Goal: Task Accomplishment & Management: Complete application form

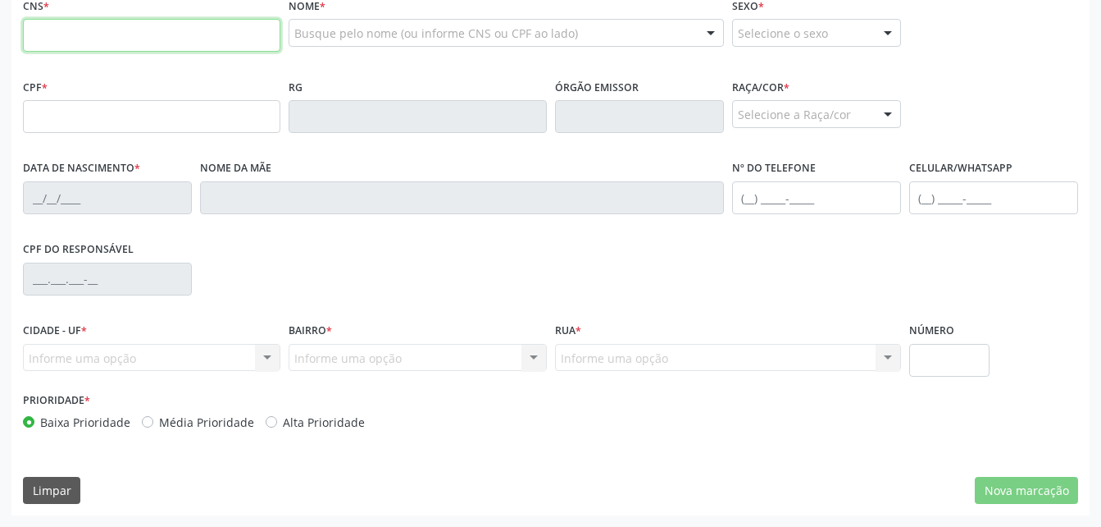
scroll to position [433, 0]
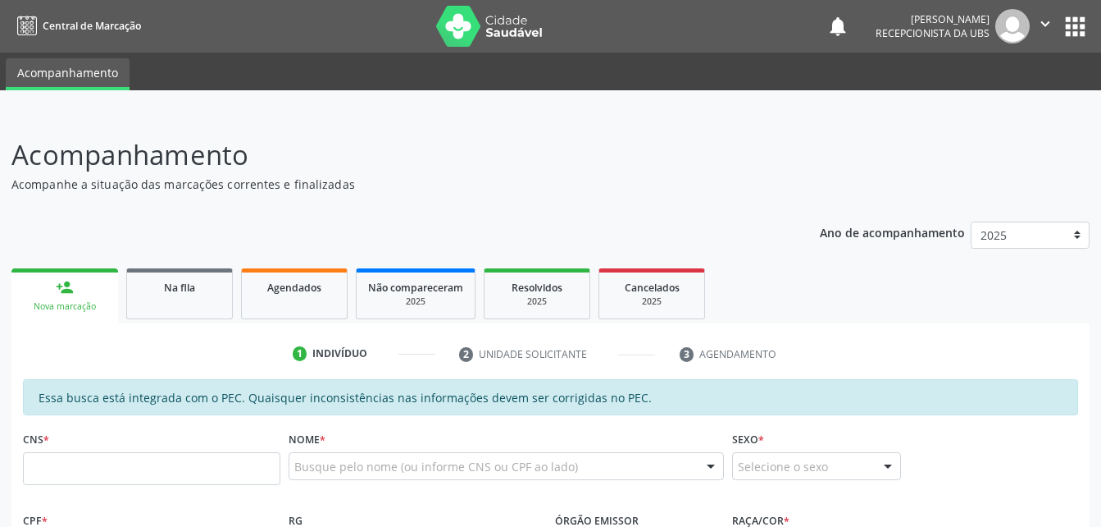
scroll to position [164, 0]
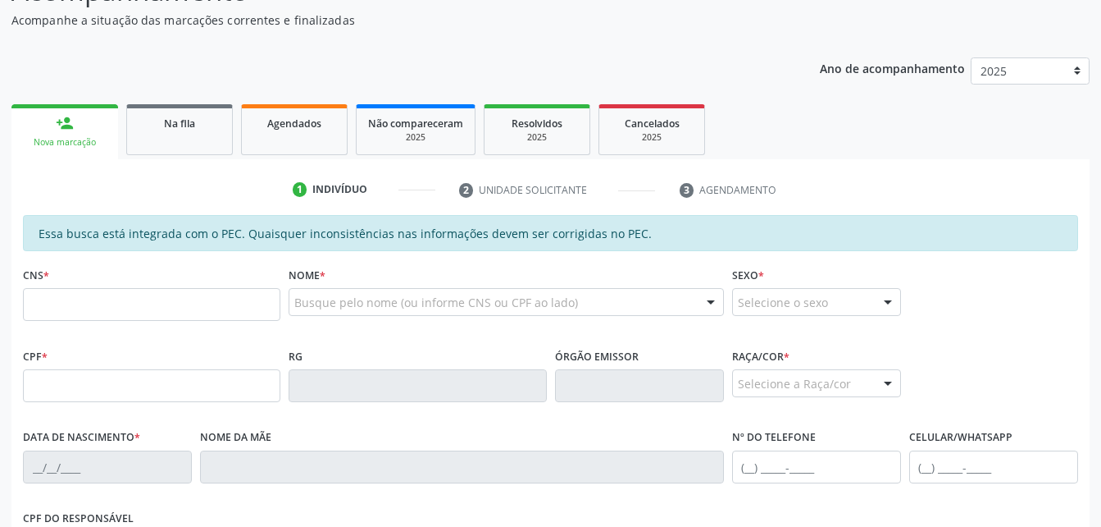
click at [130, 296] on input "text" at bounding box center [152, 304] width 258 height 33
type input "702 1087 9511 7490"
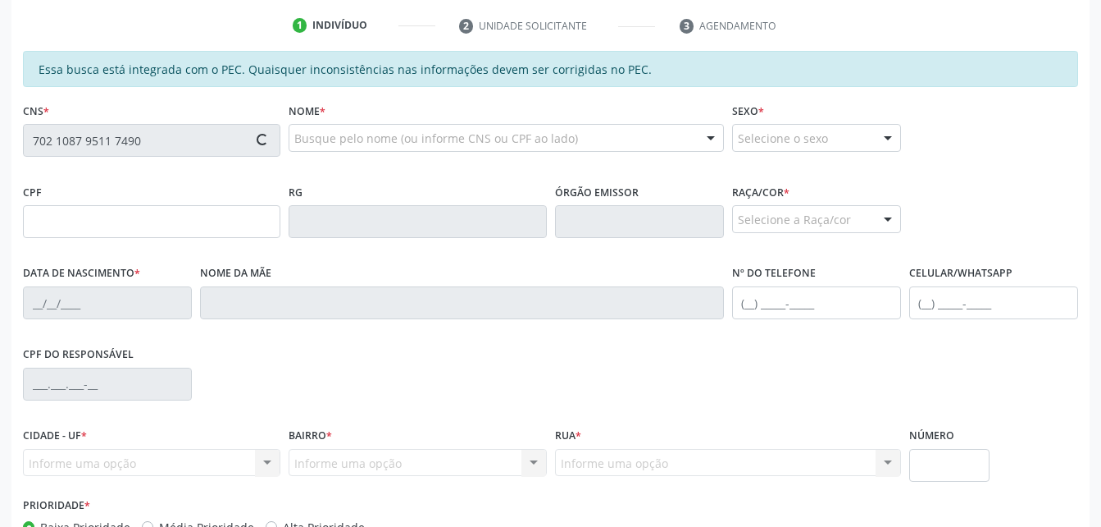
scroll to position [410, 0]
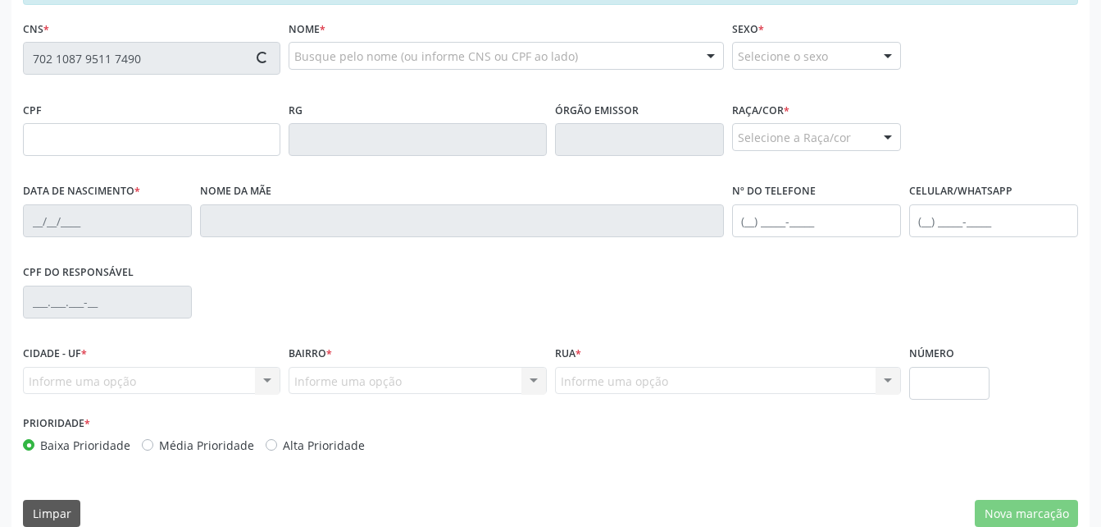
type input "039.164.714-81"
type input "[DATE]"
type input "[PERSON_NAME]"
type input "[PHONE_NUMBER]"
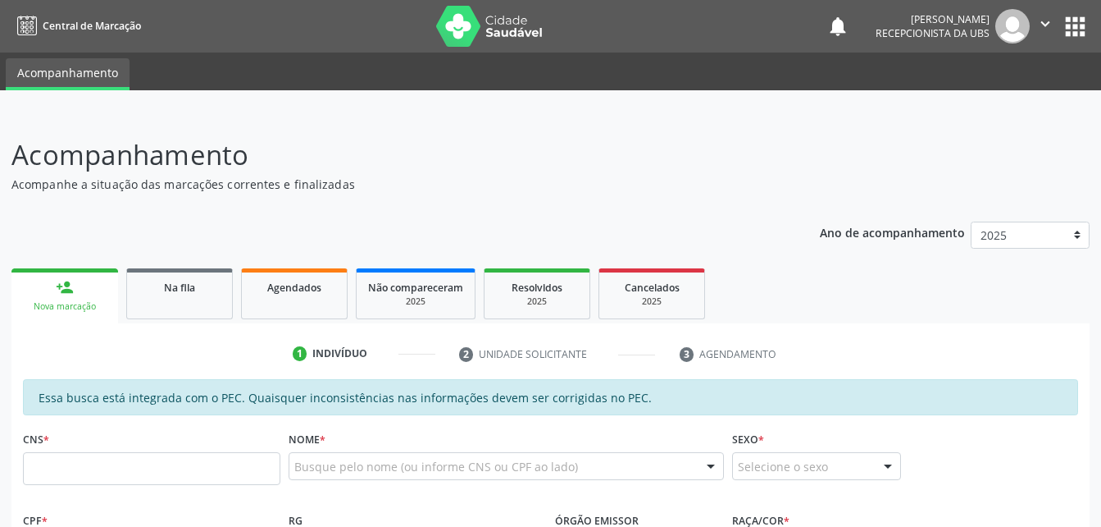
scroll to position [246, 0]
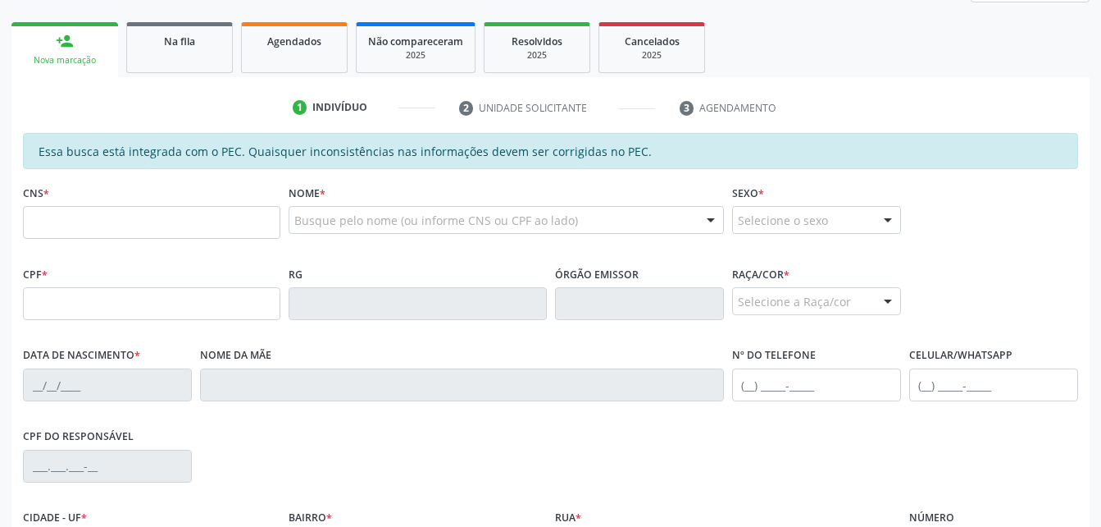
click at [194, 235] on input "text" at bounding box center [152, 222] width 258 height 33
type input "702 1087 9511 7490"
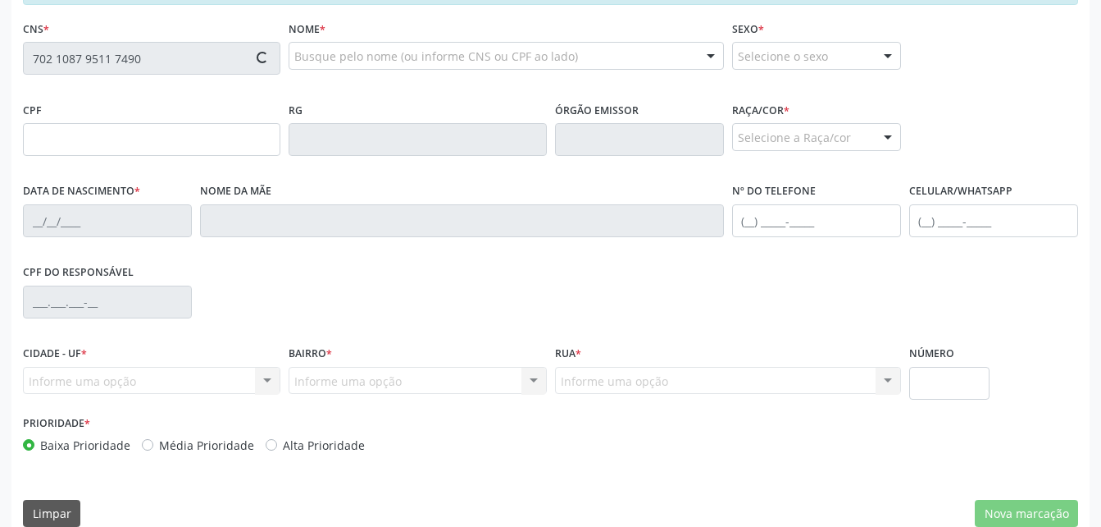
type input "039.164.714-81"
type input "28/08/1981"
type input "Vera Lúcia Matias dos Santos"
type input "(82) 98862-5286"
type input "S/N"
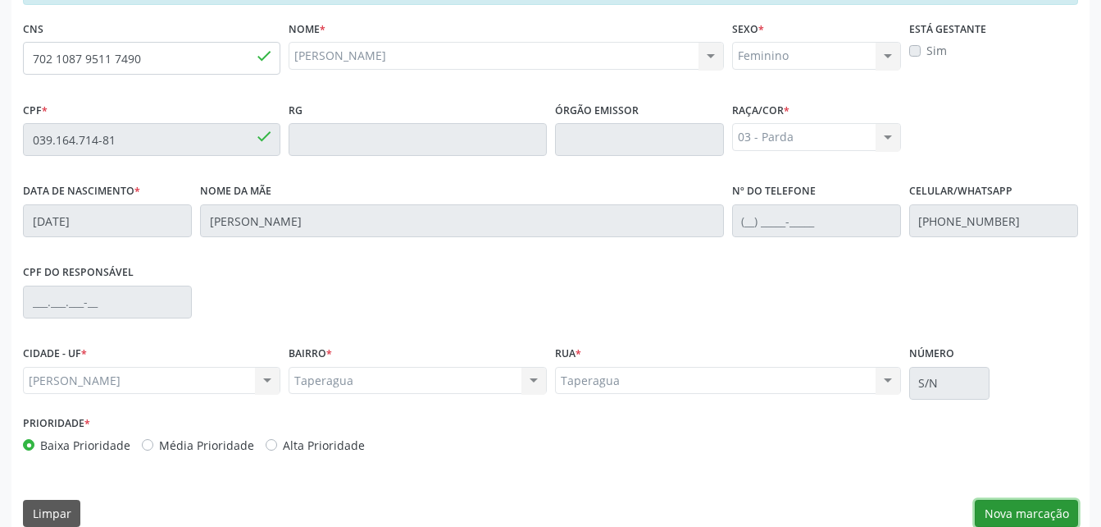
click at [1060, 499] on button "Nova marcação" at bounding box center [1026, 513] width 103 height 28
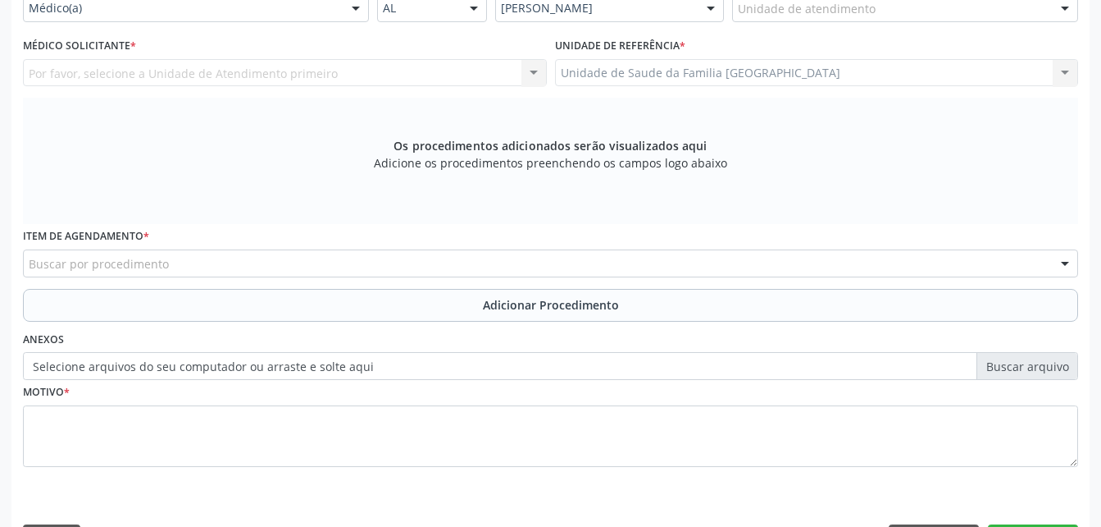
scroll to position [246, 0]
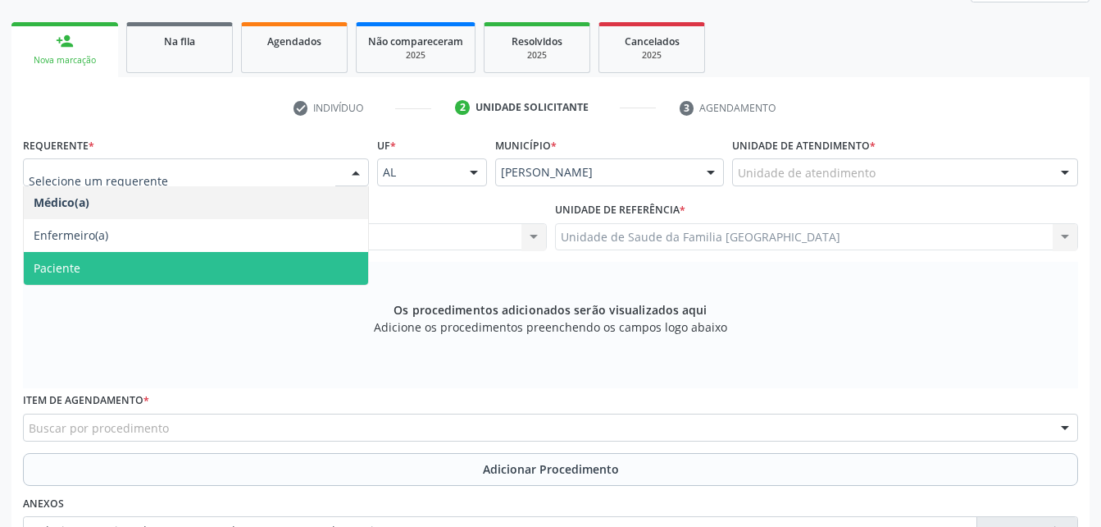
click at [226, 268] on span "Paciente" at bounding box center [196, 268] width 344 height 33
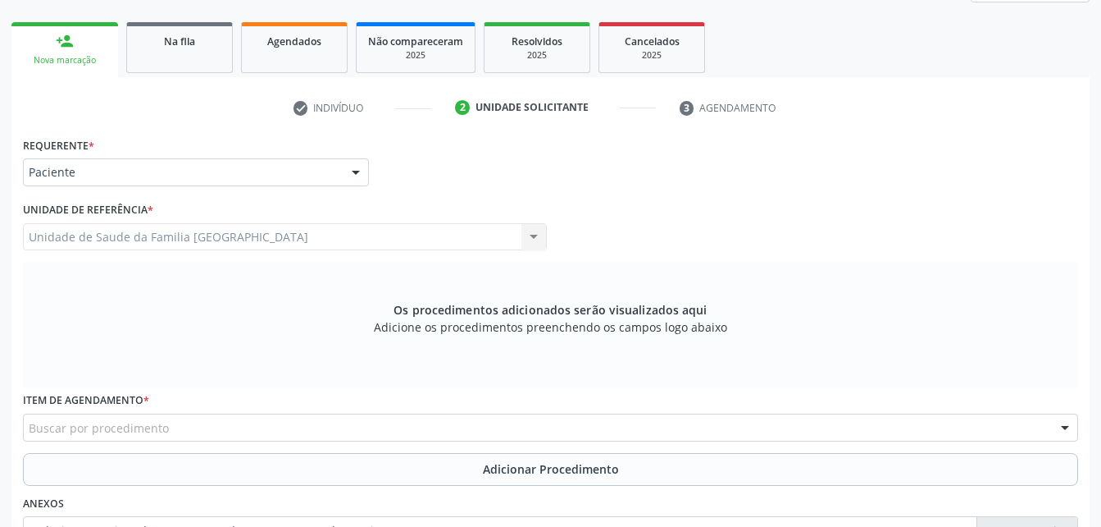
scroll to position [328, 0]
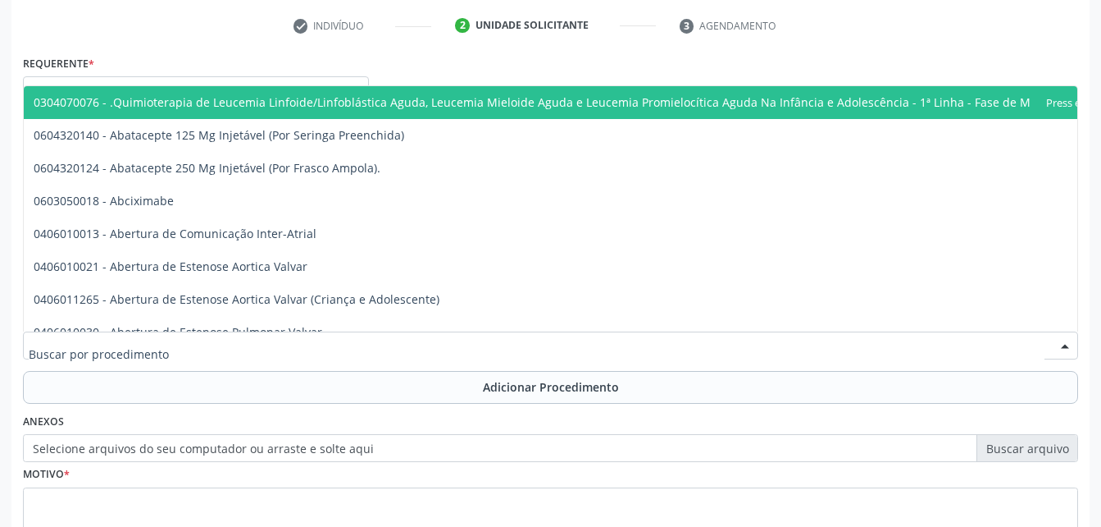
click at [287, 353] on div at bounding box center [551, 345] width 1056 height 28
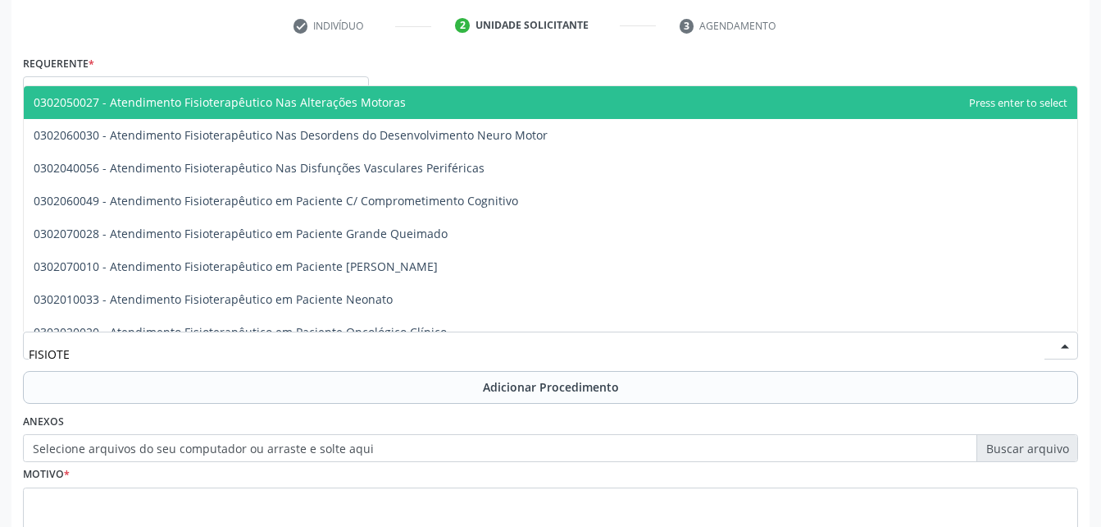
type input "FISIOTER"
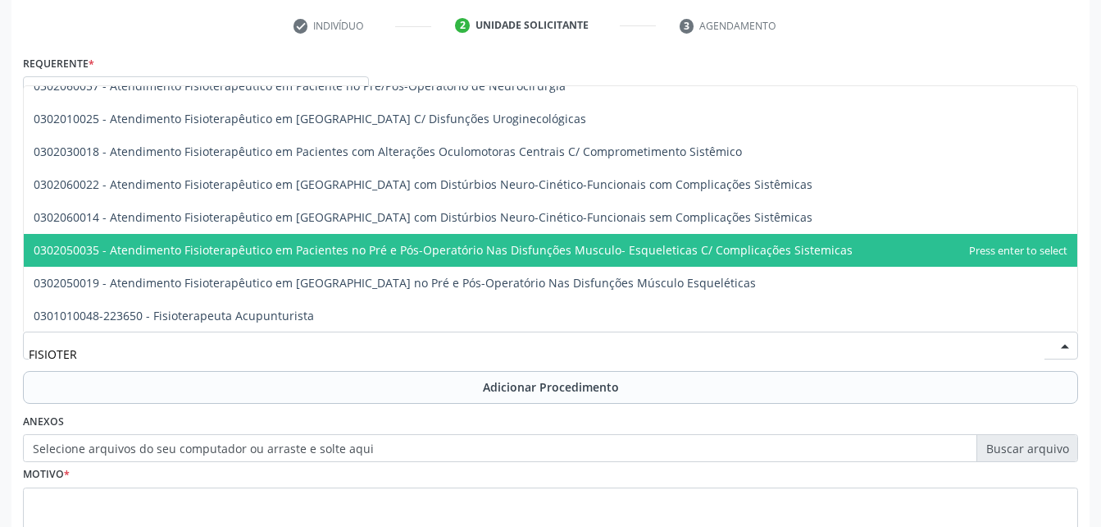
scroll to position [820, 0]
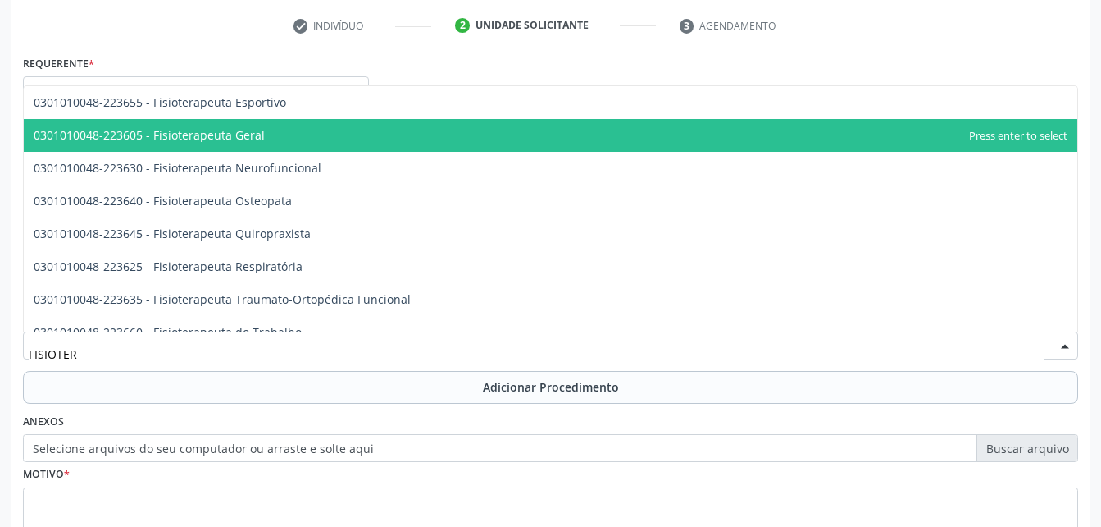
click at [353, 144] on span "0301010048-223605 - Fisioterapeuta Geral" at bounding box center [551, 135] width 1054 height 33
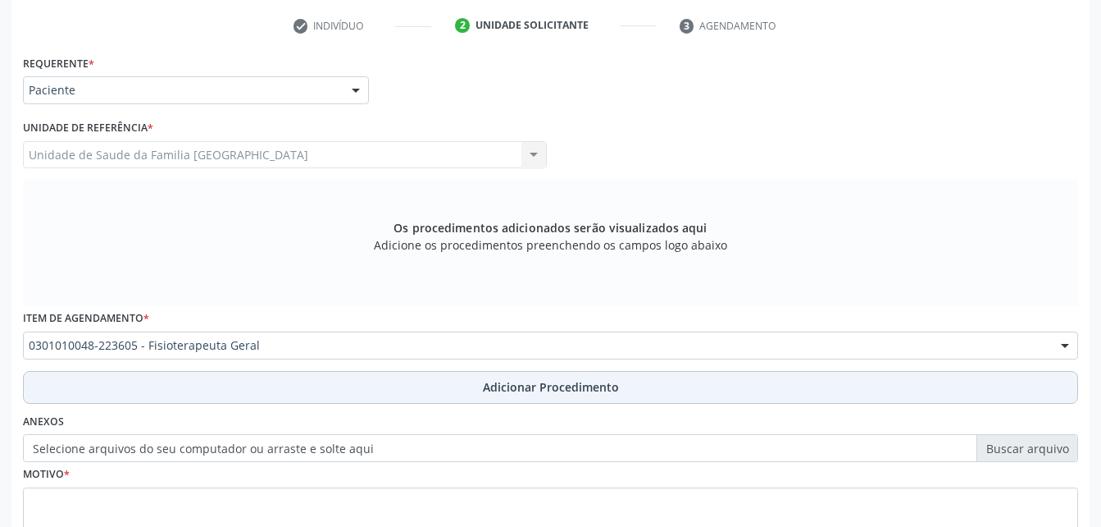
click at [587, 387] on span "Adicionar Procedimento" at bounding box center [551, 386] width 136 height 17
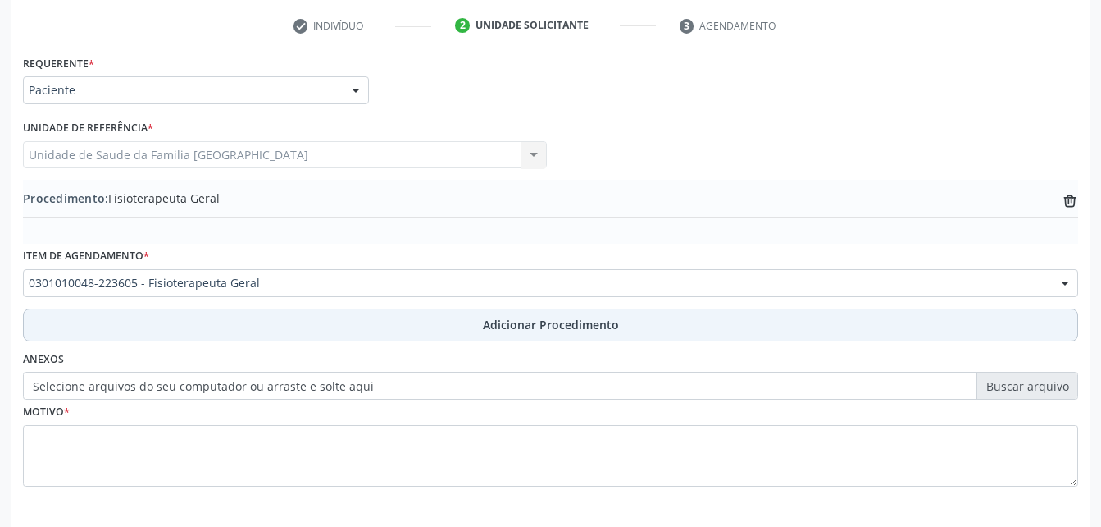
scroll to position [396, 0]
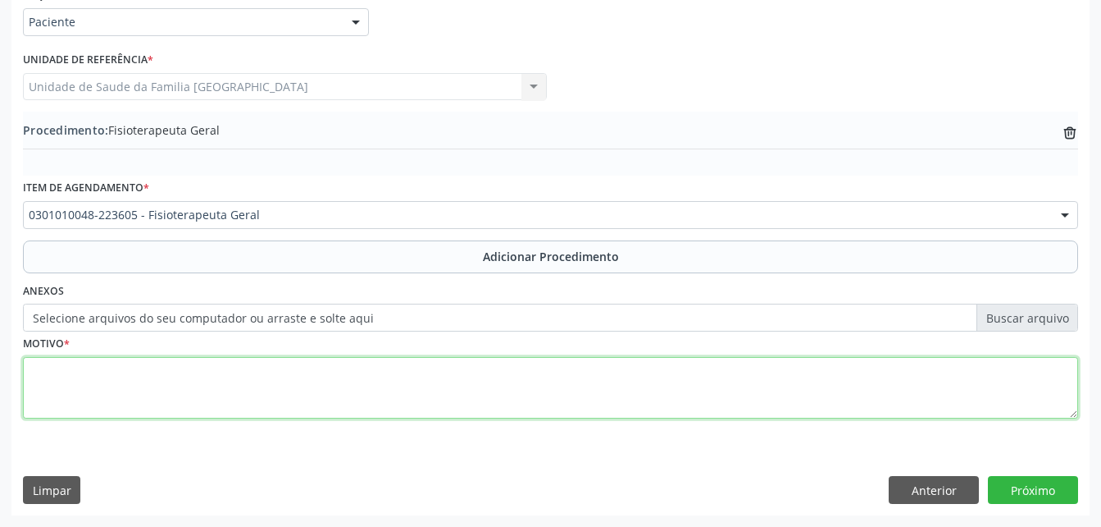
click at [551, 388] on textarea at bounding box center [551, 388] width 1056 height 62
type textarea "TENDINOPATIA DA PATA DE GANSO EM JOELHO ESQUERDO"
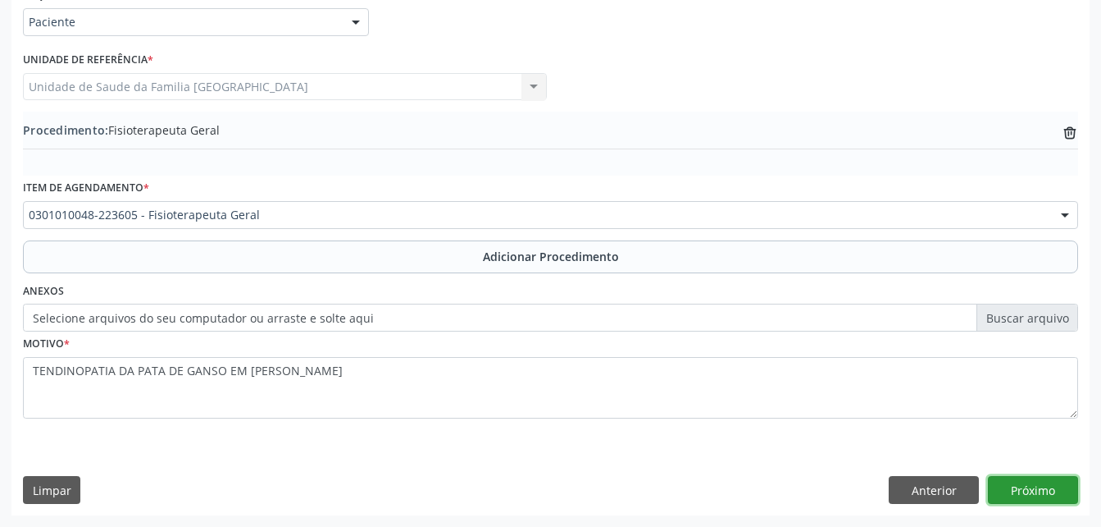
click at [1027, 494] on button "Próximo" at bounding box center [1033, 490] width 90 height 28
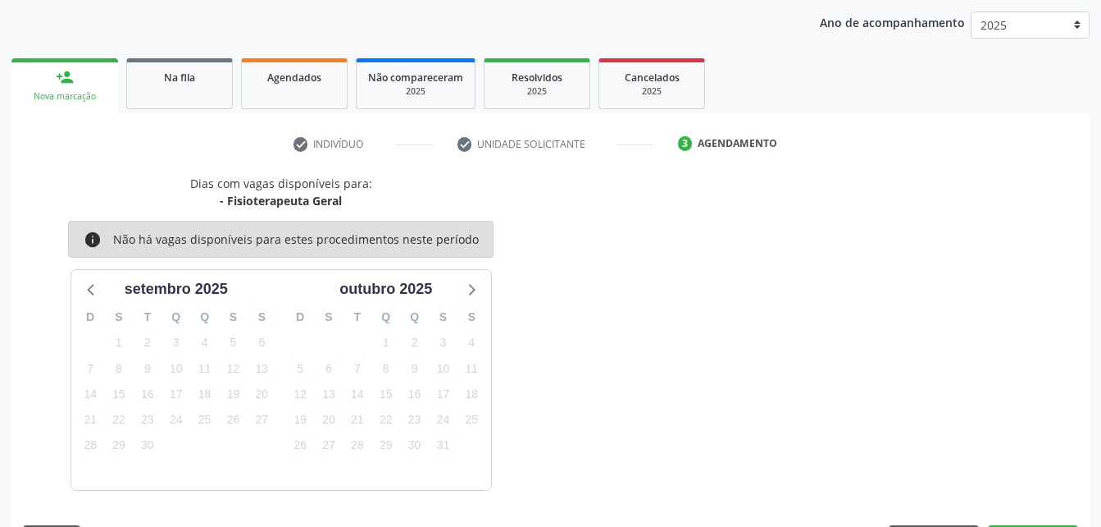
scroll to position [258, 0]
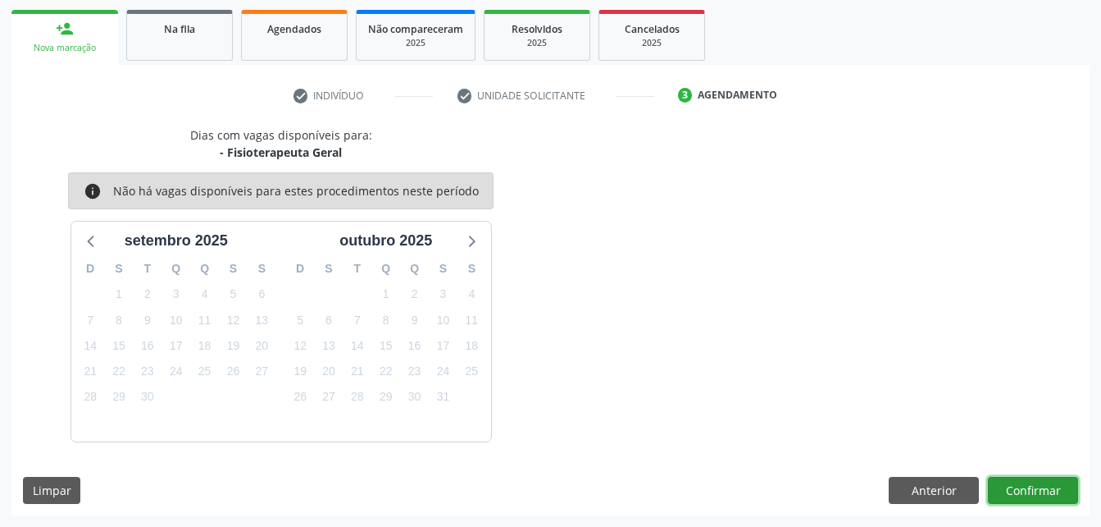
click at [1045, 488] on button "Confirmar" at bounding box center [1033, 490] width 90 height 28
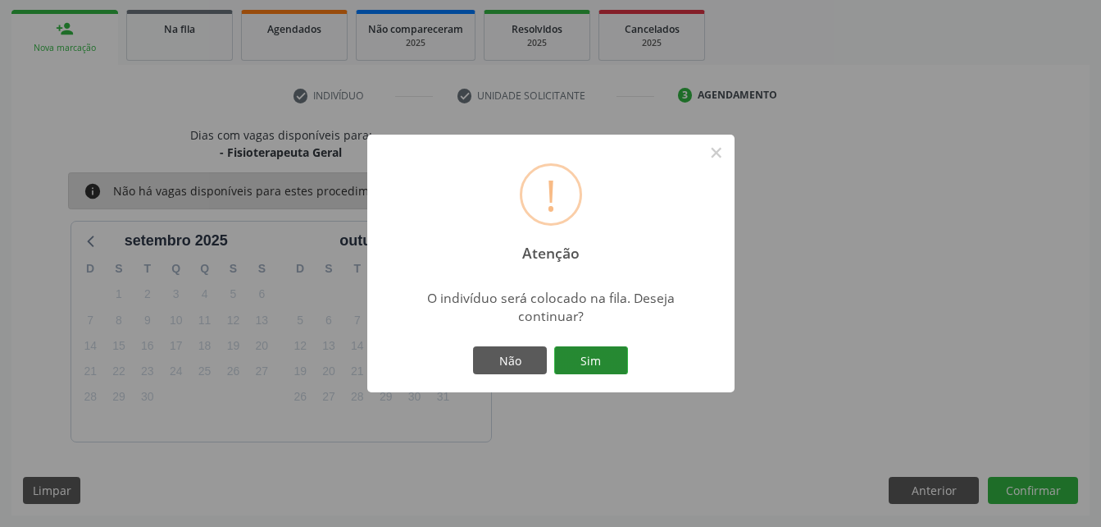
click at [594, 367] on button "Sim" at bounding box center [591, 360] width 74 height 28
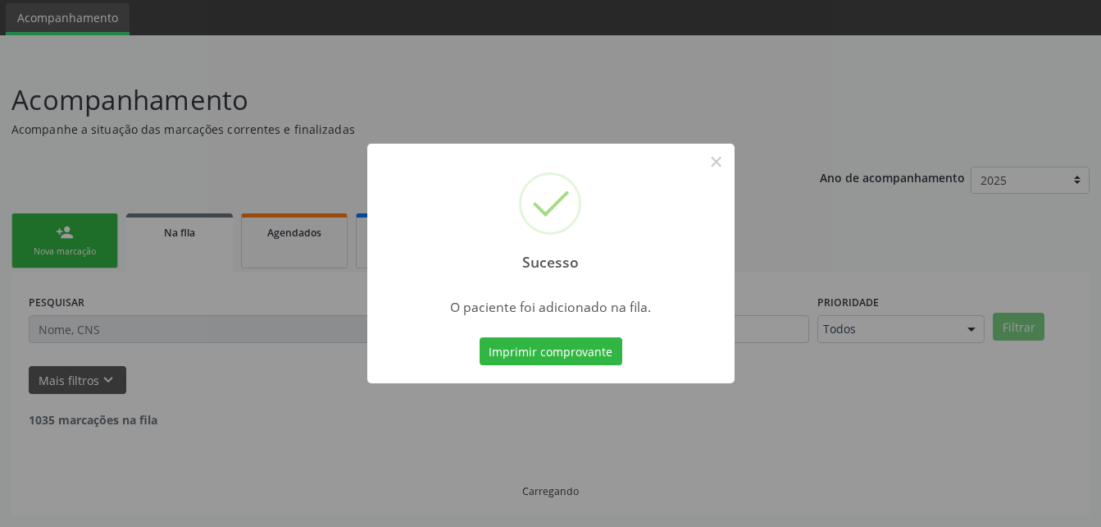
scroll to position [38, 0]
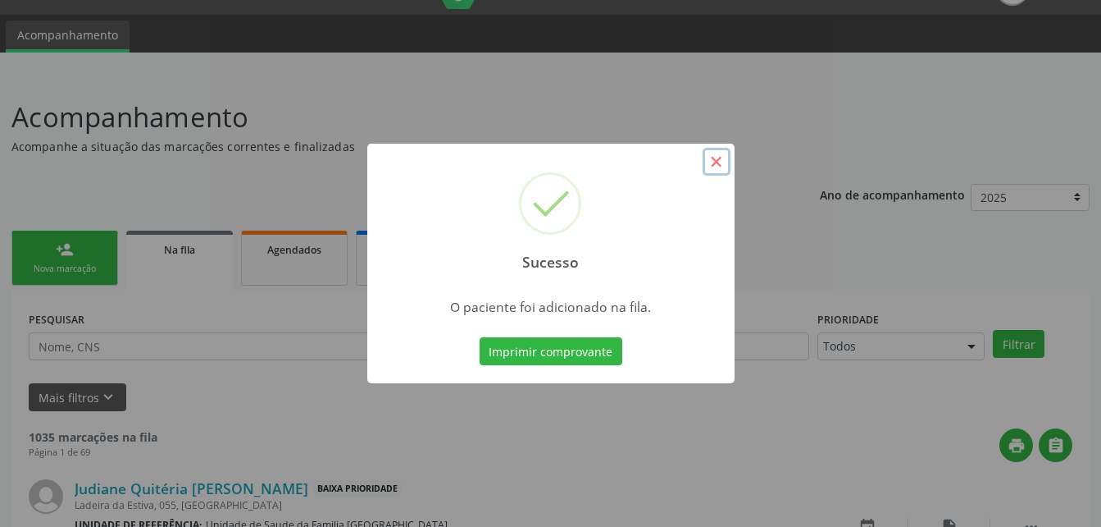
click at [722, 159] on button "×" at bounding box center [717, 162] width 28 height 28
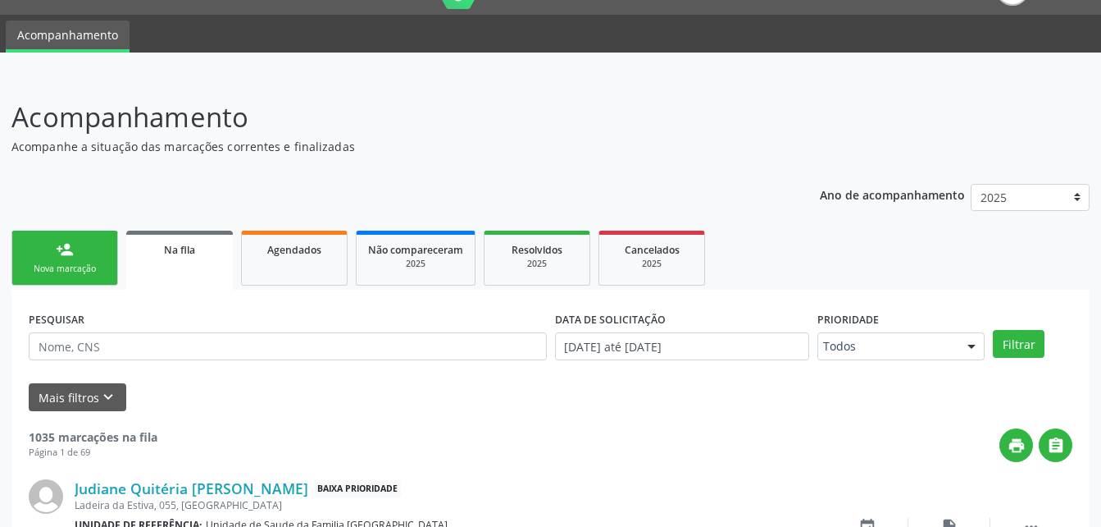
click at [68, 242] on div "person_add" at bounding box center [65, 249] width 18 height 18
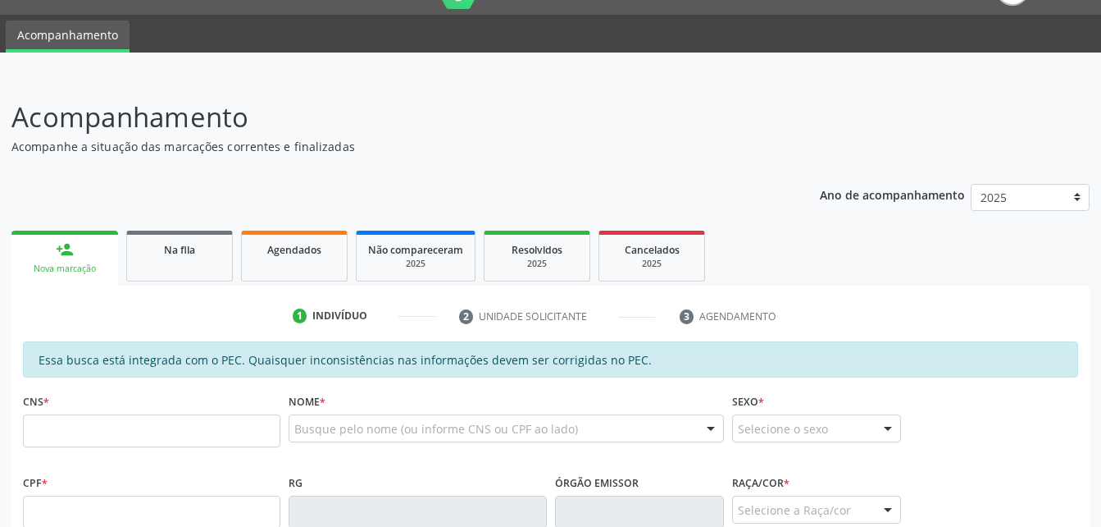
scroll to position [202, 0]
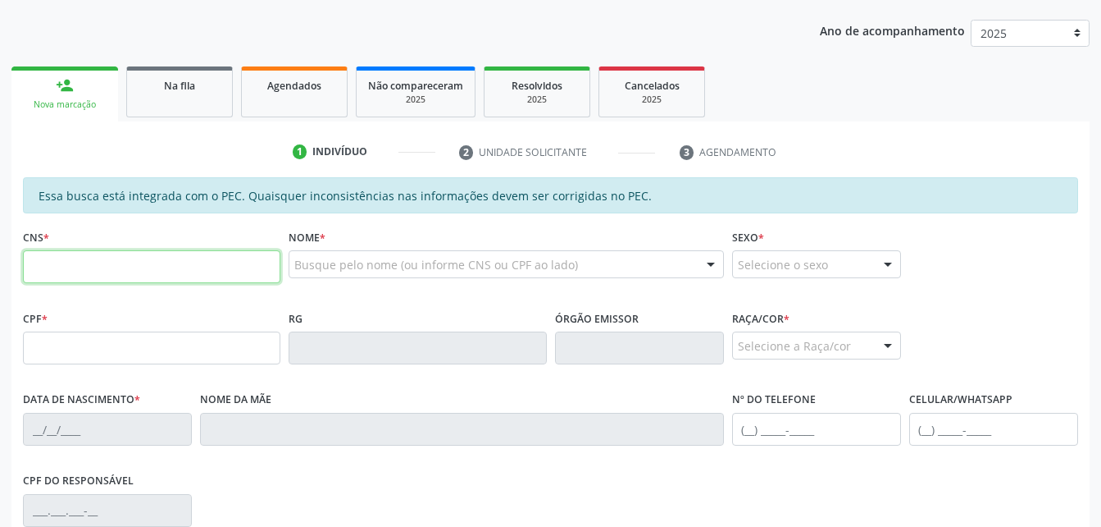
click at [224, 263] on input "text" at bounding box center [152, 266] width 258 height 33
type input "898 0023 4174 1985"
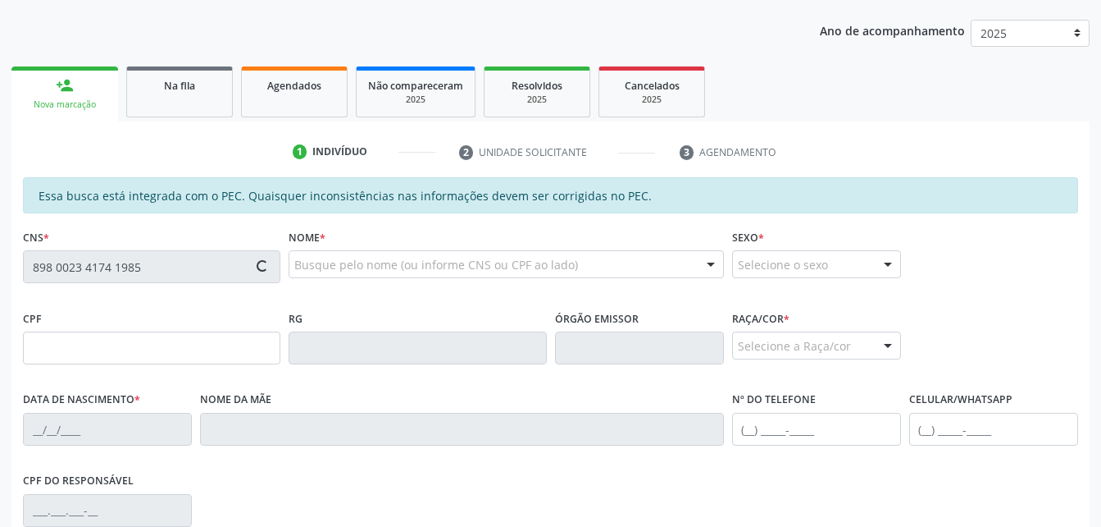
type input "11/02/2008"
type input "Maria Quiteria da Silva"
type input "(82) 99183-1685"
type input "S/N"
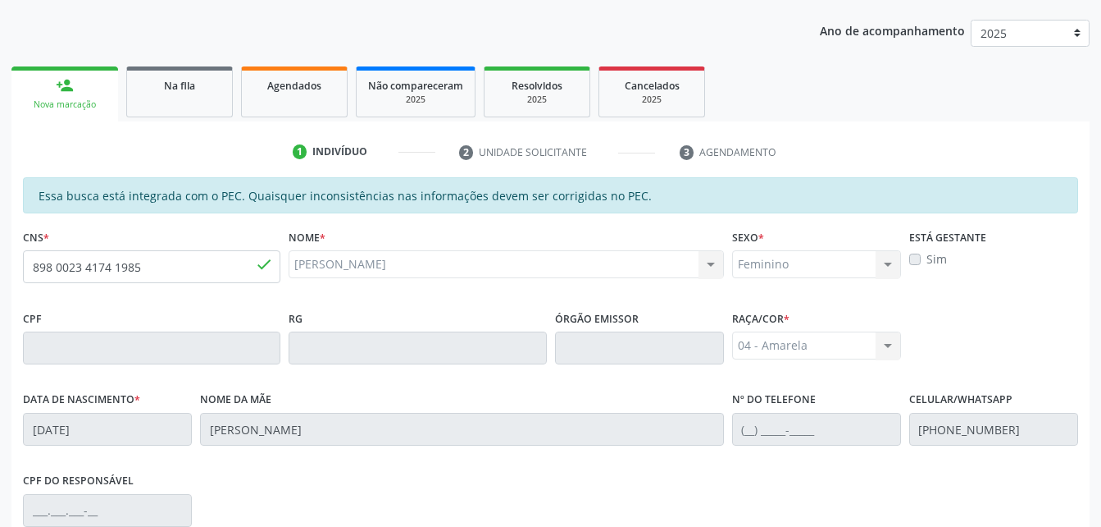
scroll to position [433, 0]
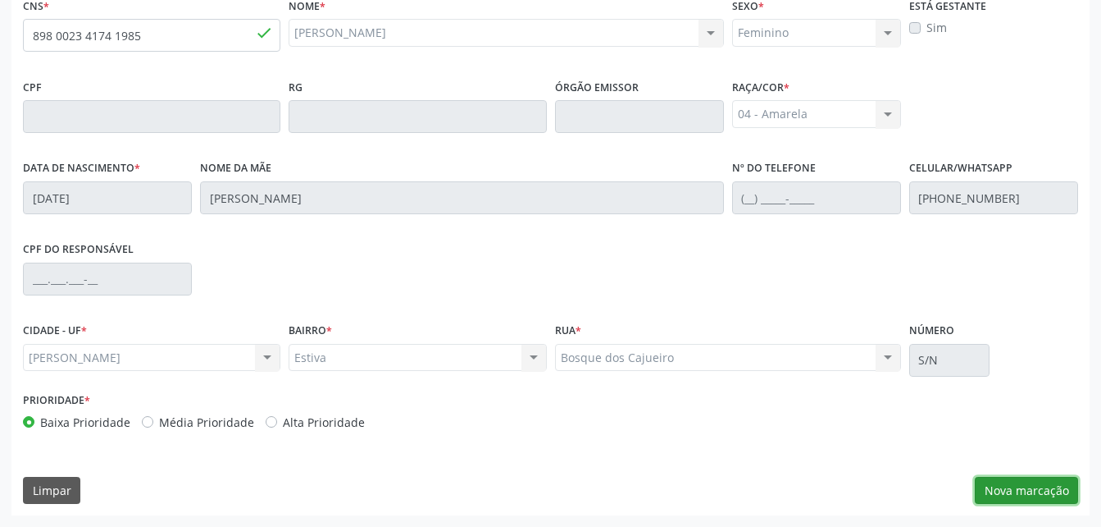
click at [1035, 488] on button "Nova marcação" at bounding box center [1026, 490] width 103 height 28
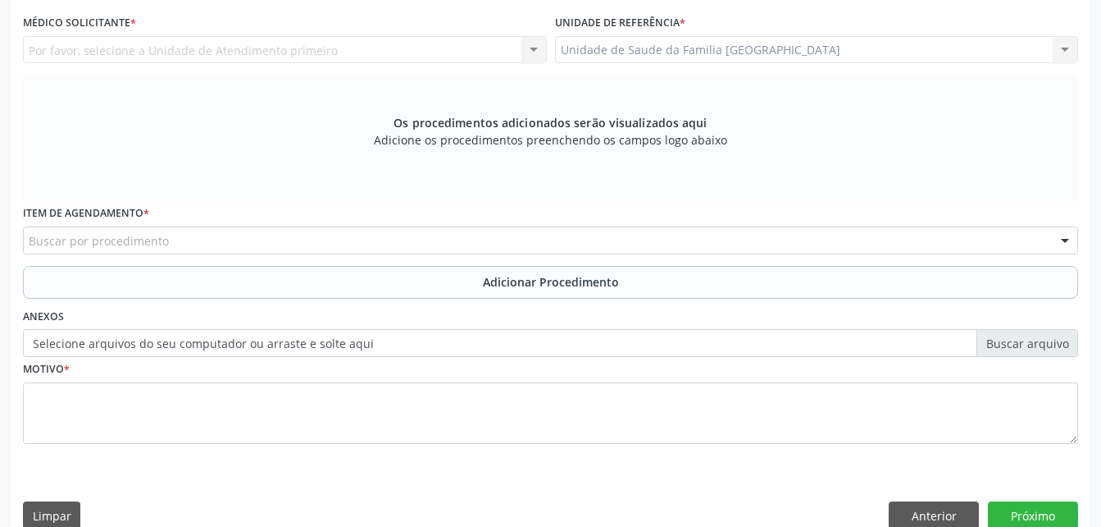
scroll to position [269, 0]
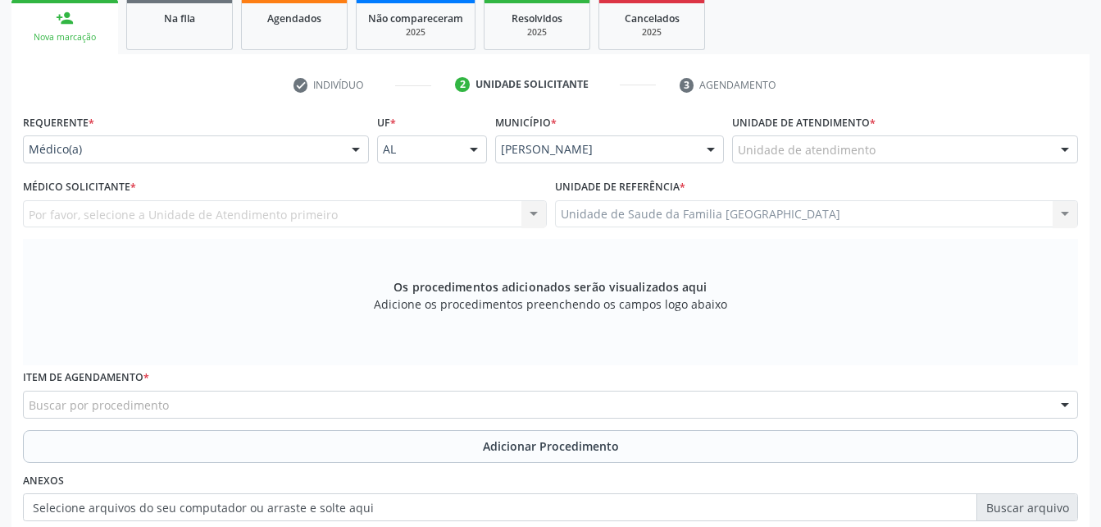
click at [864, 129] on label "Unidade de atendimento *" at bounding box center [804, 122] width 144 height 25
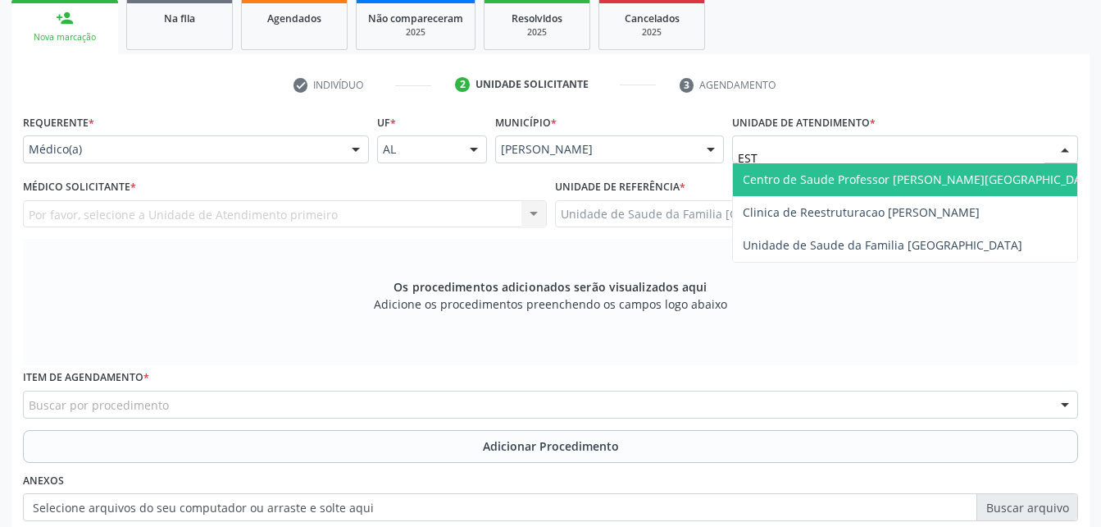
type input "ESTI"
click at [771, 177] on span "Unidade de Saude da Familia [GEOGRAPHIC_DATA]" at bounding box center [883, 179] width 280 height 16
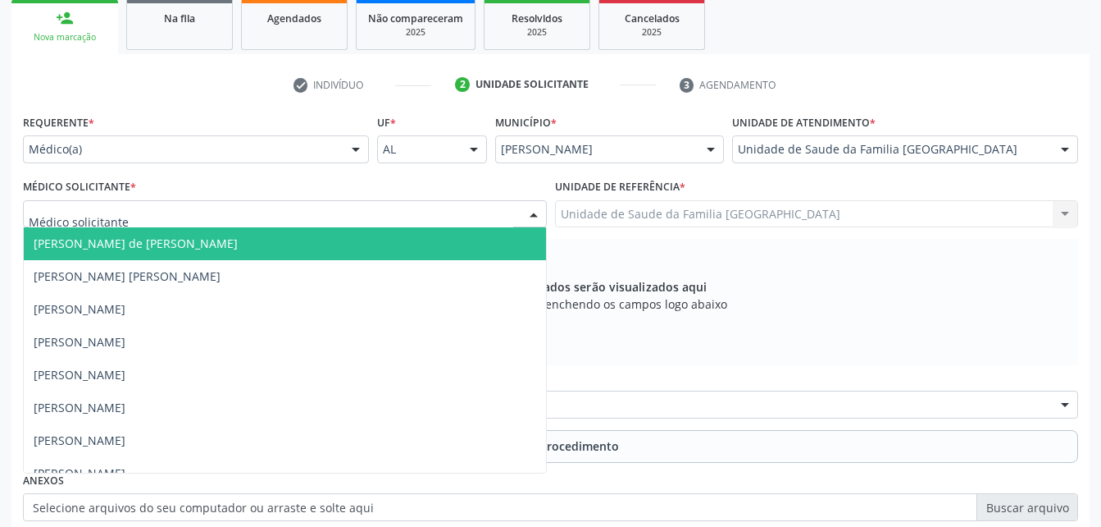
click at [407, 207] on div at bounding box center [285, 214] width 524 height 28
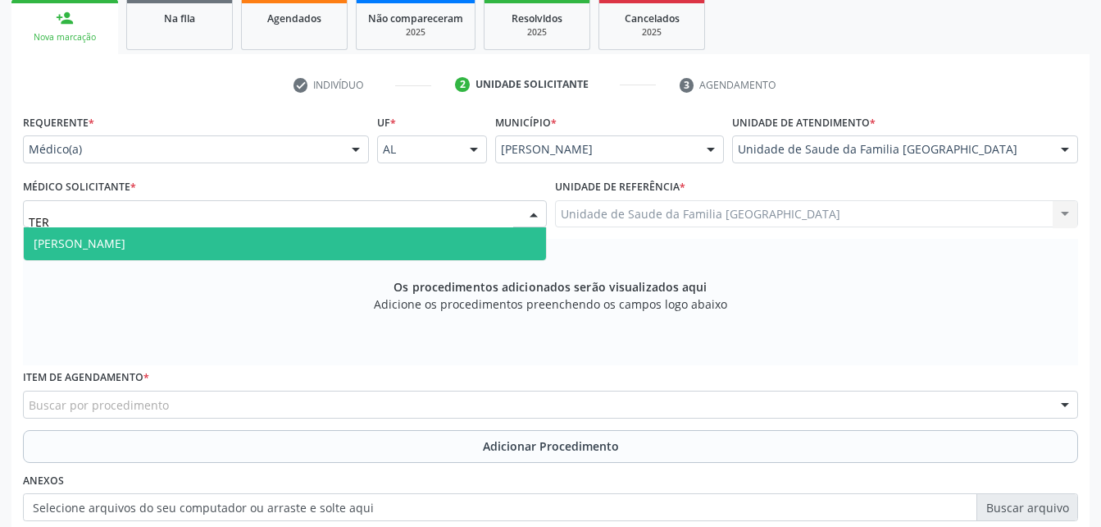
type input "TERE"
click at [406, 257] on span "[PERSON_NAME]" at bounding box center [285, 243] width 522 height 33
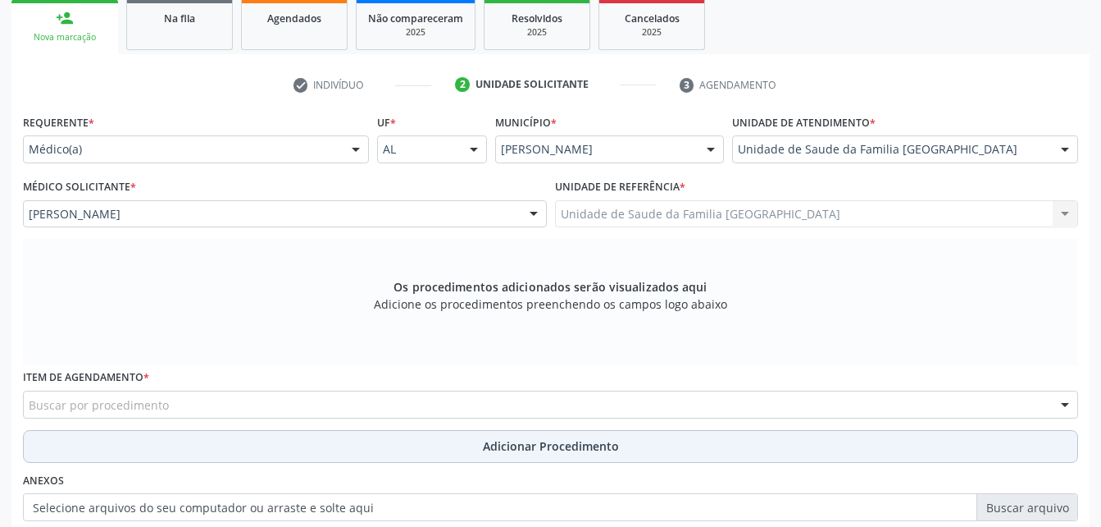
scroll to position [351, 0]
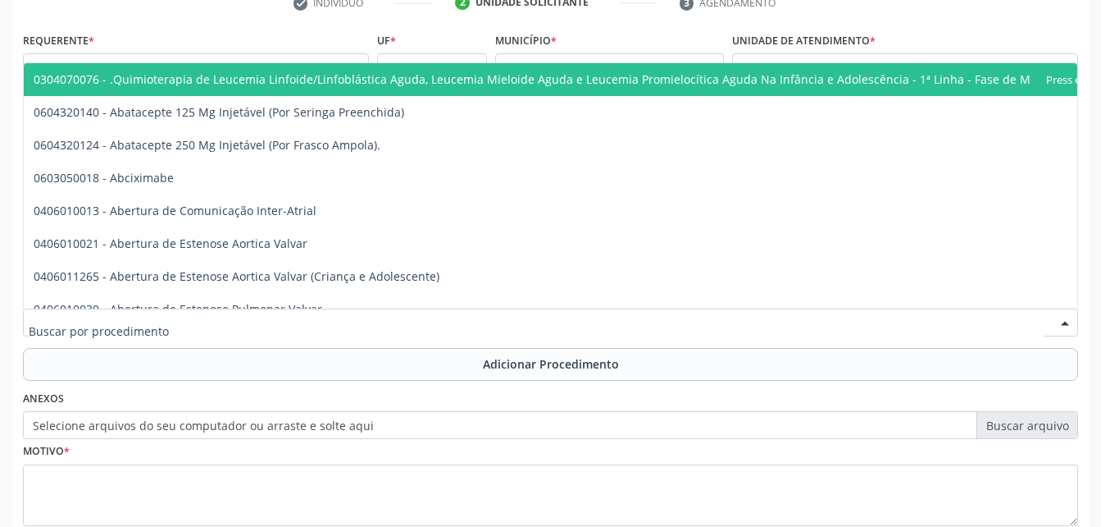
click at [395, 326] on div at bounding box center [551, 322] width 1056 height 28
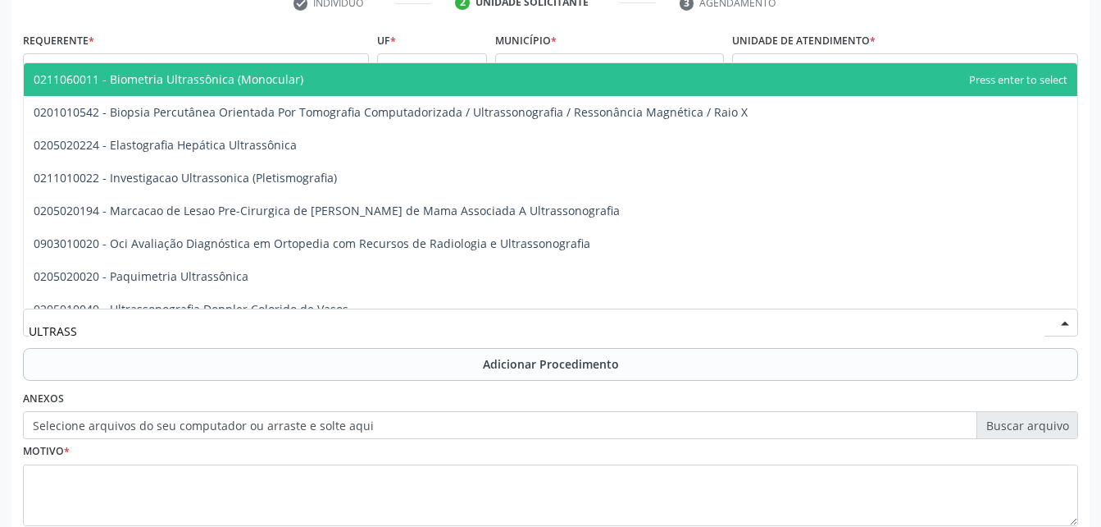
type input "ULTRASSO"
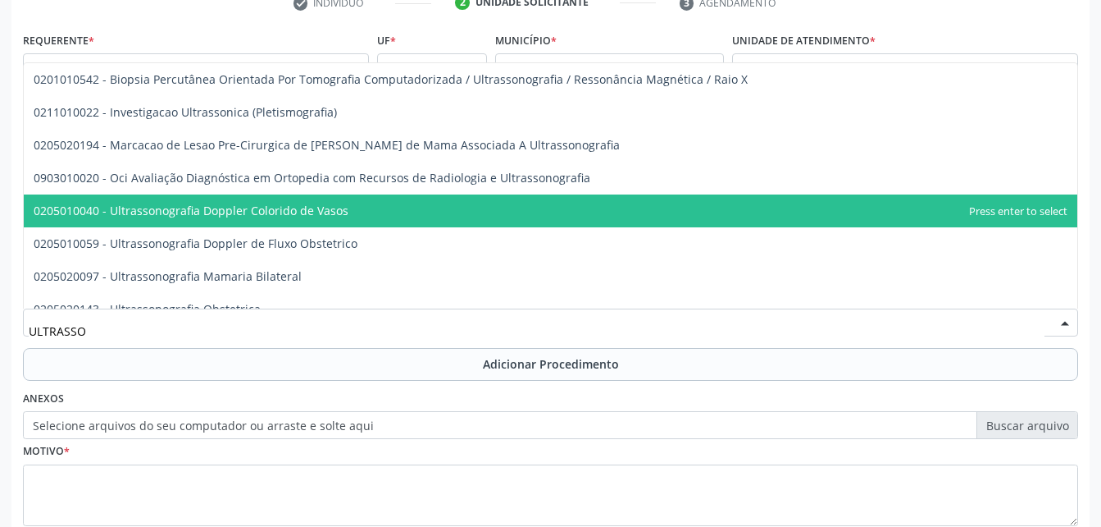
scroll to position [164, 0]
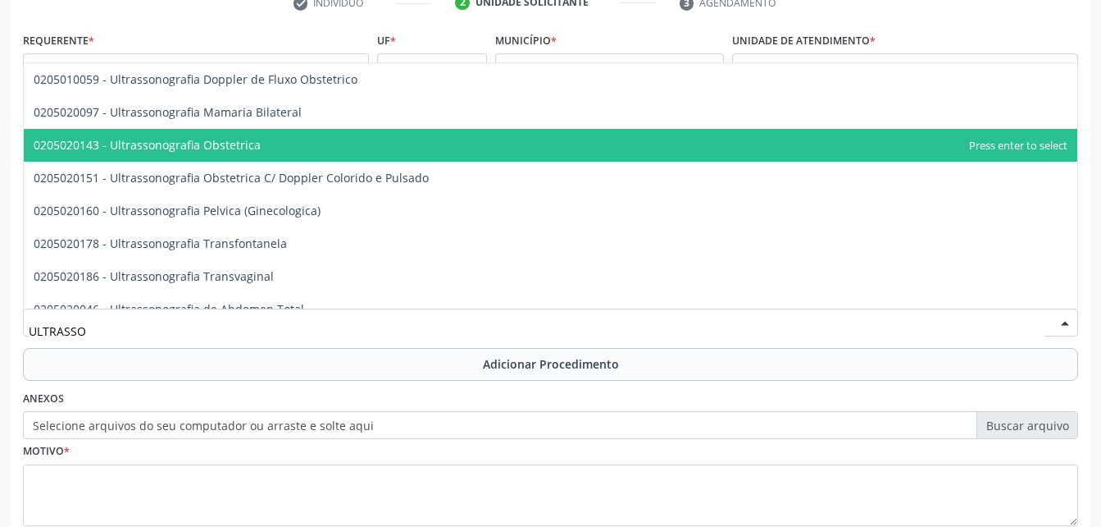
click at [366, 145] on span "0205020143 - Ultrassonografia Obstetrica" at bounding box center [551, 145] width 1054 height 33
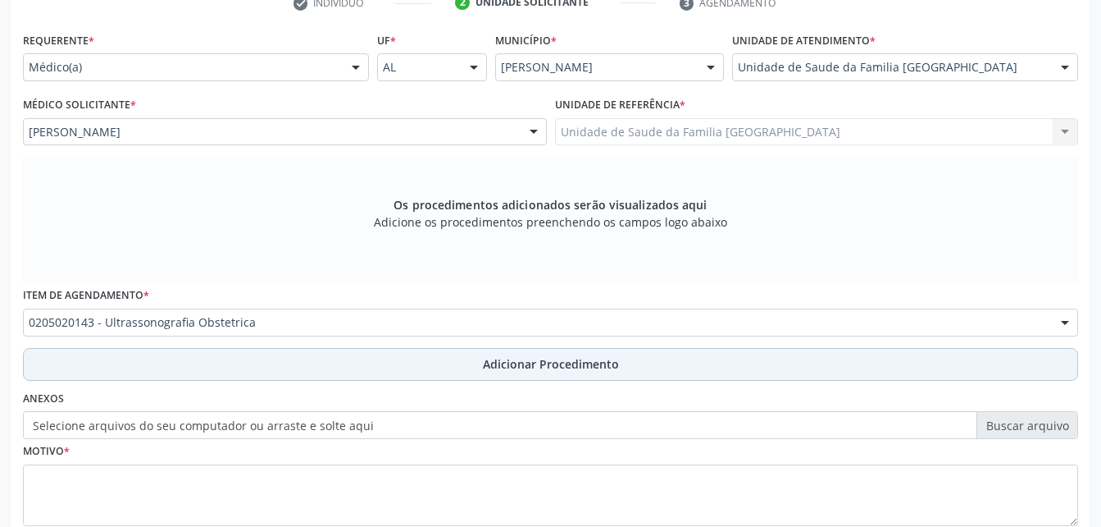
click at [710, 367] on button "Adicionar Procedimento" at bounding box center [551, 364] width 1056 height 33
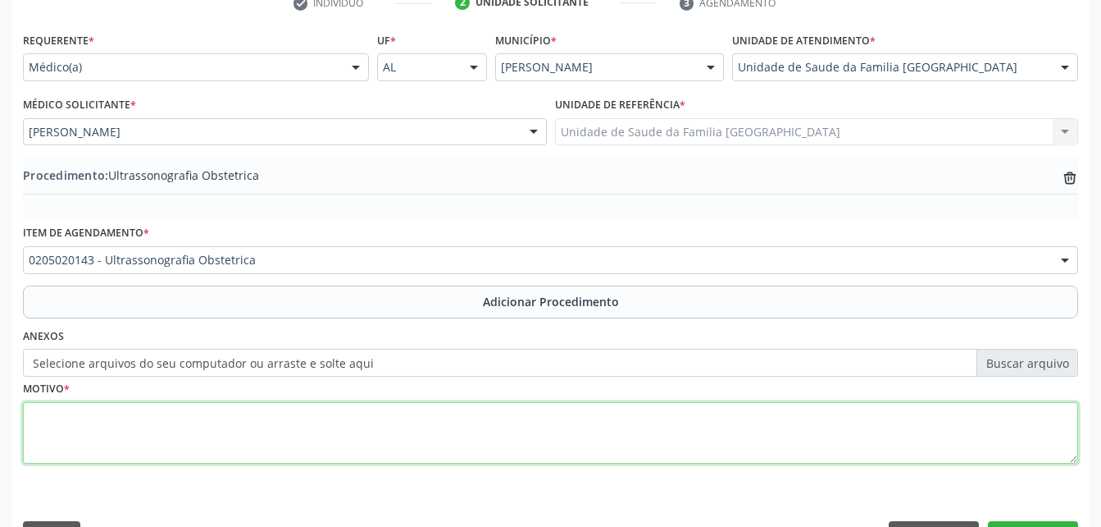
click at [715, 445] on textarea at bounding box center [551, 433] width 1056 height 62
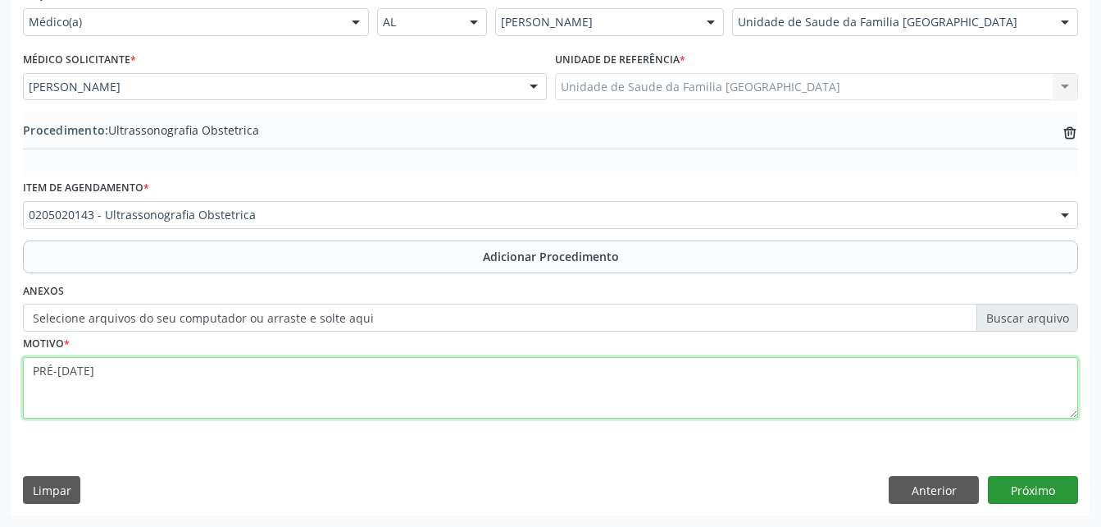
type textarea "PRÉ-NATAL"
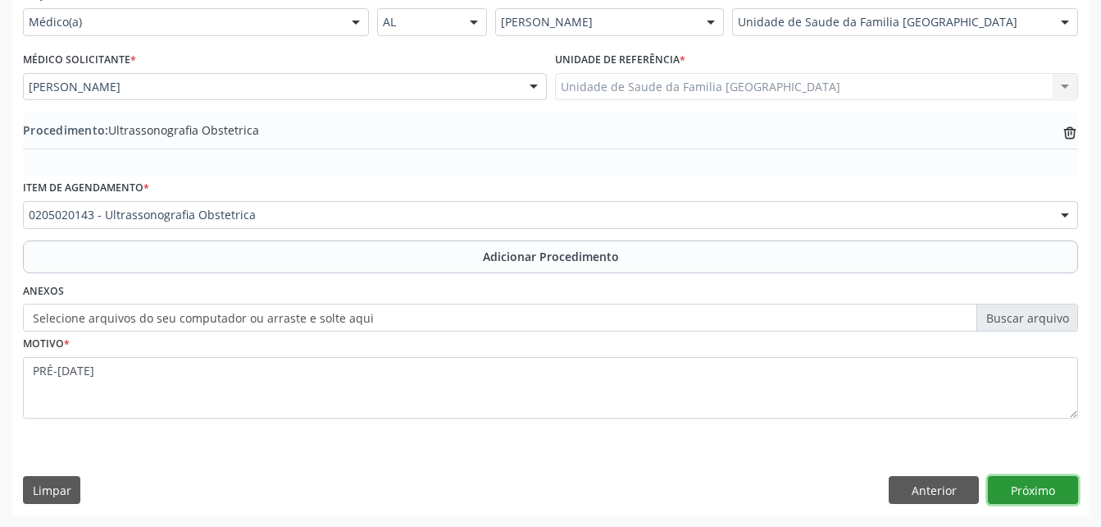
click at [1035, 498] on button "Próximo" at bounding box center [1033, 490] width 90 height 28
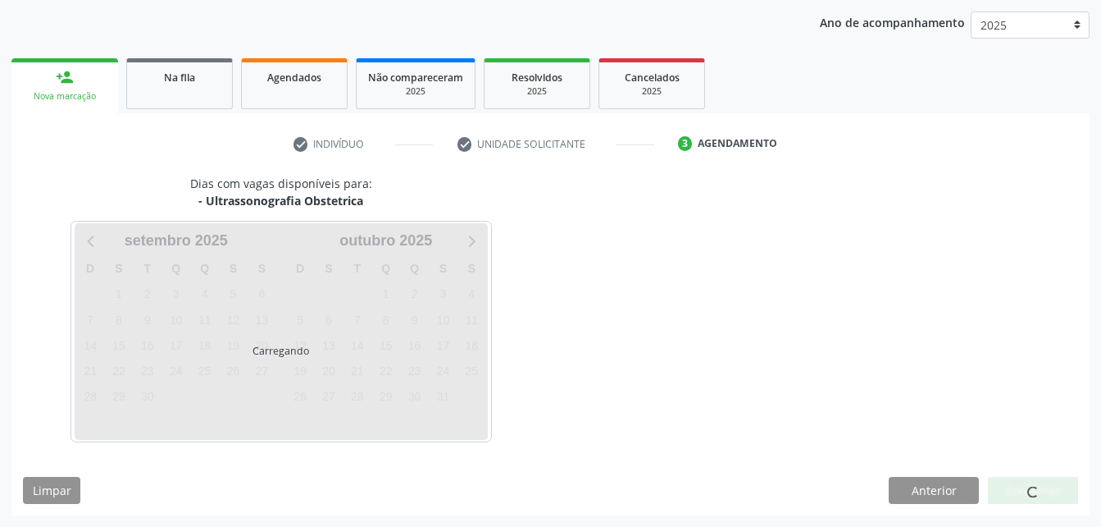
scroll to position [258, 0]
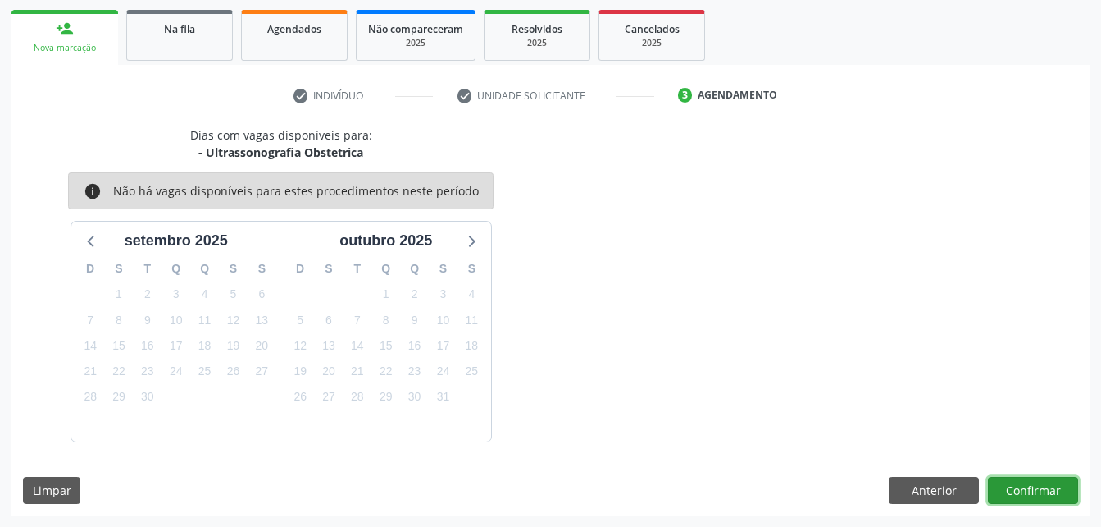
click at [1044, 479] on button "Confirmar" at bounding box center [1033, 490] width 90 height 28
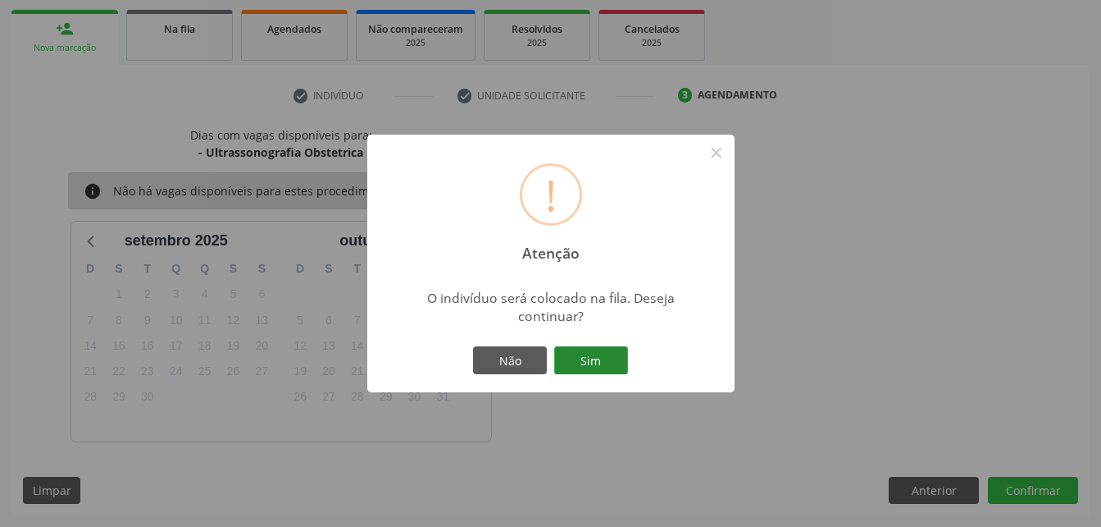
click at [607, 353] on button "Sim" at bounding box center [591, 360] width 74 height 28
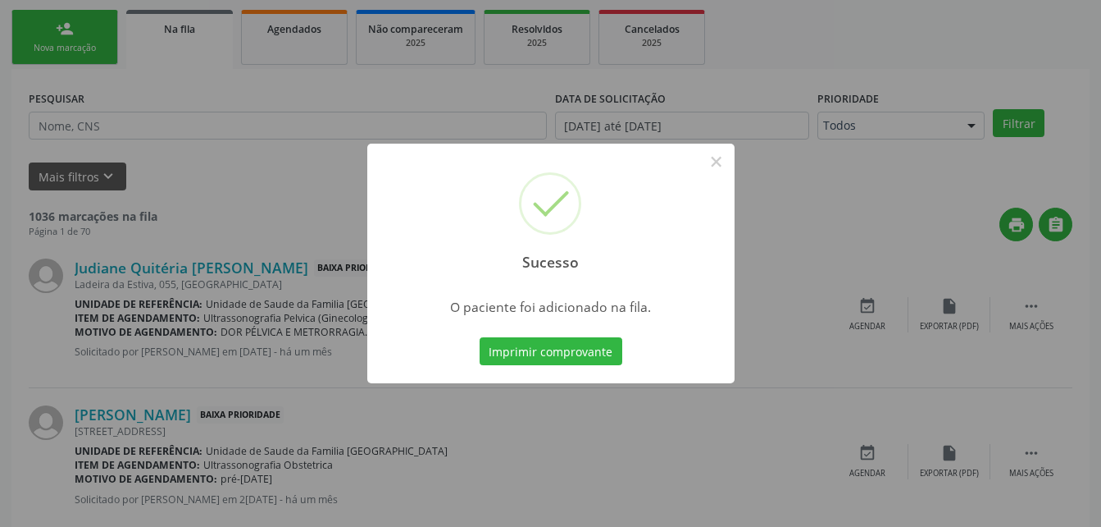
scroll to position [38, 0]
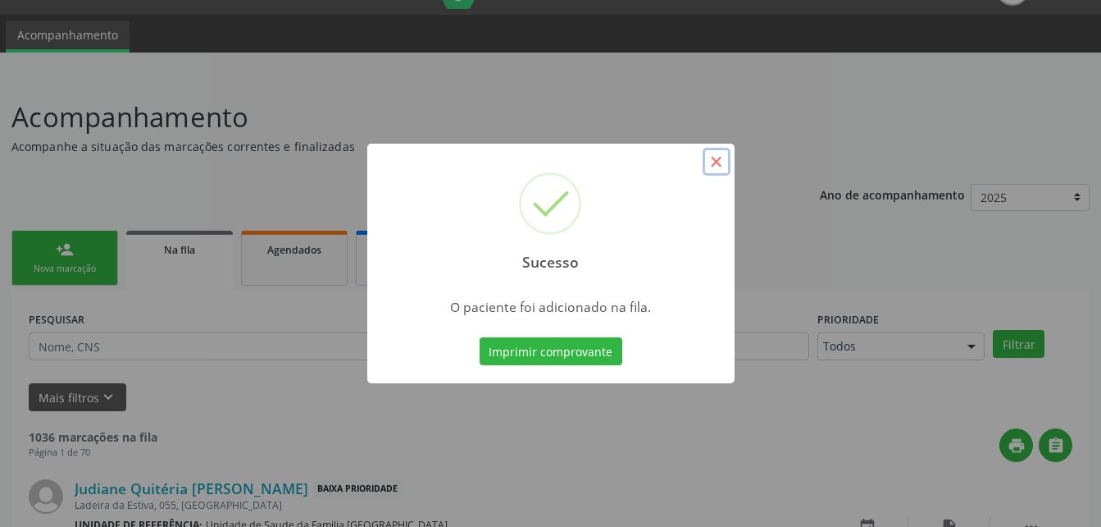
click at [716, 169] on button "×" at bounding box center [717, 162] width 28 height 28
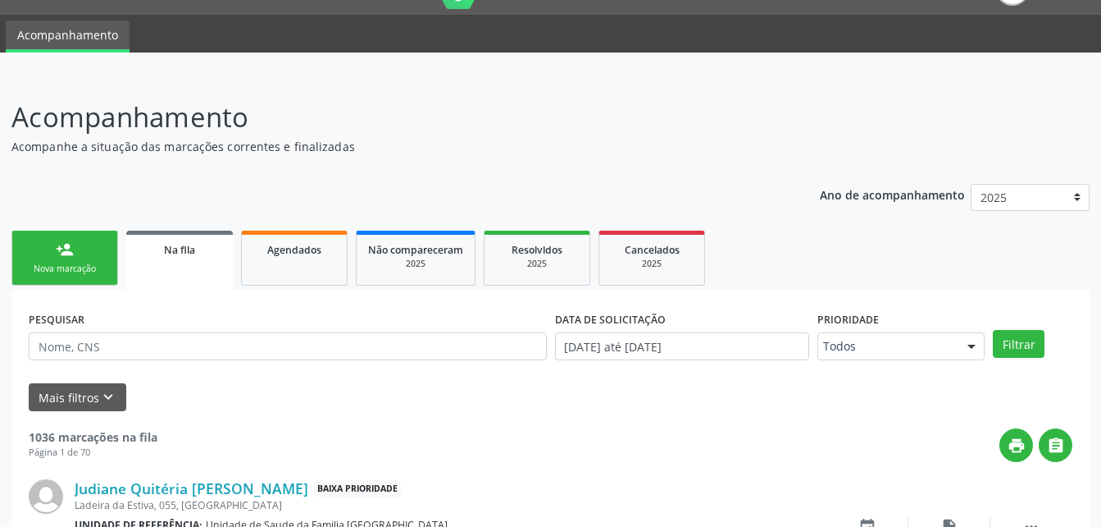
click at [52, 253] on link "person_add Nova marcação" at bounding box center [64, 257] width 107 height 55
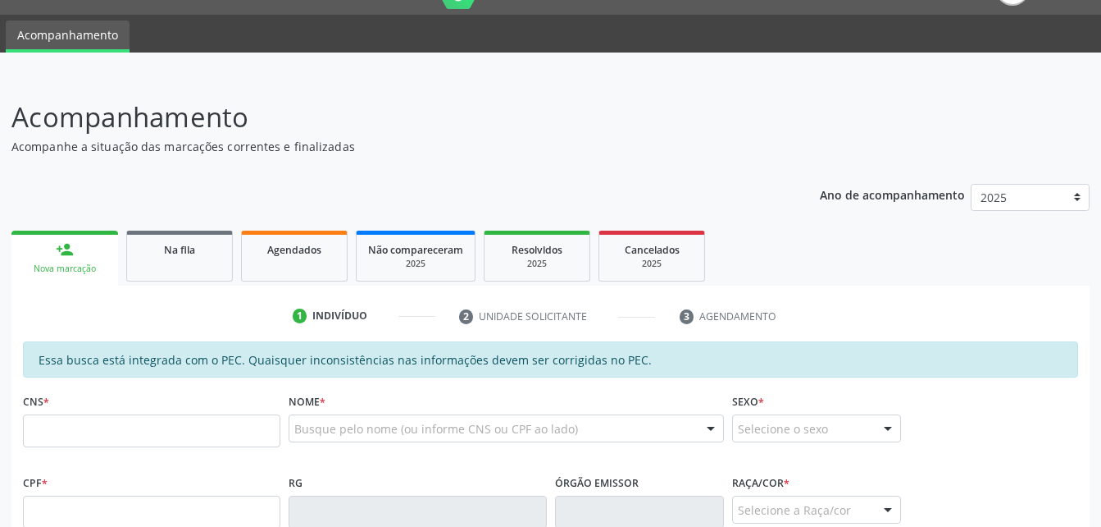
scroll to position [202, 0]
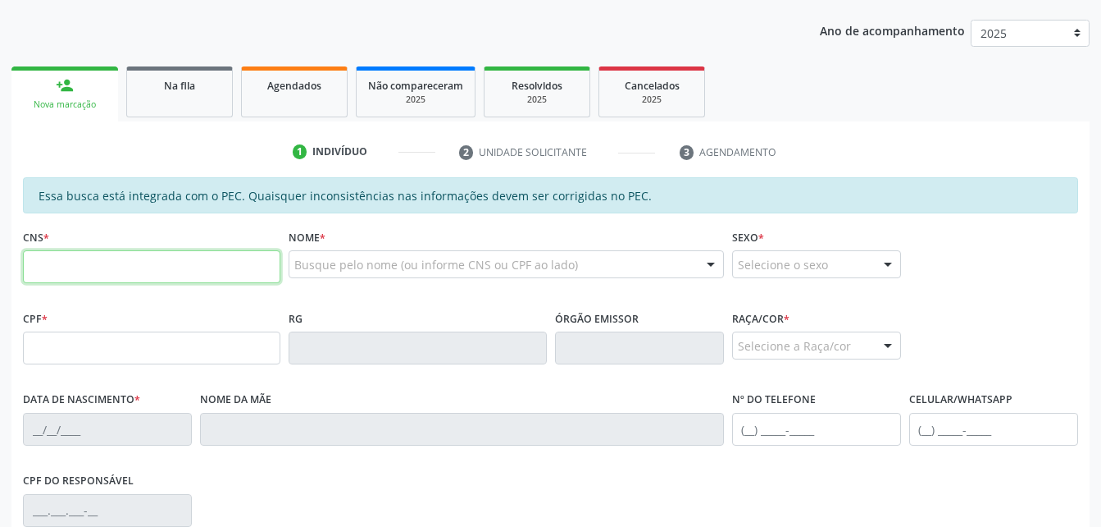
click at [94, 254] on input "text" at bounding box center [152, 266] width 258 height 33
type input "700 6034 1620 8764"
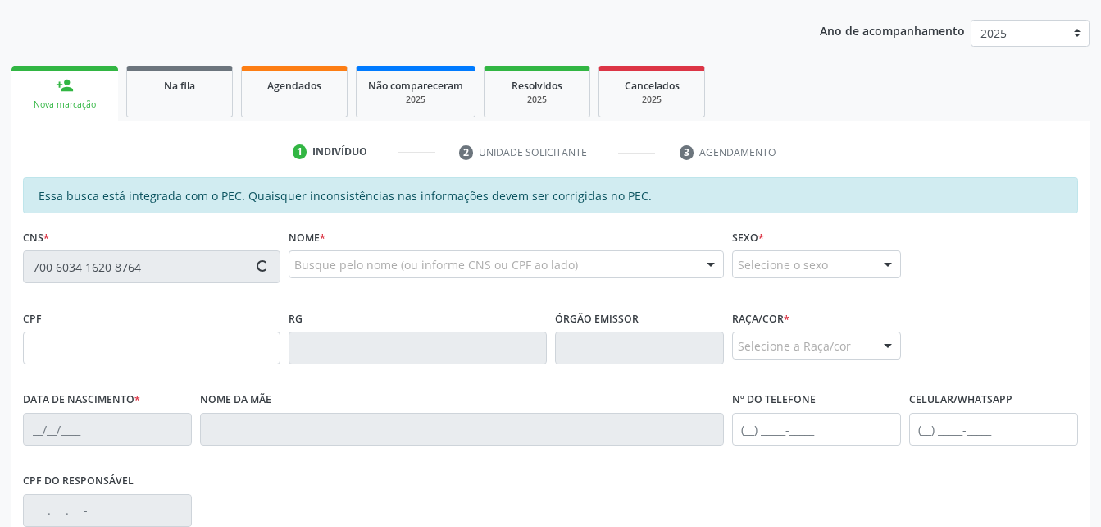
scroll to position [366, 0]
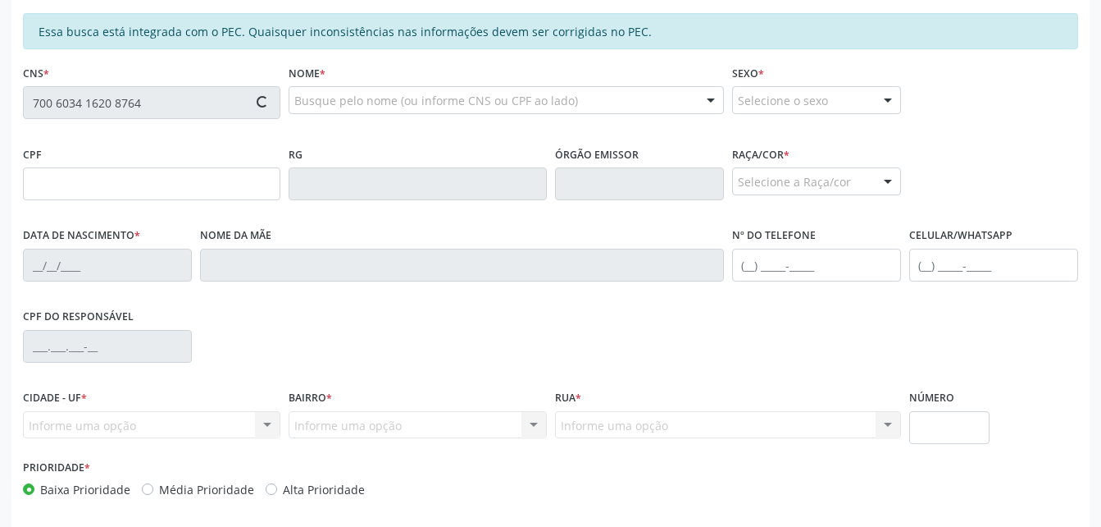
type input "894.323.124-53"
type input "24/10/1962"
type input "Maria Jose da Silva"
type input "(82) 9114-7248"
type input "(82) 99322-4900"
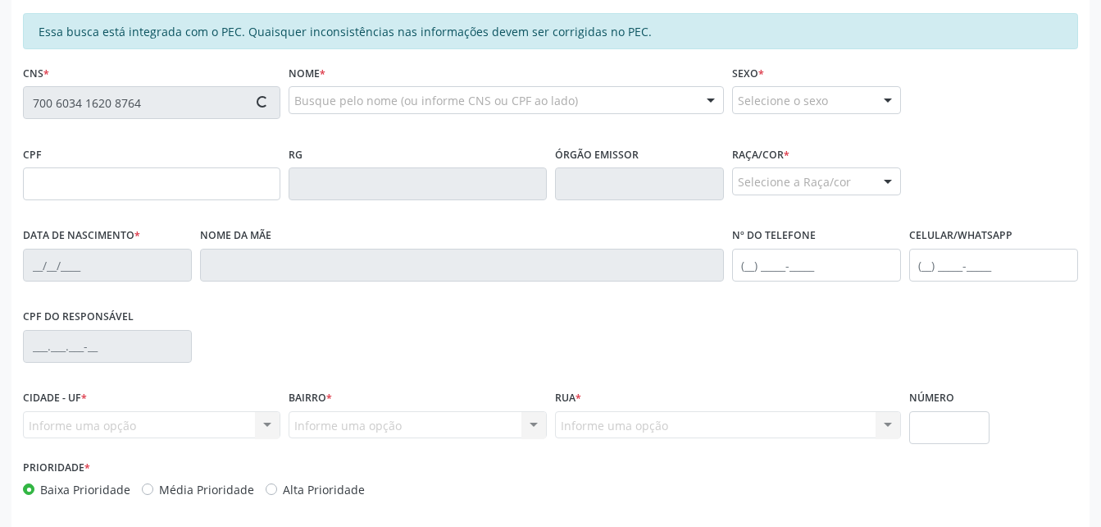
type input "S/N"
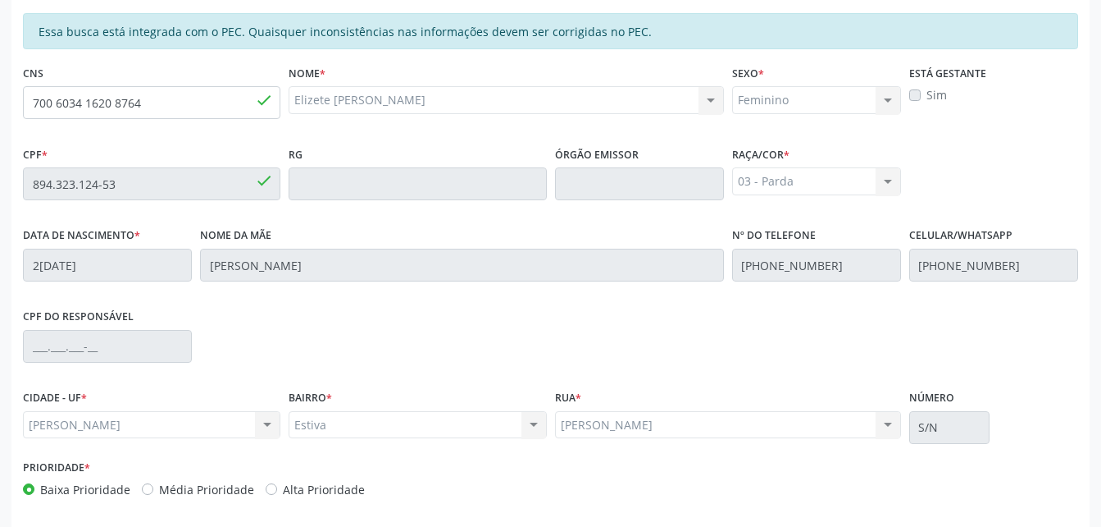
scroll to position [433, 0]
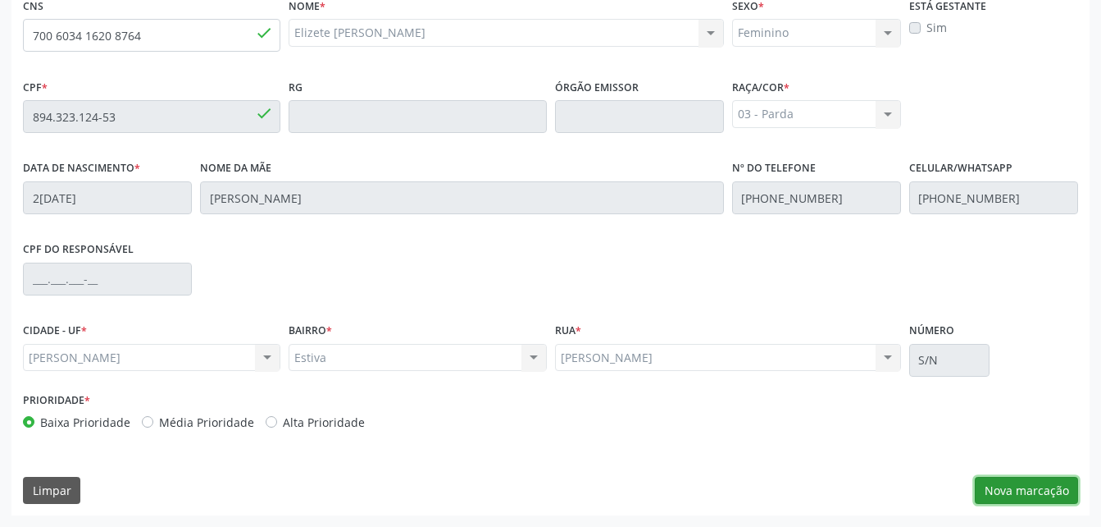
click at [1035, 485] on button "Nova marcação" at bounding box center [1026, 490] width 103 height 28
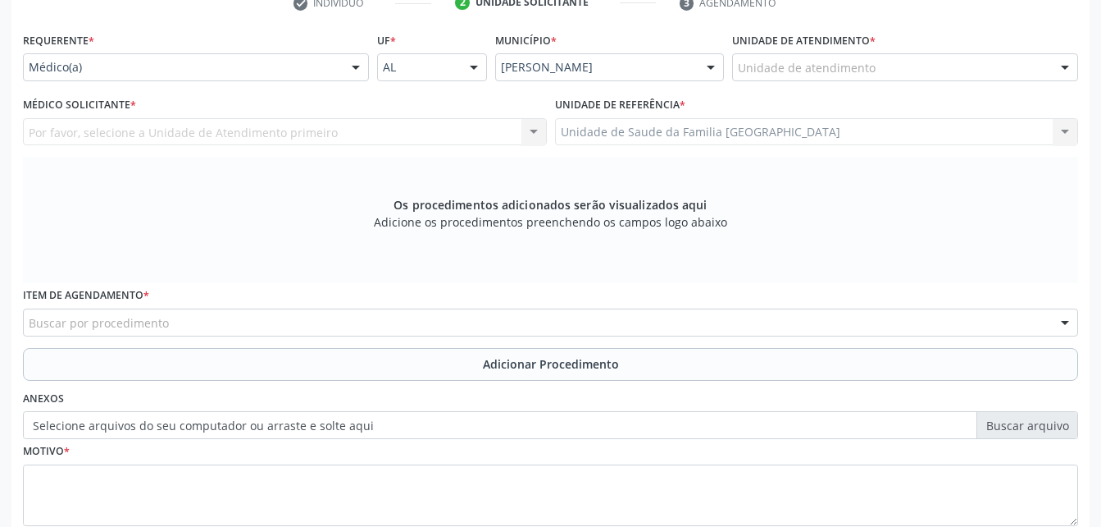
scroll to position [269, 0]
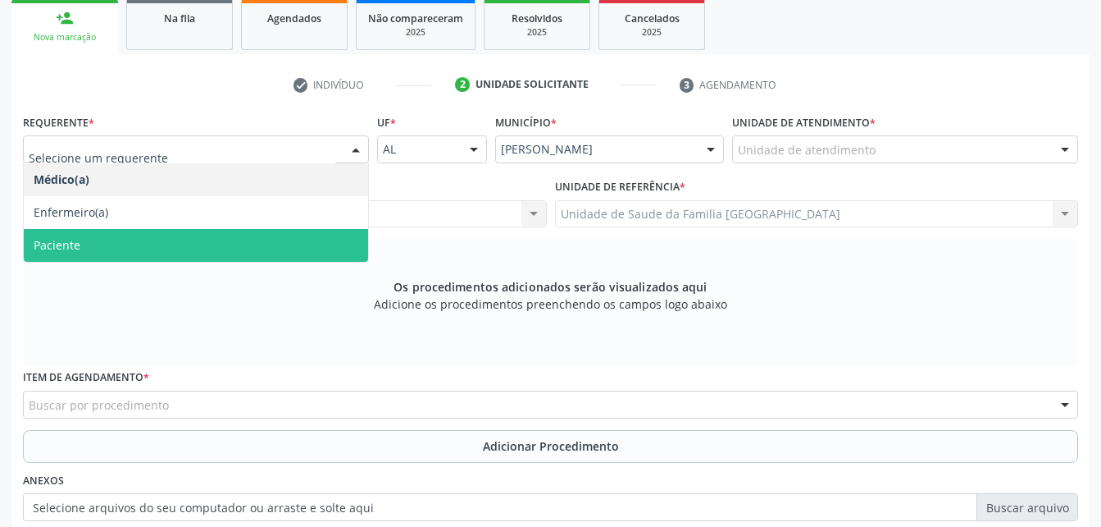
click at [275, 235] on span "Paciente" at bounding box center [196, 245] width 344 height 33
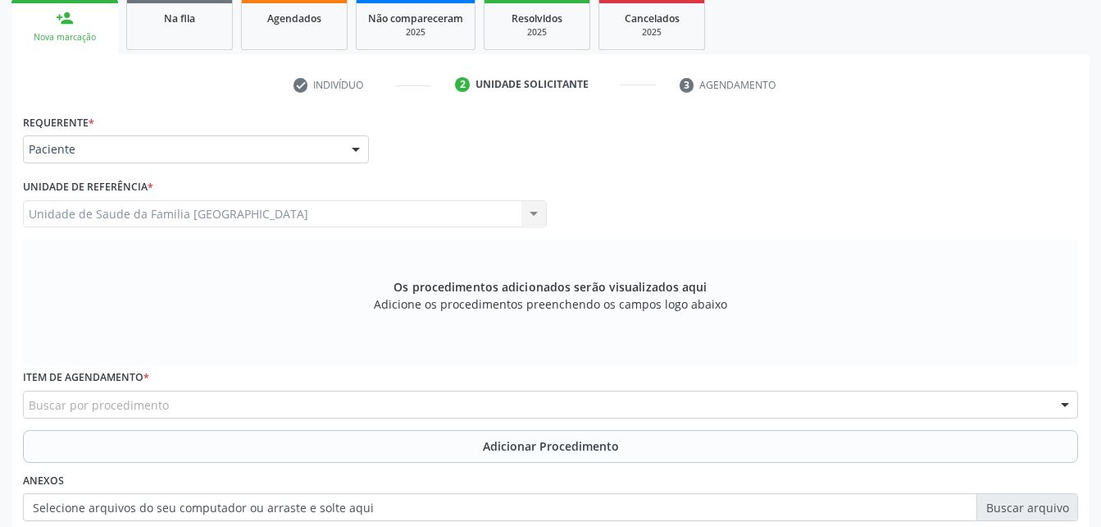
scroll to position [351, 0]
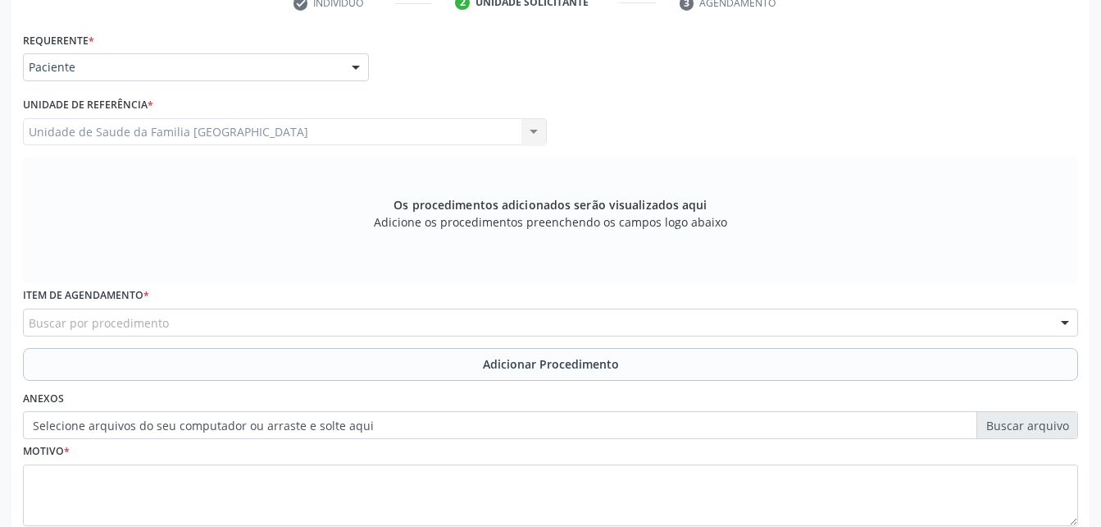
click at [320, 323] on div "Buscar por procedimento" at bounding box center [551, 322] width 1056 height 28
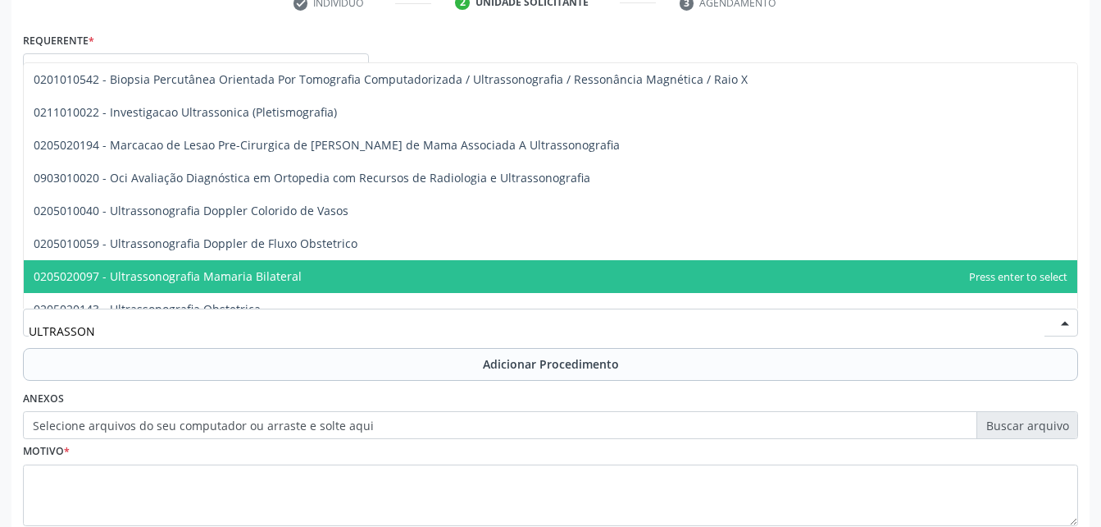
type input "ULTRASSONO"
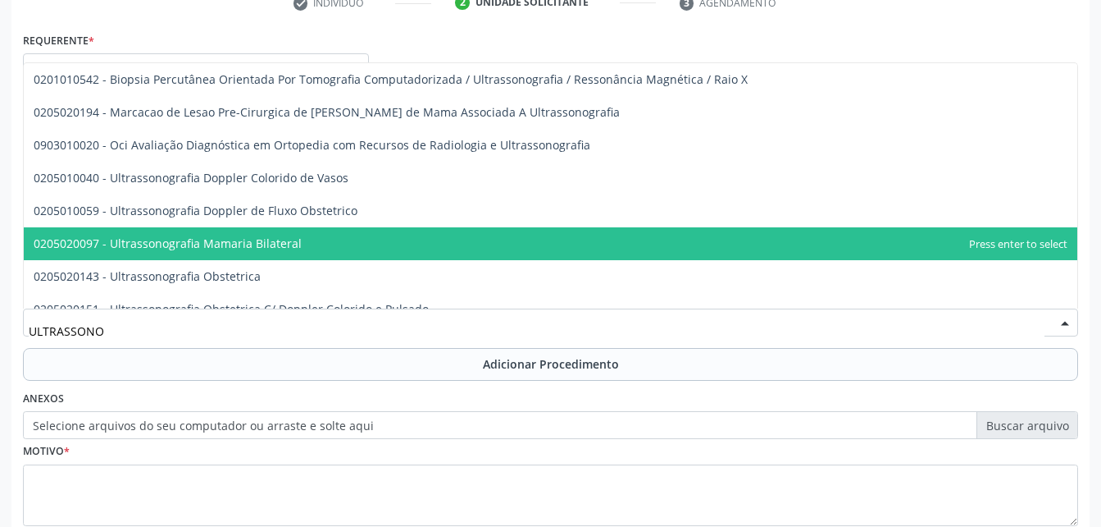
click at [333, 227] on span "0205020097 - Ultrassonografia Mamaria Bilateral" at bounding box center [551, 243] width 1054 height 33
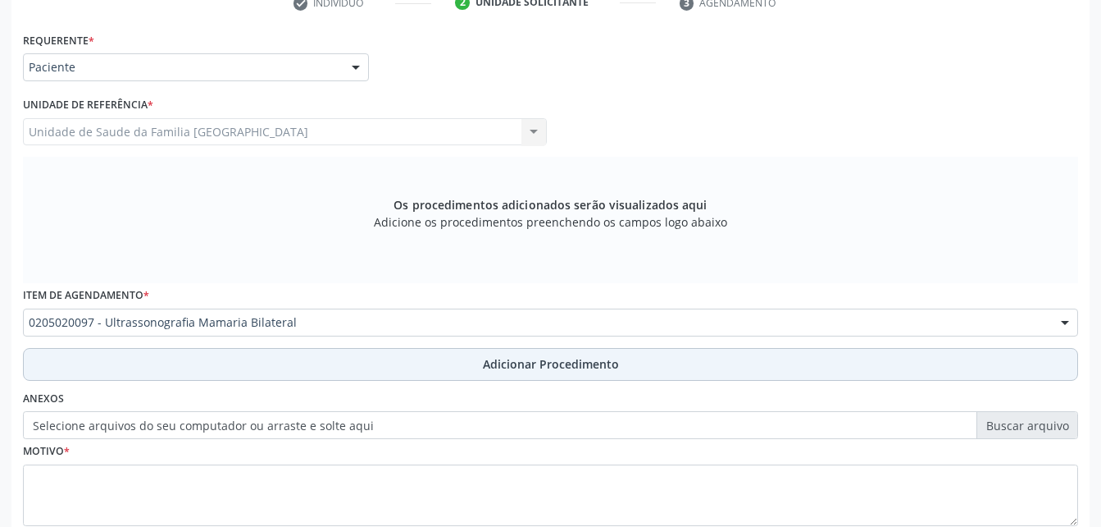
click at [473, 372] on button "Adicionar Procedimento" at bounding box center [551, 364] width 1056 height 33
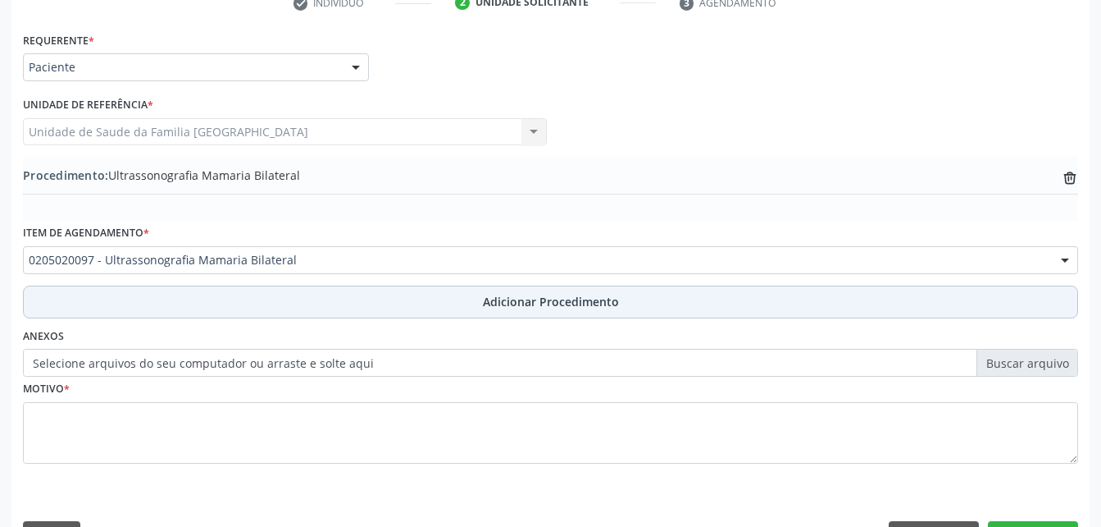
scroll to position [396, 0]
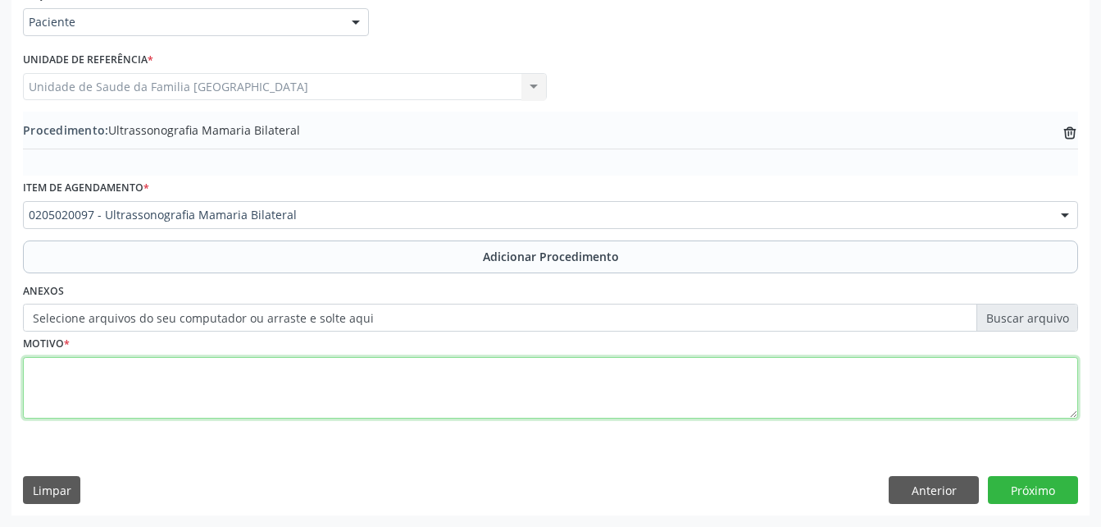
click at [466, 385] on textarea at bounding box center [551, 388] width 1056 height 62
type textarea "RASTREIO"
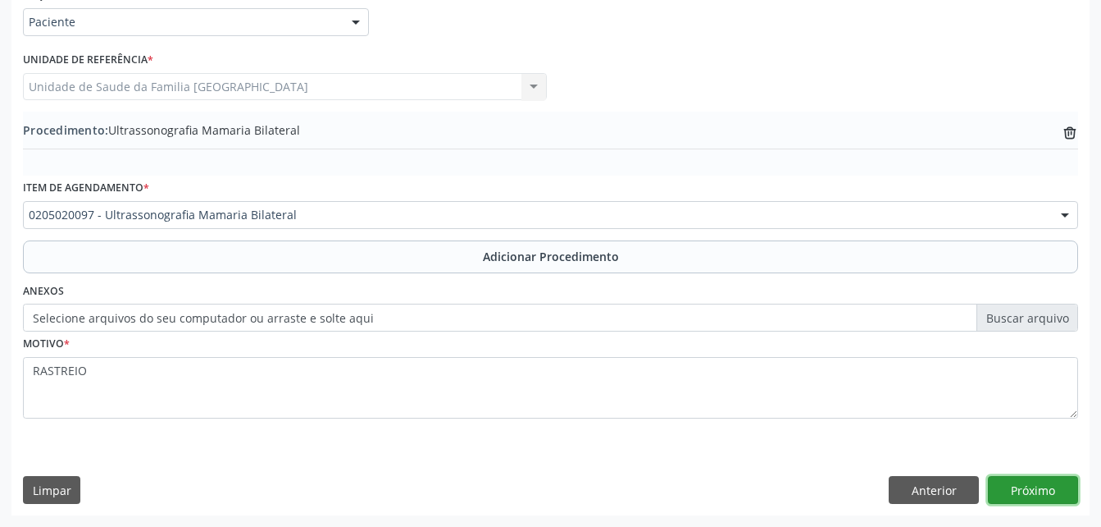
click at [1028, 496] on button "Próximo" at bounding box center [1033, 490] width 90 height 28
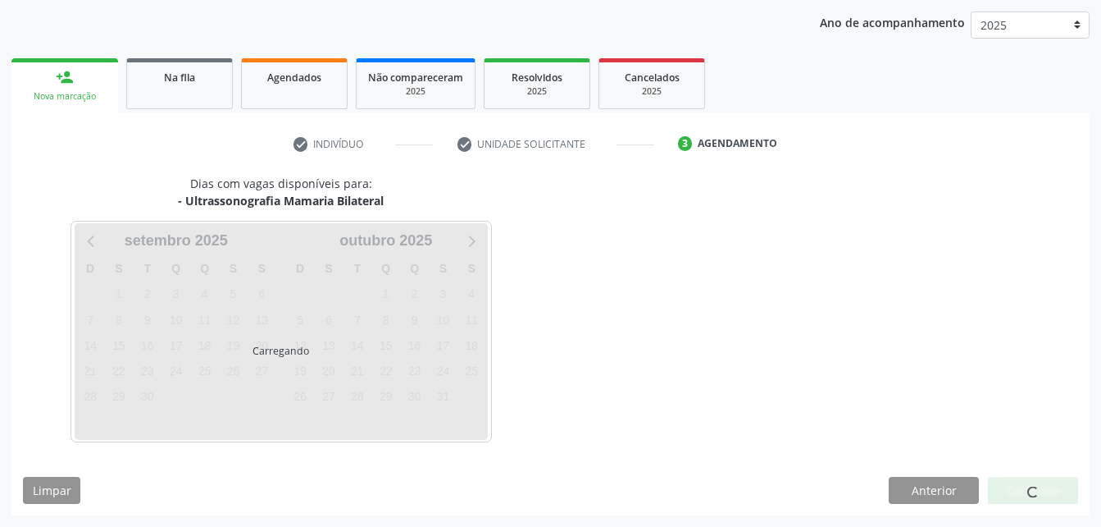
scroll to position [258, 0]
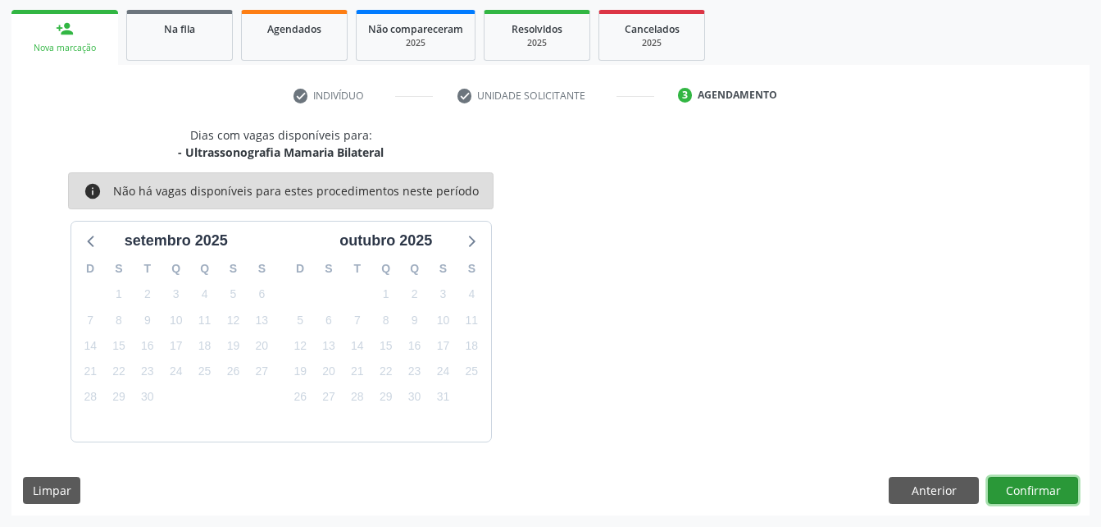
click at [1037, 495] on button "Confirmar" at bounding box center [1033, 490] width 90 height 28
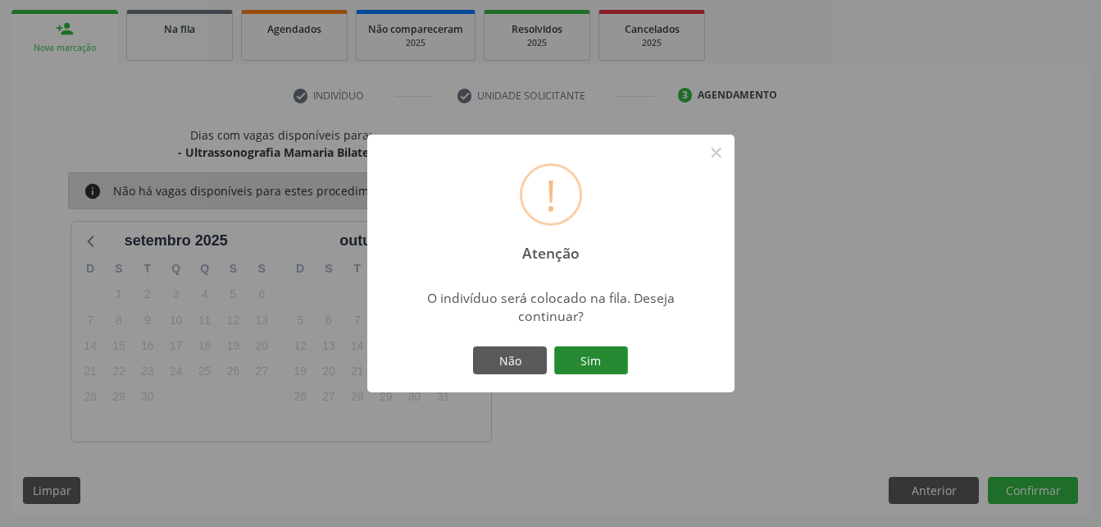
click at [576, 357] on button "Sim" at bounding box center [591, 360] width 74 height 28
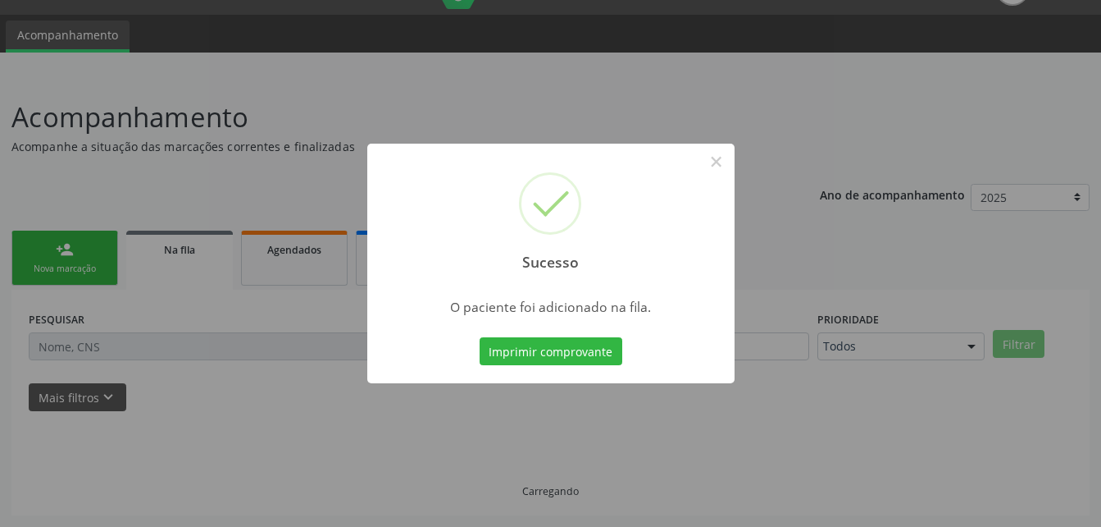
scroll to position [38, 0]
click at [711, 154] on button "×" at bounding box center [717, 162] width 28 height 28
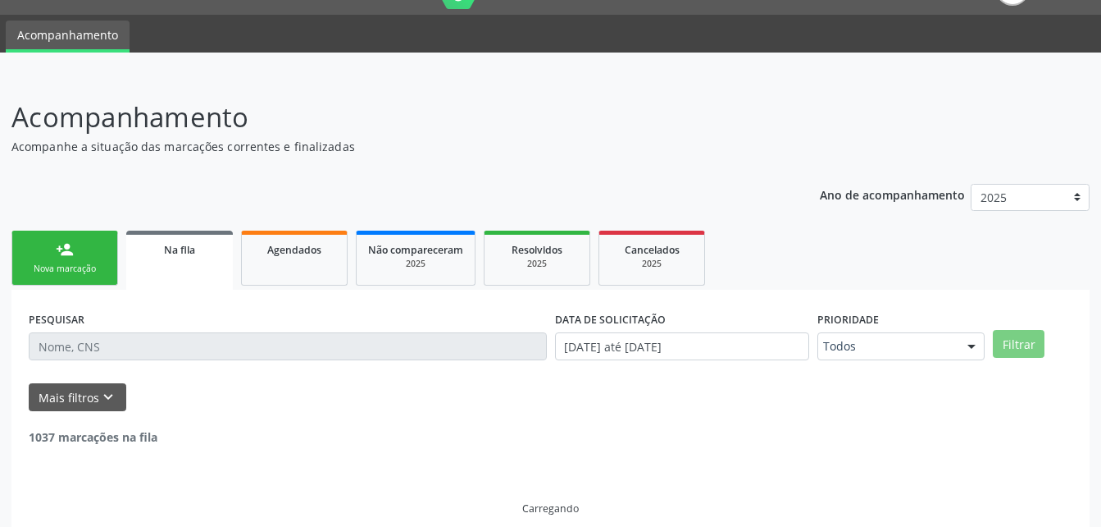
drag, startPoint x: 56, startPoint y: 271, endPoint x: 101, endPoint y: 251, distance: 49.2
click at [56, 271] on div "Nova marcação" at bounding box center [65, 268] width 82 height 12
click at [92, 247] on link "person_add Nova marcação" at bounding box center [64, 257] width 107 height 55
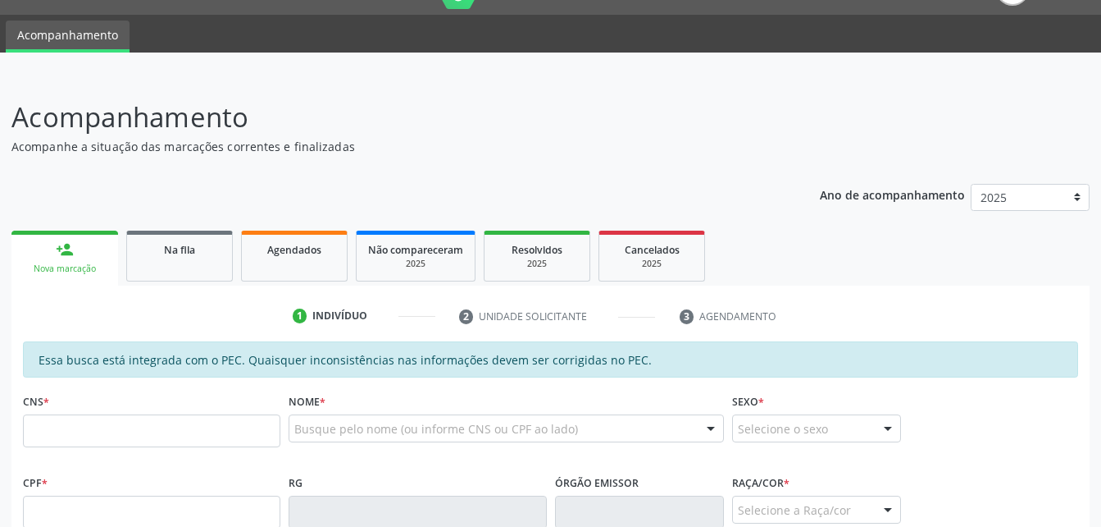
scroll to position [284, 0]
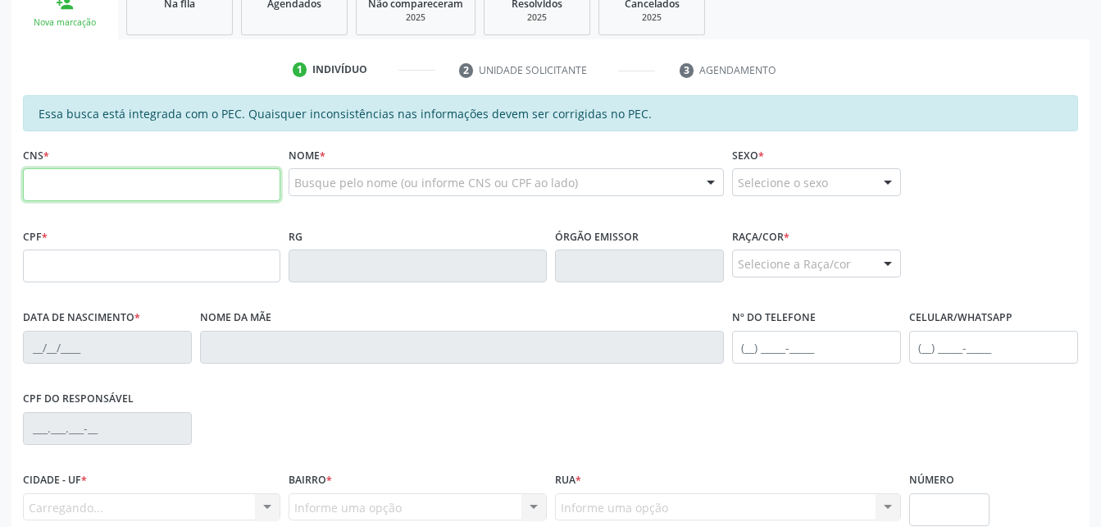
click at [117, 175] on input "text" at bounding box center [152, 184] width 258 height 33
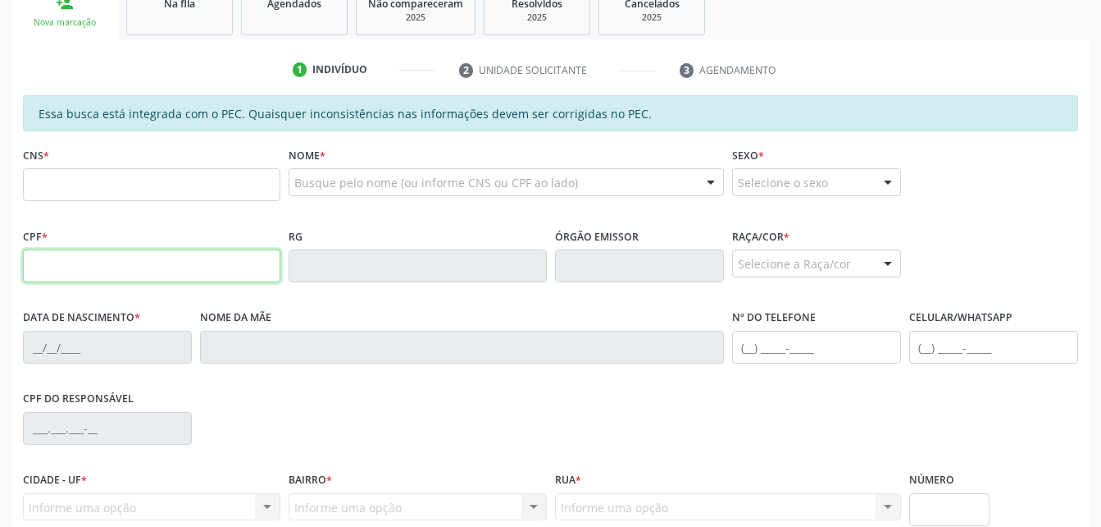
click at [48, 265] on input "text" at bounding box center [152, 265] width 258 height 33
type input "644.087.014-91"
type input "707 8076 6916 3318"
type input "20/09/1954"
type input "Maria Alice Bento da Silva"
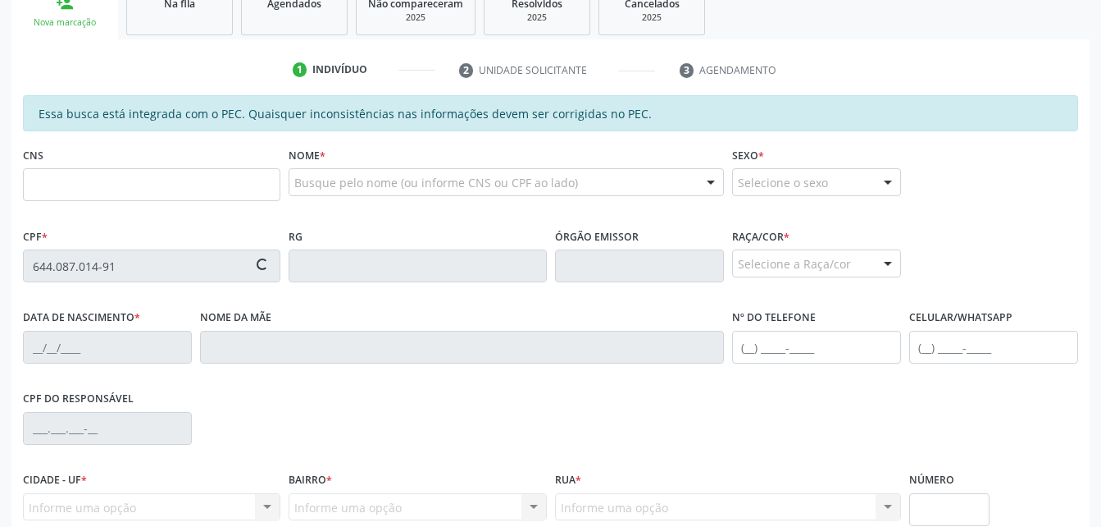
type input "(82) 98801-0110"
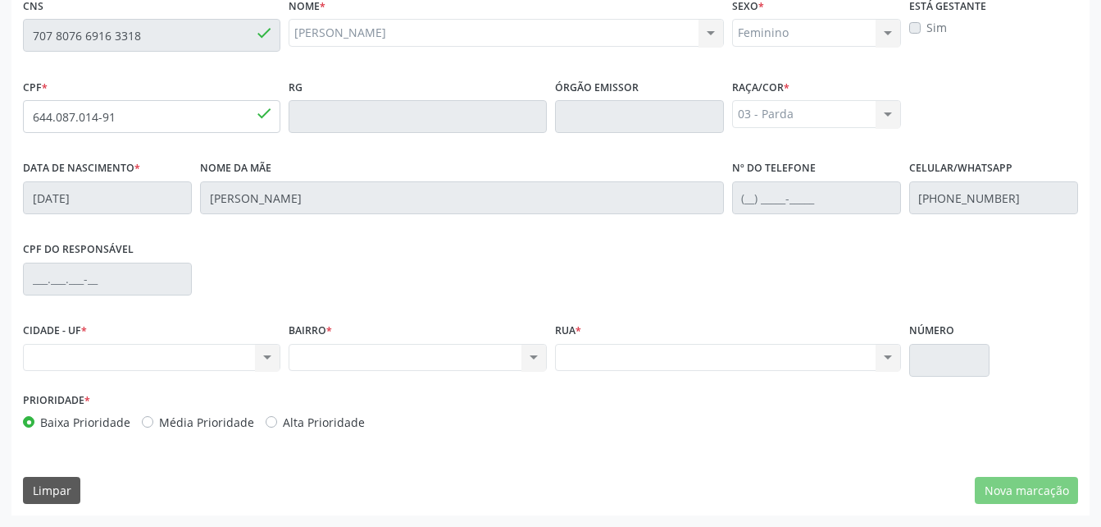
scroll to position [351, 0]
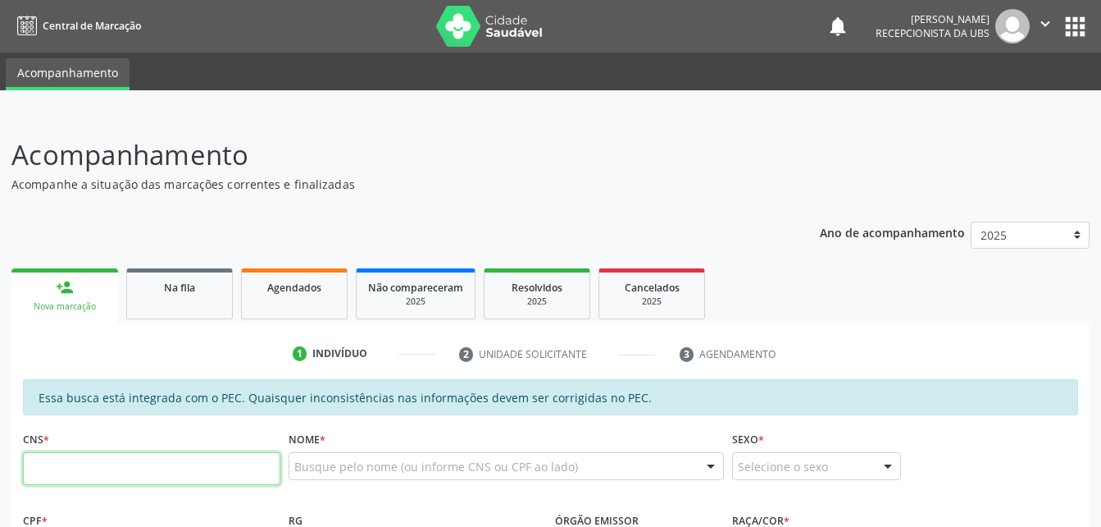
scroll to position [351, 0]
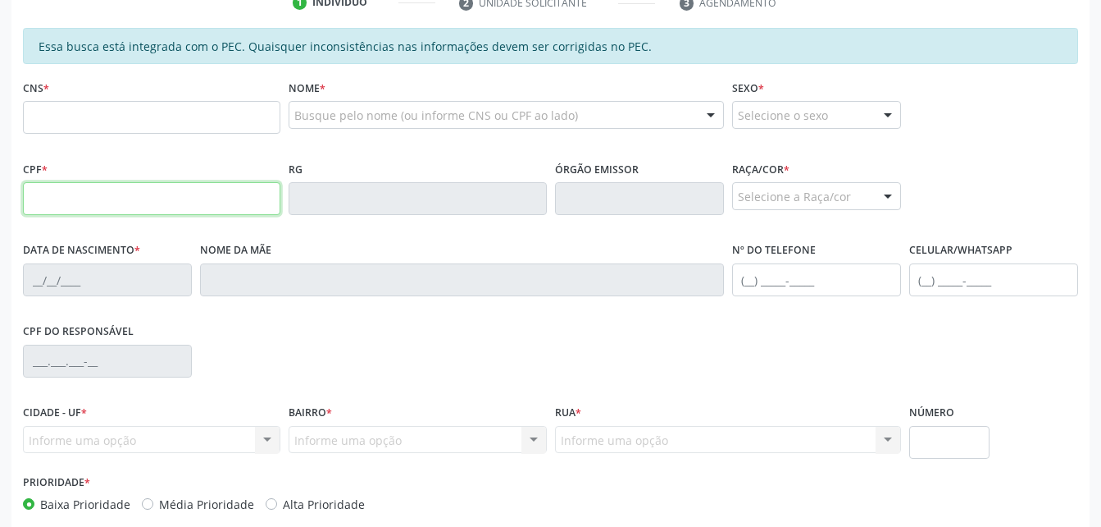
click at [223, 205] on input "text" at bounding box center [152, 198] width 258 height 33
paste input "644.087.014-91"
type input "644.087.014-91"
type input "707 8076 6916 3318"
type input "20/09/1954"
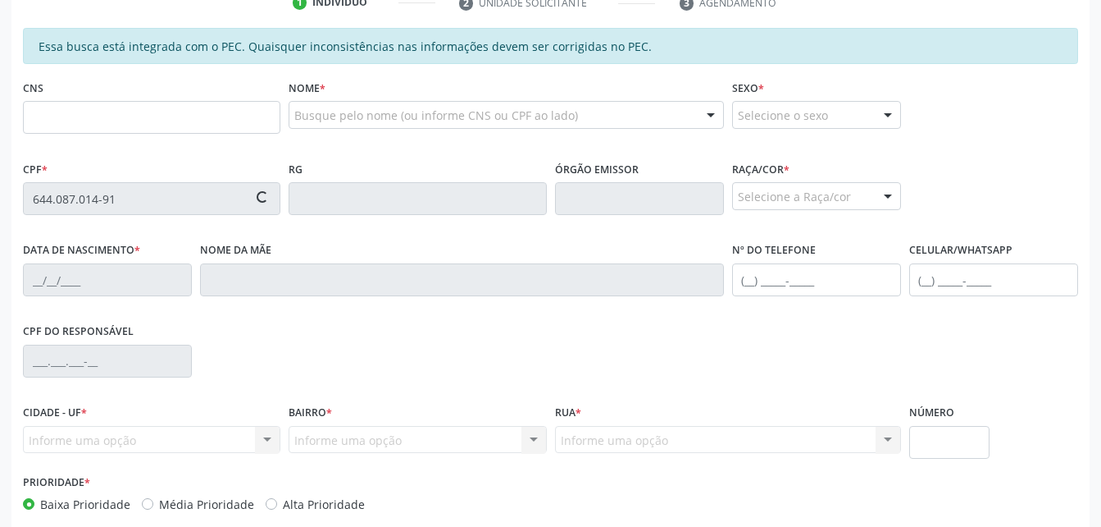
type input "Maria Alice Bento da Silva"
type input "(82) 98801-0110"
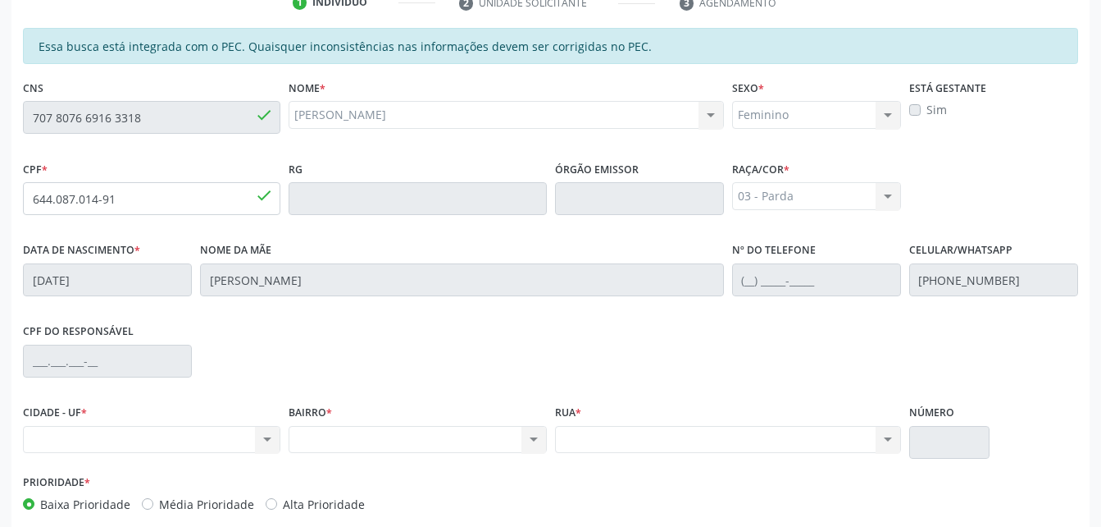
scroll to position [433, 0]
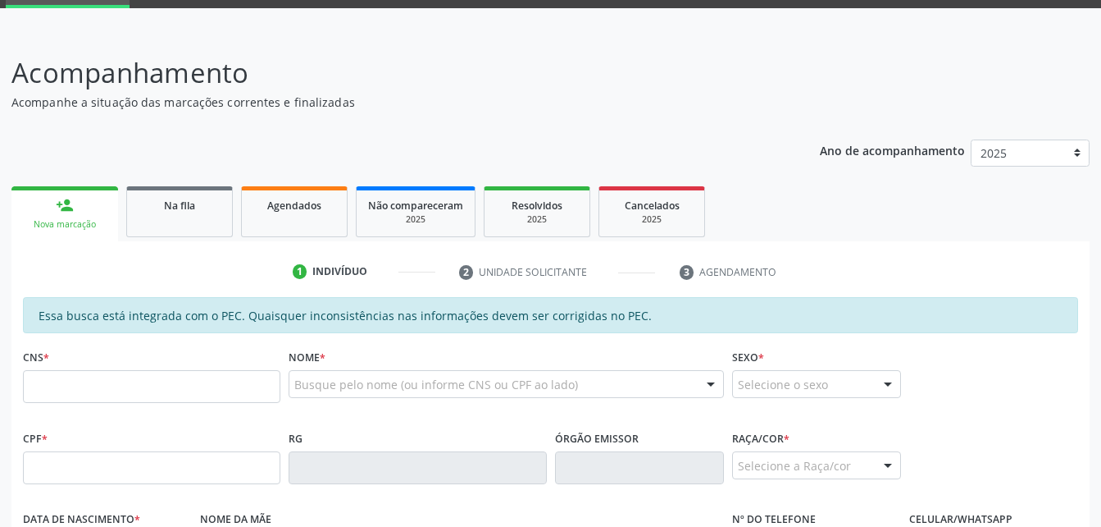
scroll to position [246, 0]
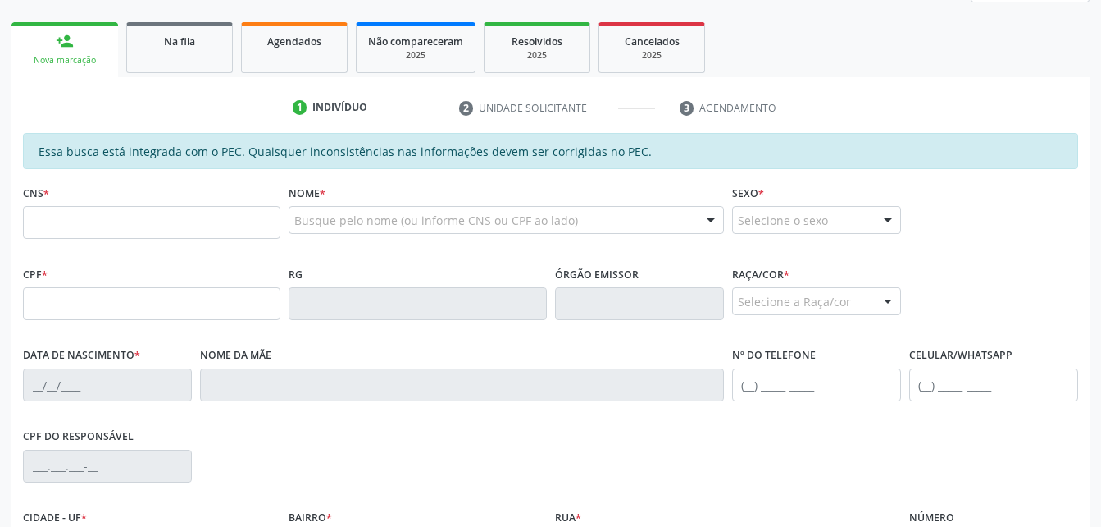
click at [198, 324] on fieldset "CPF *" at bounding box center [152, 297] width 258 height 70
click at [190, 310] on input "text" at bounding box center [152, 303] width 258 height 33
paste input "644.087.014-91"
type input "644.087.014-91"
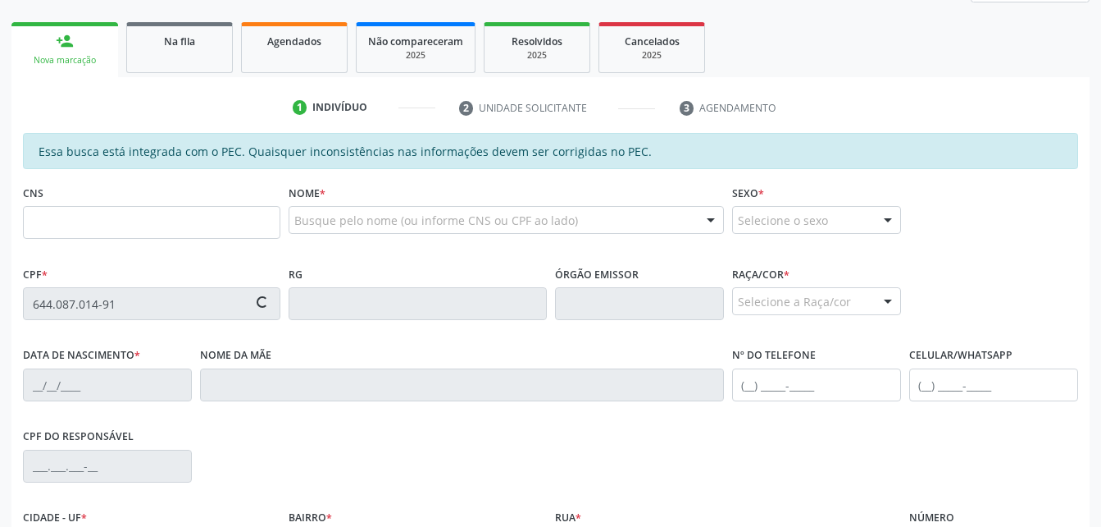
type input "707 8076 6916 3318"
type input "20/09/1954"
type input "Maria Alice Bento da Silva"
type input "(82) 98801-0110"
type input "S/N"
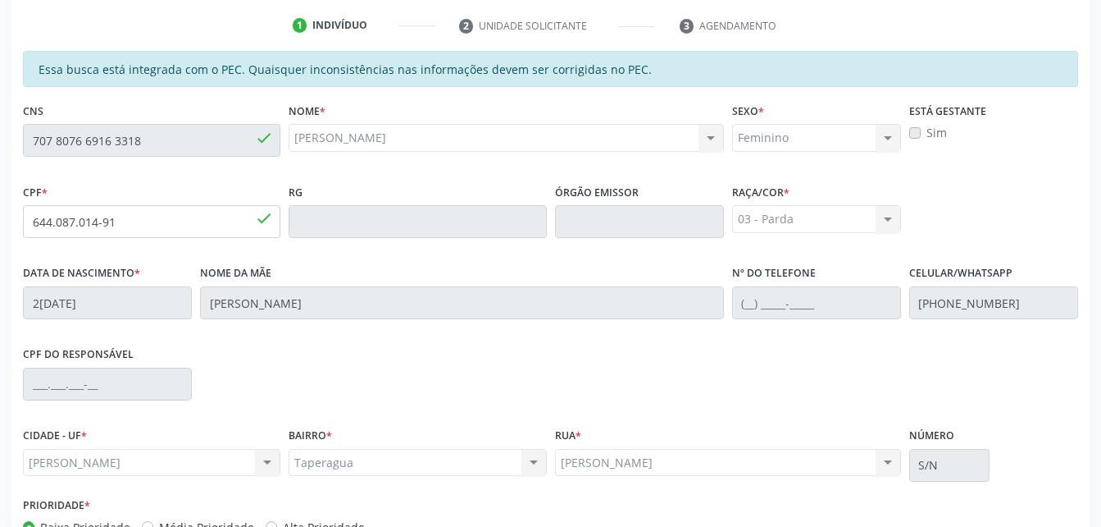
scroll to position [433, 0]
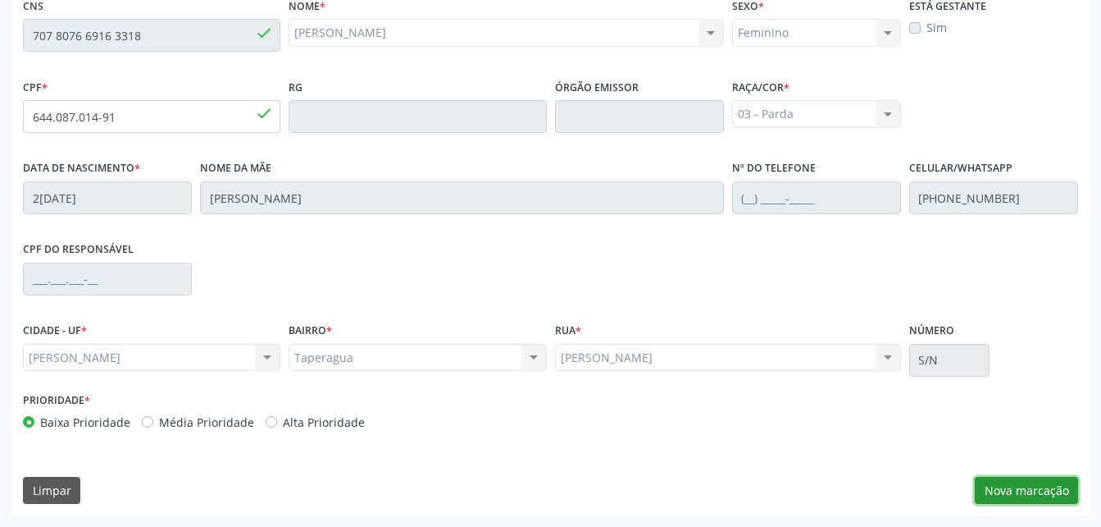
click at [1027, 482] on button "Nova marcação" at bounding box center [1026, 490] width 103 height 28
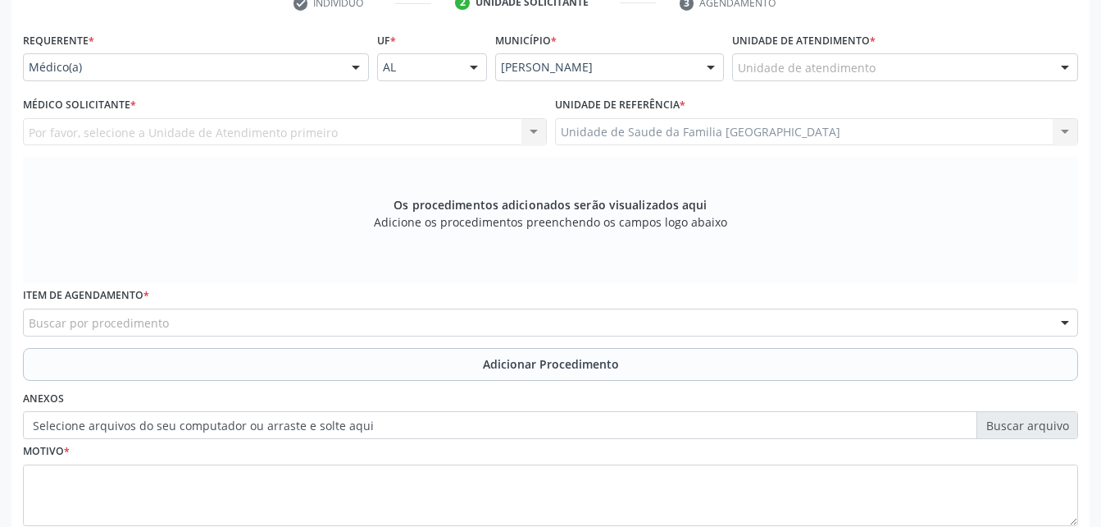
scroll to position [269, 0]
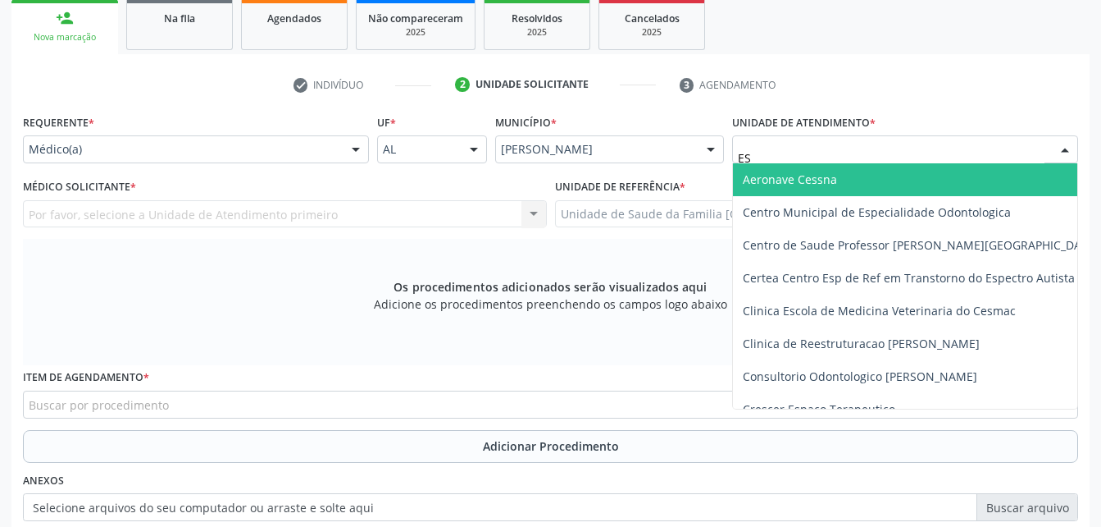
type input "EST"
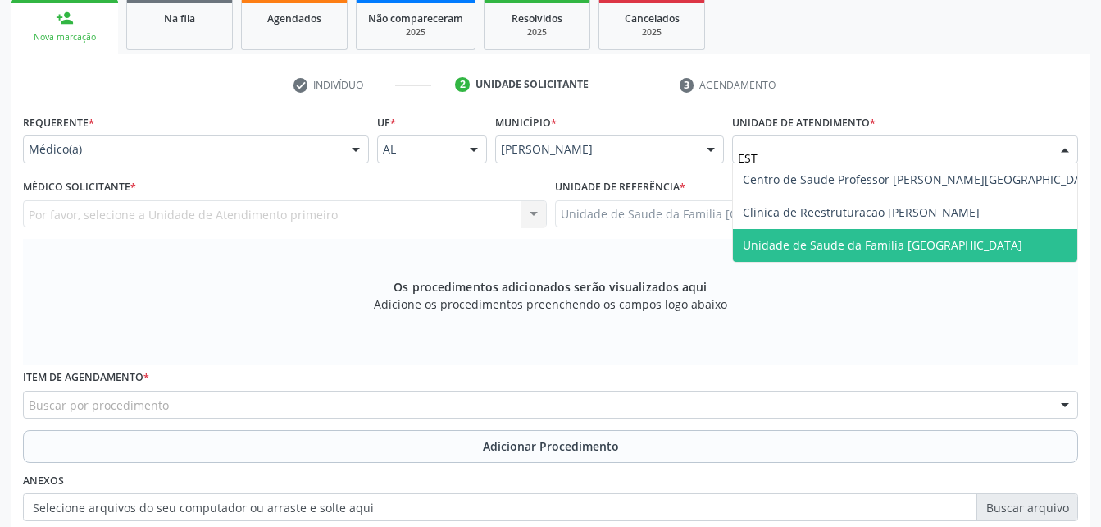
drag, startPoint x: 843, startPoint y: 248, endPoint x: 823, endPoint y: 228, distance: 28.4
click at [843, 249] on span "Unidade de Saude da Familia [GEOGRAPHIC_DATA]" at bounding box center [883, 245] width 280 height 16
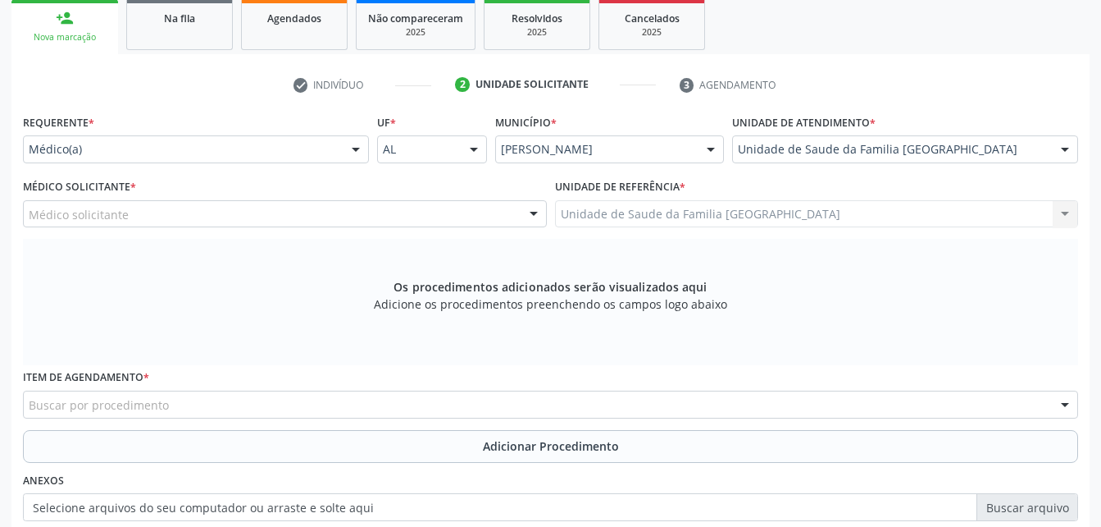
click at [184, 221] on div "Médico solicitante" at bounding box center [285, 214] width 524 height 28
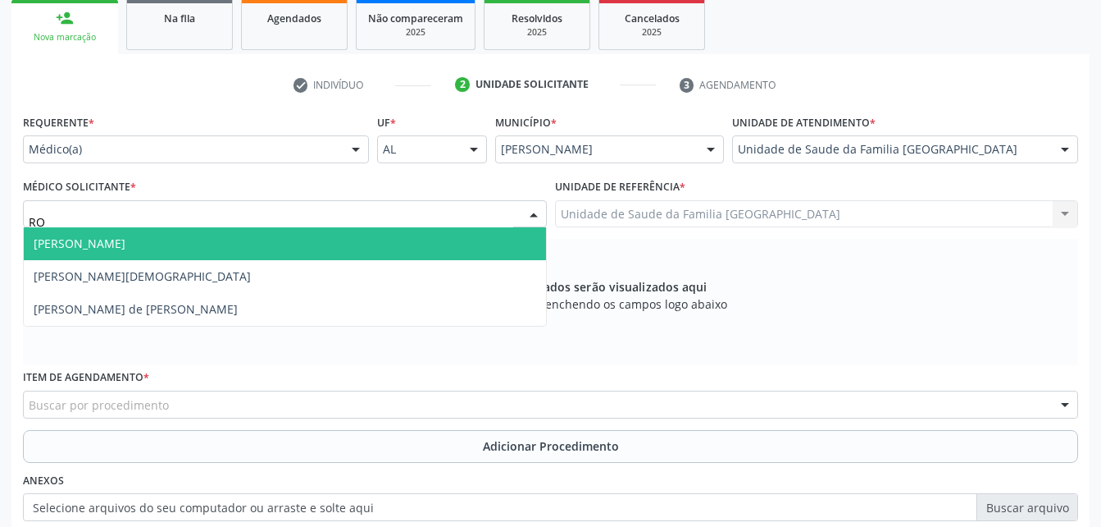
type input "ROD"
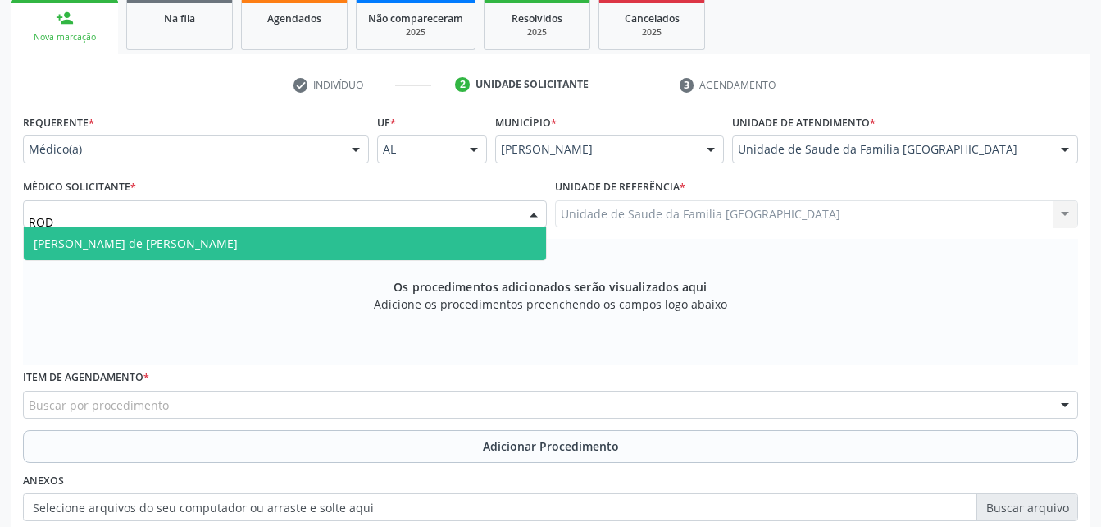
click at [333, 247] on span "[PERSON_NAME] de [PERSON_NAME]" at bounding box center [285, 243] width 522 height 33
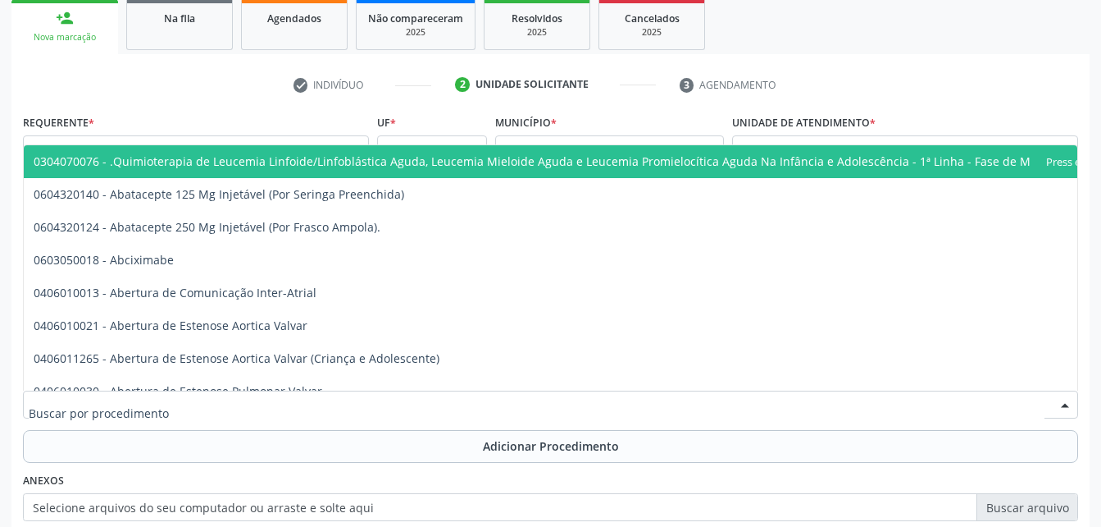
click at [459, 408] on div at bounding box center [551, 404] width 1056 height 28
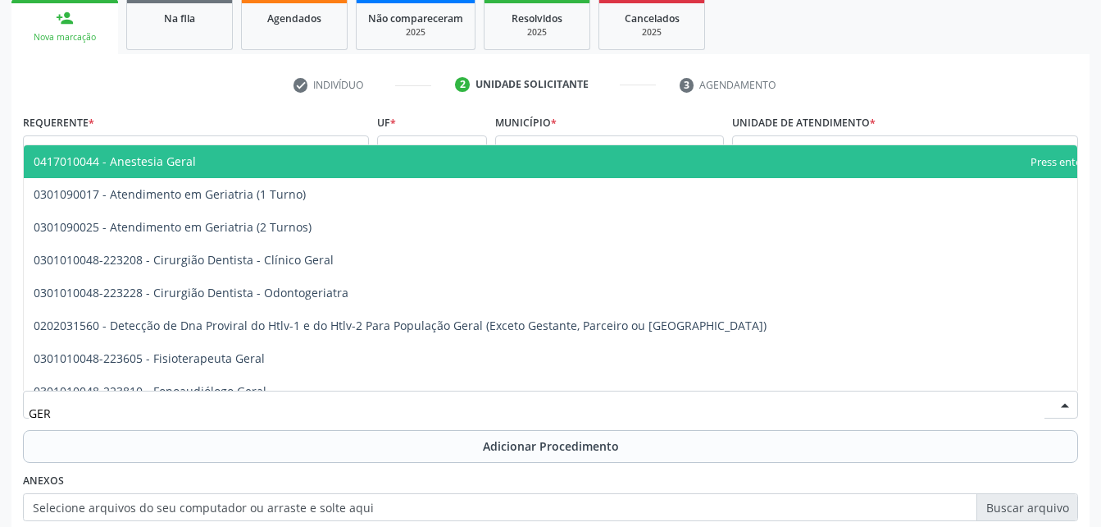
type input "[PERSON_NAME]"
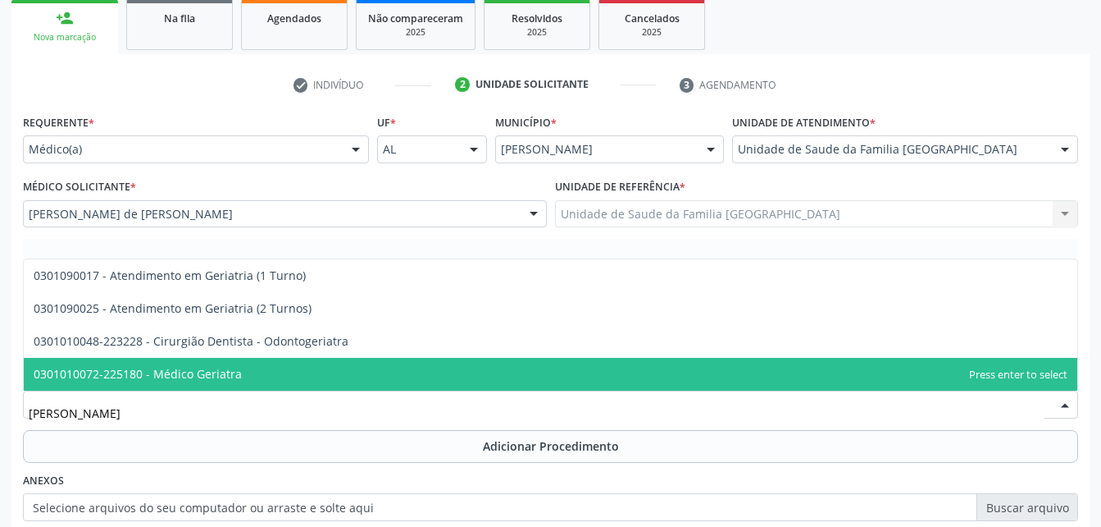
click at [408, 374] on span "0301010072-225180 - Médico Geriatra" at bounding box center [551, 374] width 1054 height 33
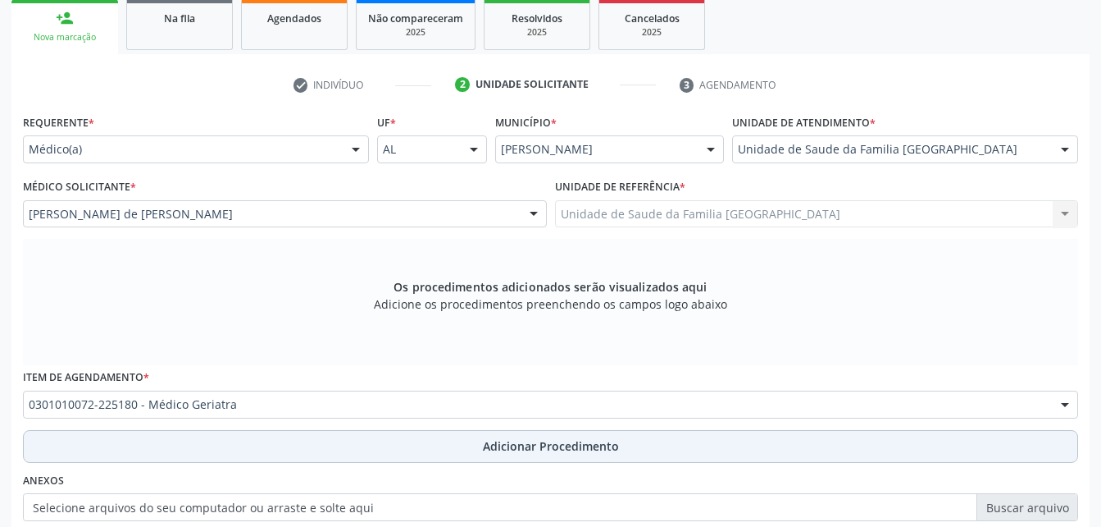
click at [454, 450] on button "Adicionar Procedimento" at bounding box center [551, 446] width 1056 height 33
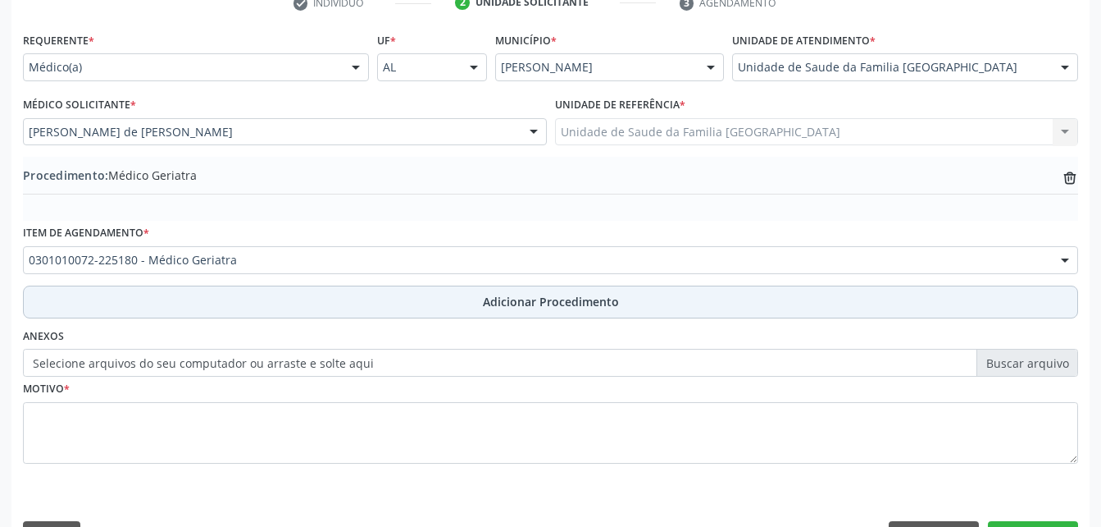
scroll to position [396, 0]
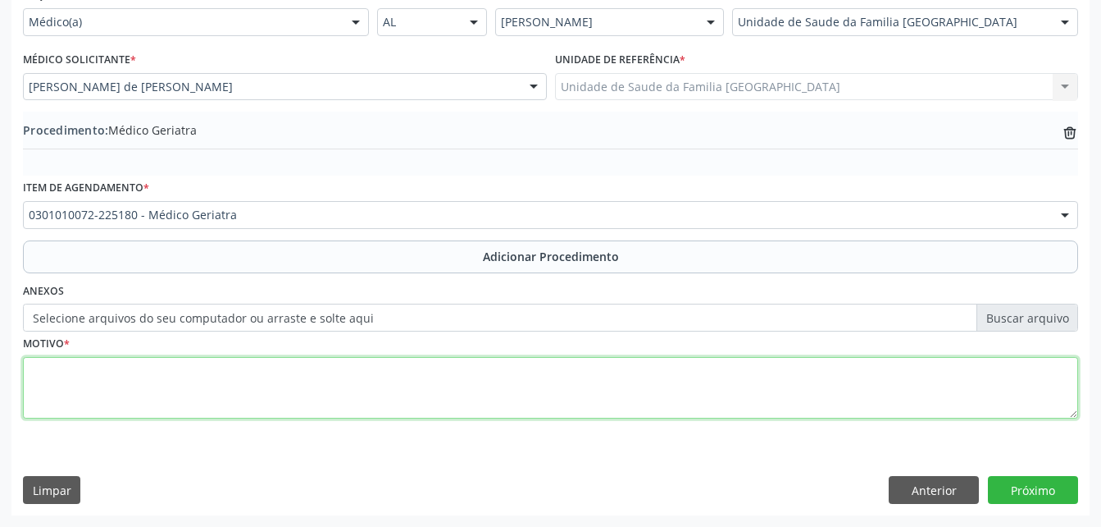
click at [430, 371] on textarea at bounding box center [551, 388] width 1056 height 62
type textarea "HAS"
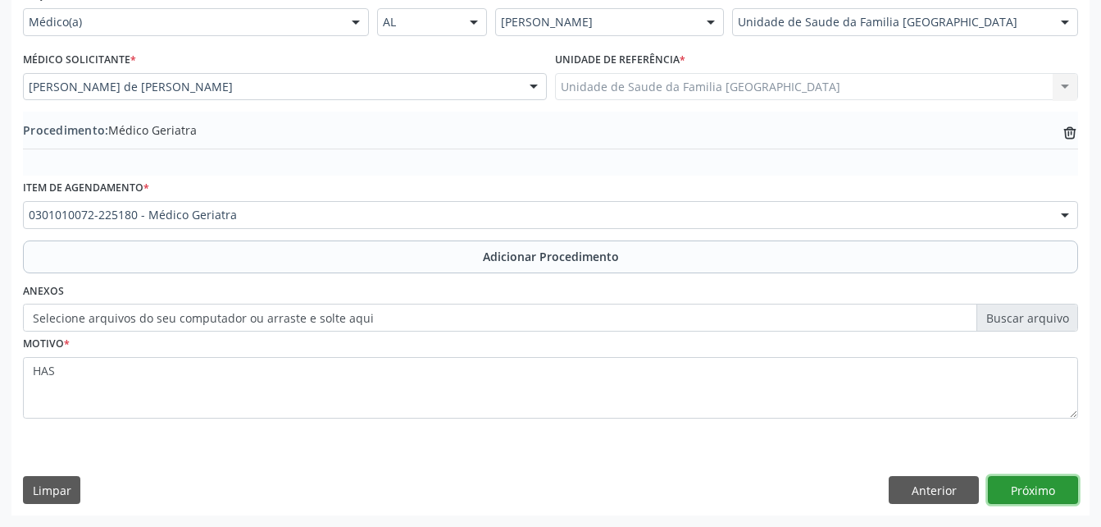
click at [1046, 483] on button "Próximo" at bounding box center [1033, 490] width 90 height 28
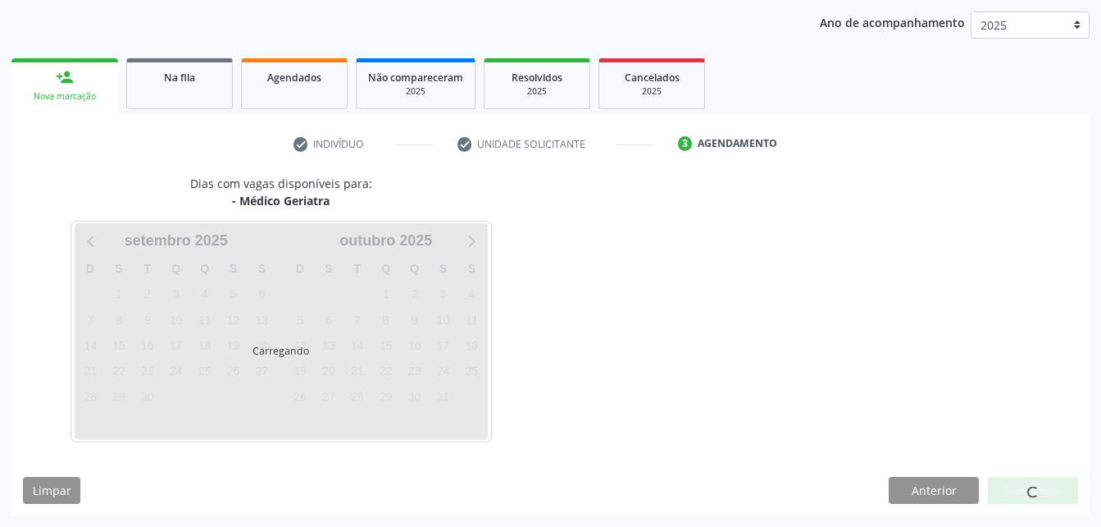
scroll to position [258, 0]
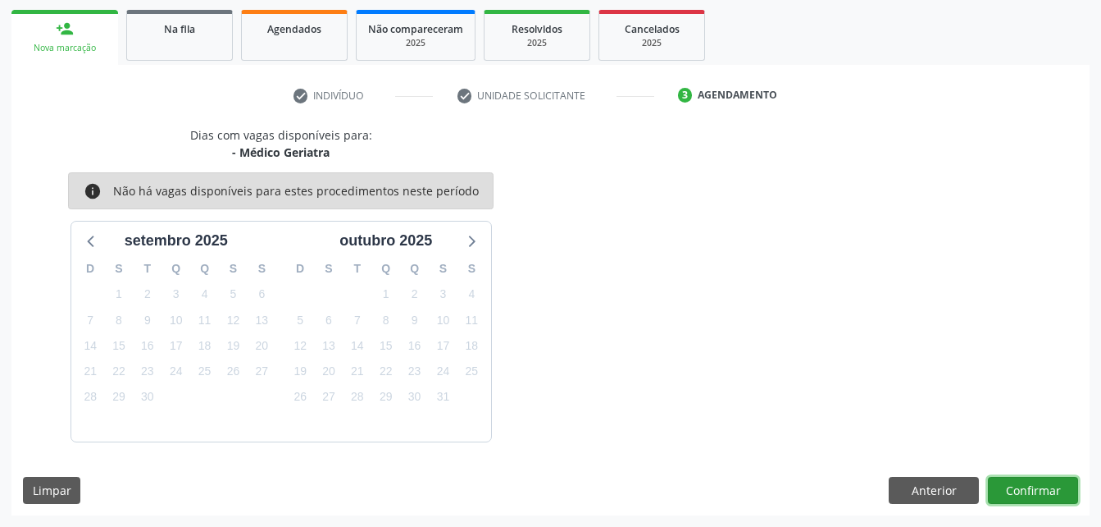
click at [1025, 487] on button "Confirmar" at bounding box center [1033, 490] width 90 height 28
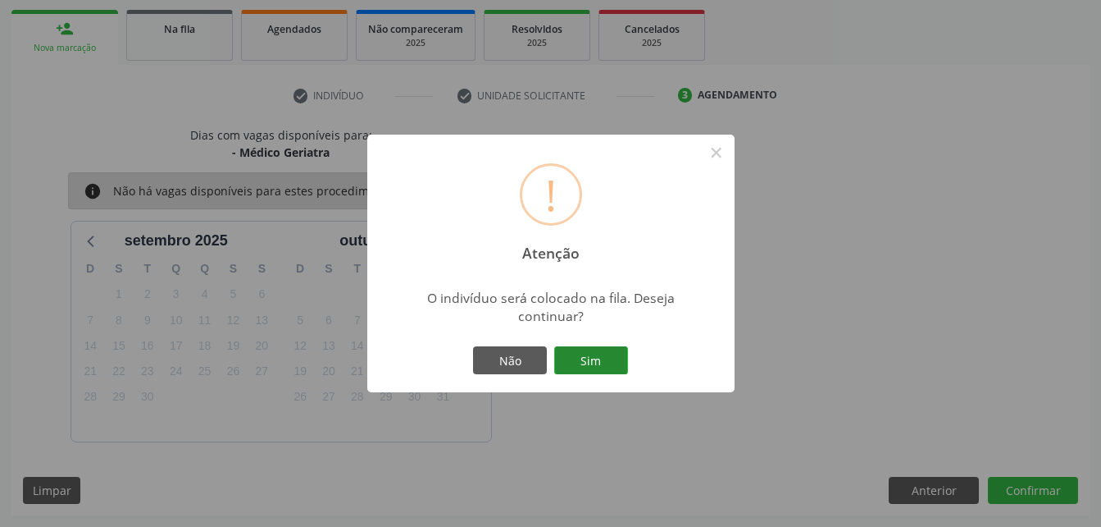
click at [600, 363] on button "Sim" at bounding box center [591, 360] width 74 height 28
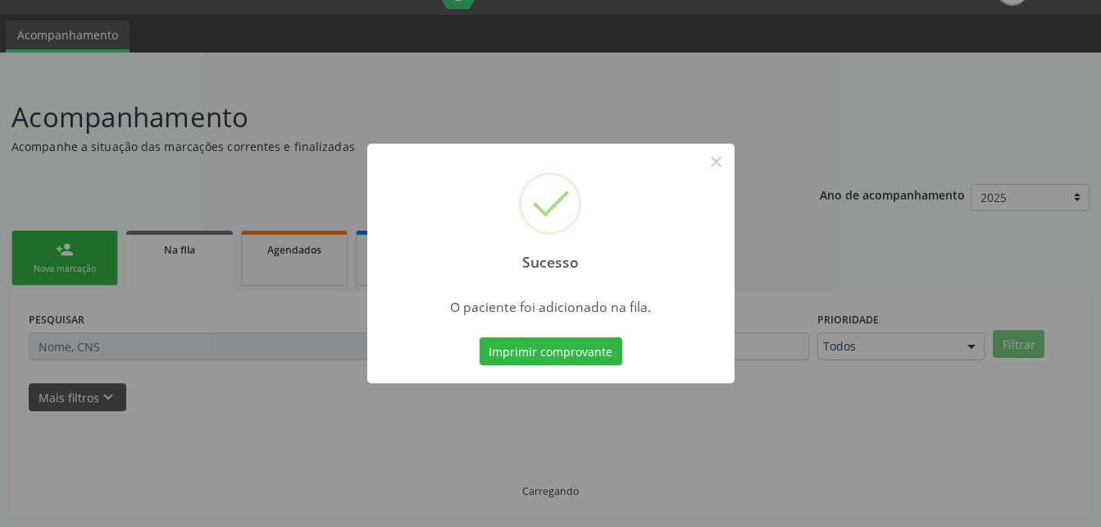
scroll to position [38, 0]
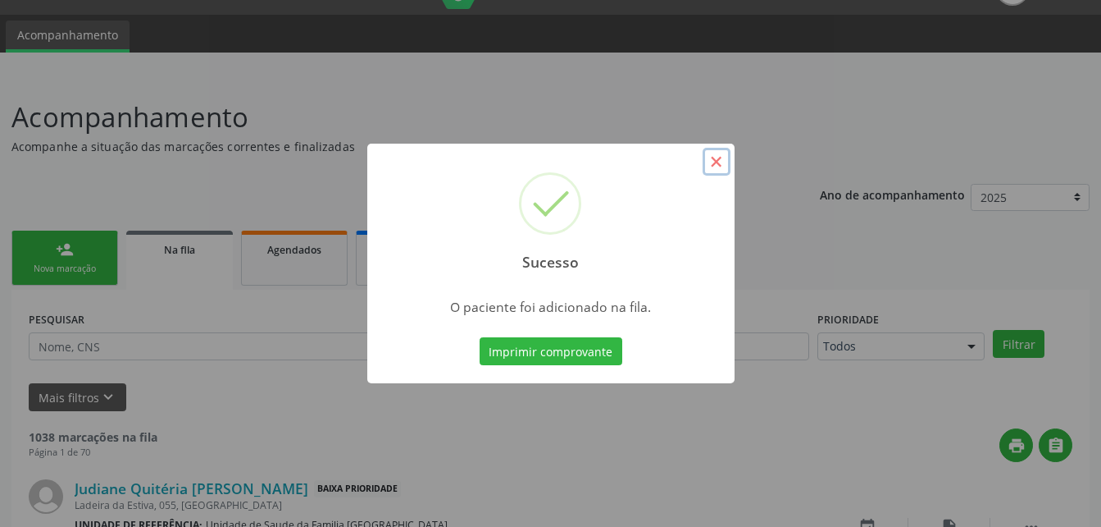
click at [723, 162] on button "×" at bounding box center [717, 162] width 28 height 28
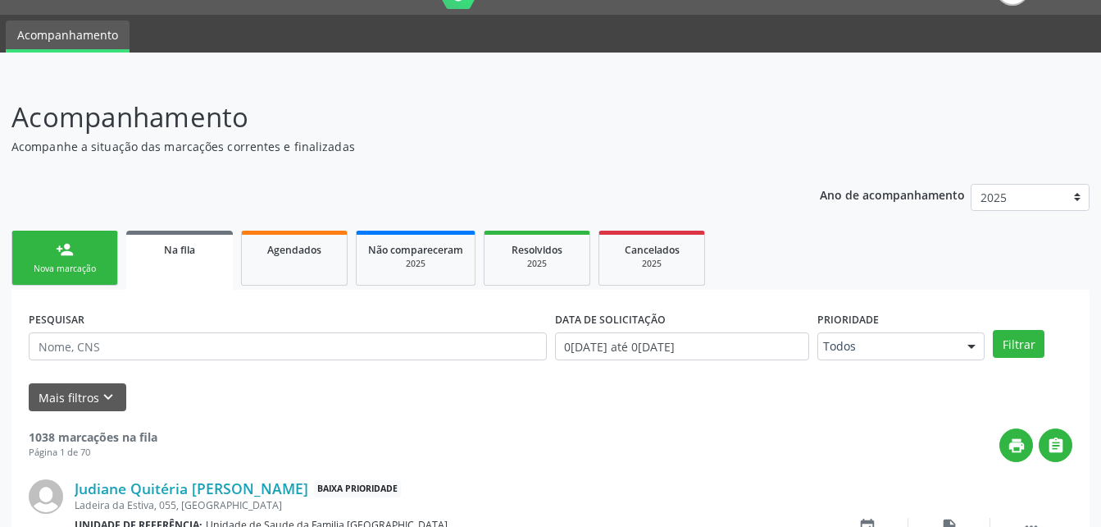
click at [77, 262] on link "person_add Nova marcação" at bounding box center [64, 257] width 107 height 55
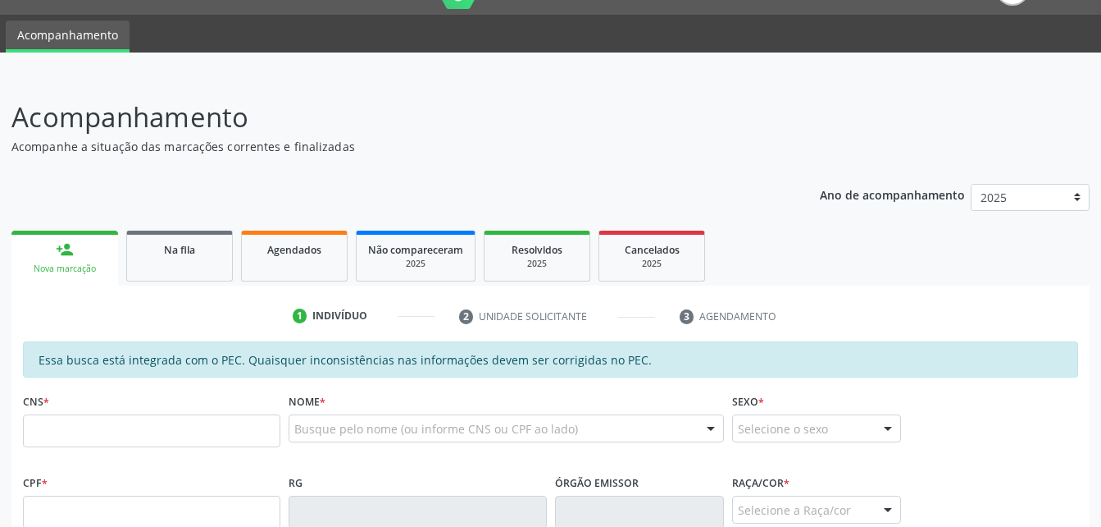
scroll to position [202, 0]
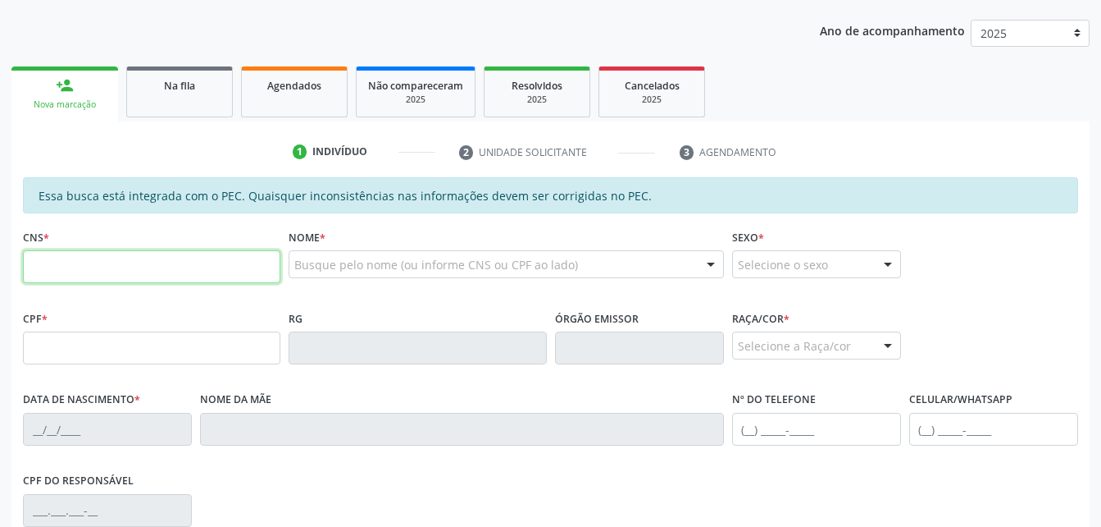
click at [136, 262] on input "text" at bounding box center [152, 266] width 258 height 33
type input "700 6034 1620 8764"
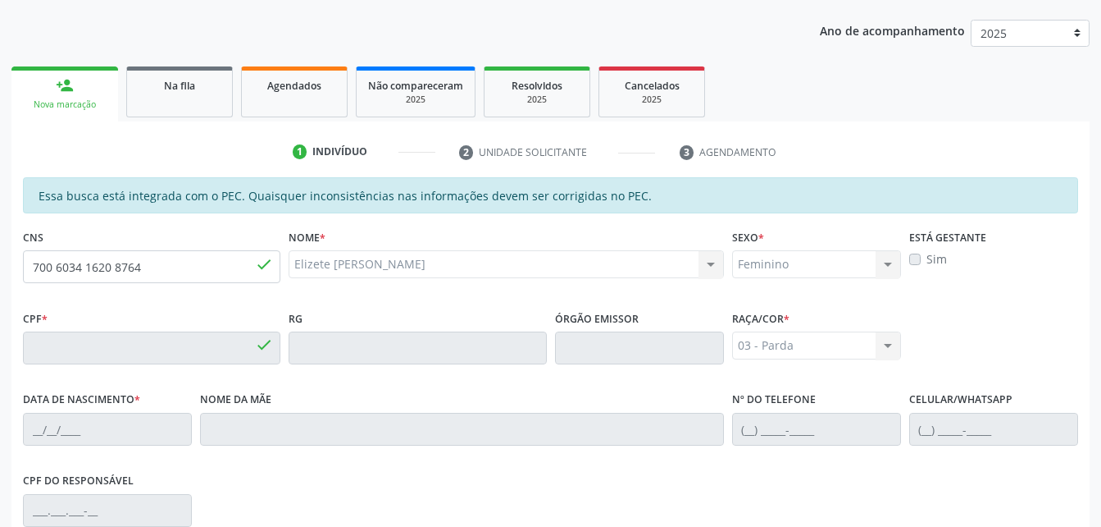
type input "894.323.124-53"
type input "24/10/1962"
type input "Maria Jose da Silva"
type input "(82) 9114-7248"
type input "(82) 99322-4900"
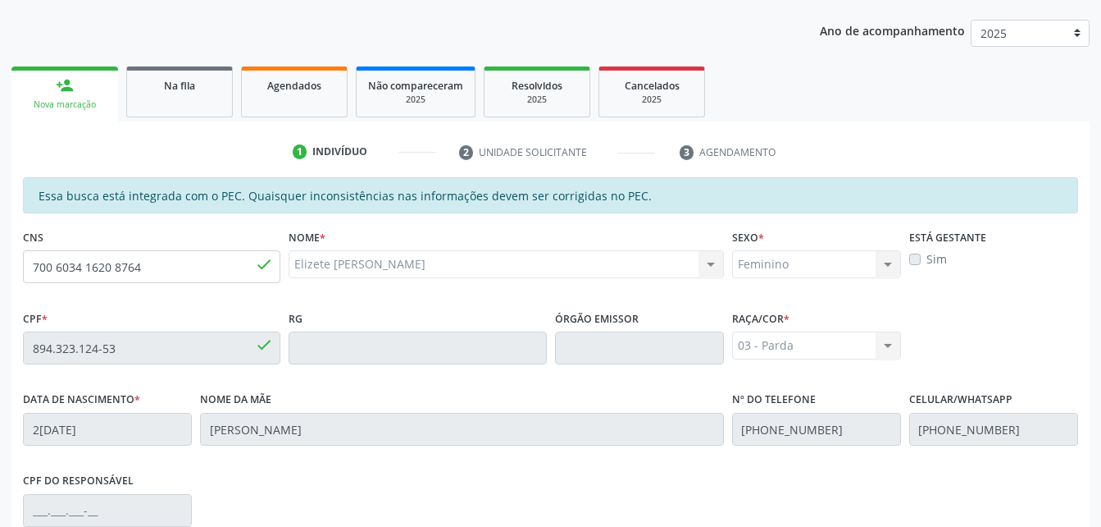
type input "S/N"
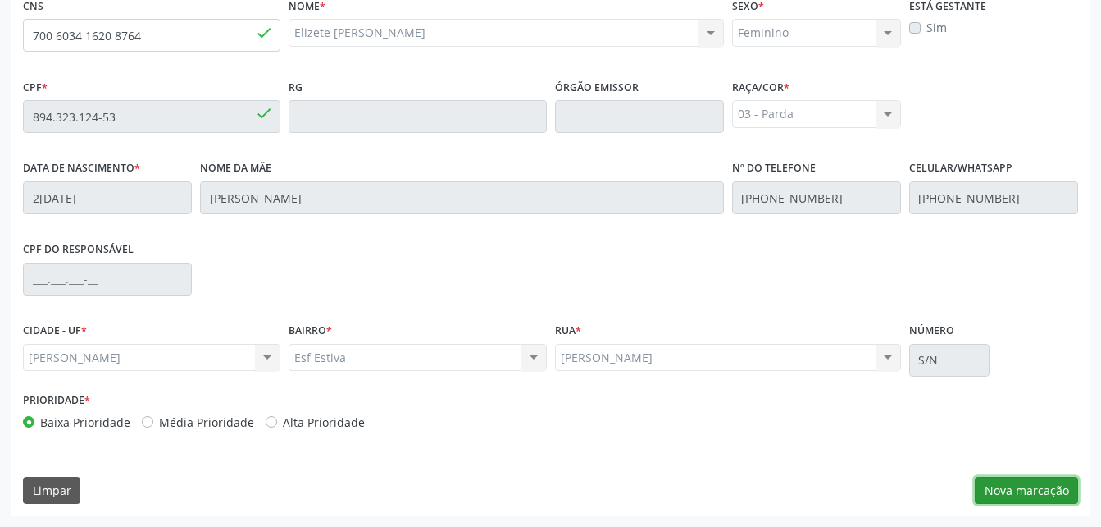
click at [1010, 489] on button "Nova marcação" at bounding box center [1026, 490] width 103 height 28
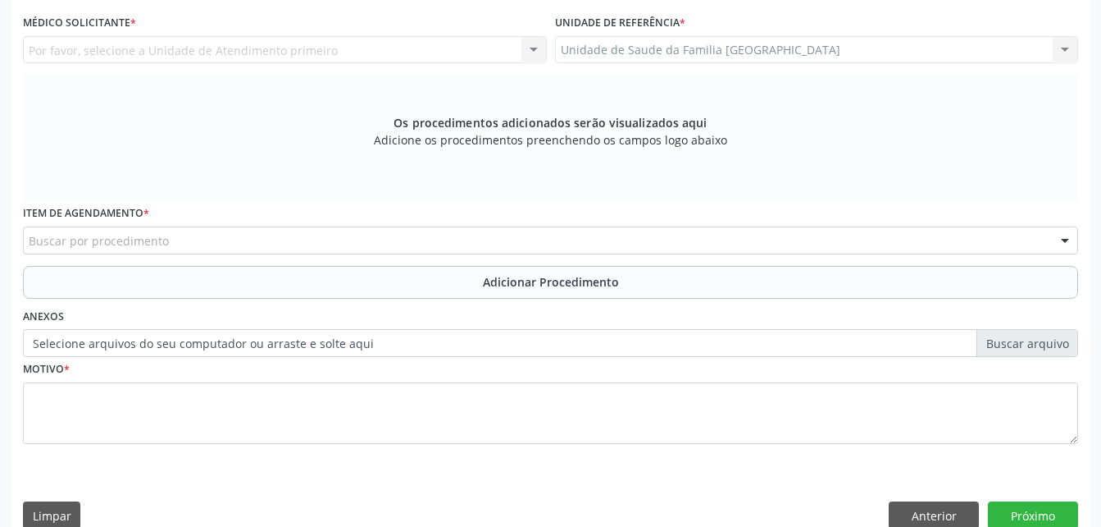
scroll to position [269, 0]
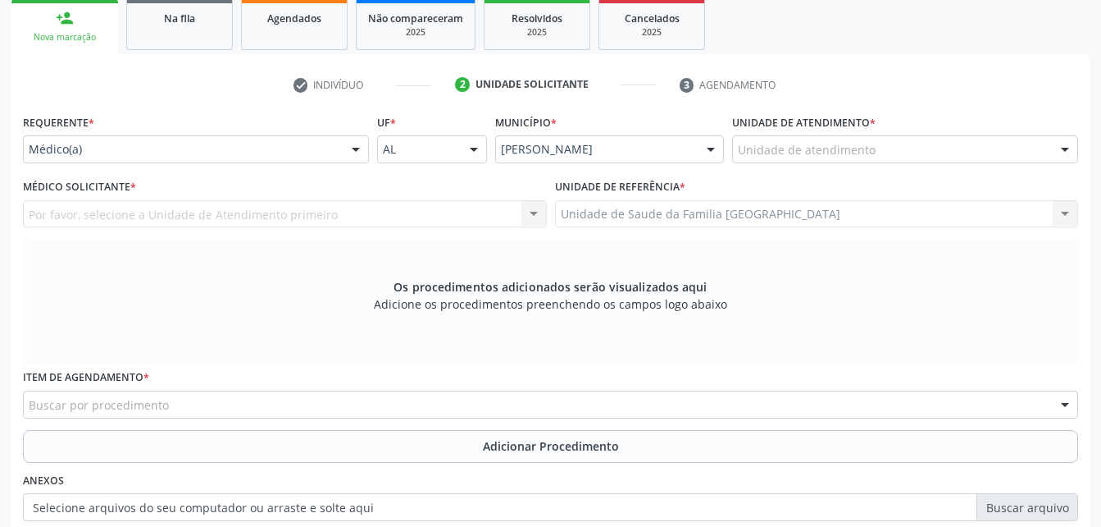
click at [314, 134] on div "Requerente * Médico(a) Médico(a) Enfermeiro(a) Paciente Nenhum resultado encont…" at bounding box center [196, 136] width 346 height 52
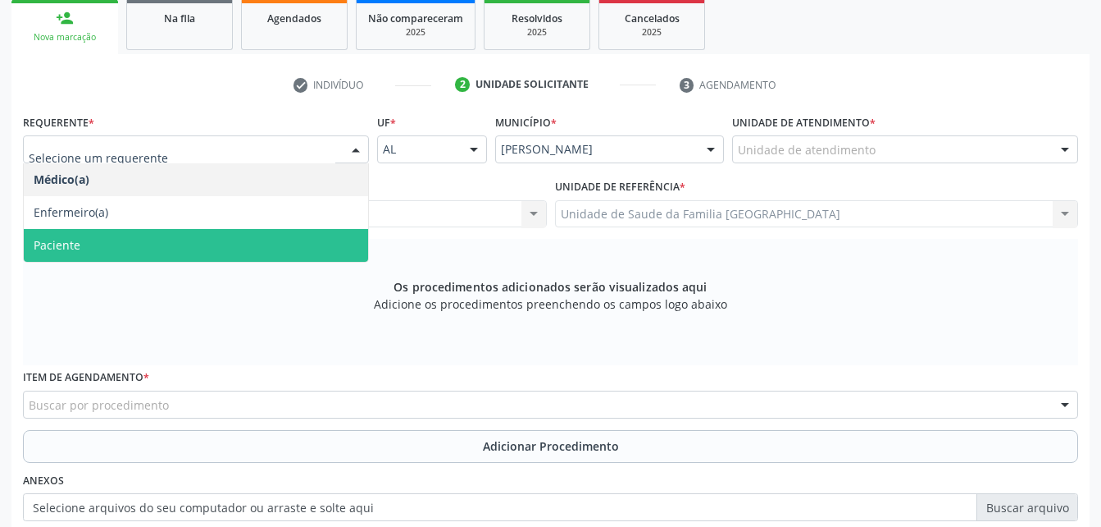
drag, startPoint x: 262, startPoint y: 244, endPoint x: 314, endPoint y: 273, distance: 59.5
click at [262, 244] on span "Paciente" at bounding box center [196, 245] width 344 height 33
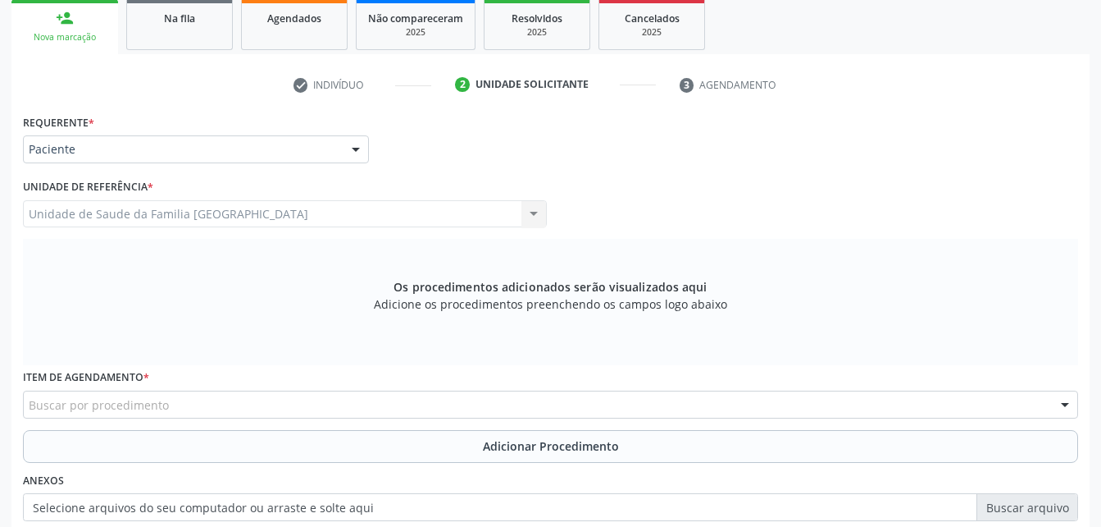
scroll to position [351, 0]
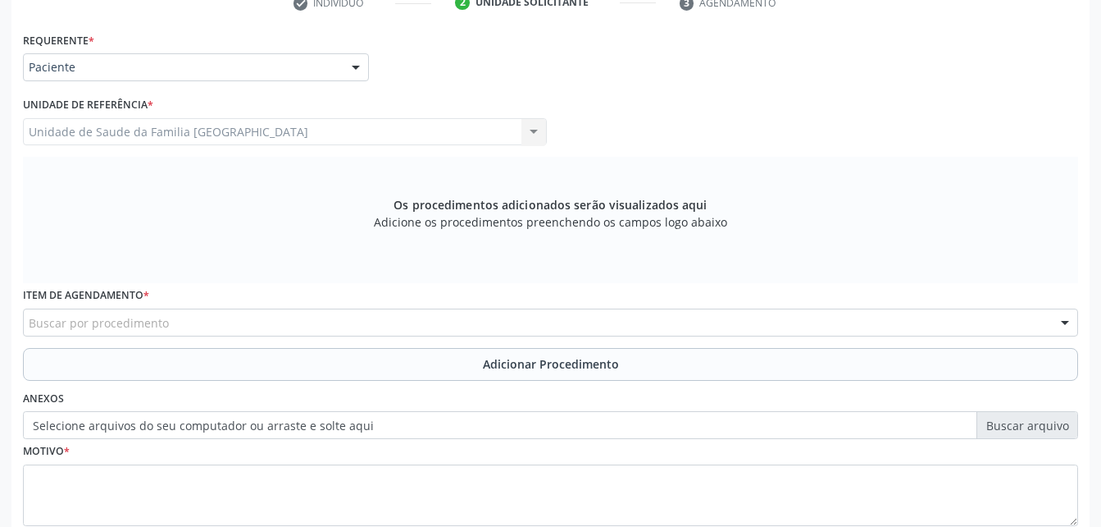
click at [311, 318] on div "Buscar por procedimento" at bounding box center [551, 322] width 1056 height 28
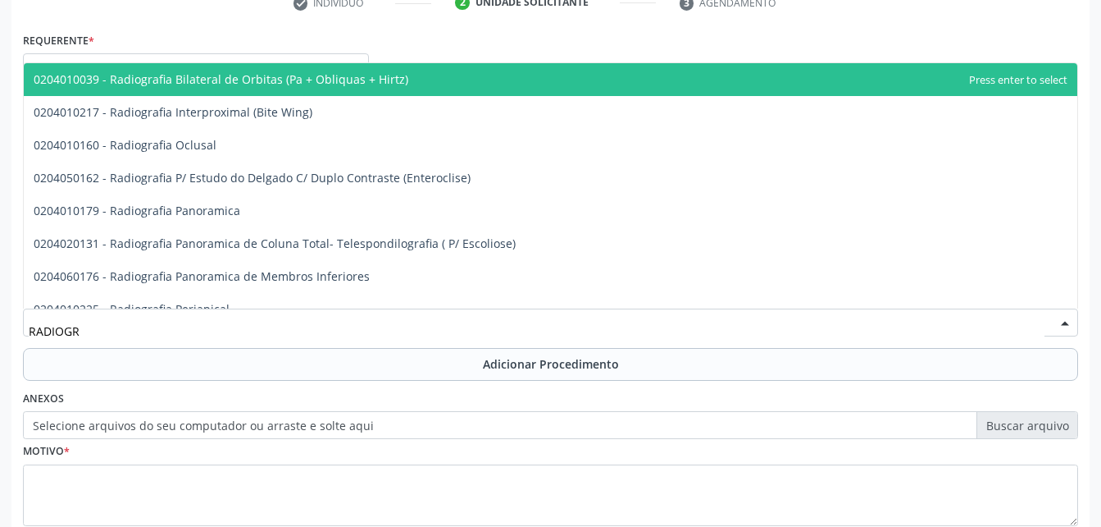
type input "RADIOGRA"
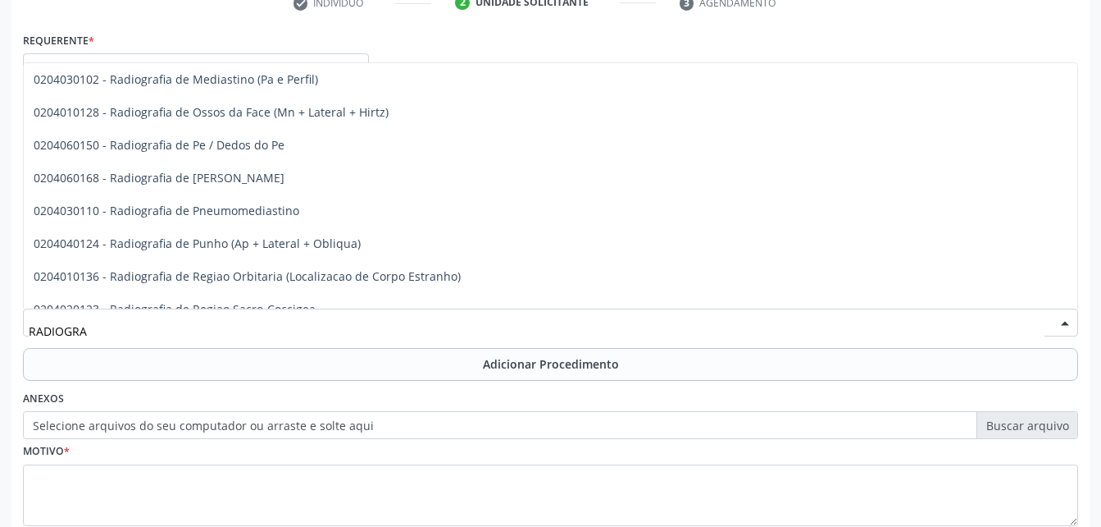
scroll to position [2050, 0]
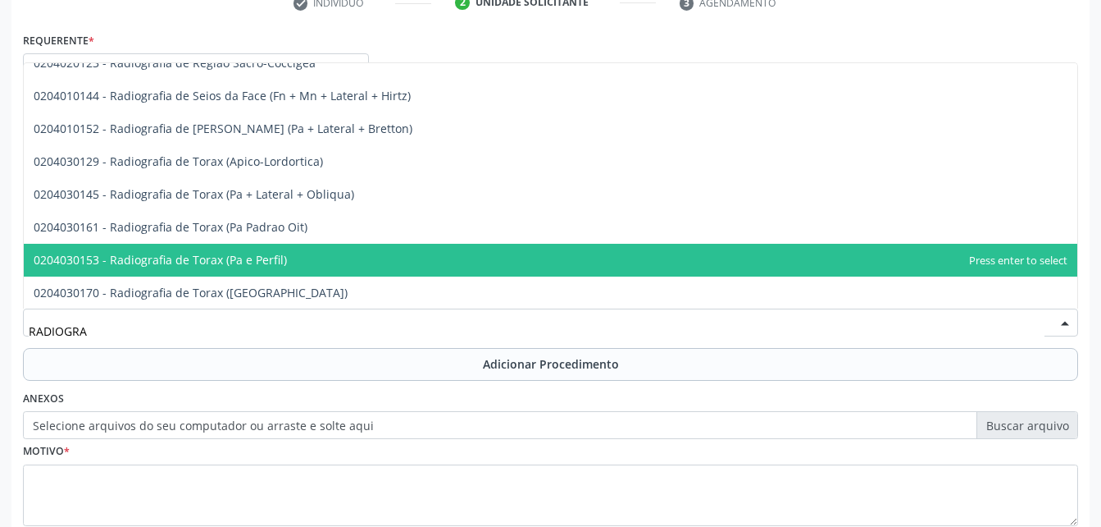
click at [378, 267] on span "0204030153 - Radiografia de Torax (Pa e Perfil)" at bounding box center [551, 260] width 1054 height 33
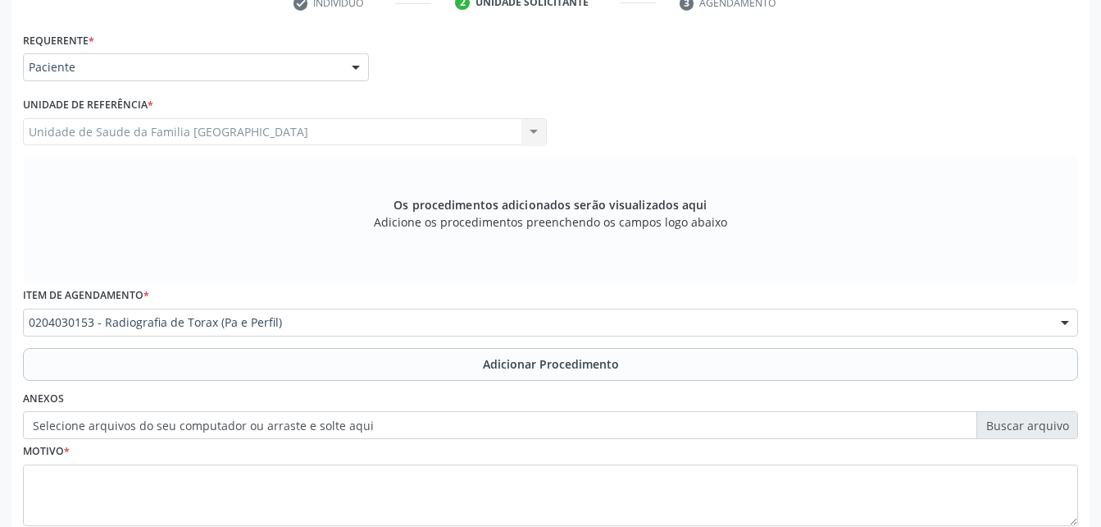
scroll to position [433, 0]
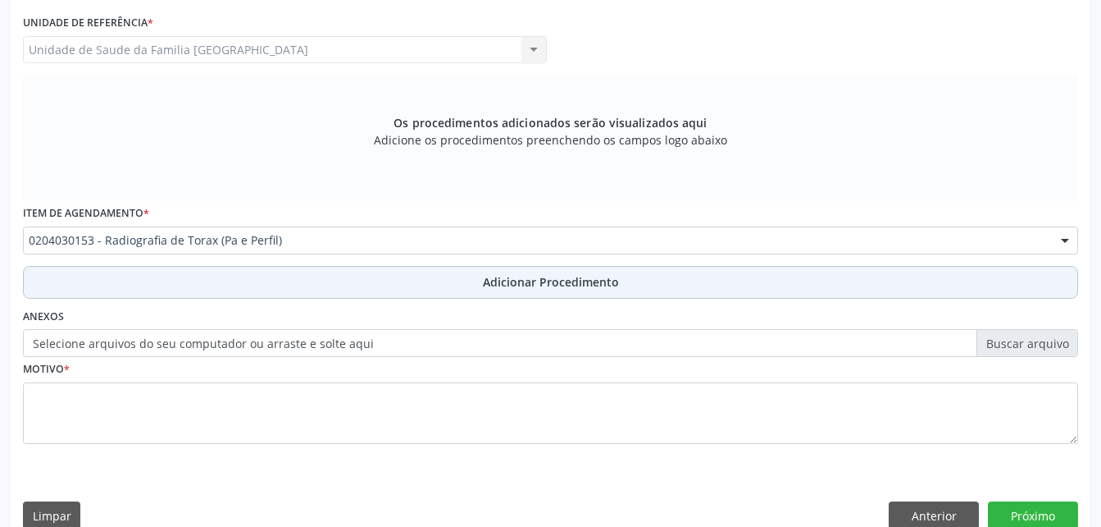
click at [563, 273] on span "Adicionar Procedimento" at bounding box center [551, 281] width 136 height 17
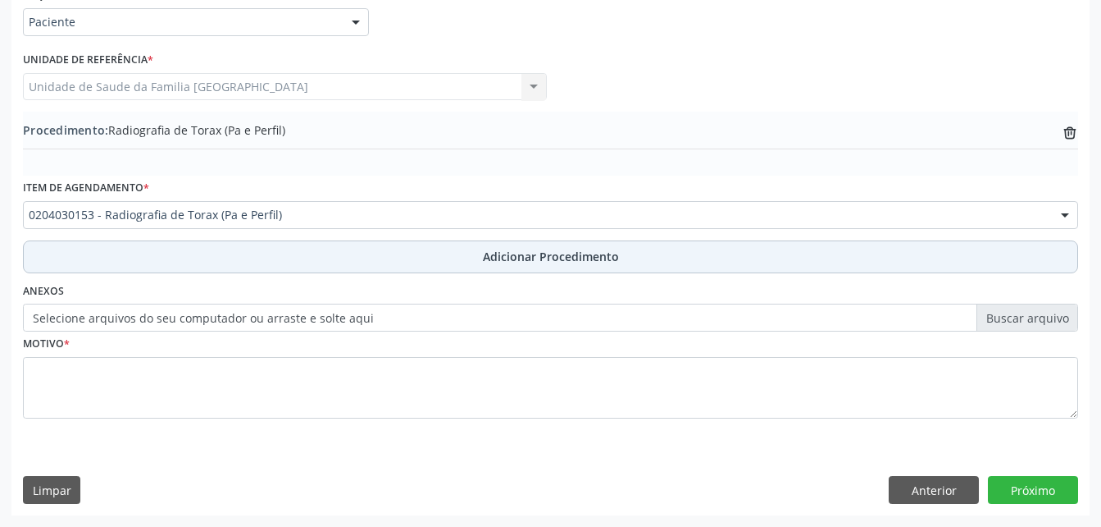
scroll to position [396, 0]
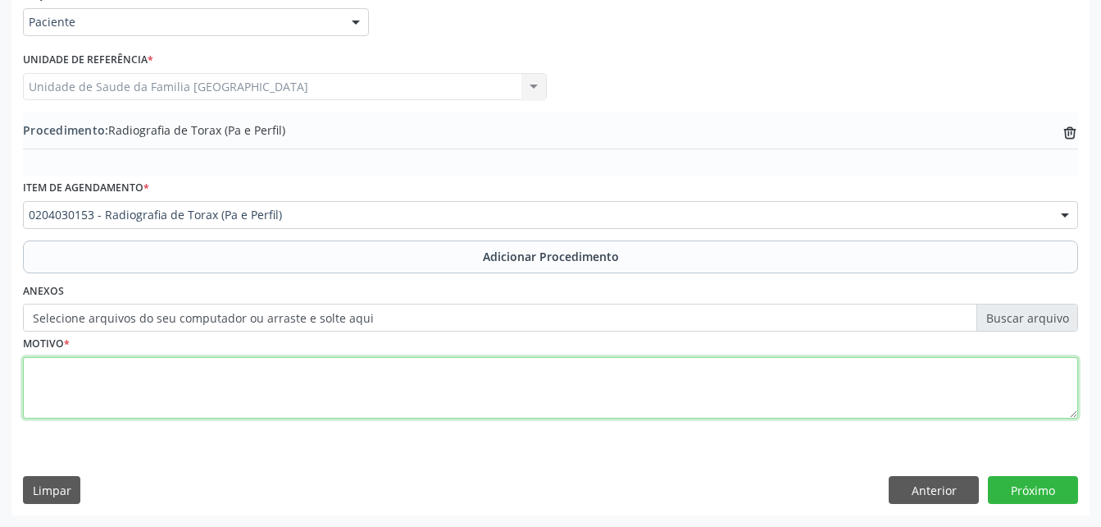
click at [557, 379] on textarea at bounding box center [551, 388] width 1056 height 62
type textarea "AVALIAÇAO"
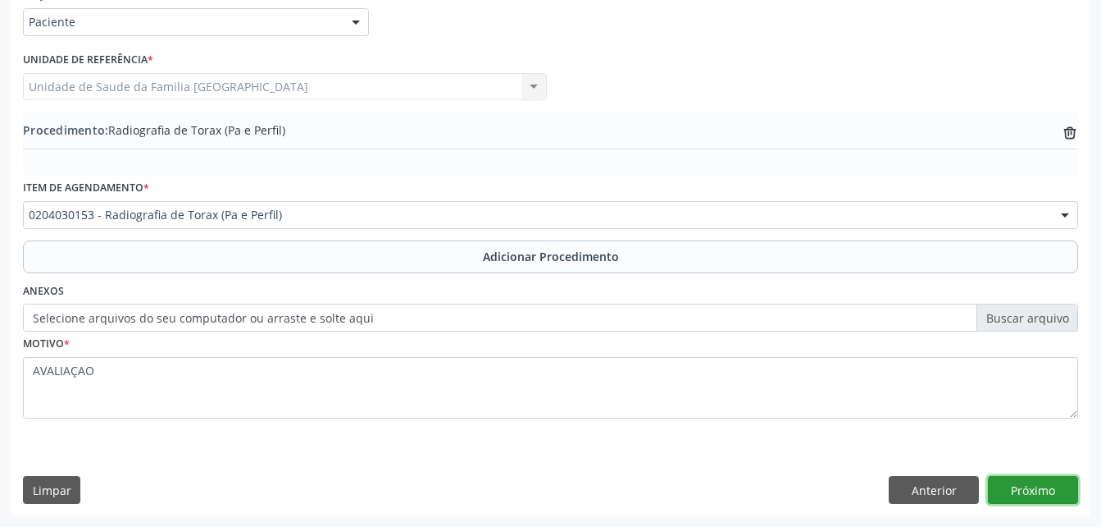
click at [1020, 480] on button "Próximo" at bounding box center [1033, 490] width 90 height 28
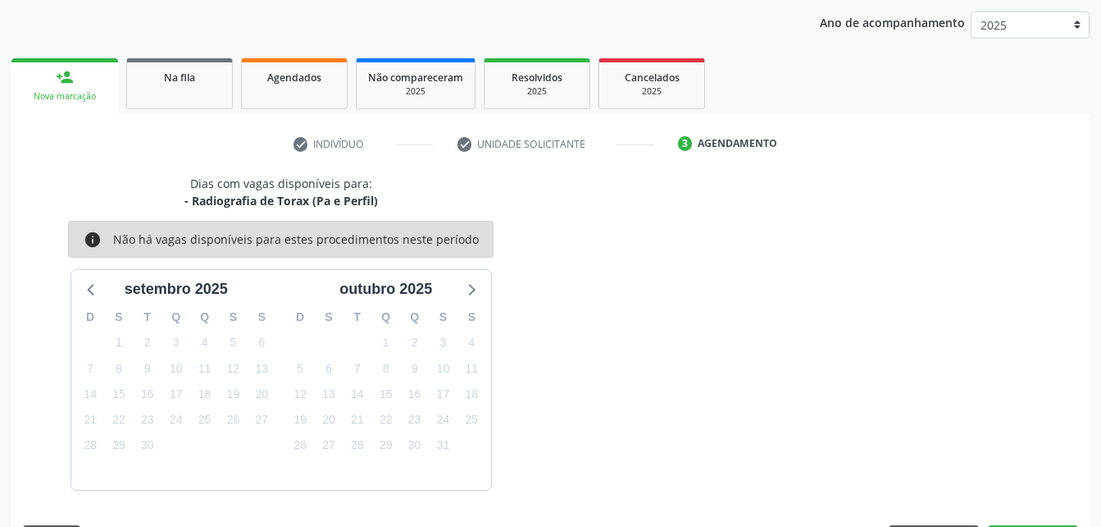
scroll to position [258, 0]
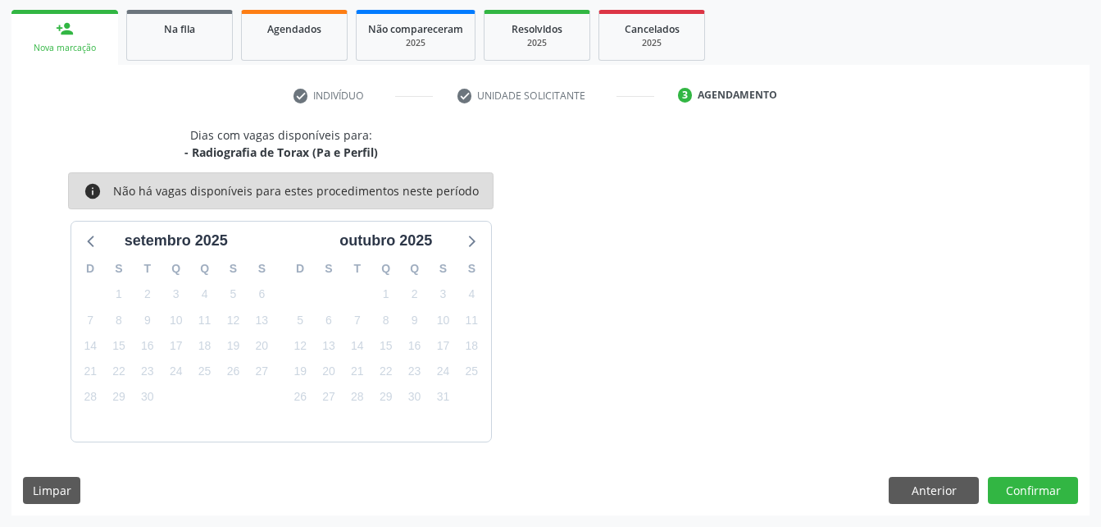
click at [1044, 510] on div "Dias com vagas disponíveis para: - Radiografia de Torax (Pa e Perfil) info Não …" at bounding box center [550, 320] width 1078 height 389
click at [1031, 502] on button "Confirmar" at bounding box center [1033, 490] width 90 height 28
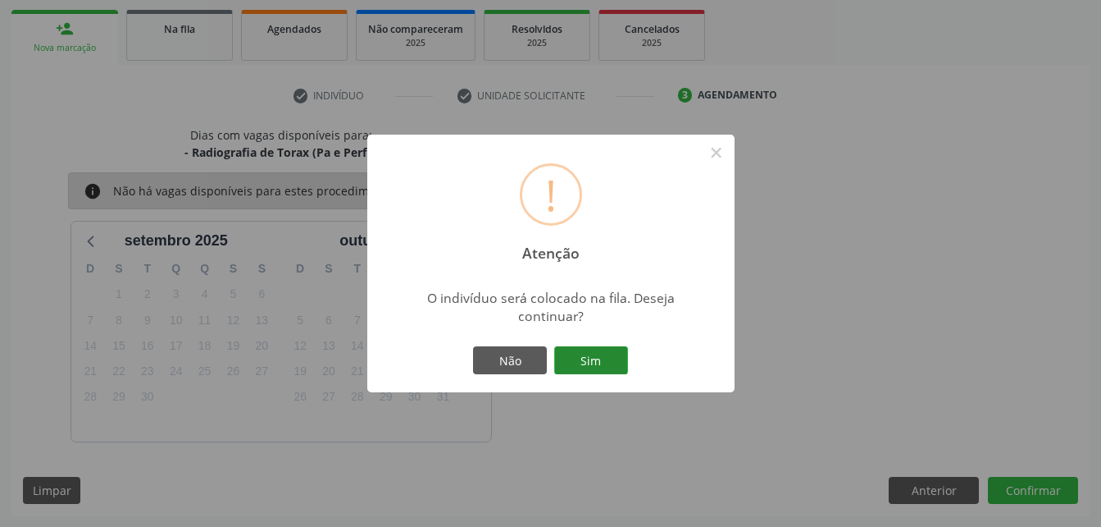
click at [618, 353] on button "Sim" at bounding box center [591, 360] width 74 height 28
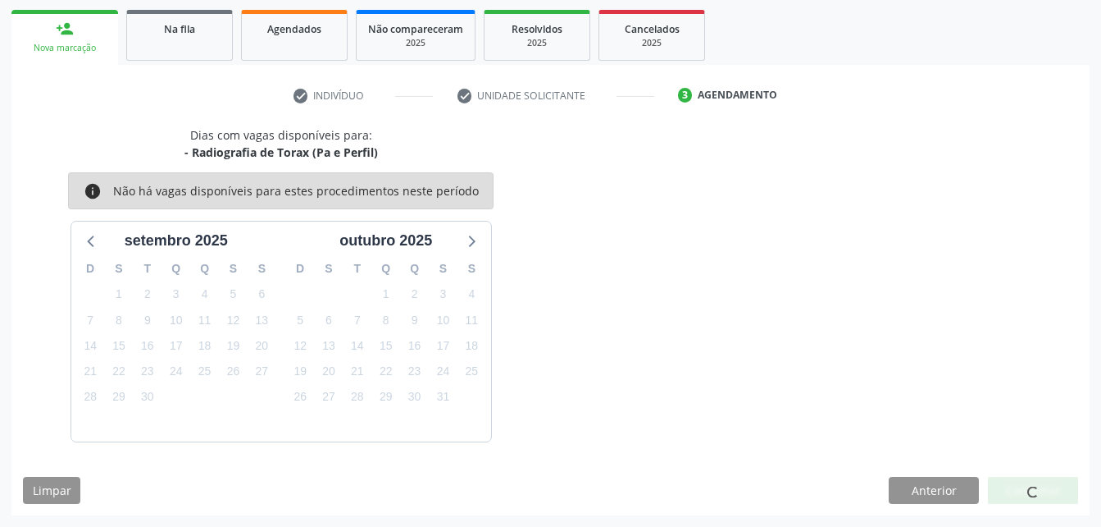
scroll to position [38, 0]
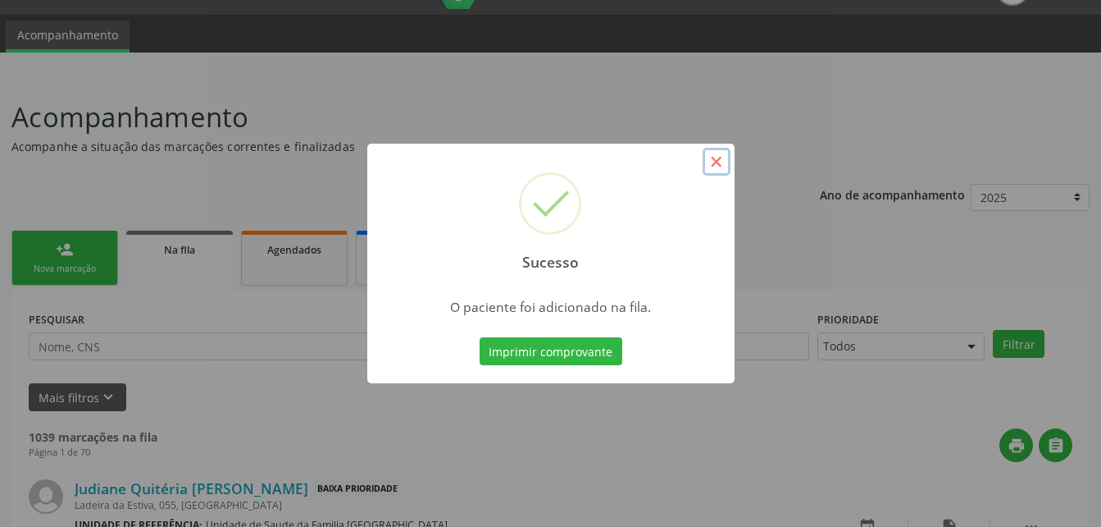
click at [721, 161] on button "×" at bounding box center [717, 162] width 28 height 28
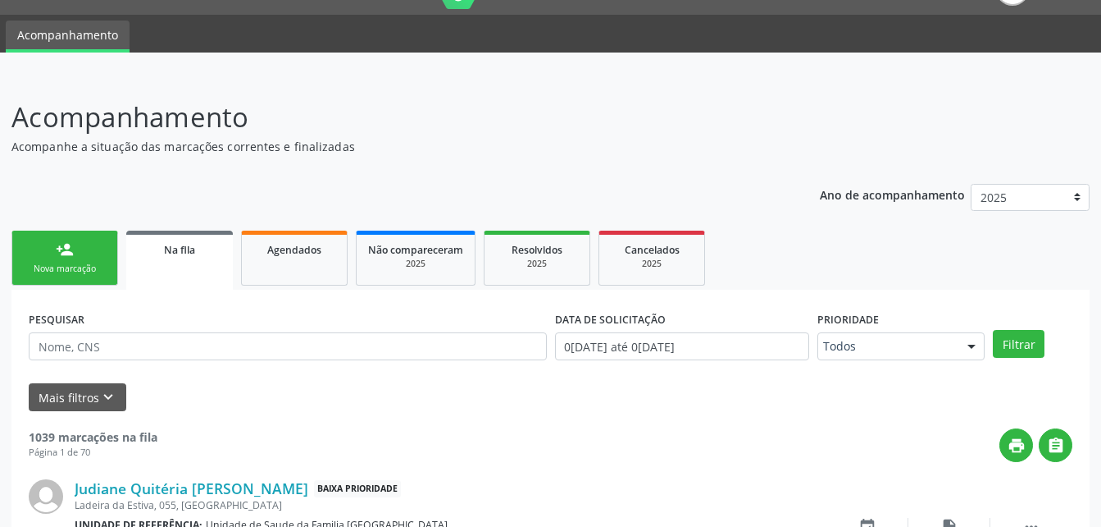
click at [74, 259] on link "person_add Nova marcação" at bounding box center [64, 257] width 107 height 55
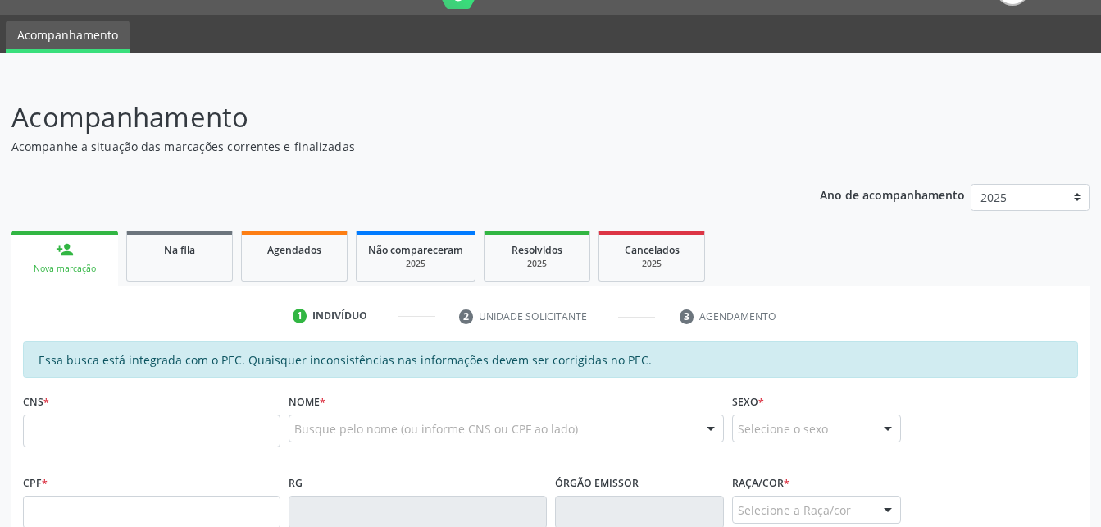
scroll to position [284, 0]
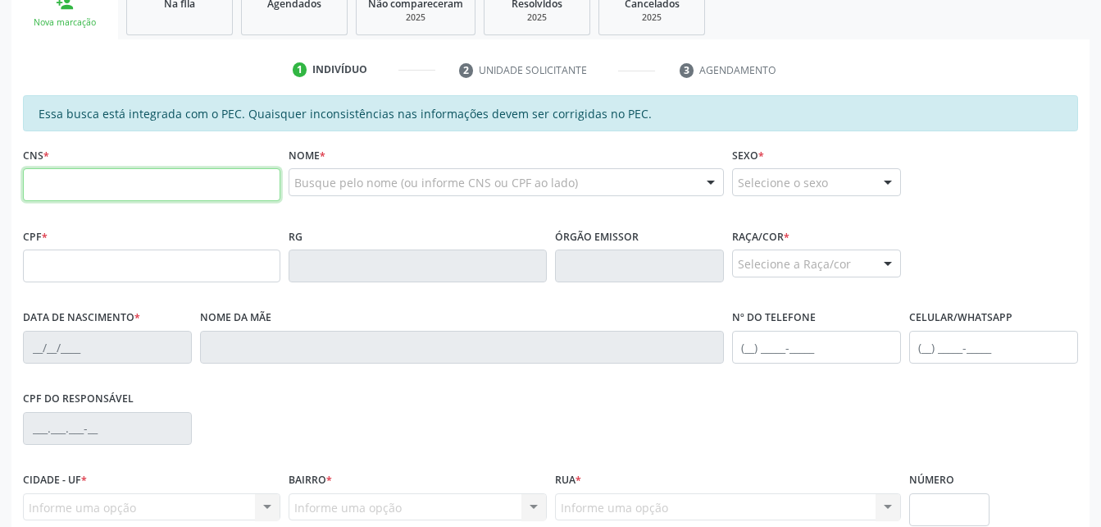
click at [97, 178] on input "text" at bounding box center [152, 184] width 258 height 33
type input "707 0078 9228 9730"
type input "076.896.684-10"
type input "0[DATE]"
type input "[PERSON_NAME]"
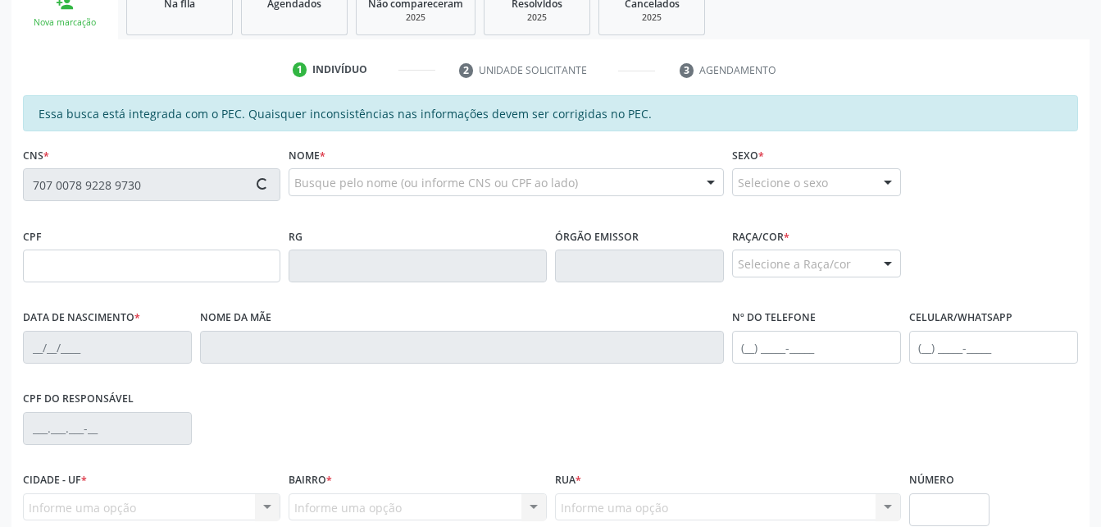
type input "(00) 0000-0062"
type input "S/N"
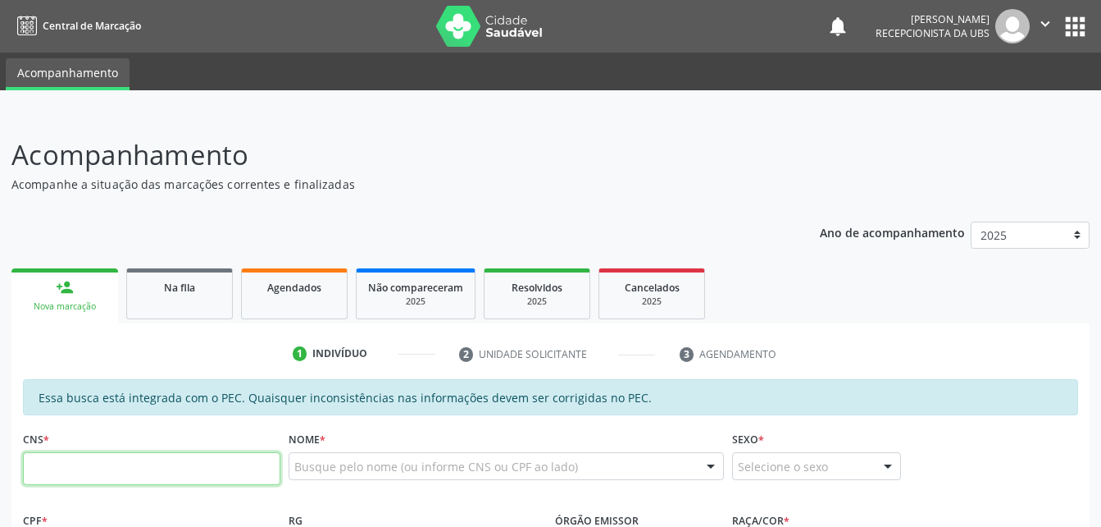
scroll to position [284, 0]
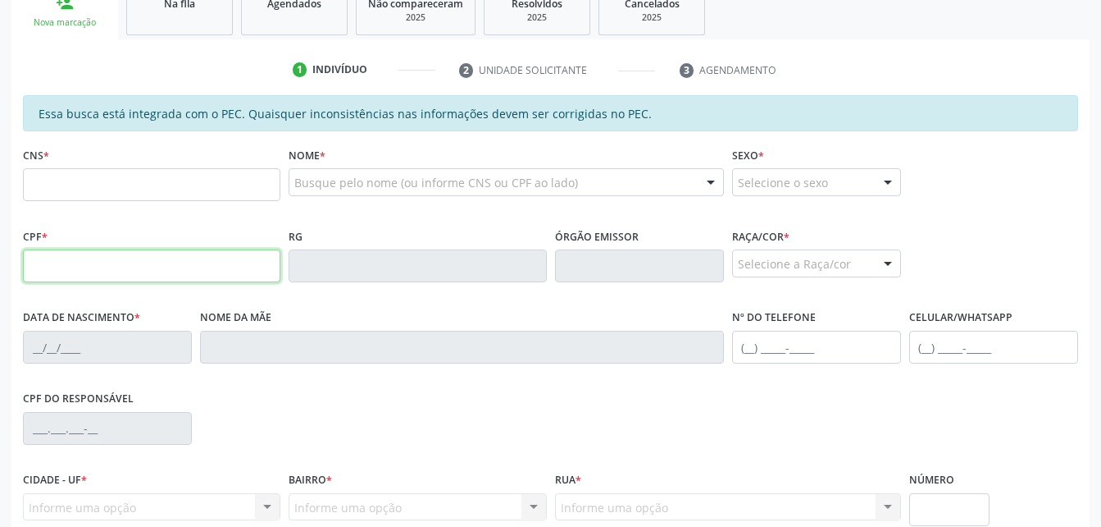
click at [203, 265] on input "text" at bounding box center [152, 265] width 258 height 33
paste input "076.896.684-10"
type input "076.896.684-10"
type input "707 0078 9228 9730"
type input "[DATE]"
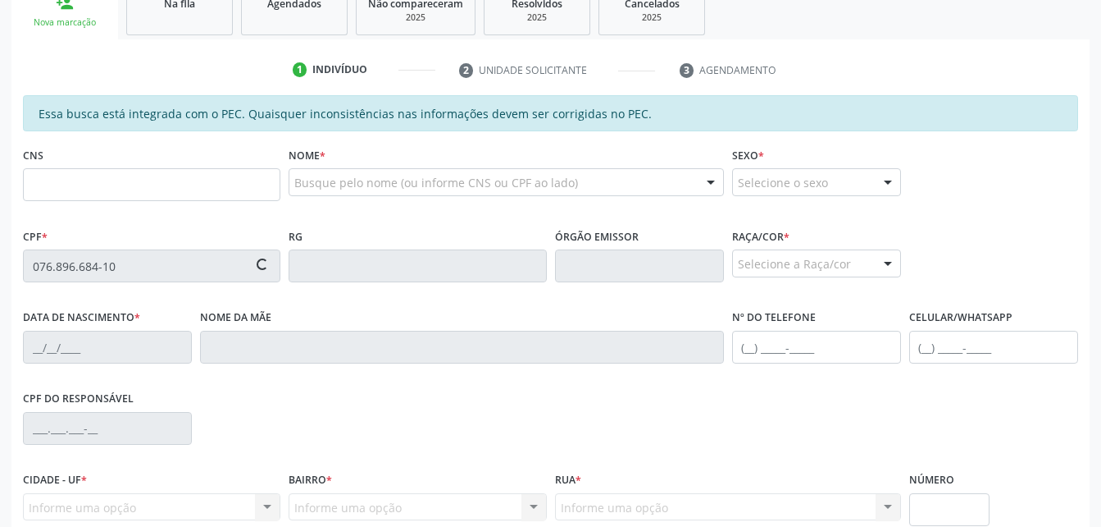
type input "[PERSON_NAME]"
type input "[PHONE_NUMBER]"
type input "S/N"
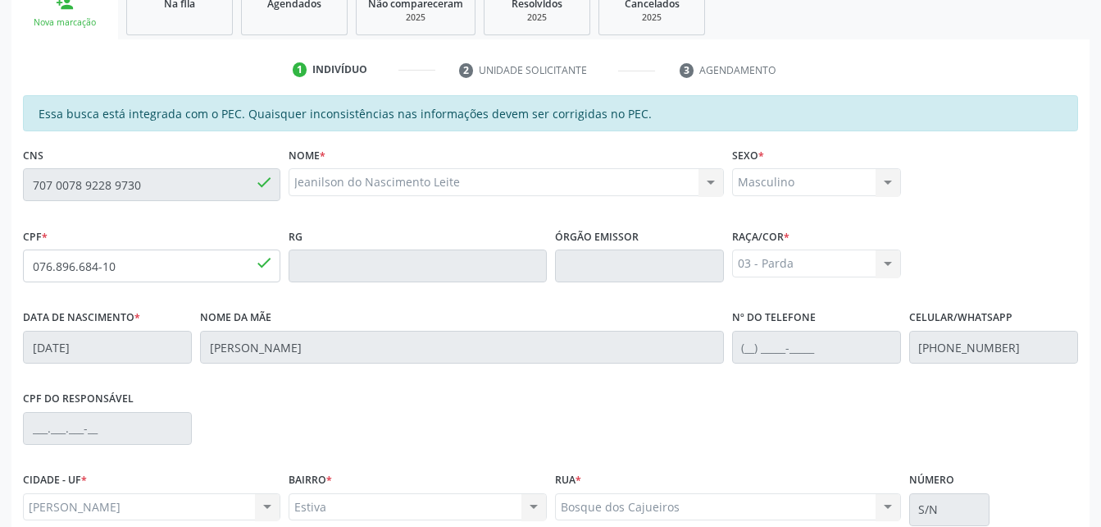
scroll to position [433, 0]
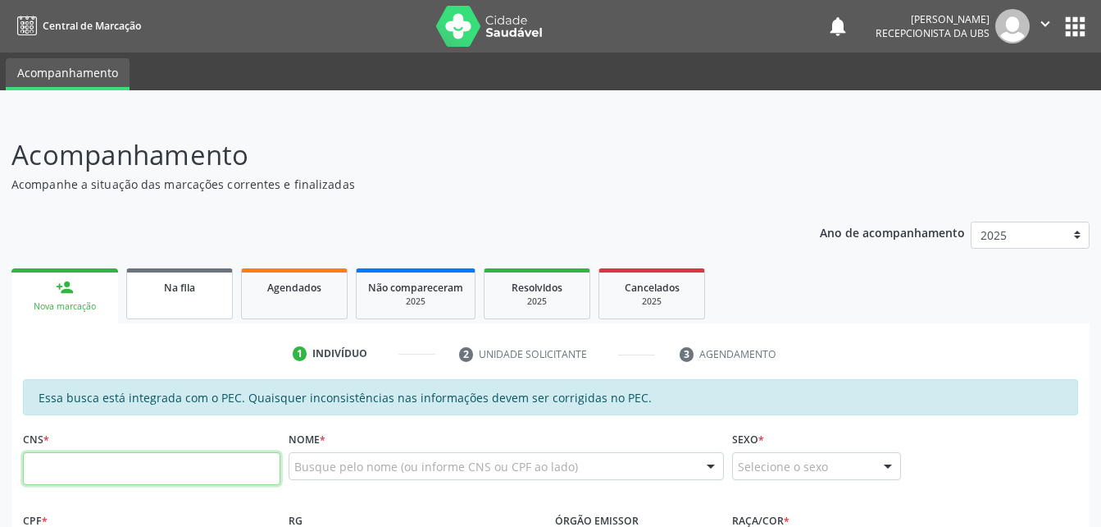
scroll to position [246, 0]
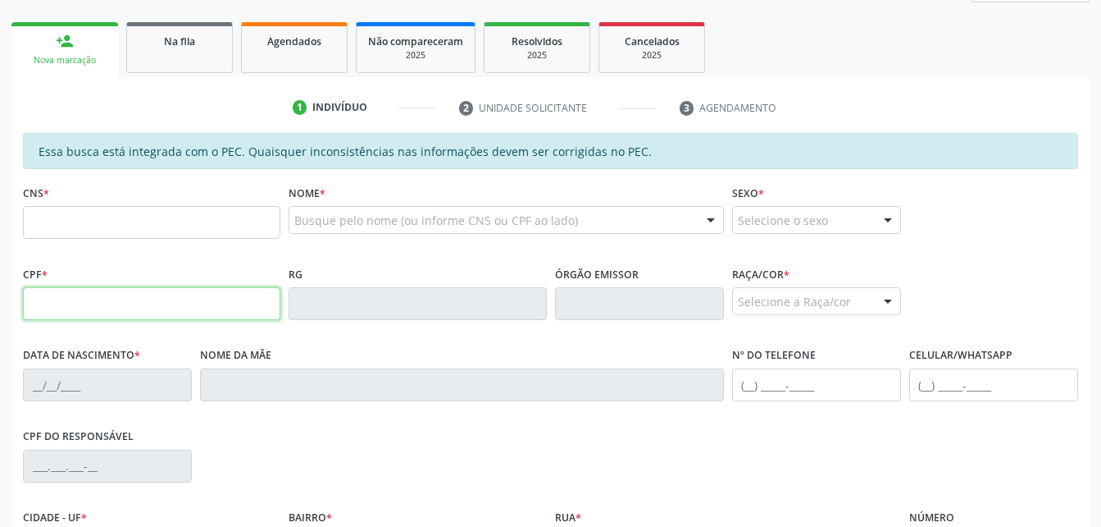
click at [138, 301] on input "text" at bounding box center [152, 303] width 258 height 33
paste input "076.896.684-10"
type input "076.896.684-10"
type input "707 0078 9228 9730"
type input "[DATE]"
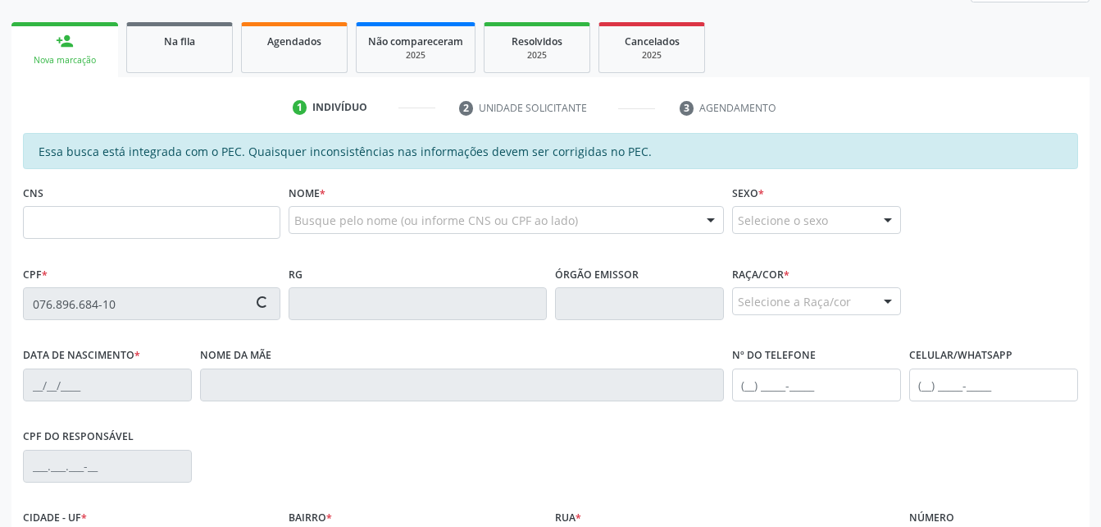
type input "[PERSON_NAME]"
type input "[PHONE_NUMBER]"
type input "S/N"
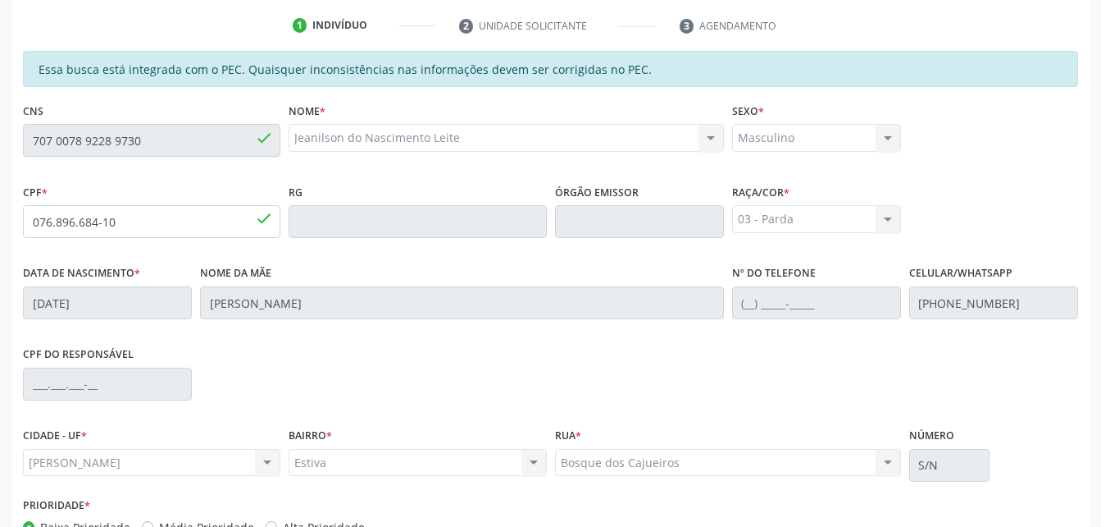
scroll to position [433, 0]
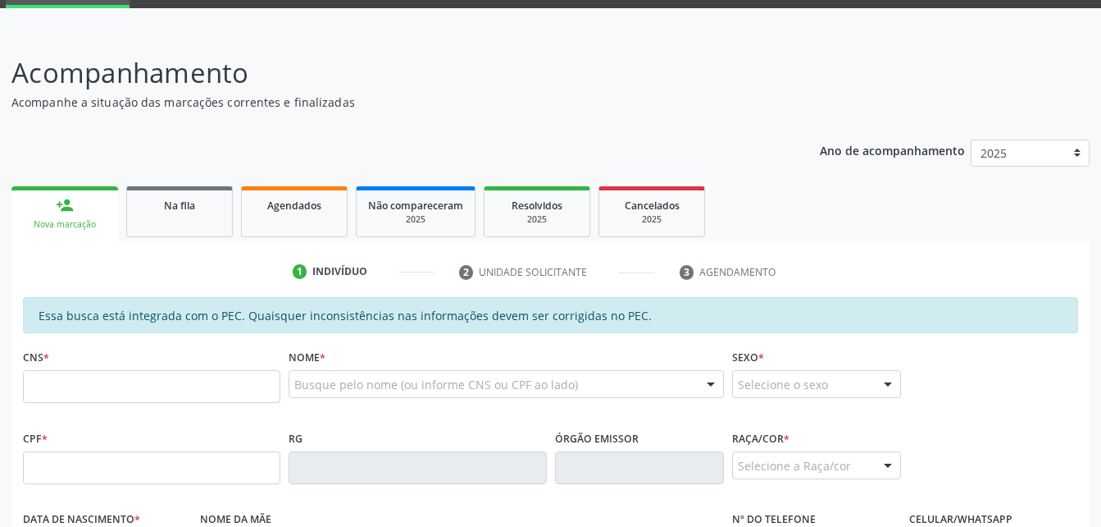
scroll to position [164, 0]
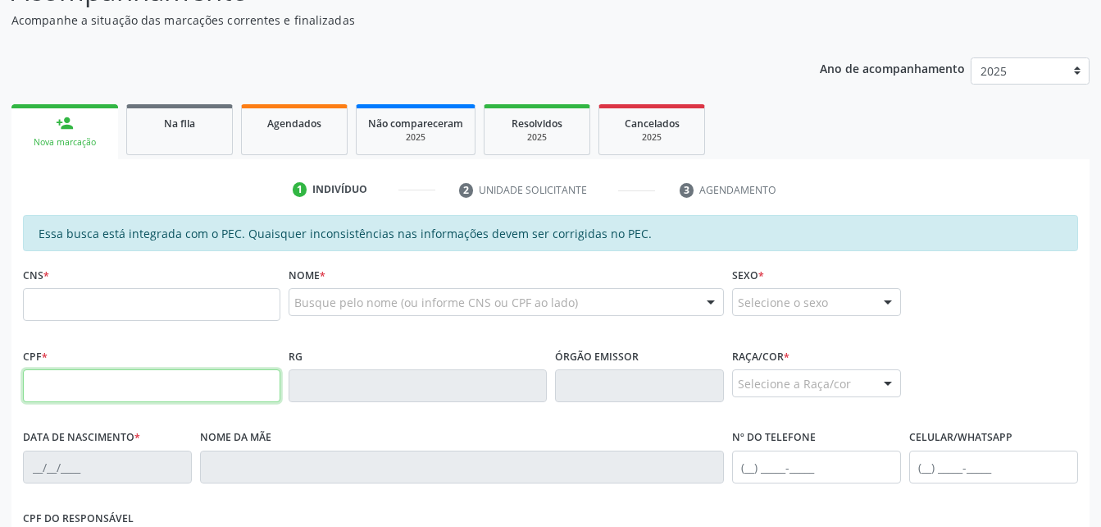
click at [196, 390] on input "text" at bounding box center [152, 385] width 258 height 33
drag, startPoint x: 197, startPoint y: 390, endPoint x: 315, endPoint y: 266, distance: 171.1
paste input "076.896.684-10"
type input "076.896.684-10"
type input "707 0078 9228 9730"
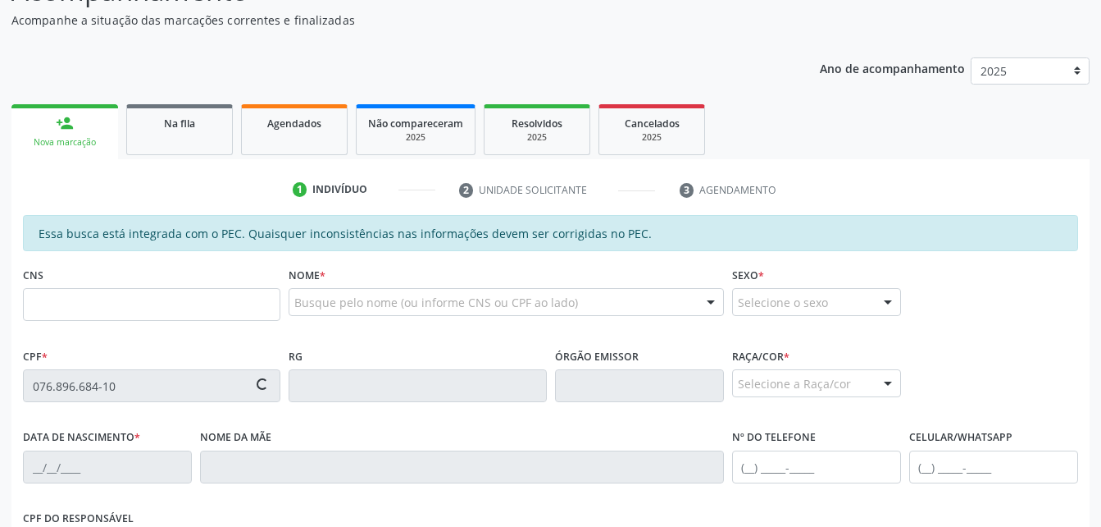
type input "0[DATE]"
type input "[PERSON_NAME]"
type input "[PHONE_NUMBER]"
type input "S/N"
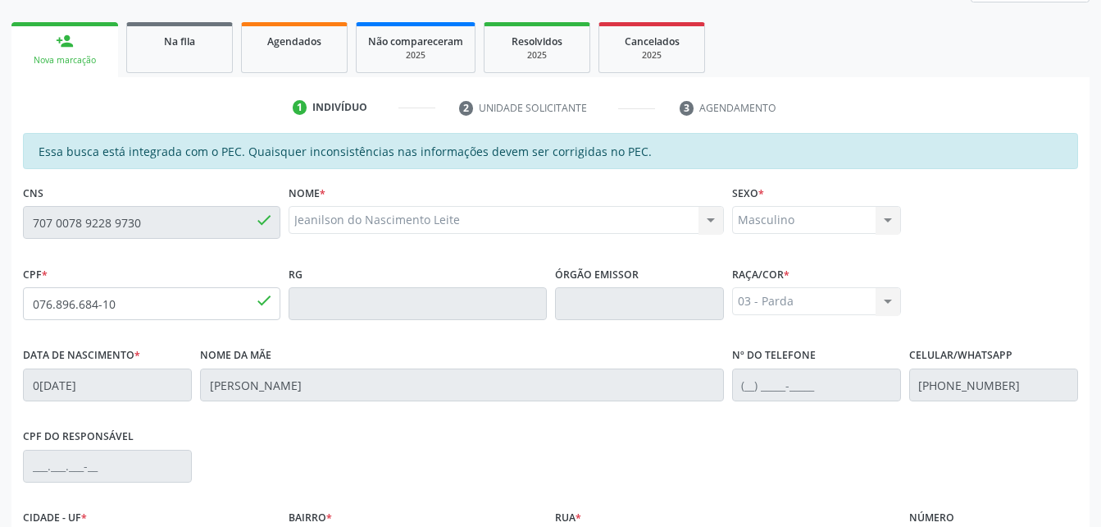
scroll to position [410, 0]
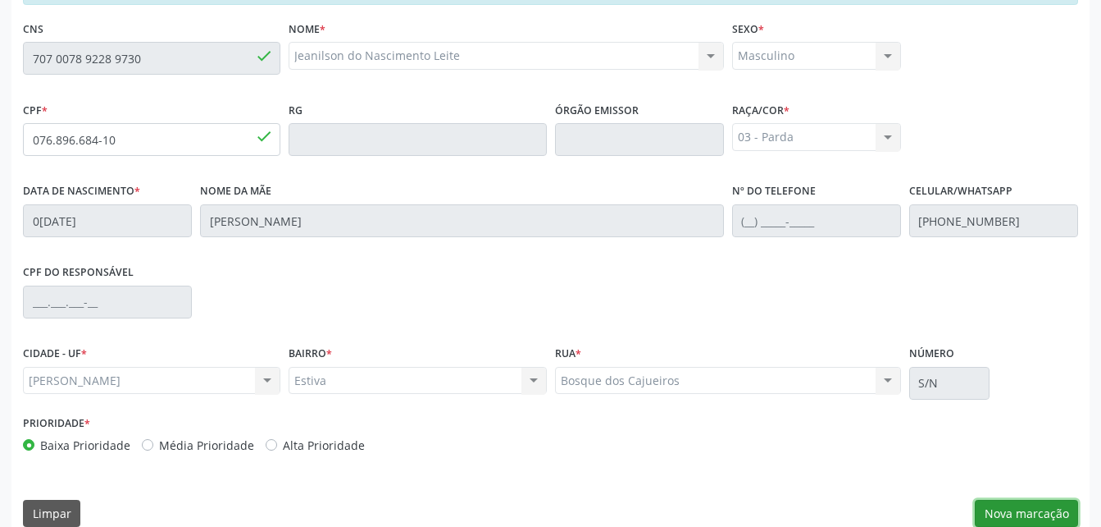
click at [1042, 510] on button "Nova marcação" at bounding box center [1026, 513] width 103 height 28
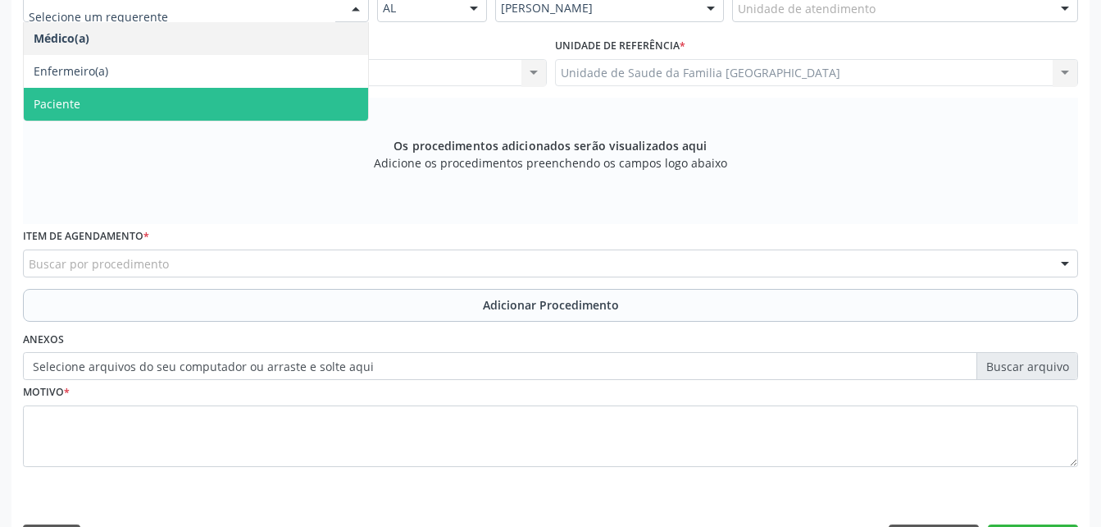
click at [294, 91] on span "Paciente" at bounding box center [196, 104] width 344 height 33
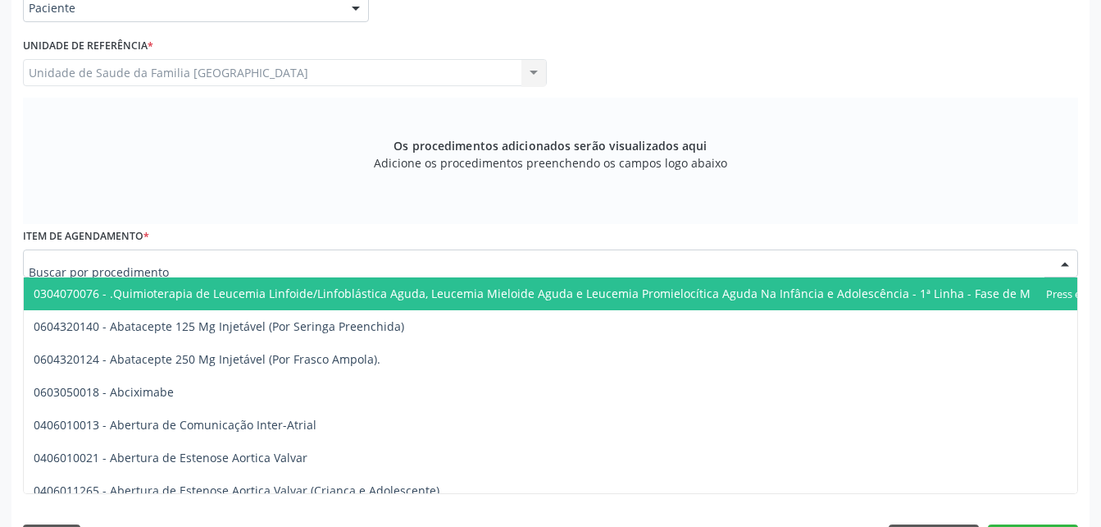
click at [331, 255] on div at bounding box center [551, 263] width 1056 height 28
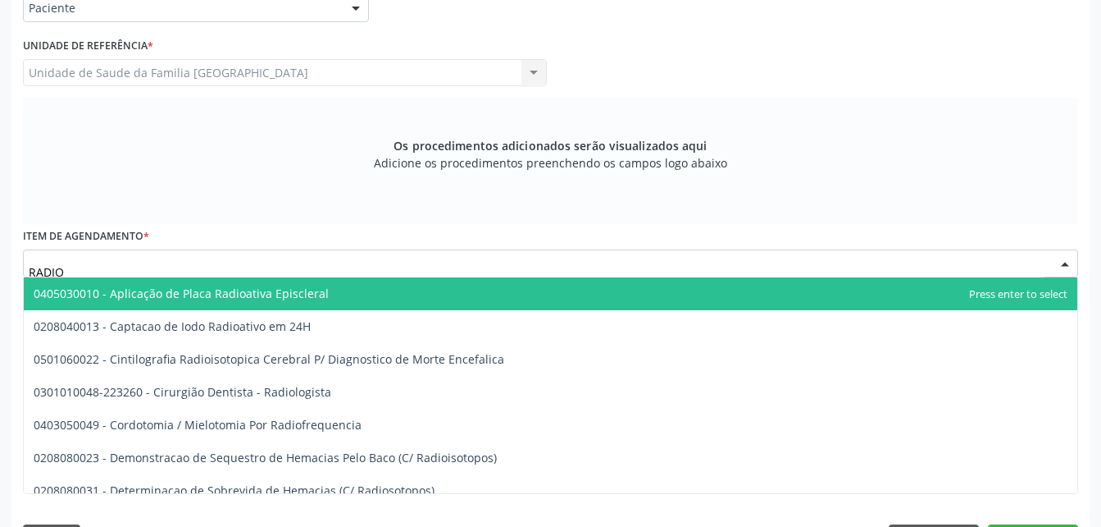
type input "RADIOG"
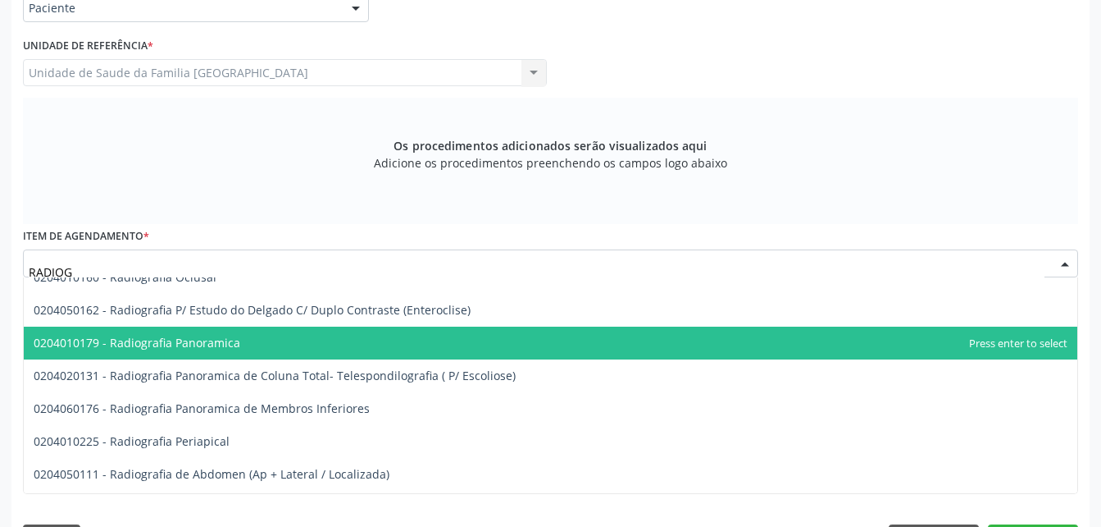
scroll to position [164, 0]
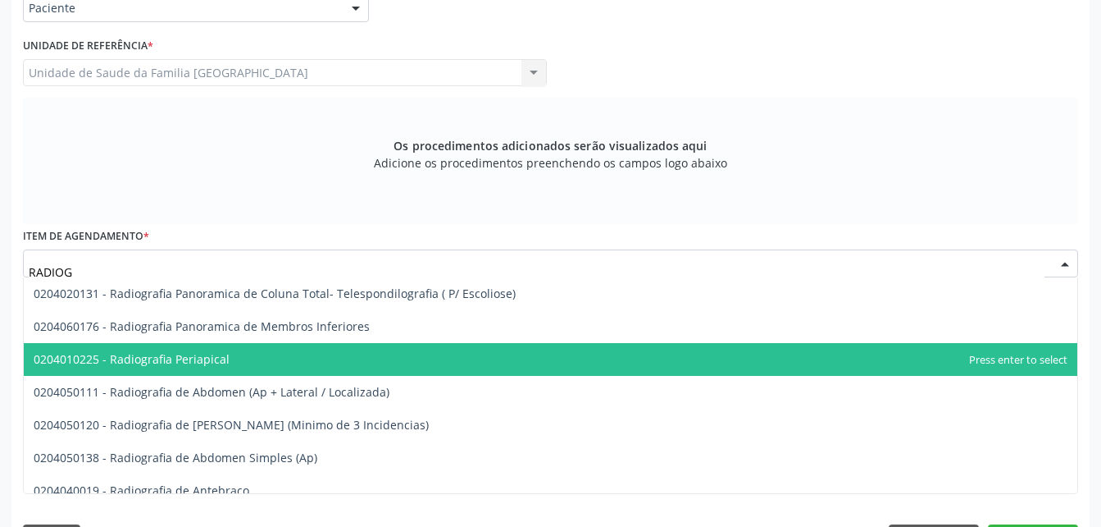
click at [316, 367] on span "0204010225 - Radiografia Periapical" at bounding box center [551, 359] width 1054 height 33
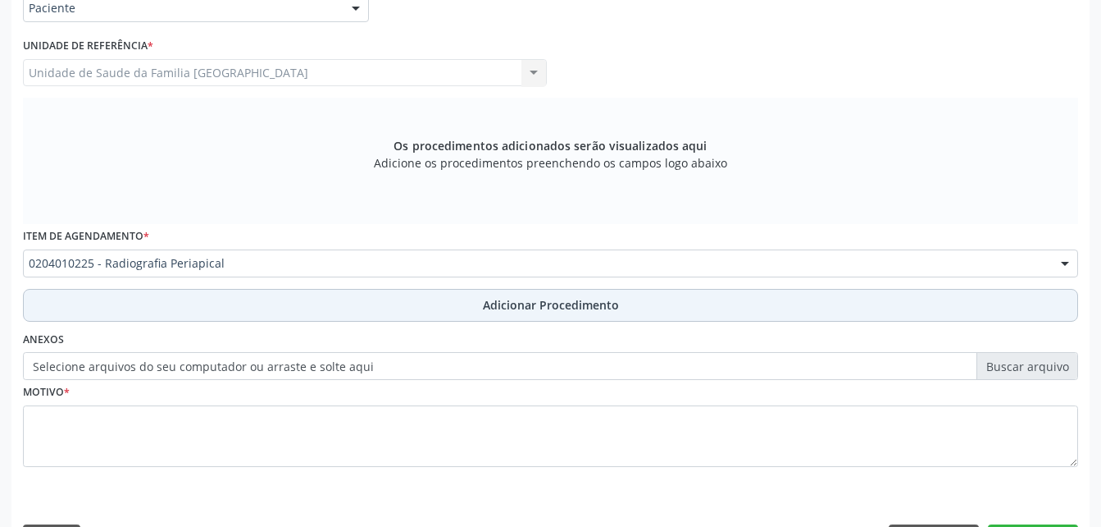
click at [425, 317] on button "Adicionar Procedimento" at bounding box center [551, 305] width 1056 height 33
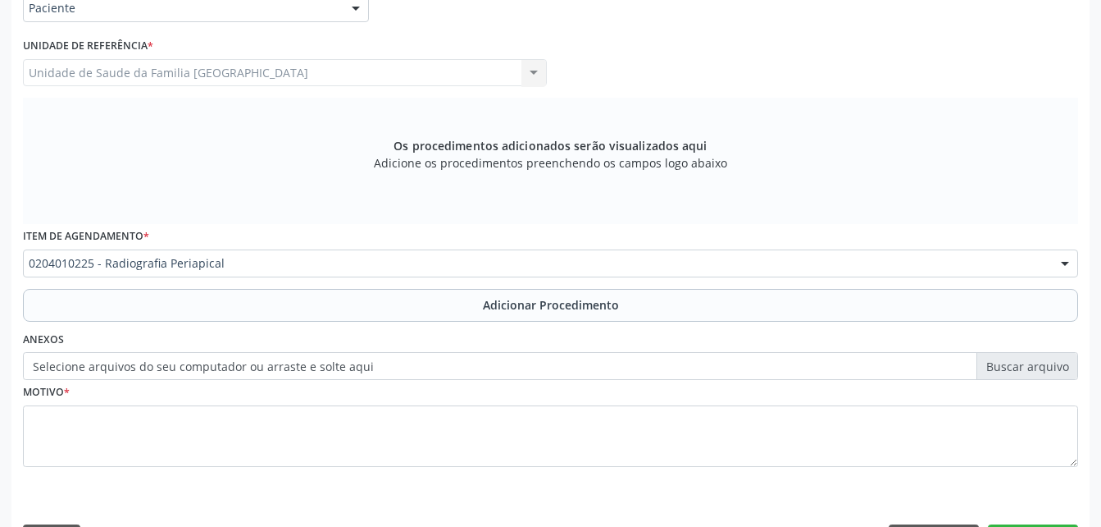
scroll to position [396, 0]
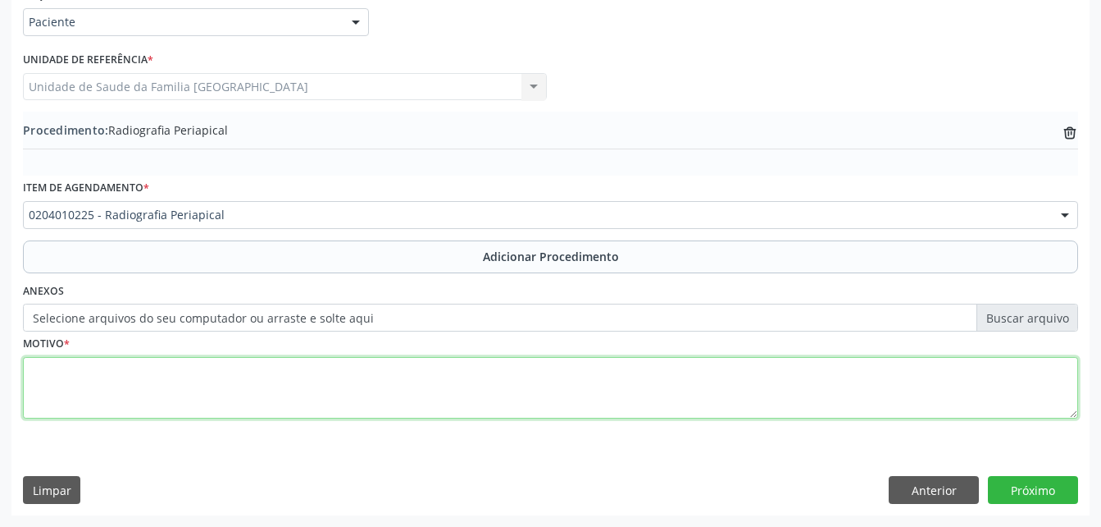
click at [404, 376] on textarea at bounding box center [551, 388] width 1056 height 62
type textarea "24,26"
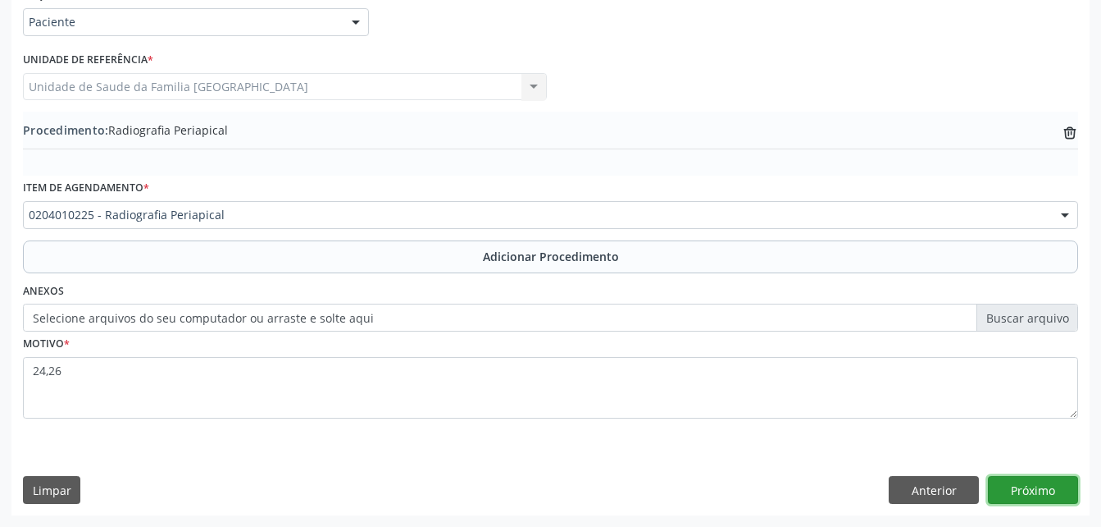
click at [1019, 490] on button "Próximo" at bounding box center [1033, 490] width 90 height 28
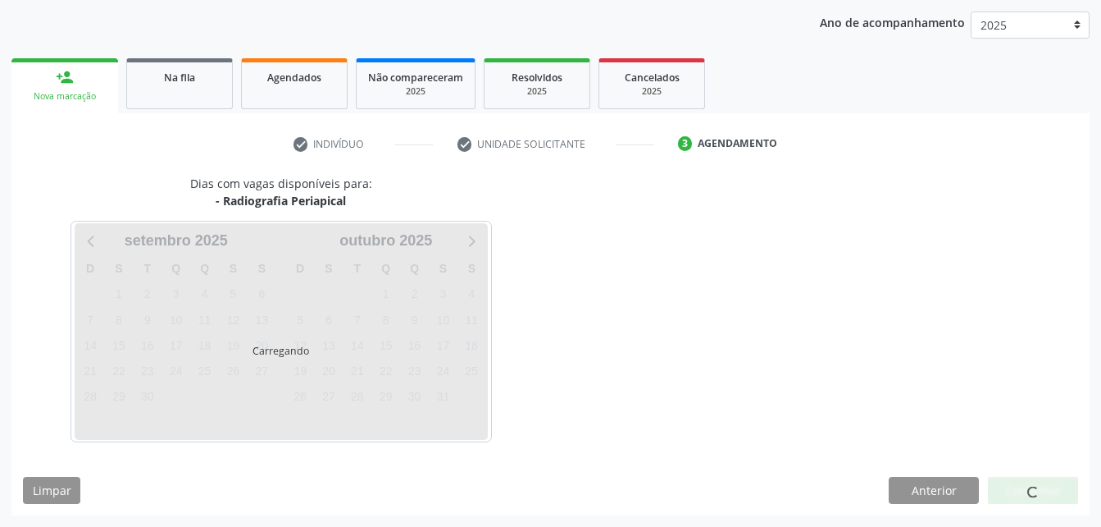
scroll to position [258, 0]
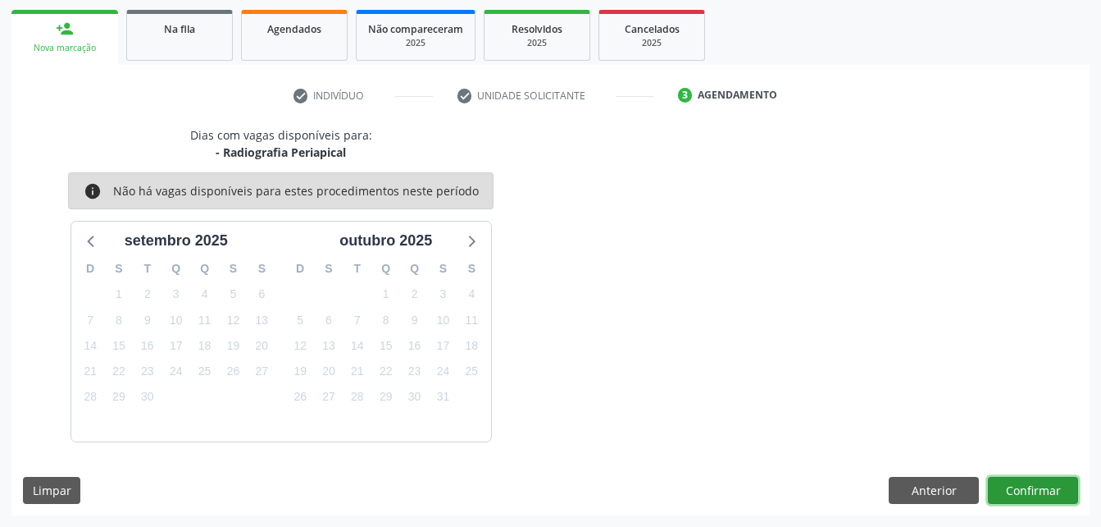
click at [1019, 490] on button "Confirmar" at bounding box center [1033, 490] width 90 height 28
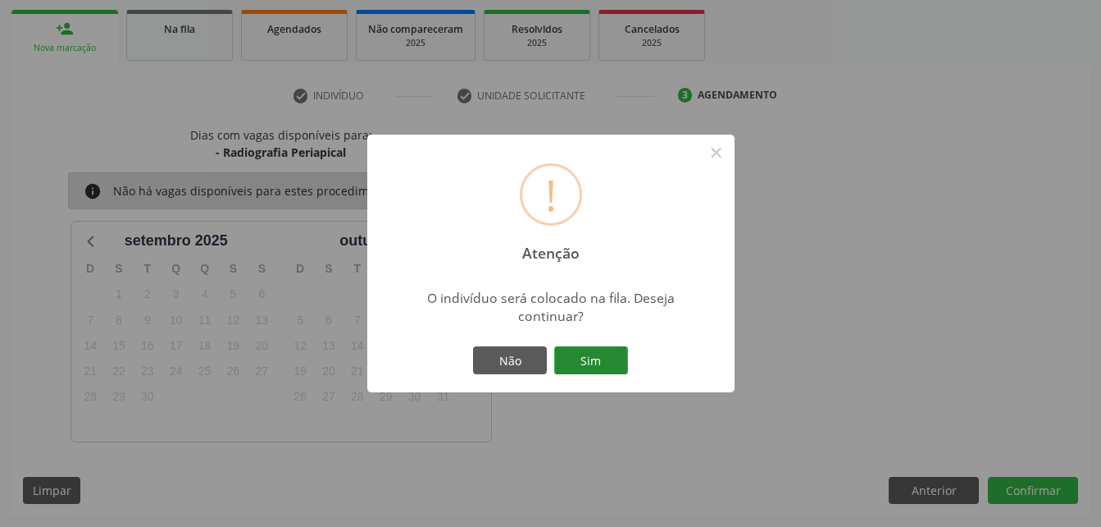
click at [616, 350] on button "Sim" at bounding box center [591, 360] width 74 height 28
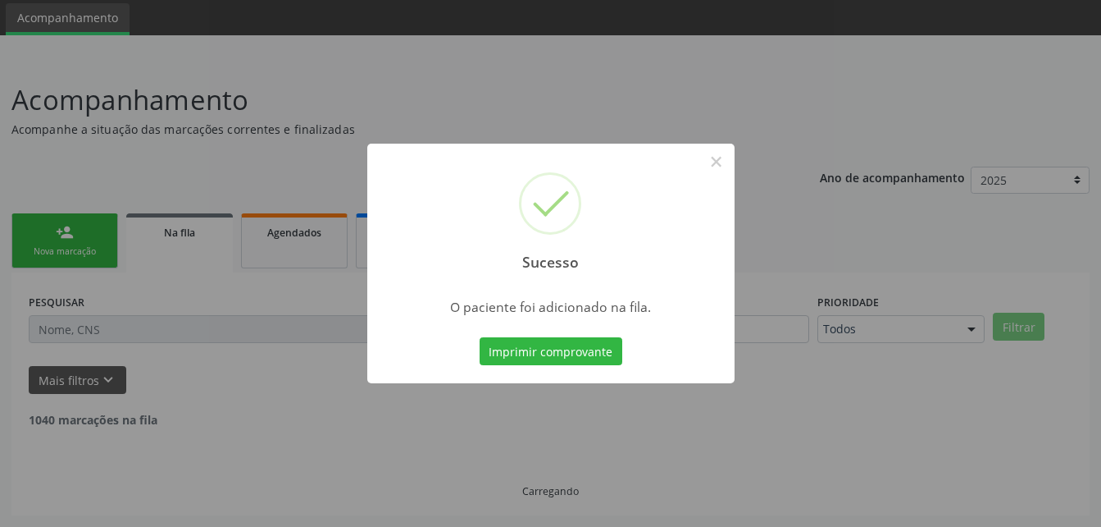
scroll to position [38, 0]
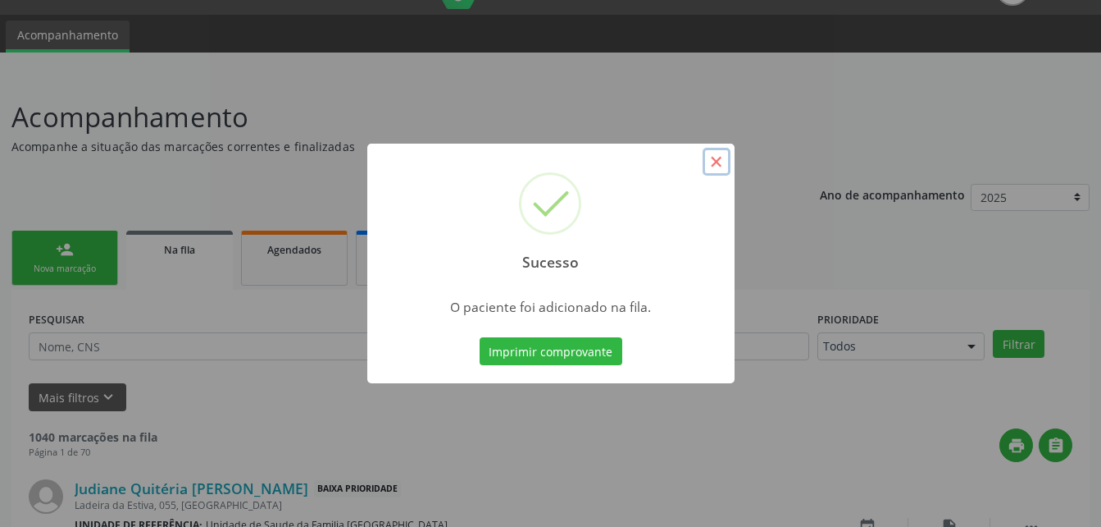
click at [722, 166] on button "×" at bounding box center [717, 162] width 28 height 28
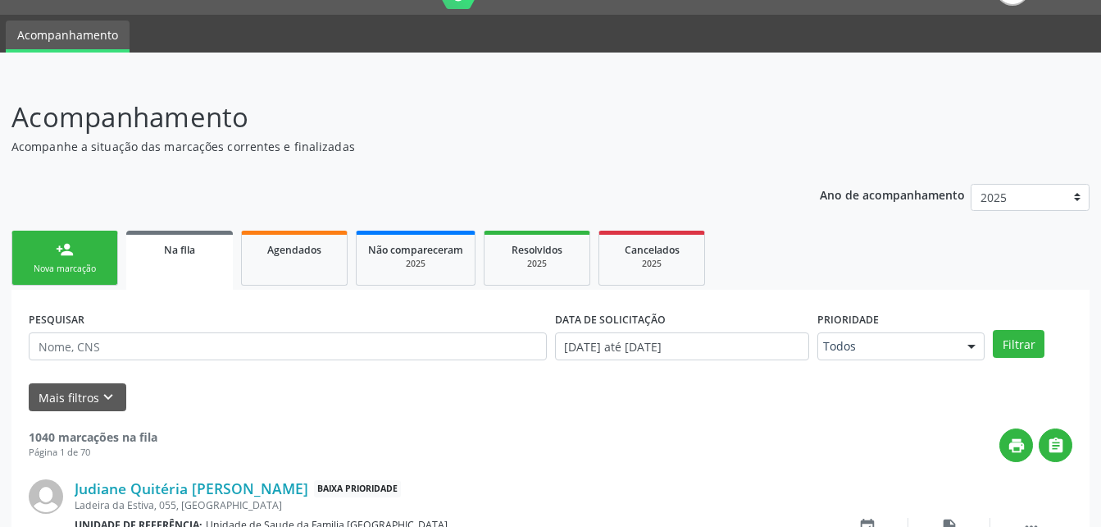
drag, startPoint x: 82, startPoint y: 247, endPoint x: 160, endPoint y: 224, distance: 81.2
click at [82, 247] on link "person_add Nova marcação" at bounding box center [64, 257] width 107 height 55
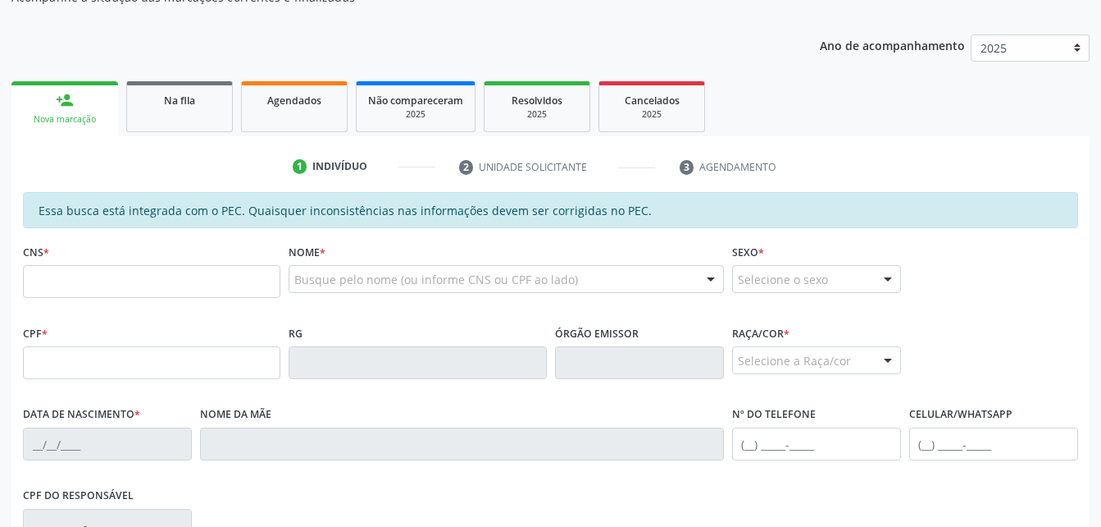
scroll to position [269, 0]
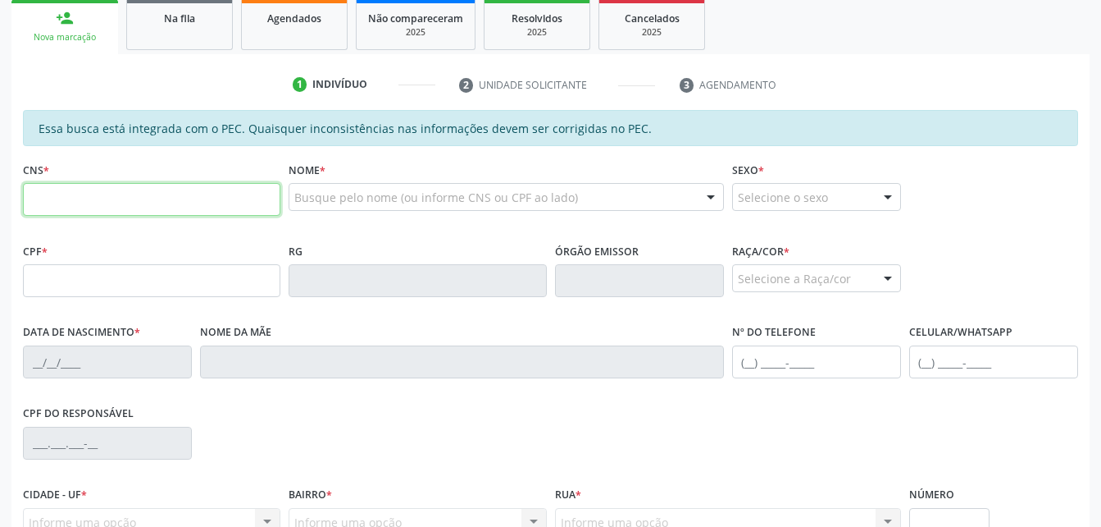
click at [120, 198] on input "text" at bounding box center [152, 199] width 258 height 33
type input "706 3087 0783 5478"
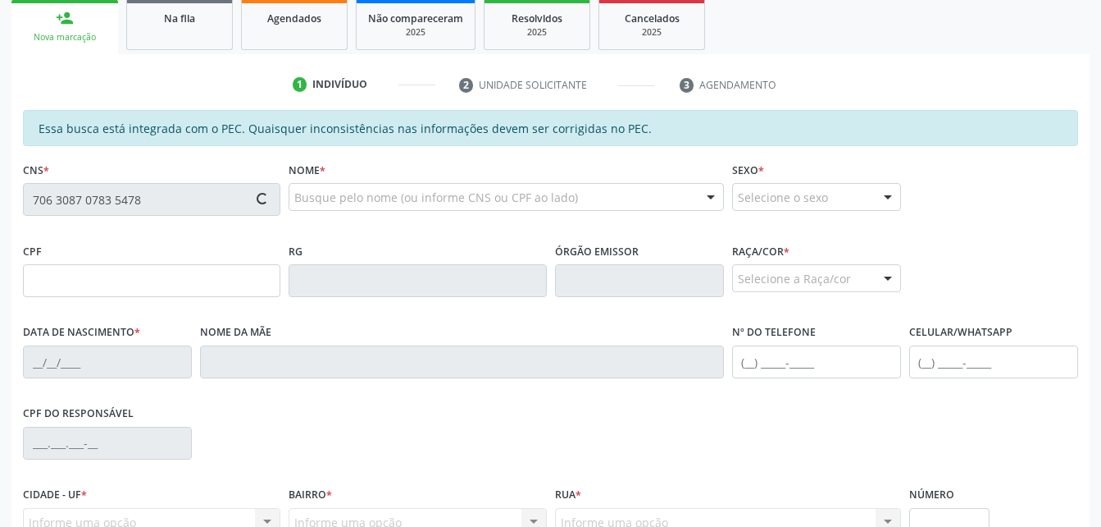
type input "064.792.854-09"
type input "[DATE]"
type input "[PERSON_NAME]"
type input "[PHONE_NUMBER]"
type input "52"
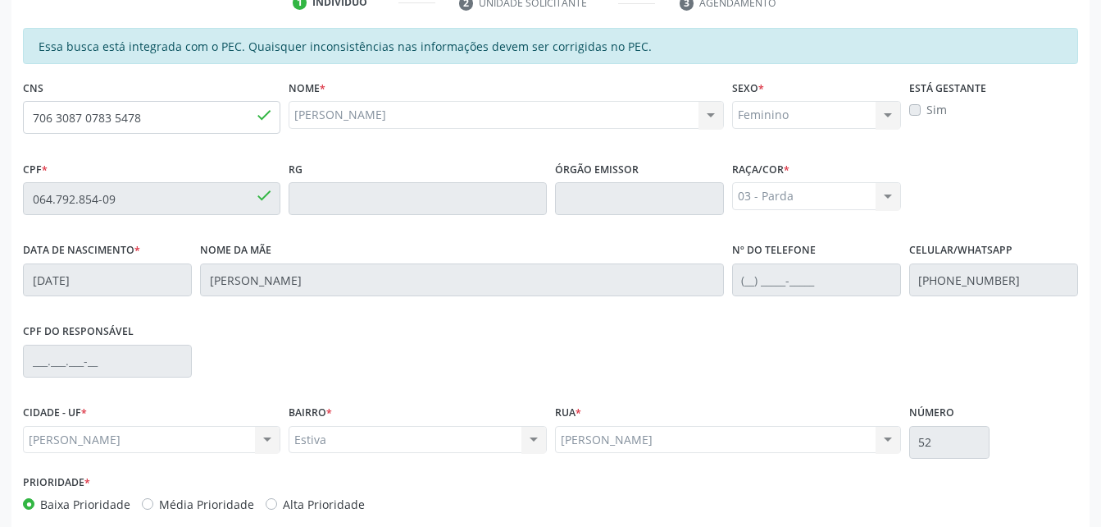
scroll to position [433, 0]
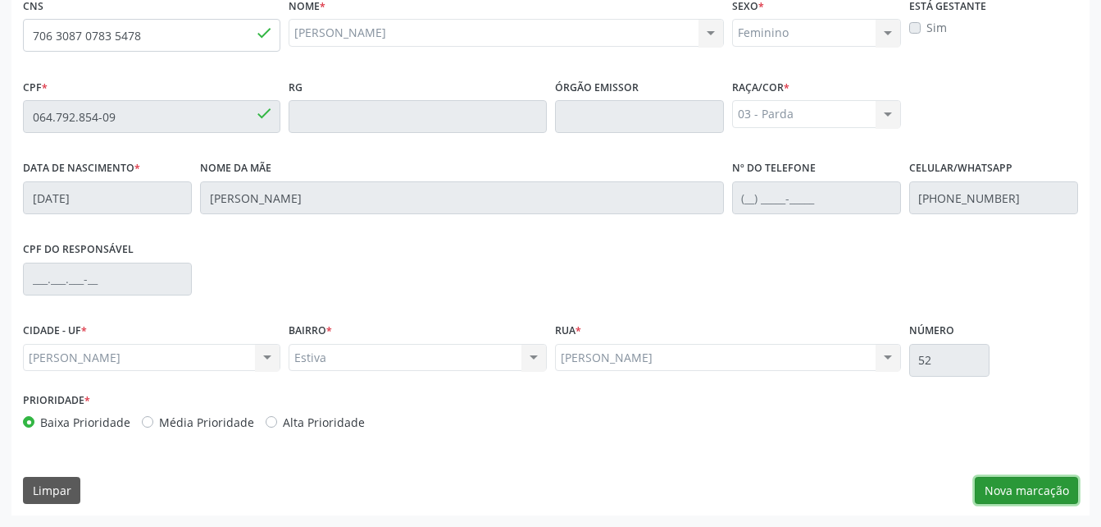
click at [1050, 489] on button "Nova marcação" at bounding box center [1026, 490] width 103 height 28
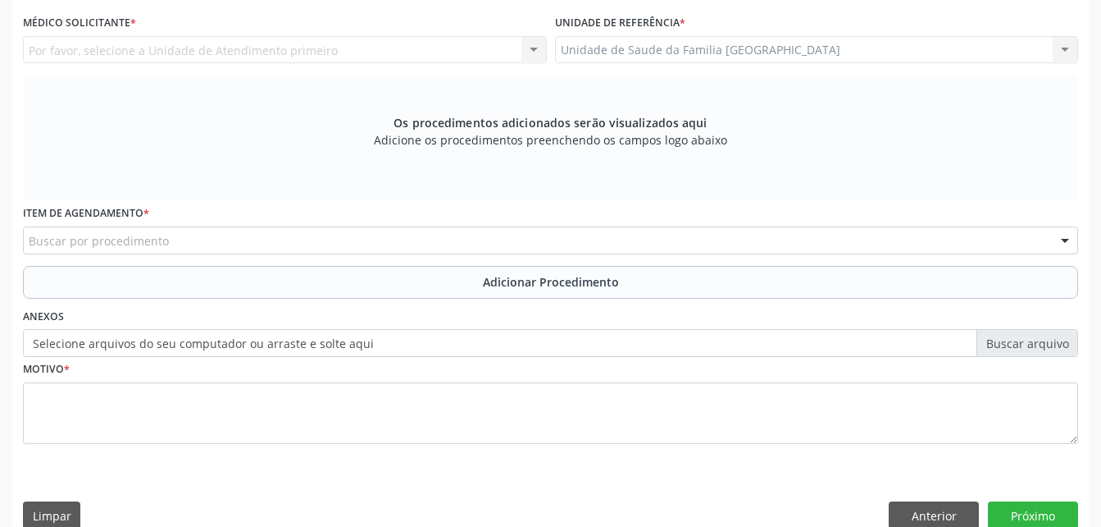
scroll to position [269, 0]
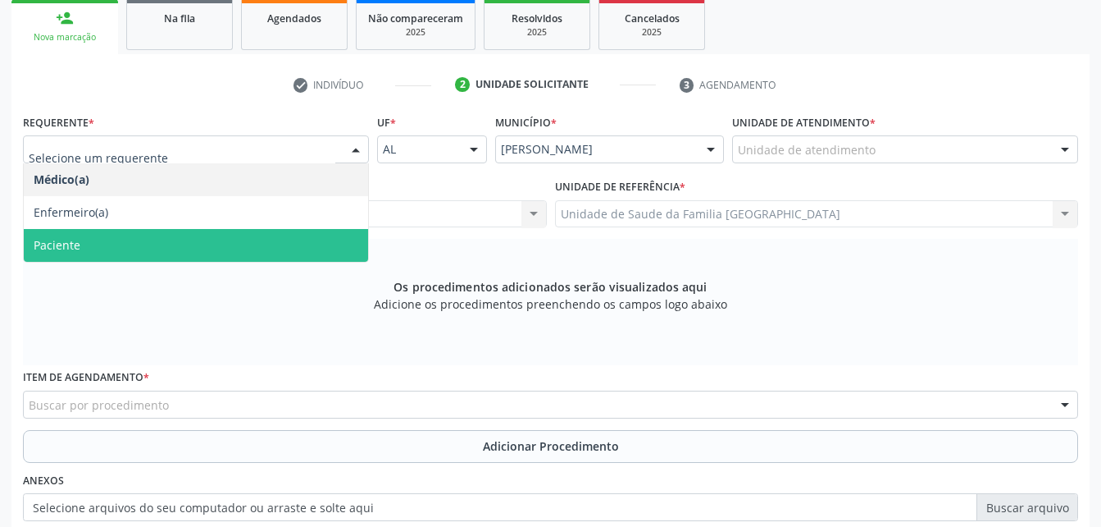
click at [297, 240] on span "Paciente" at bounding box center [196, 245] width 344 height 33
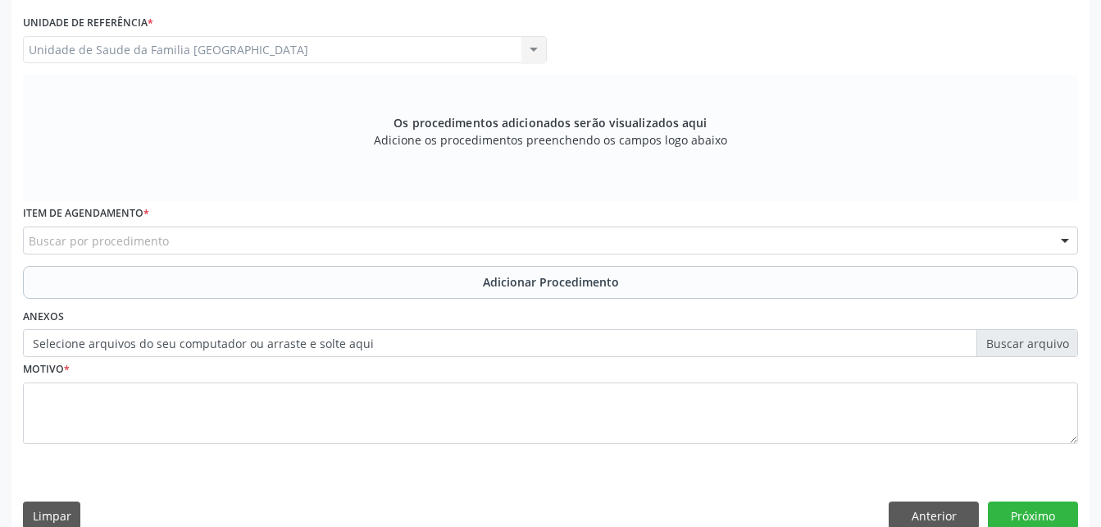
scroll to position [458, 0]
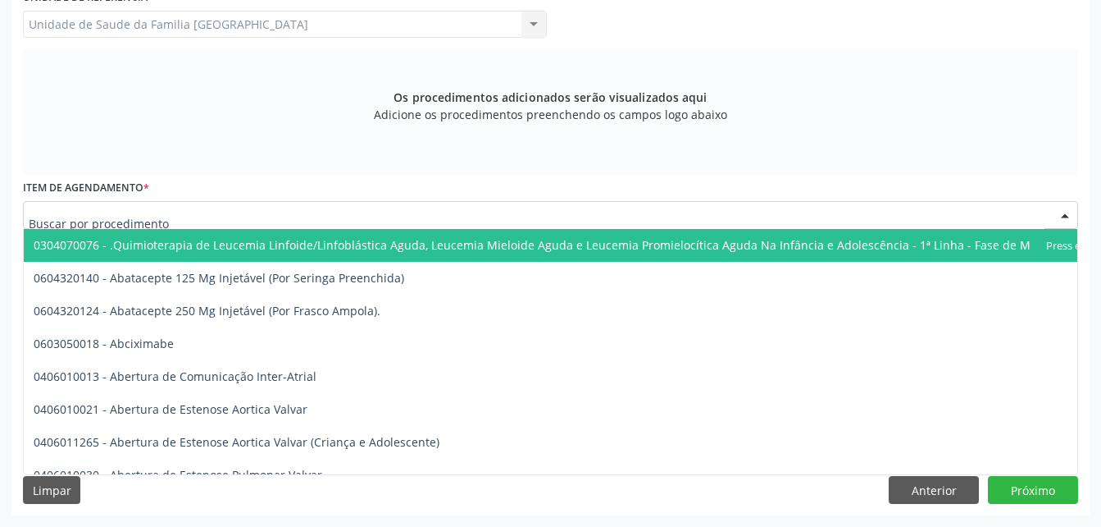
click at [293, 205] on div at bounding box center [551, 215] width 1056 height 28
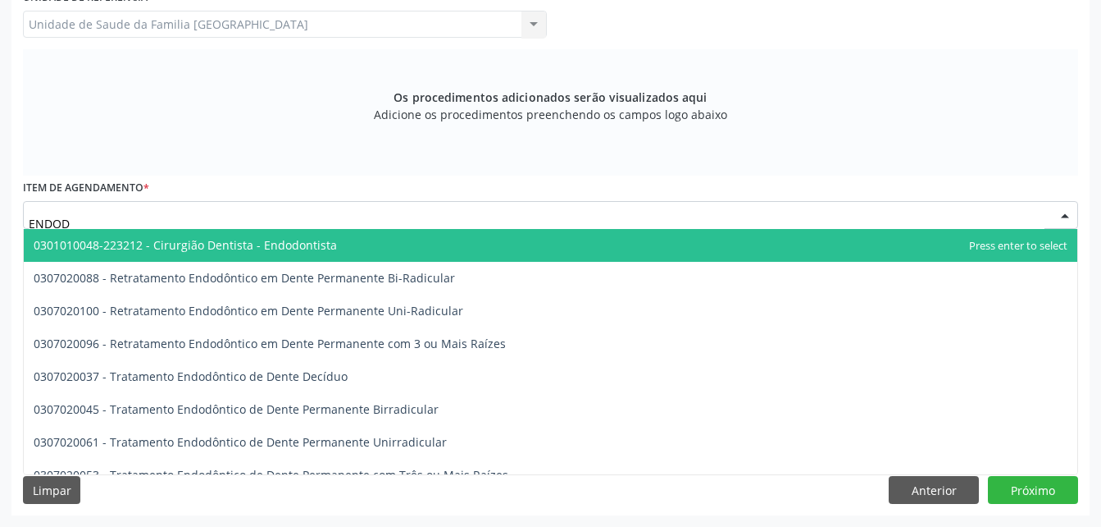
type input "ENDODO"
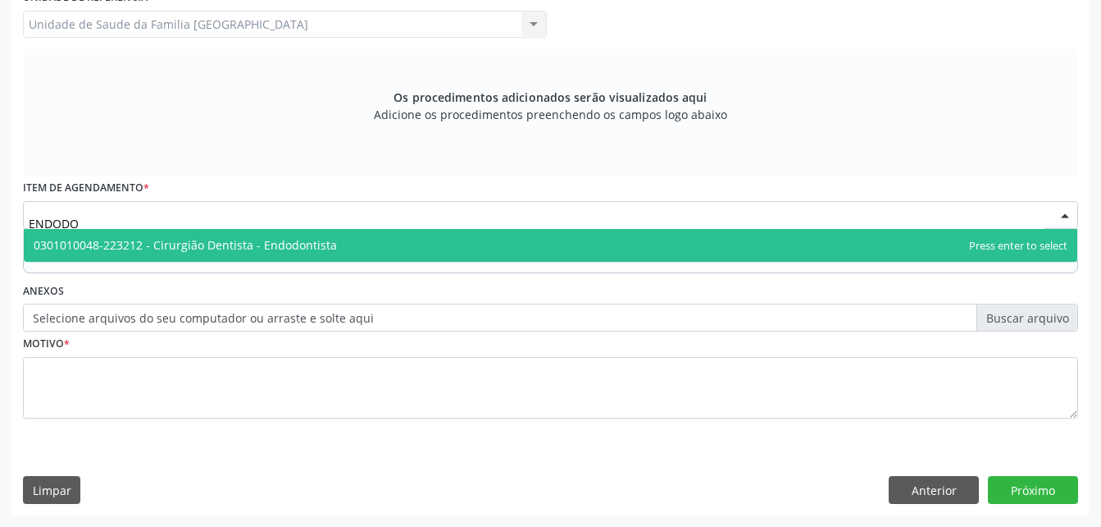
click at [305, 246] on span "0301010048-223212 - Cirurgião Dentista - Endodontista" at bounding box center [185, 245] width 303 height 16
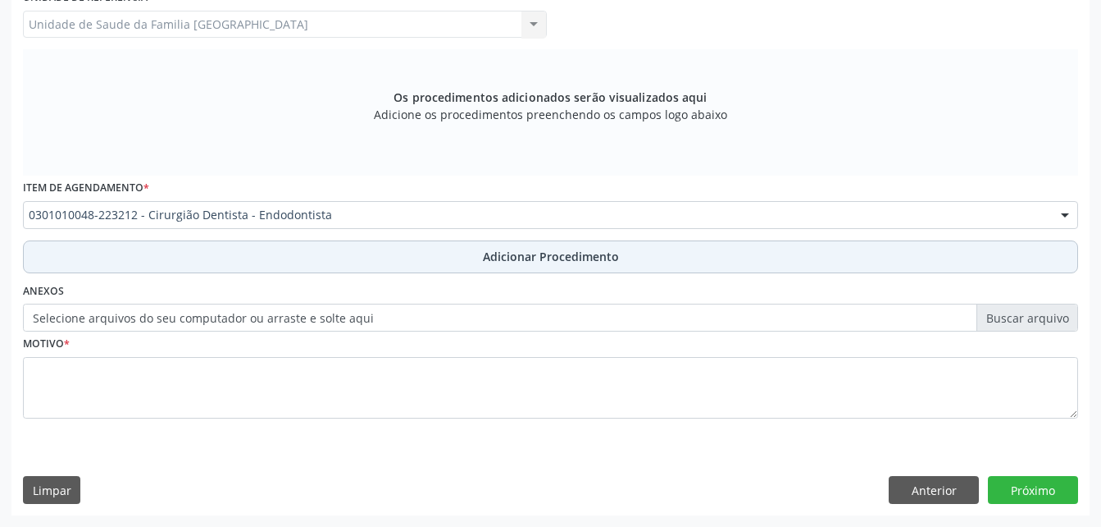
click at [413, 267] on button "Adicionar Procedimento" at bounding box center [551, 256] width 1056 height 33
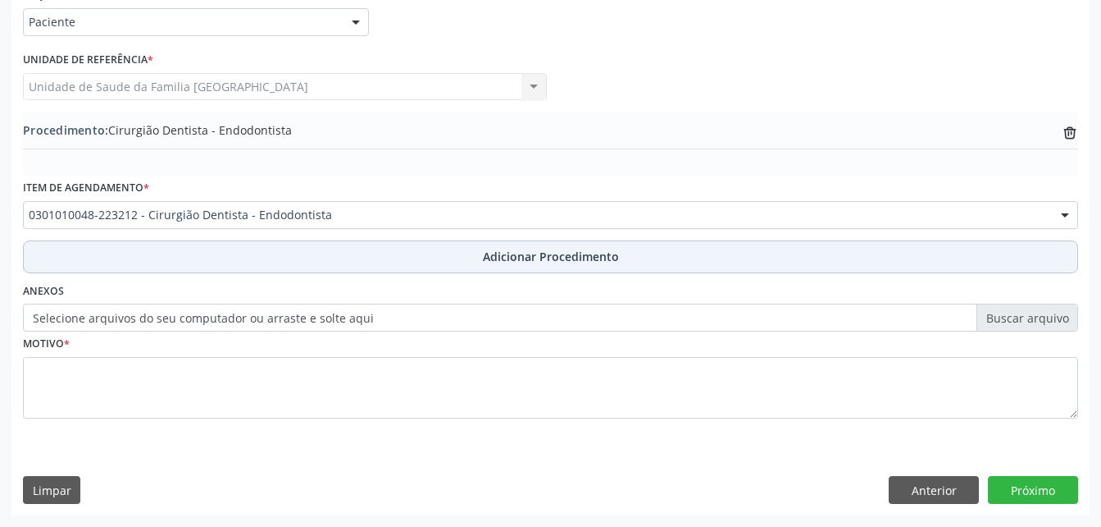
scroll to position [396, 0]
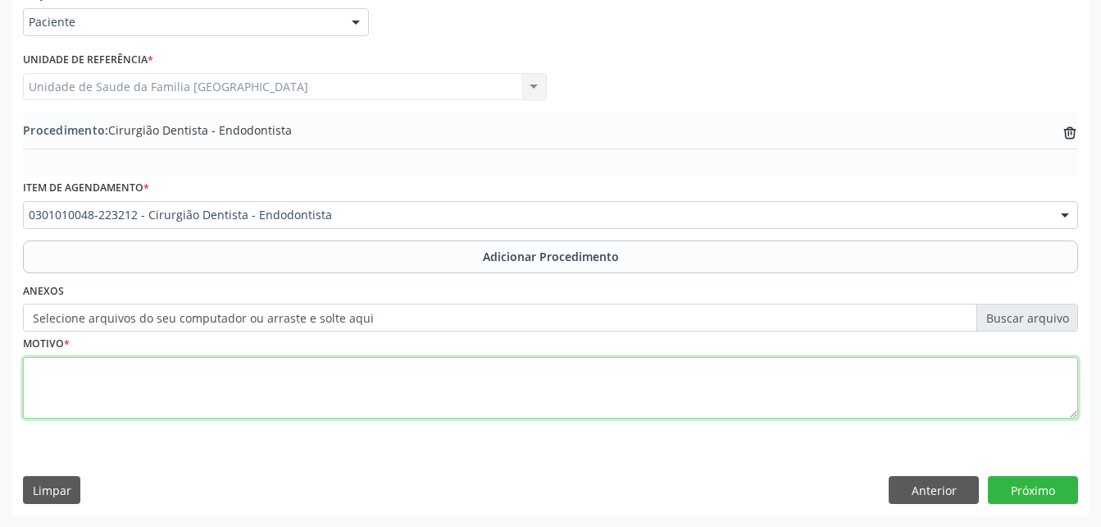
click at [440, 397] on textarea at bounding box center [551, 388] width 1056 height 62
type textarea "22"
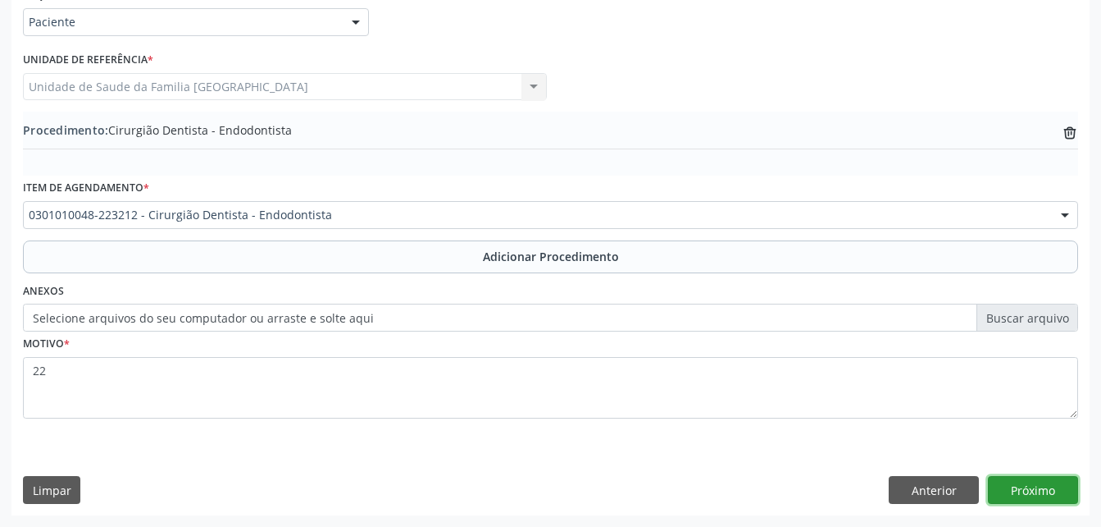
click at [1060, 493] on button "Próximo" at bounding box center [1033, 490] width 90 height 28
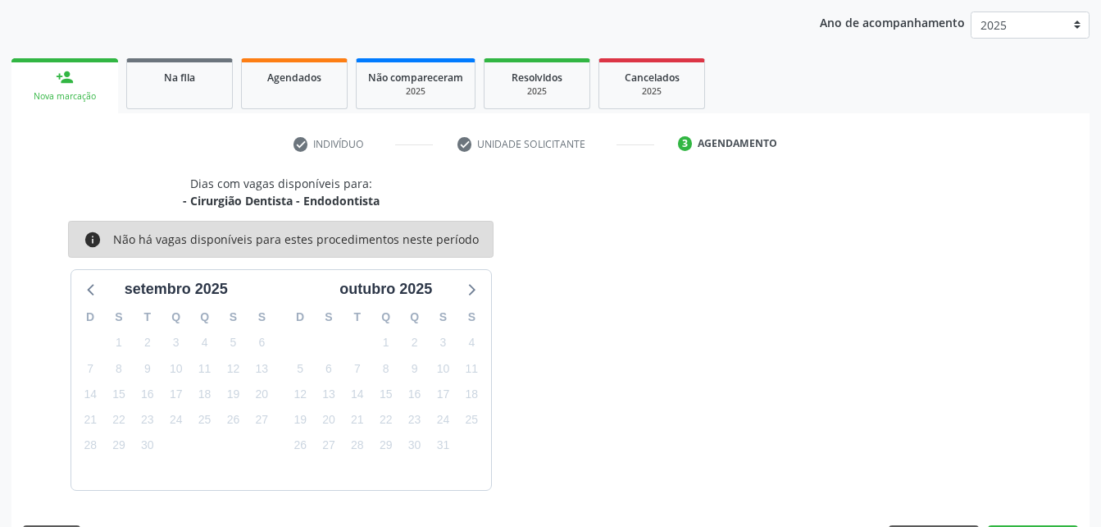
scroll to position [258, 0]
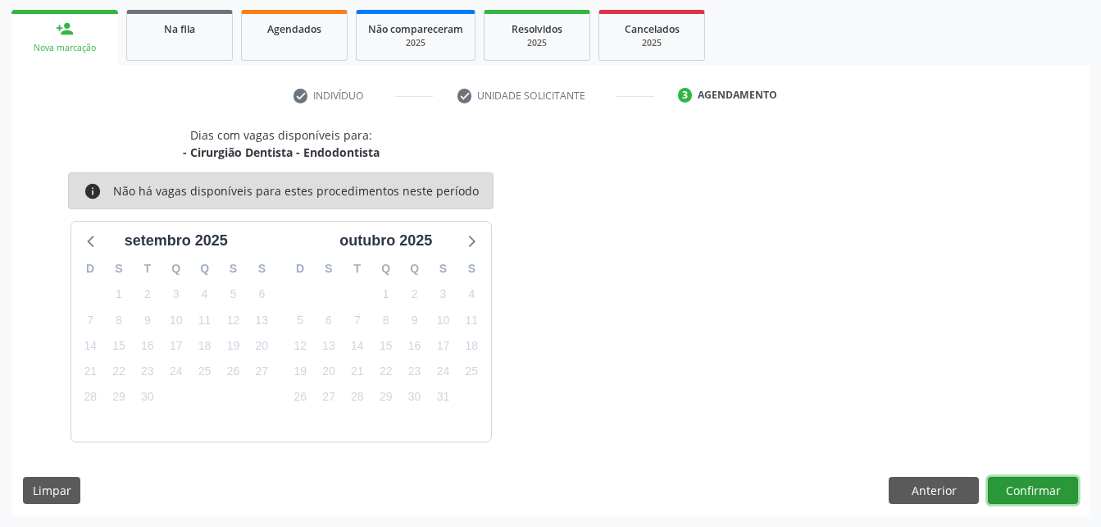
click at [1016, 491] on button "Confirmar" at bounding box center [1033, 490] width 90 height 28
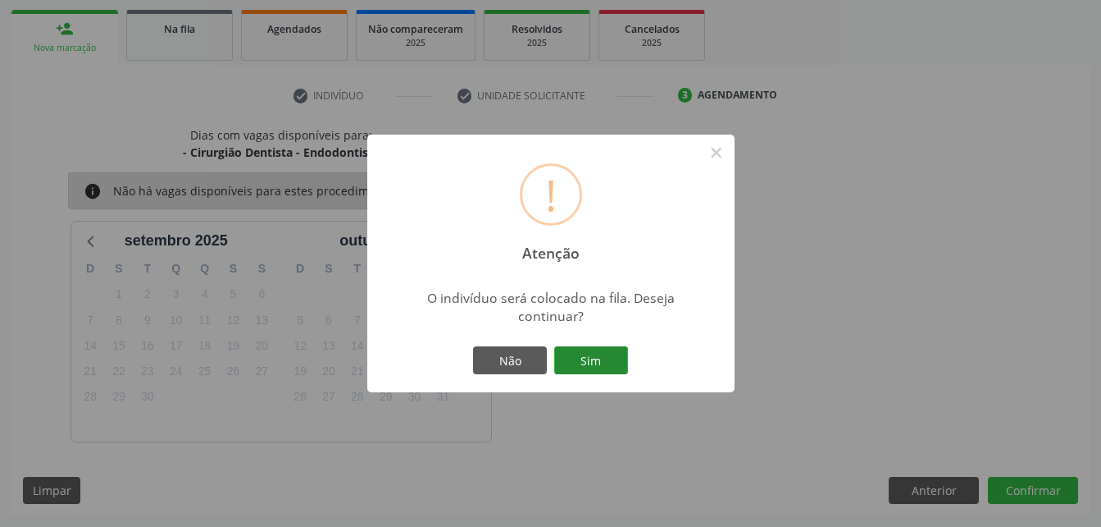
click at [567, 360] on button "Sim" at bounding box center [591, 360] width 74 height 28
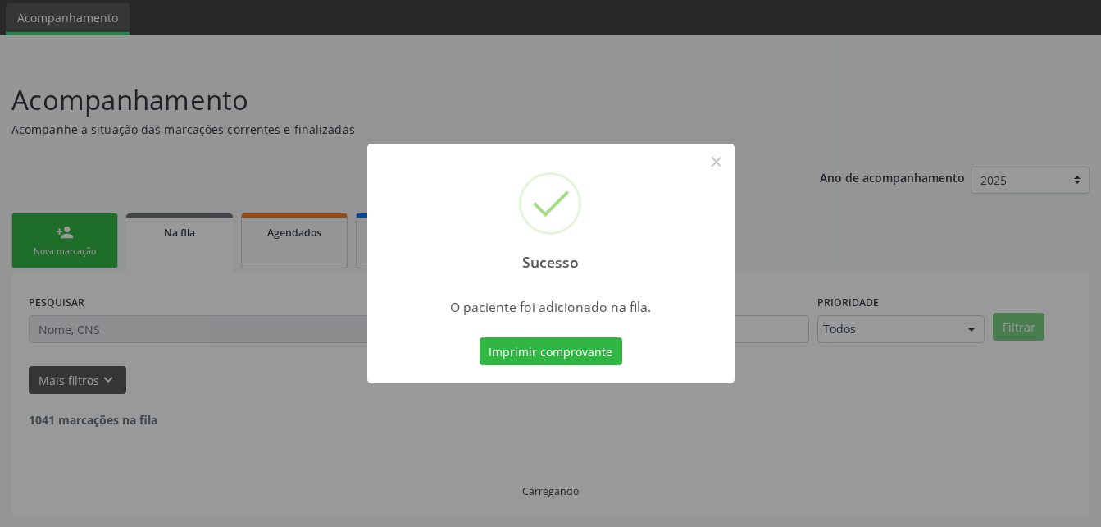
scroll to position [38, 0]
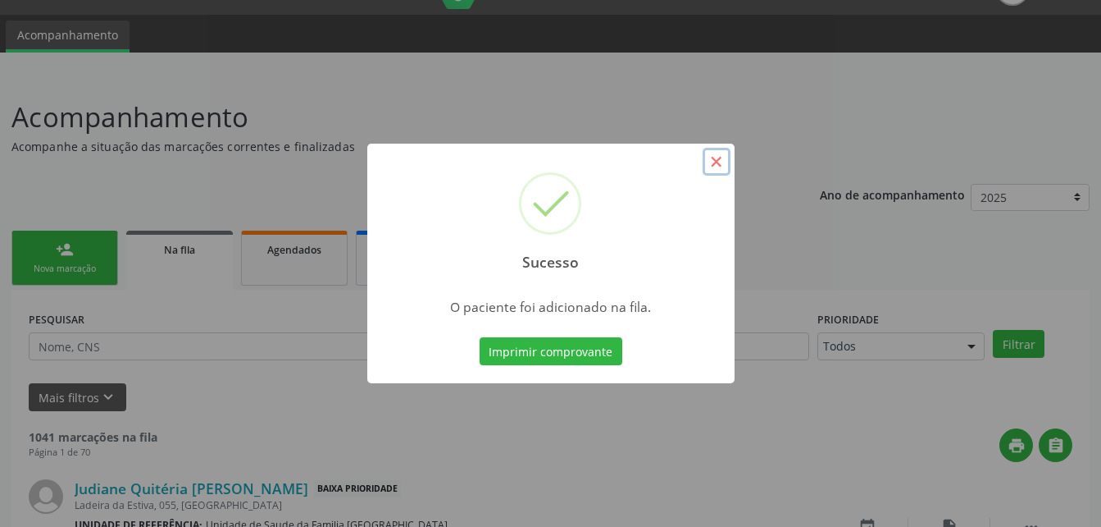
click at [719, 161] on button "×" at bounding box center [717, 162] width 28 height 28
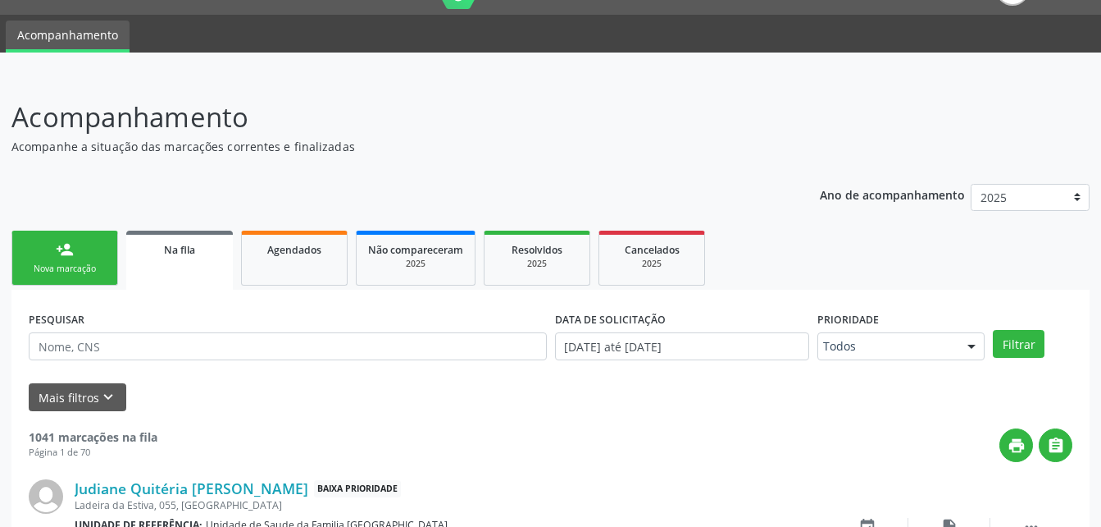
drag, startPoint x: 98, startPoint y: 258, endPoint x: 130, endPoint y: 219, distance: 50.2
click at [98, 258] on link "person_add Nova marcação" at bounding box center [64, 257] width 107 height 55
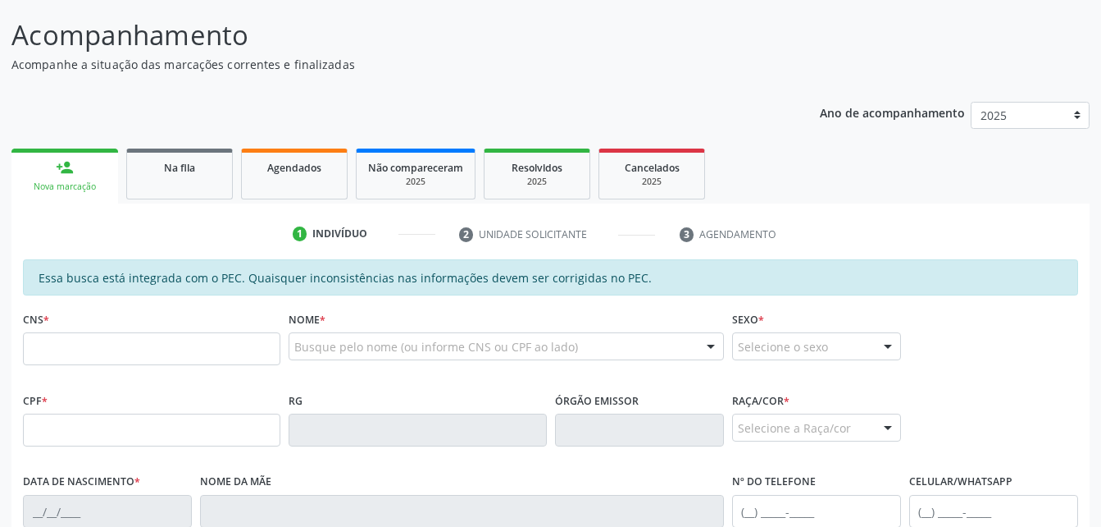
scroll to position [284, 0]
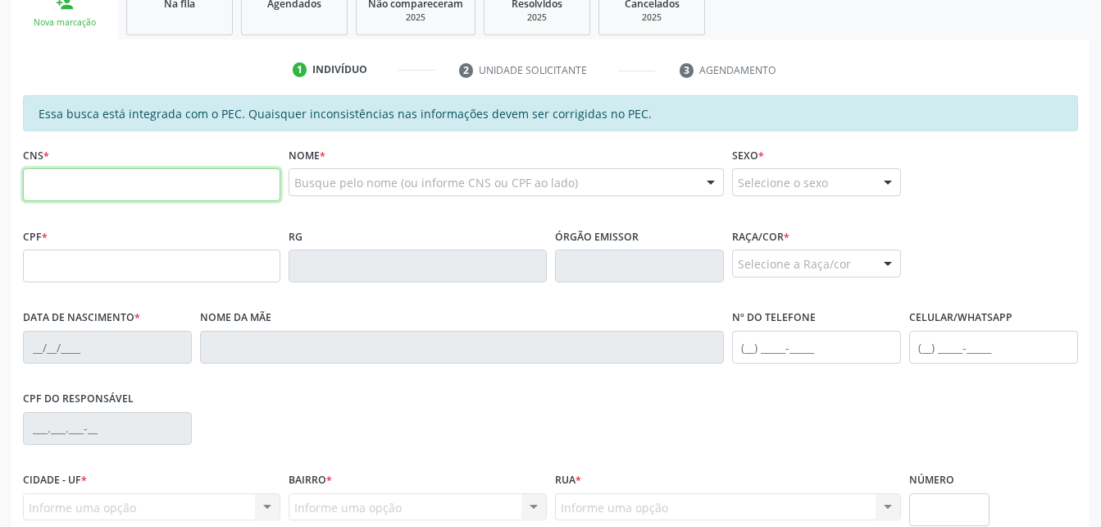
click at [117, 185] on input "text" at bounding box center [152, 184] width 258 height 33
type input "705 0070 9425 3651"
type input "048.268.824-67"
type input "[DATE]"
type input "[PERSON_NAME]"
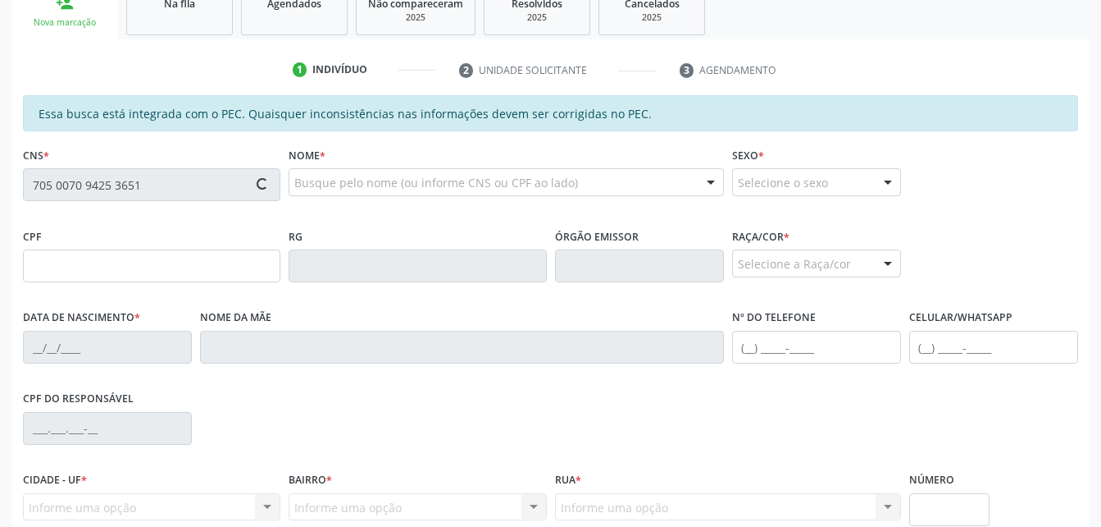
type input "[PHONE_NUMBER]"
type input "S/N"
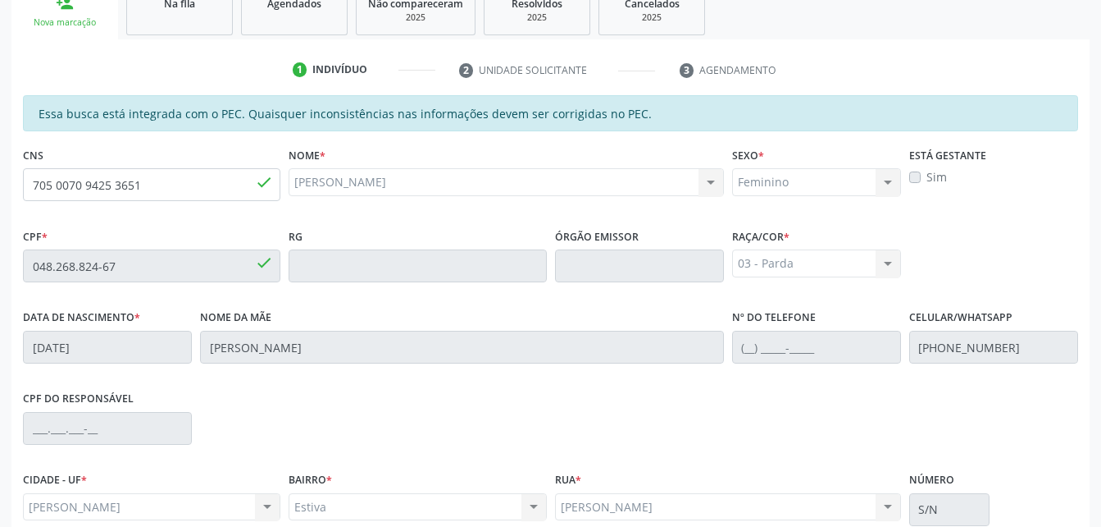
scroll to position [433, 0]
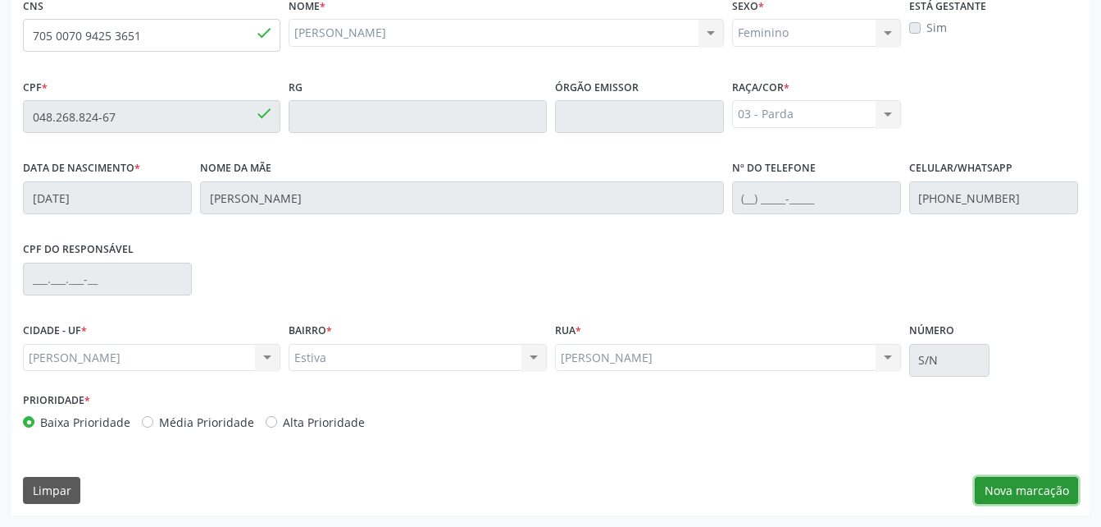
click at [1042, 476] on button "Nova marcação" at bounding box center [1026, 490] width 103 height 28
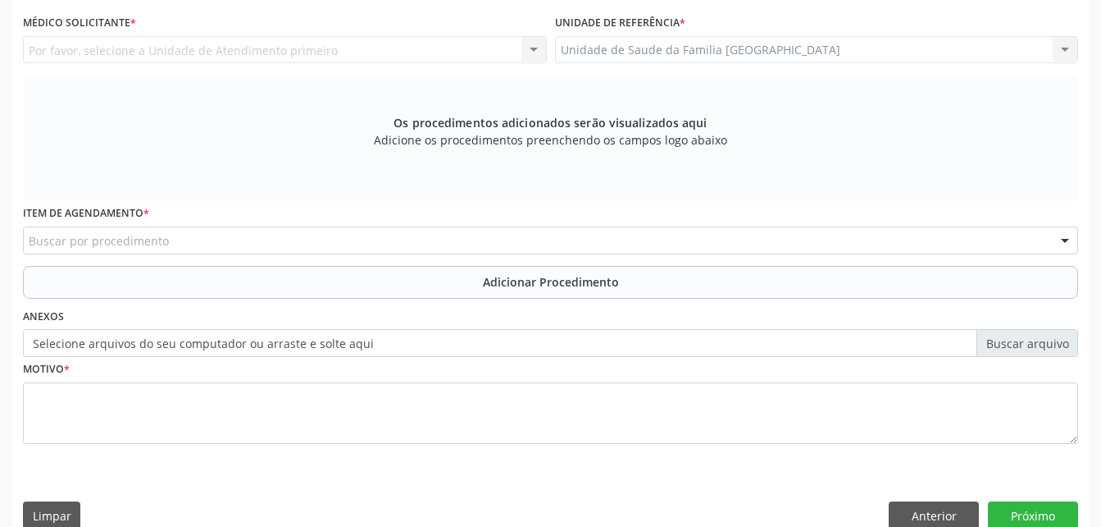
scroll to position [269, 0]
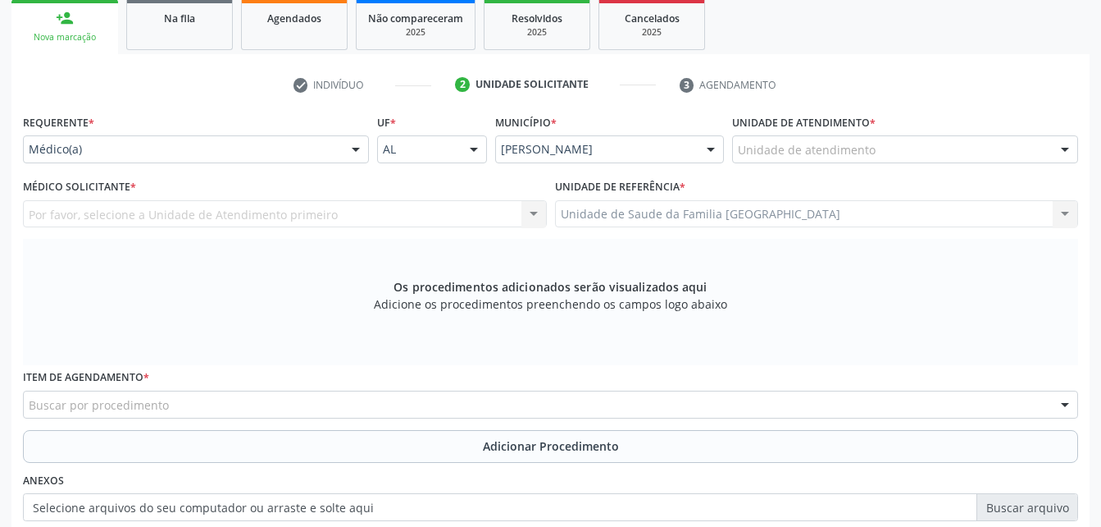
click at [337, 154] on div "Médico(a)" at bounding box center [196, 149] width 346 height 28
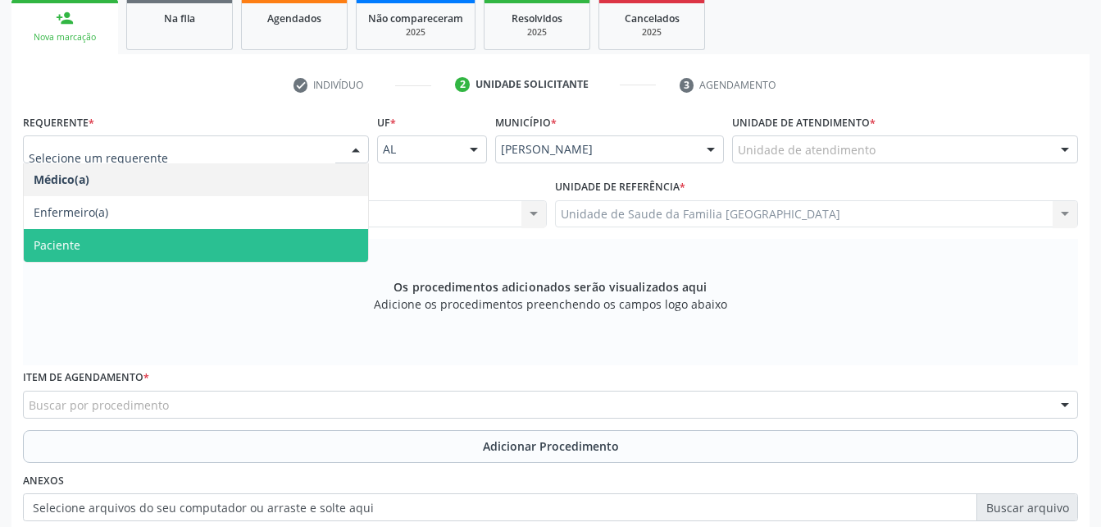
click at [344, 241] on span "Paciente" at bounding box center [196, 245] width 344 height 33
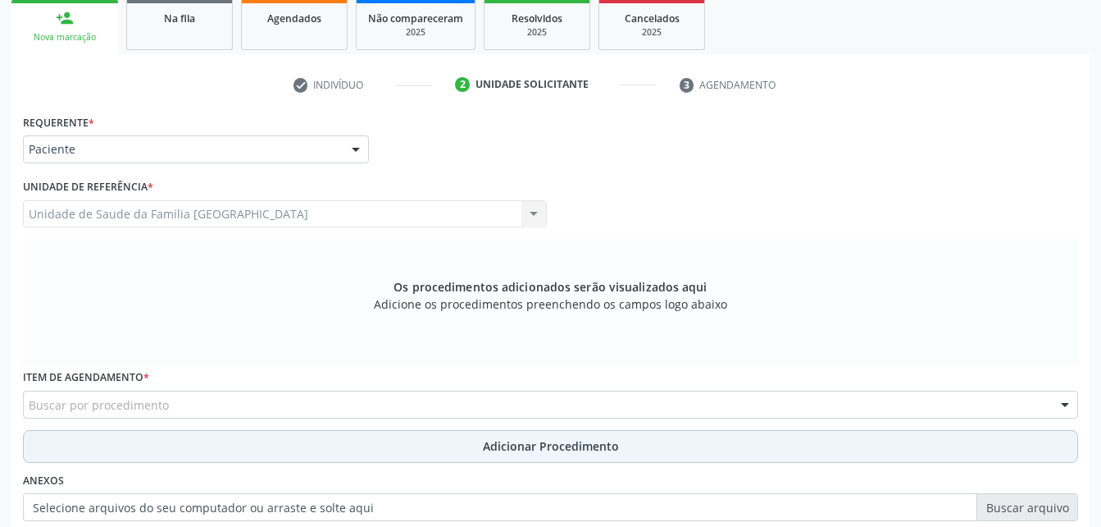
scroll to position [433, 0]
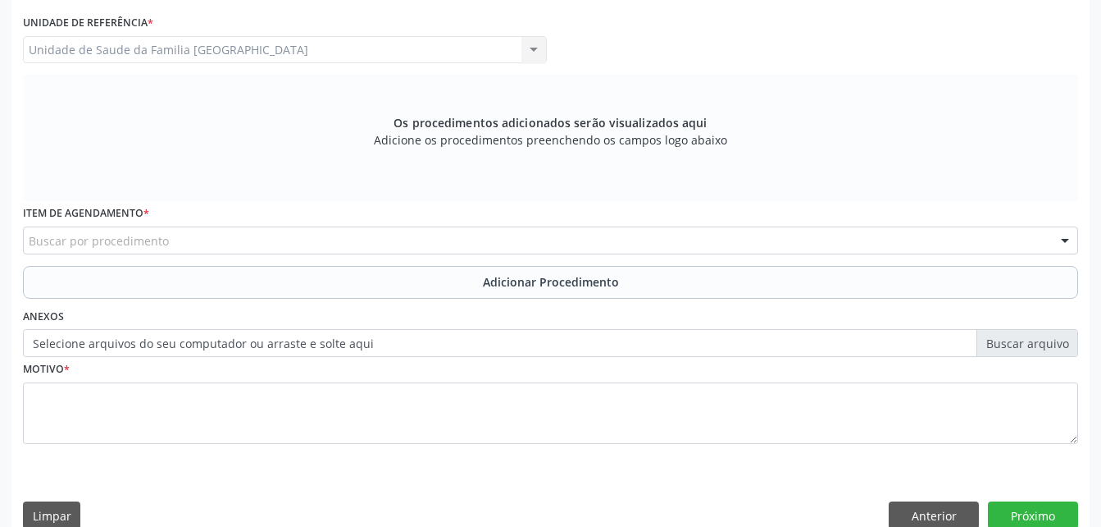
click at [417, 234] on div "Buscar por procedimento" at bounding box center [551, 240] width 1056 height 28
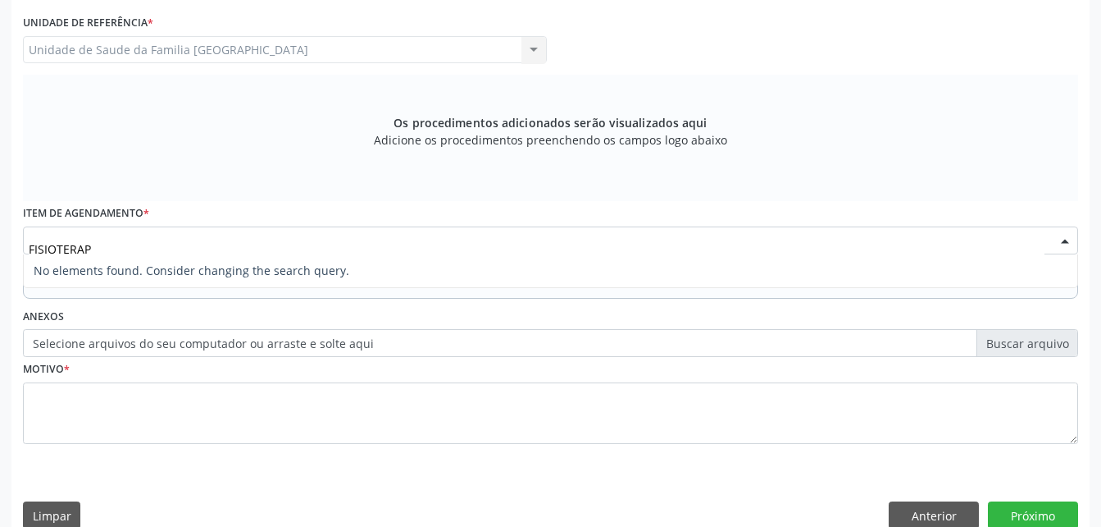
type input "FISIOTERA"
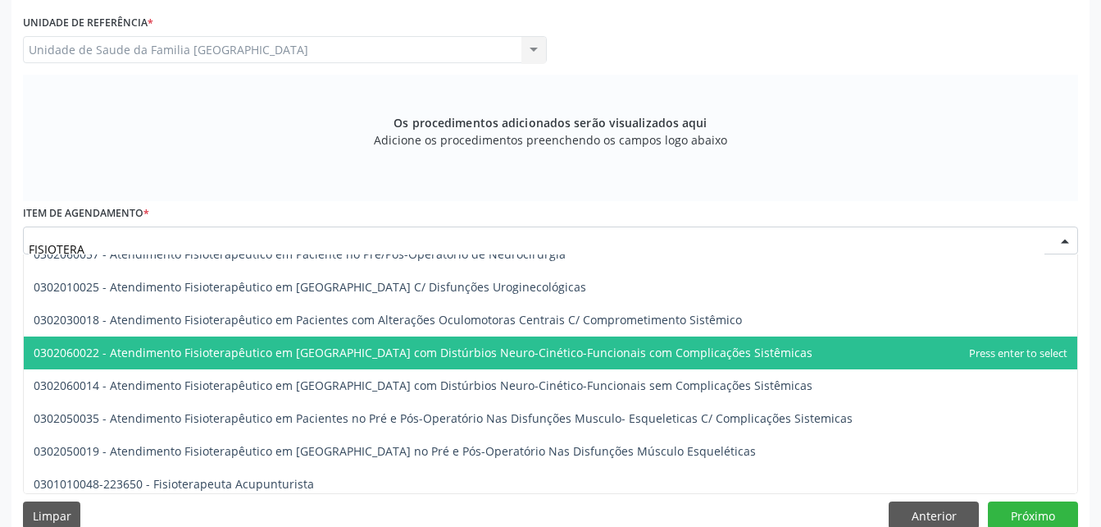
scroll to position [843, 0]
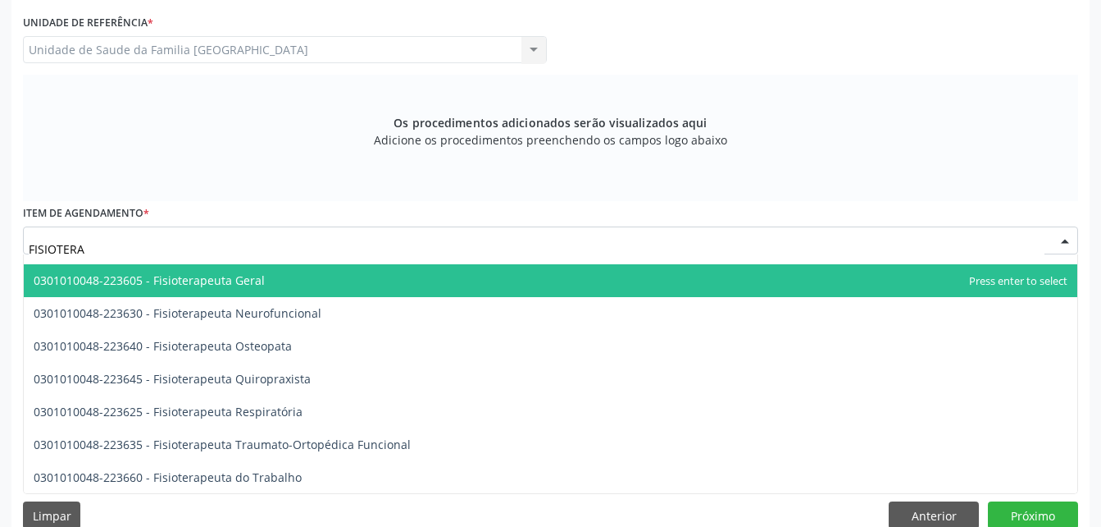
click at [377, 285] on span "0301010048-223605 - Fisioterapeuta Geral" at bounding box center [551, 280] width 1054 height 33
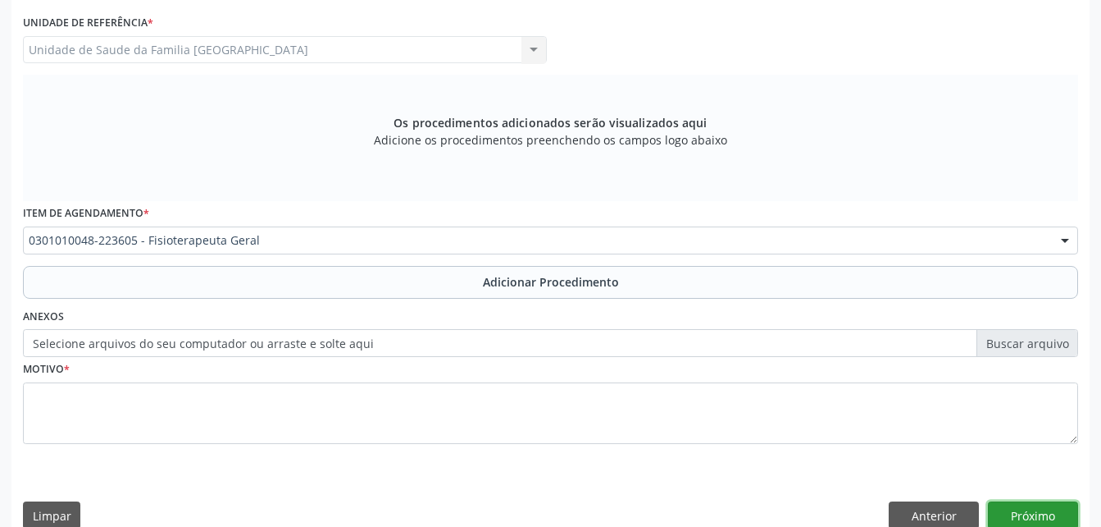
click at [1068, 522] on button "Próximo" at bounding box center [1033, 515] width 90 height 28
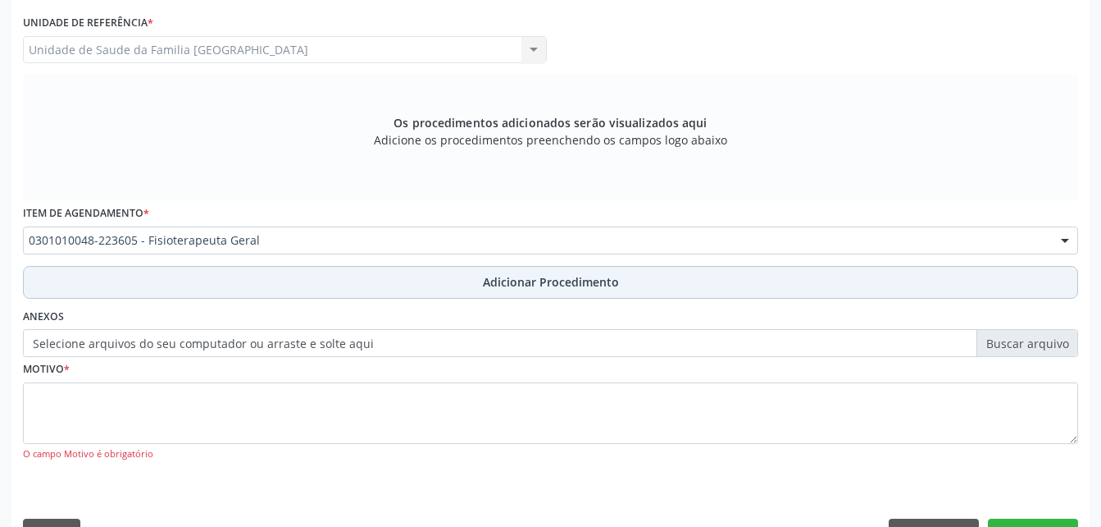
click at [554, 287] on span "Adicionar Procedimento" at bounding box center [551, 281] width 136 height 17
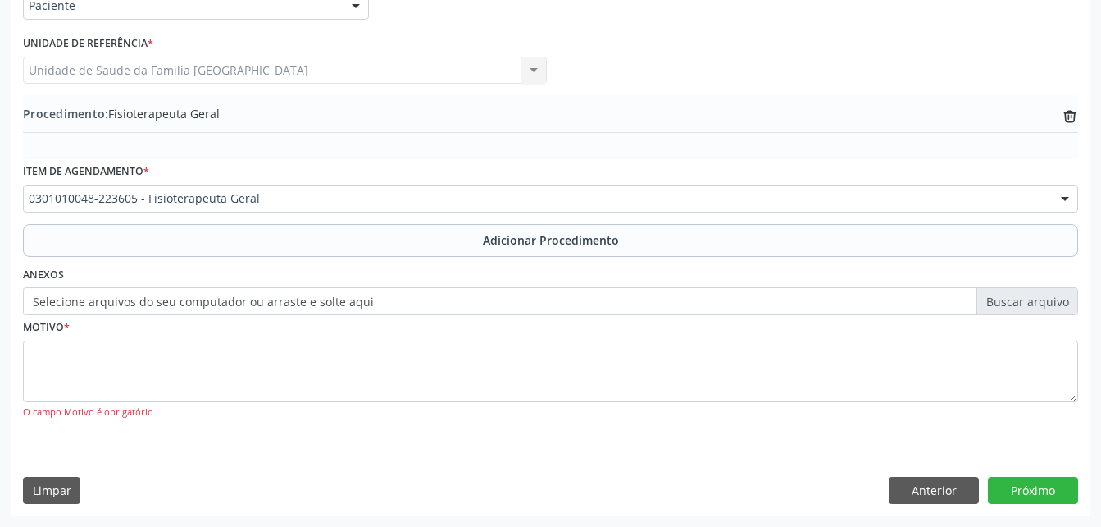
scroll to position [413, 0]
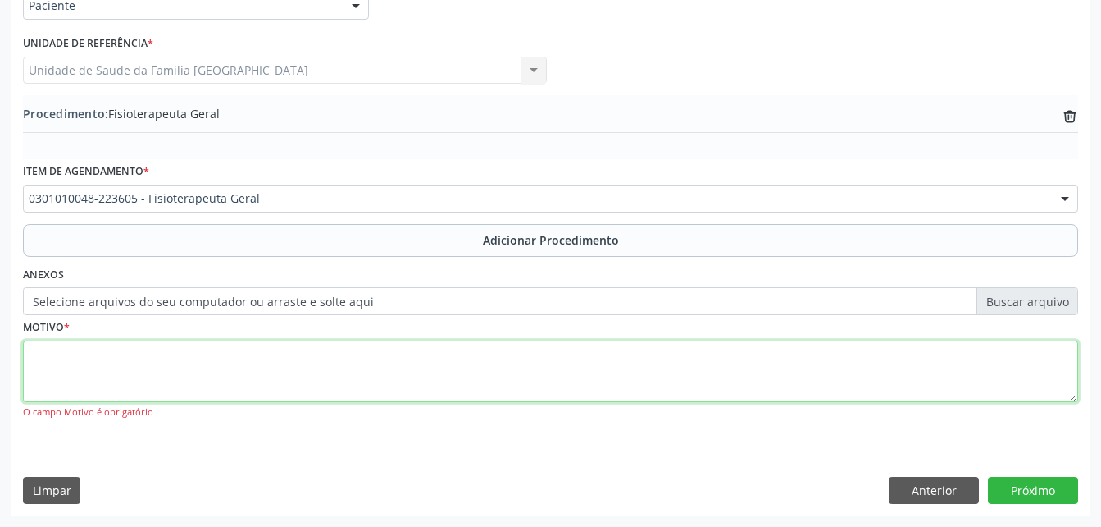
click at [502, 367] on textarea at bounding box center [551, 371] width 1056 height 62
type textarea "SEQUELAS PÓS FRATURA"
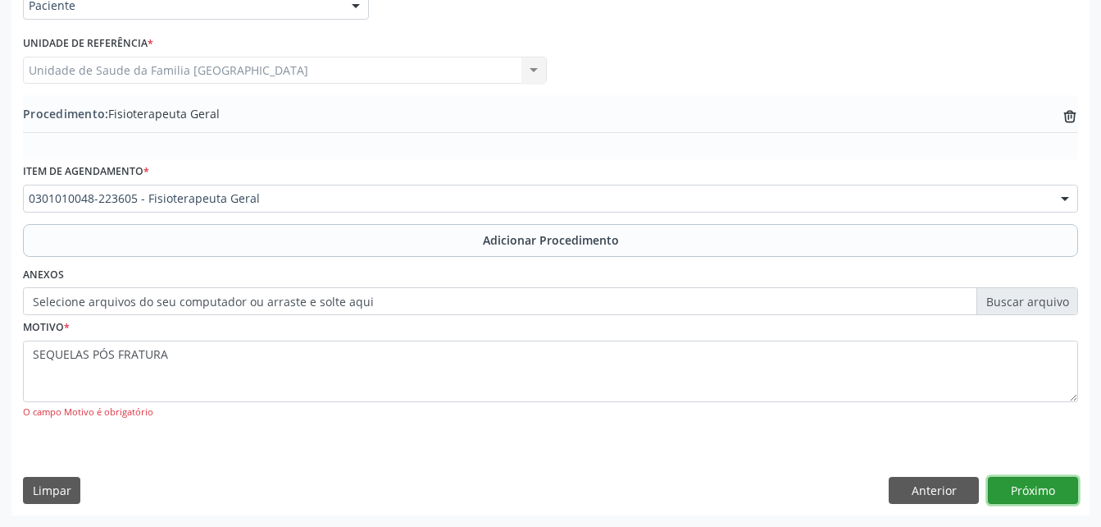
click at [1039, 476] on button "Próximo" at bounding box center [1033, 490] width 90 height 28
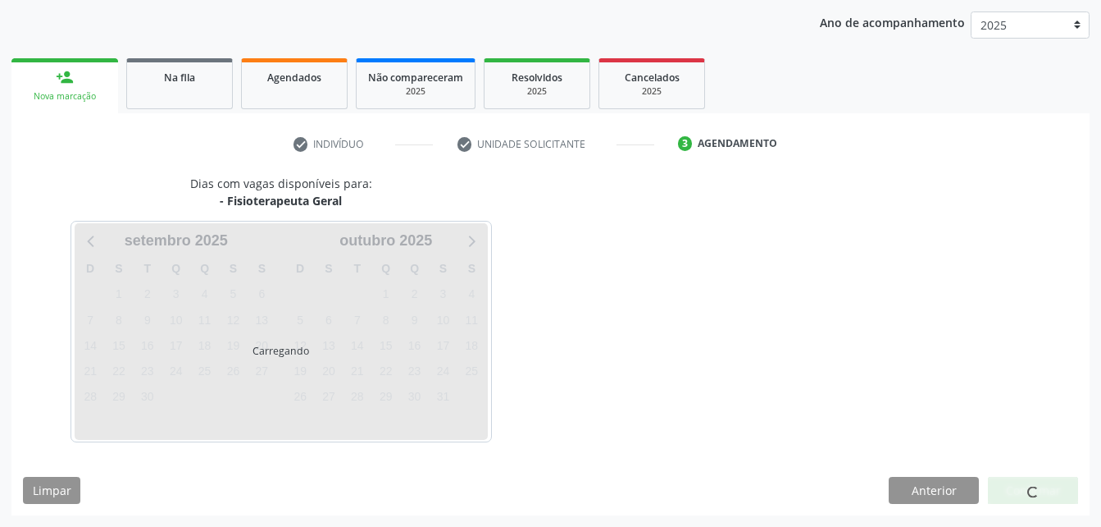
scroll to position [258, 0]
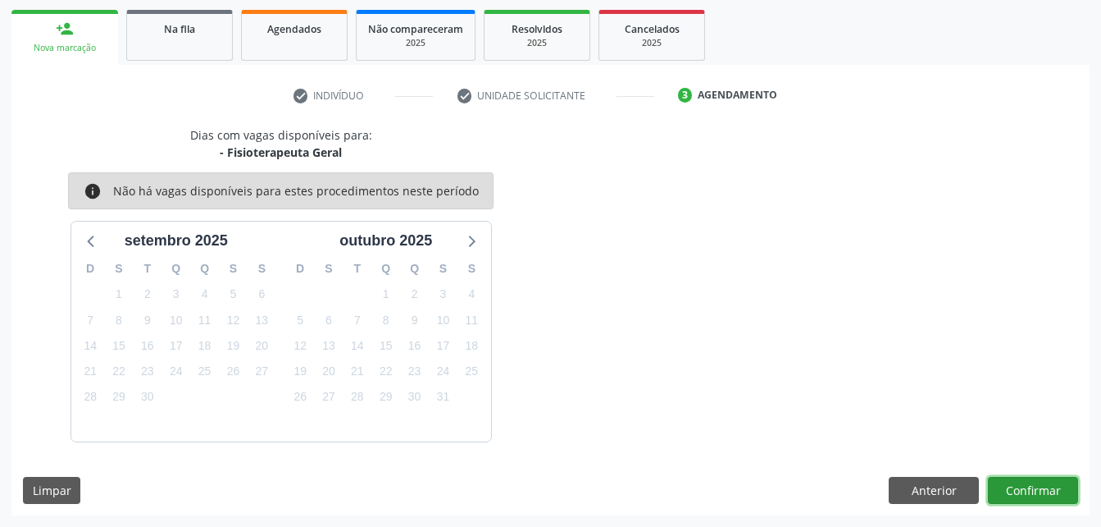
click at [1050, 481] on button "Confirmar" at bounding box center [1033, 490] width 90 height 28
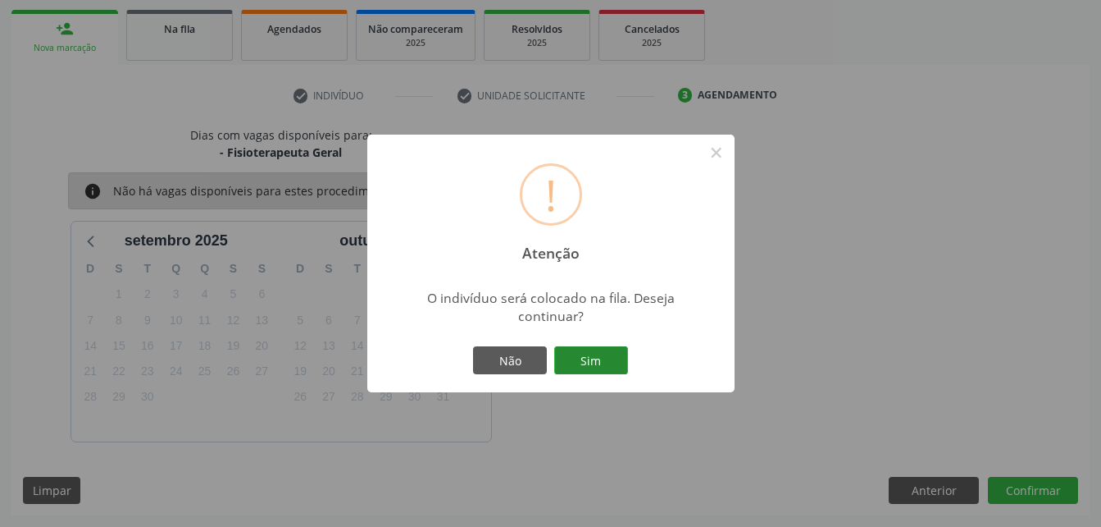
click at [603, 358] on button "Sim" at bounding box center [591, 360] width 74 height 28
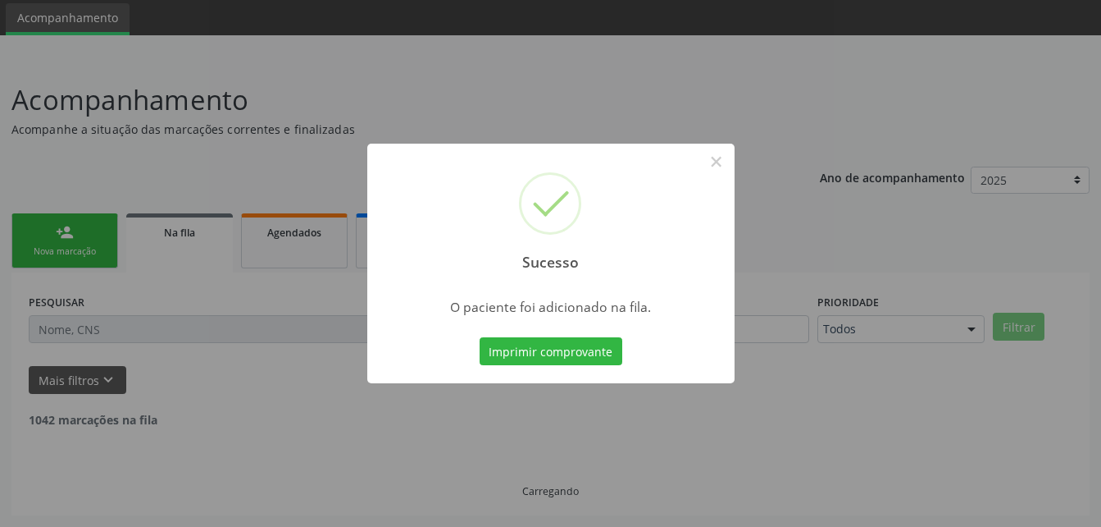
scroll to position [38, 0]
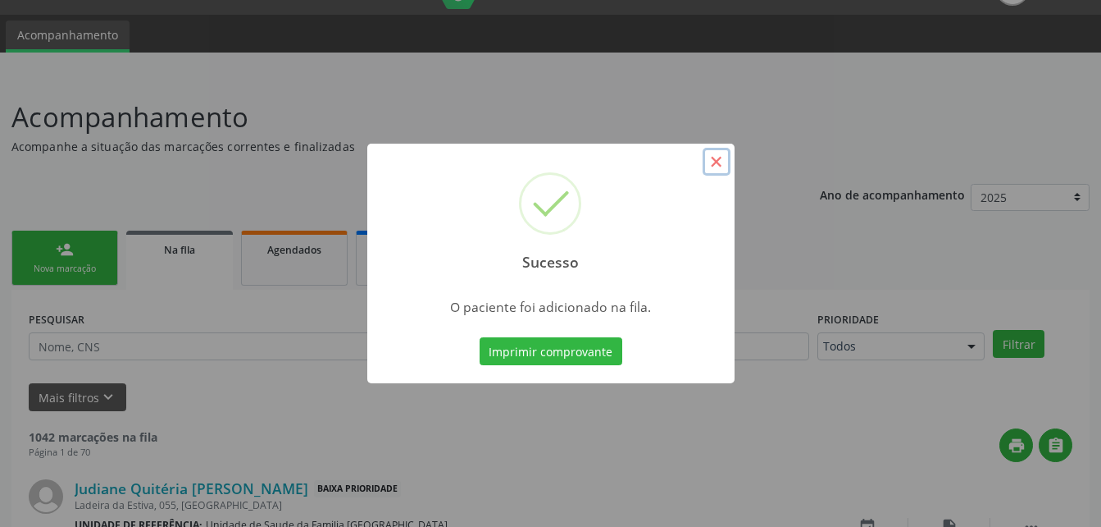
click at [712, 168] on button "×" at bounding box center [717, 162] width 28 height 28
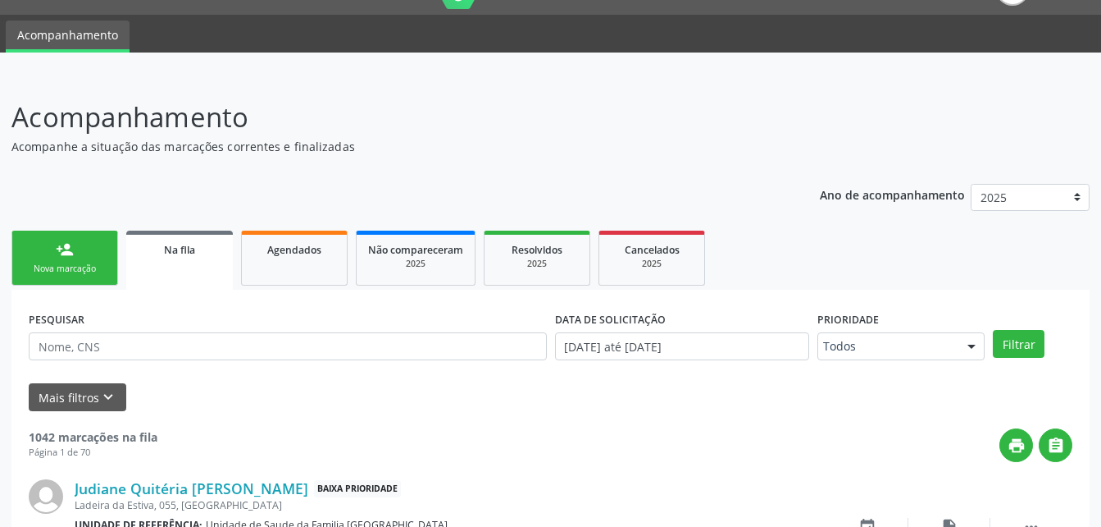
click at [54, 253] on link "person_add Nova marcação" at bounding box center [64, 257] width 107 height 55
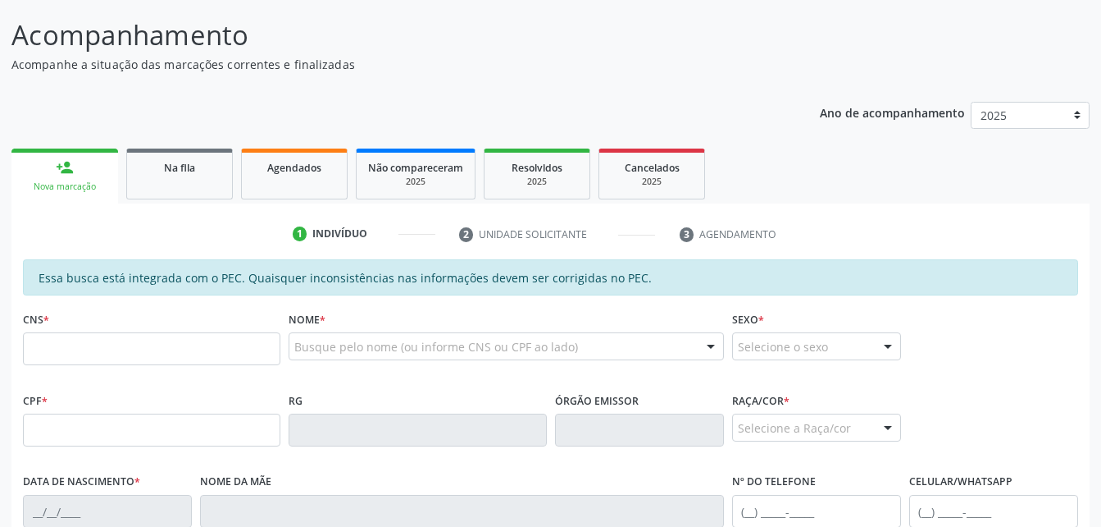
scroll to position [202, 0]
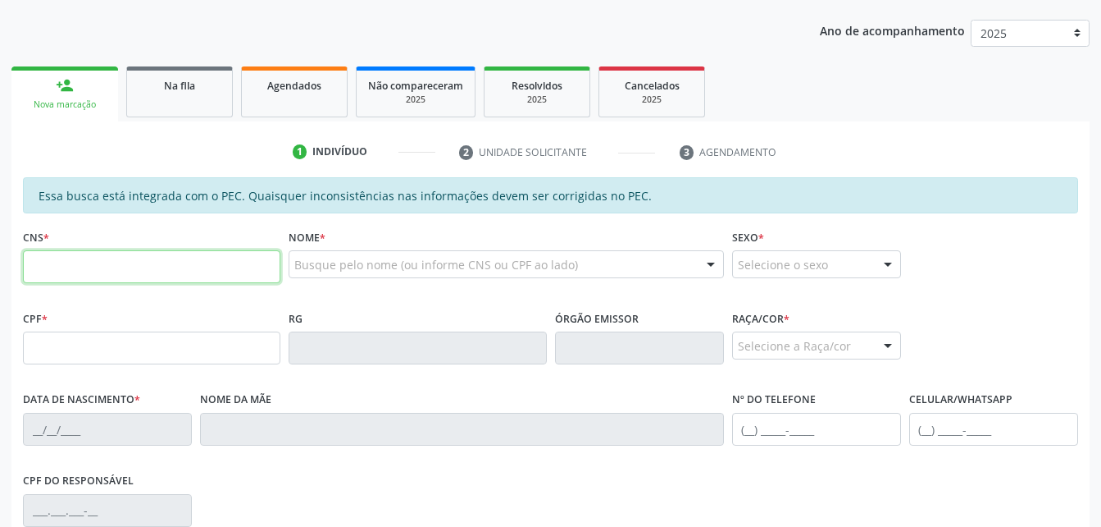
click at [118, 260] on input "text" at bounding box center [152, 266] width 258 height 33
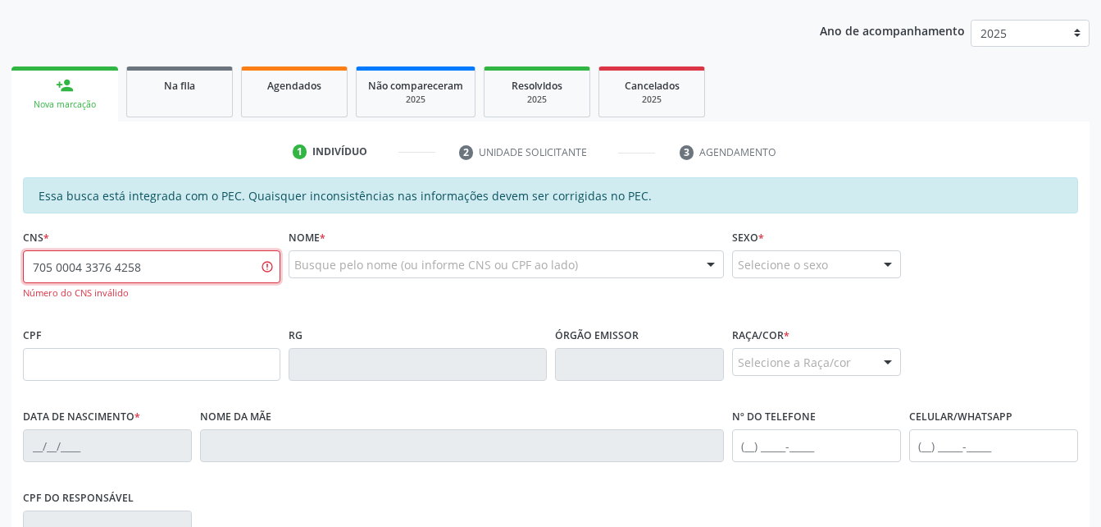
type input "705 0004 3376 4258"
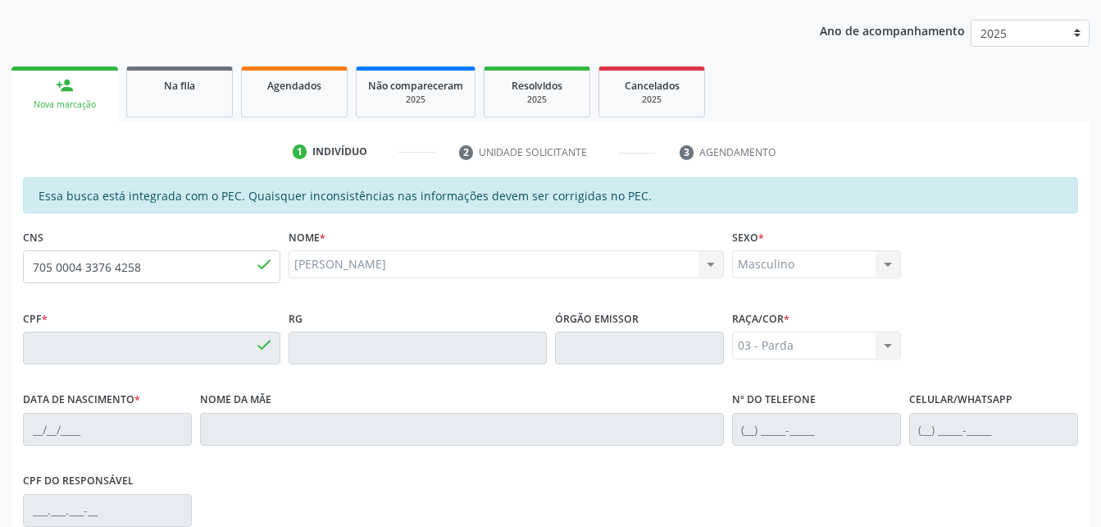
type input "358.732.484-00"
type input "[DATE]"
type input "[PERSON_NAME] do Carmo da Conceicao"
type input "[PHONE_NUMBER]"
type input "S/N"
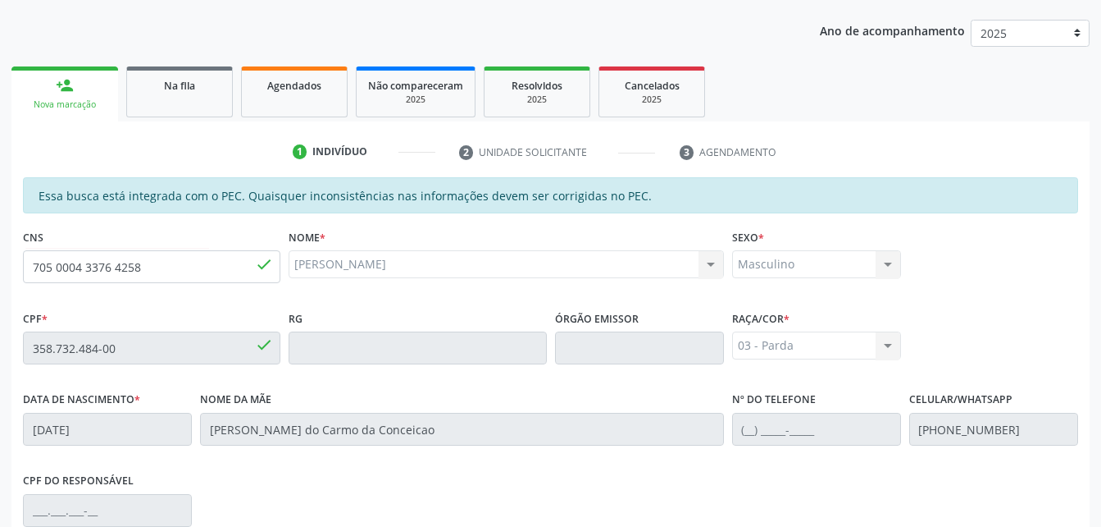
scroll to position [433, 0]
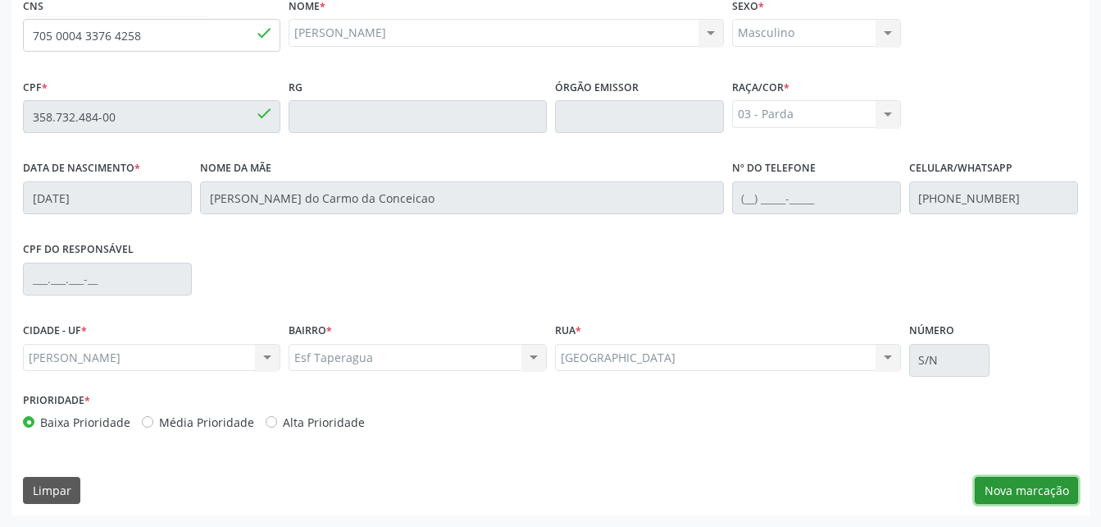
click at [1031, 484] on button "Nova marcação" at bounding box center [1026, 490] width 103 height 28
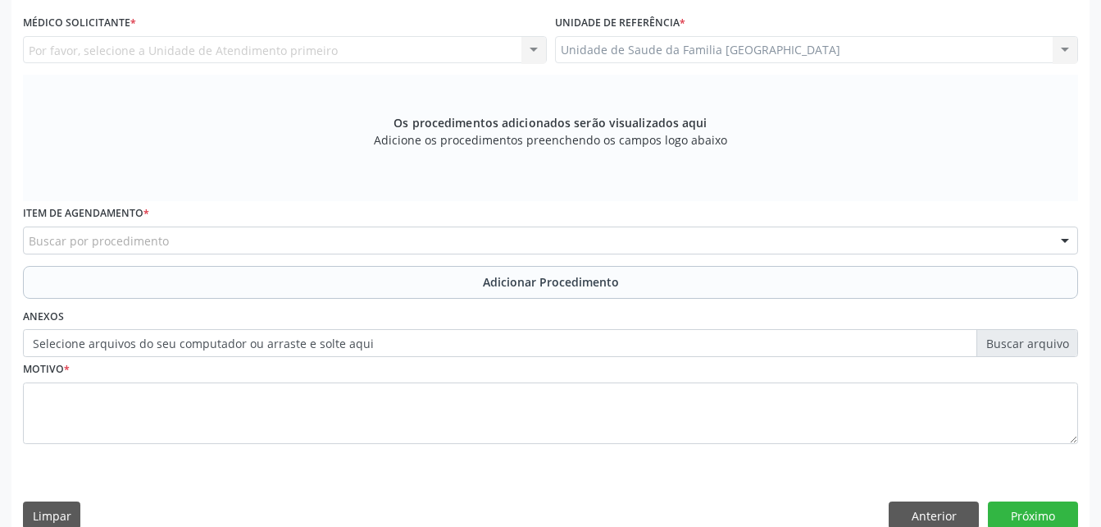
scroll to position [269, 0]
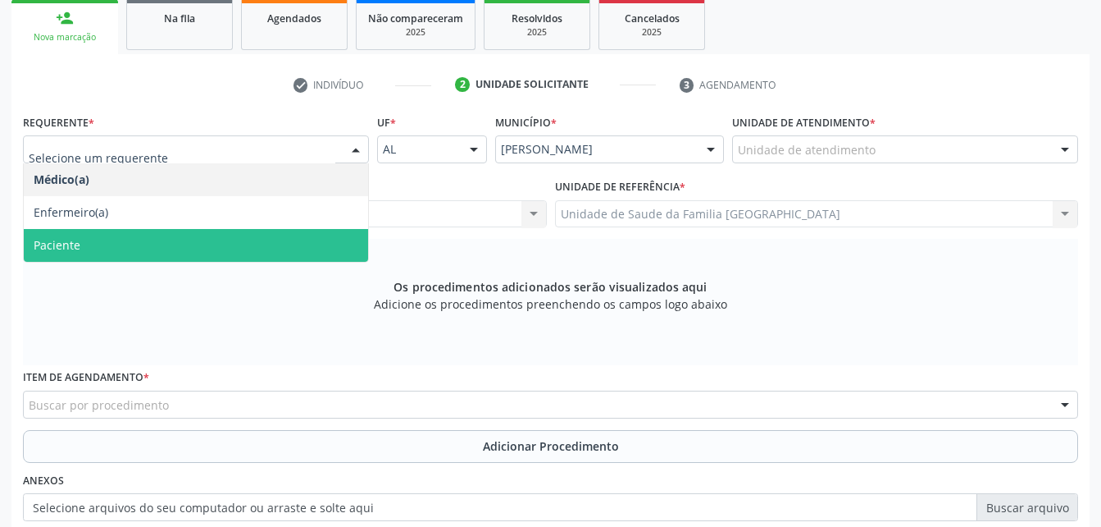
click at [298, 234] on span "Paciente" at bounding box center [196, 245] width 344 height 33
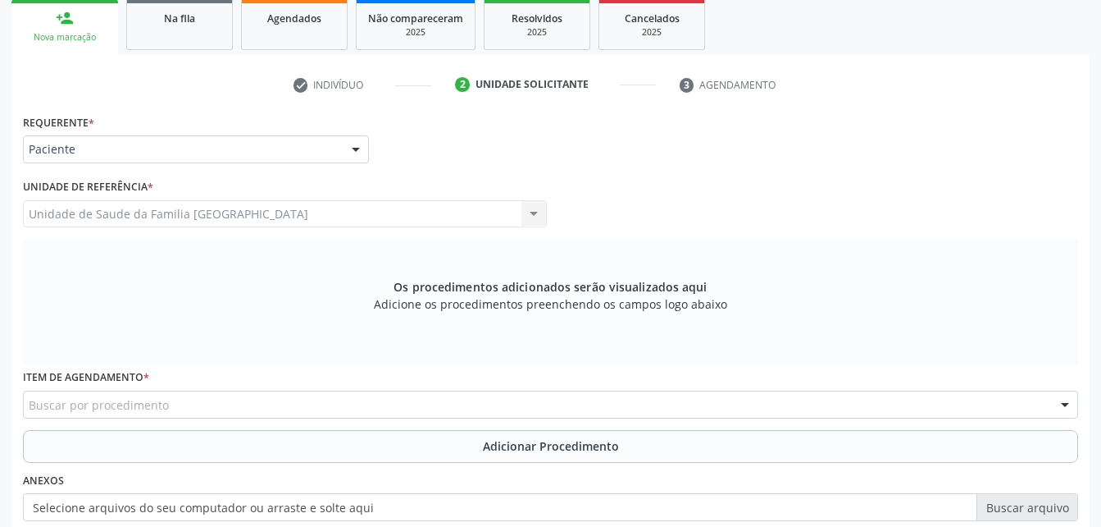
click at [320, 408] on div "Buscar por procedimento" at bounding box center [551, 404] width 1056 height 28
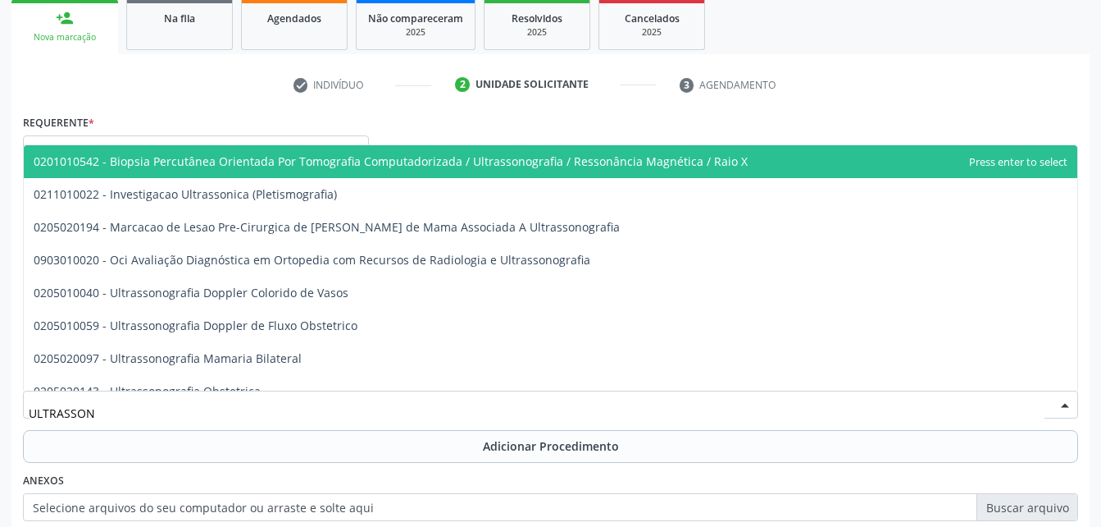
type input "ULTRASSONO"
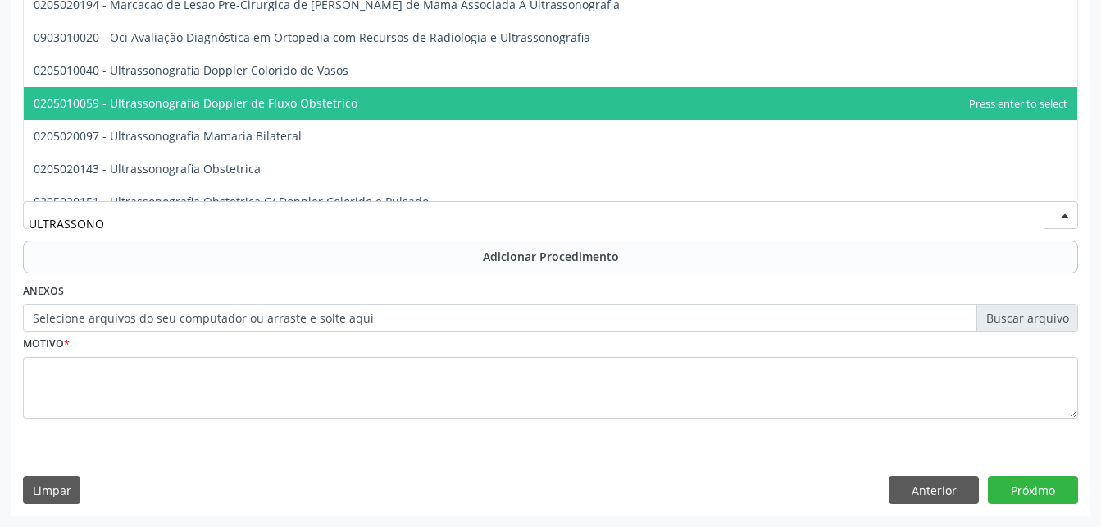
scroll to position [376, 0]
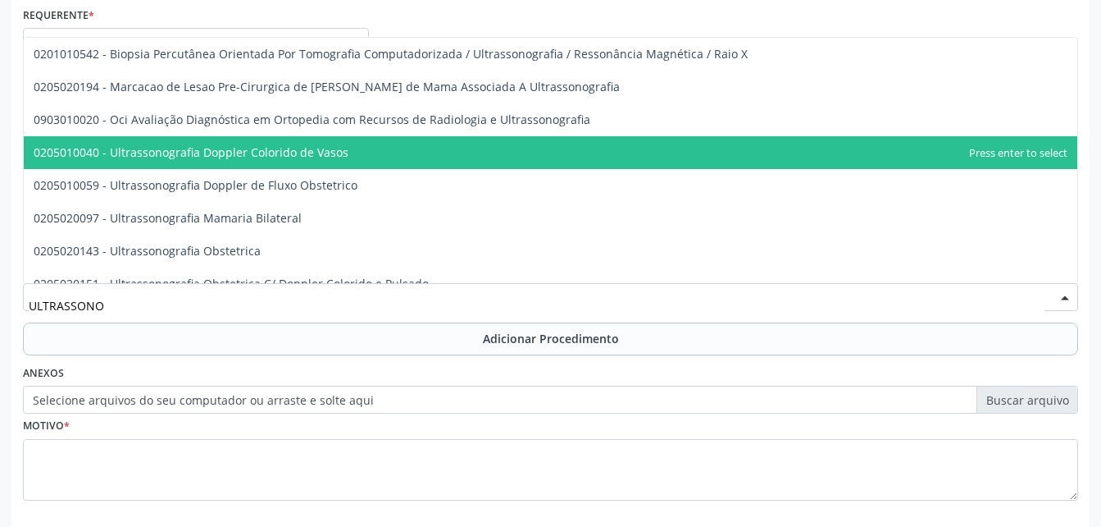
click at [345, 155] on span "0205010040 - Ultrassonografia Doppler Colorido de Vasos" at bounding box center [551, 152] width 1054 height 33
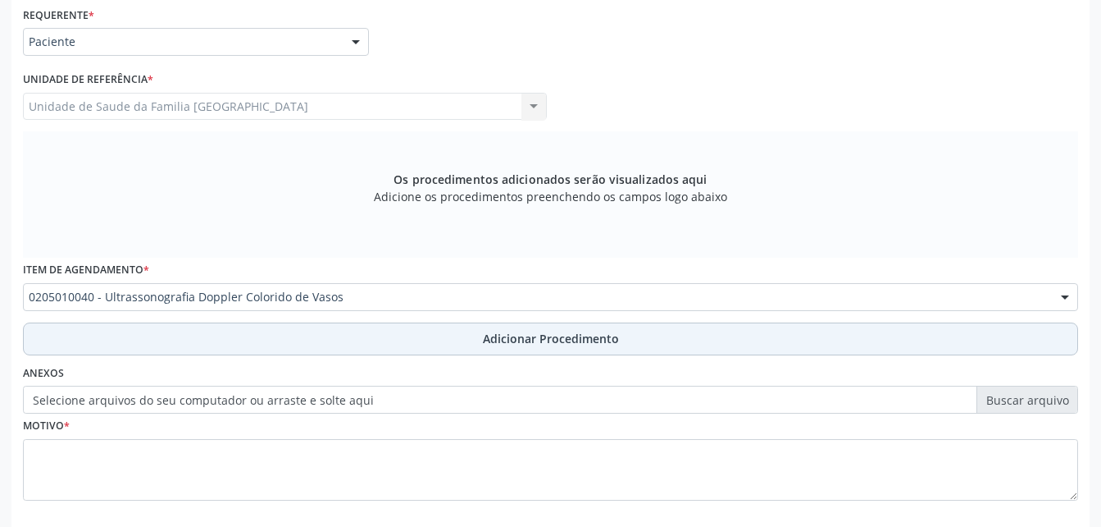
click at [513, 346] on span "Adicionar Procedimento" at bounding box center [551, 338] width 136 height 17
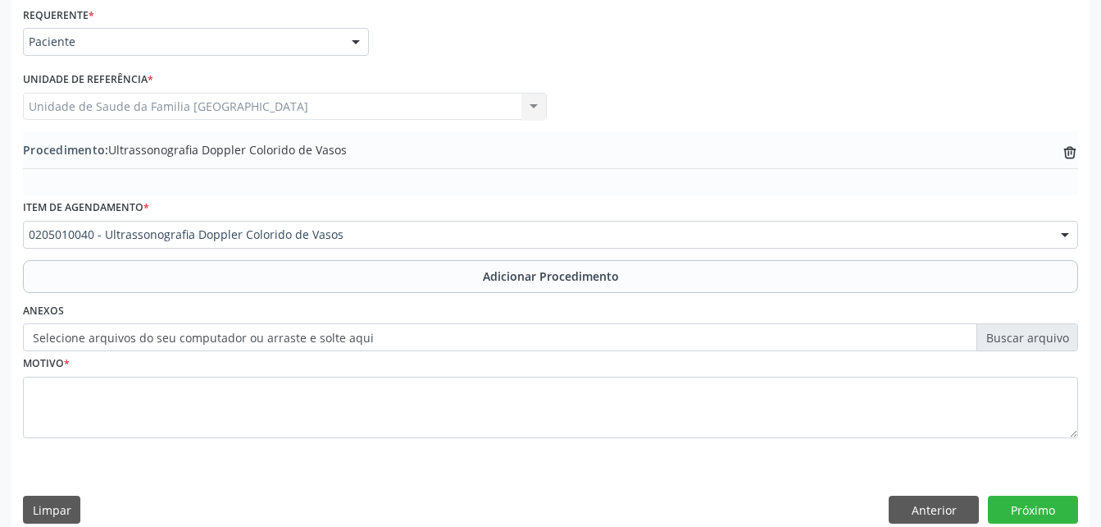
scroll to position [396, 0]
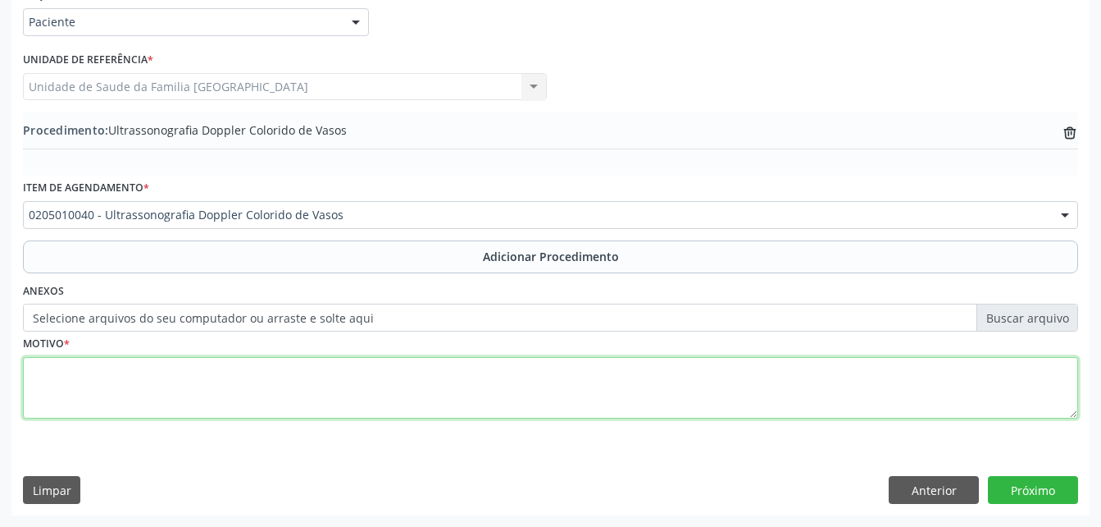
click at [517, 404] on textarea at bounding box center [551, 388] width 1056 height 62
type textarea "SEM ENTENDER A JUSTF"
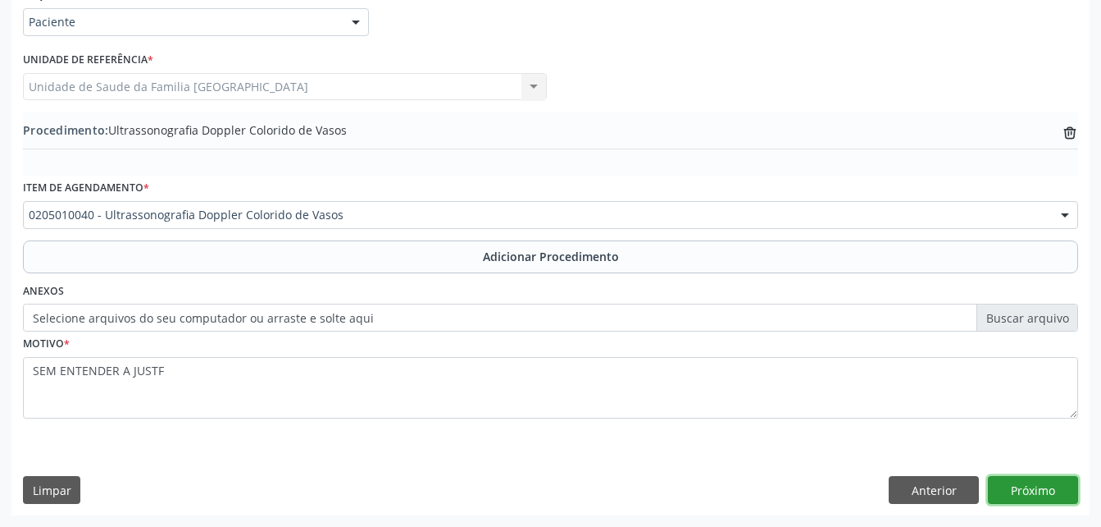
click at [1025, 485] on button "Próximo" at bounding box center [1033, 490] width 90 height 28
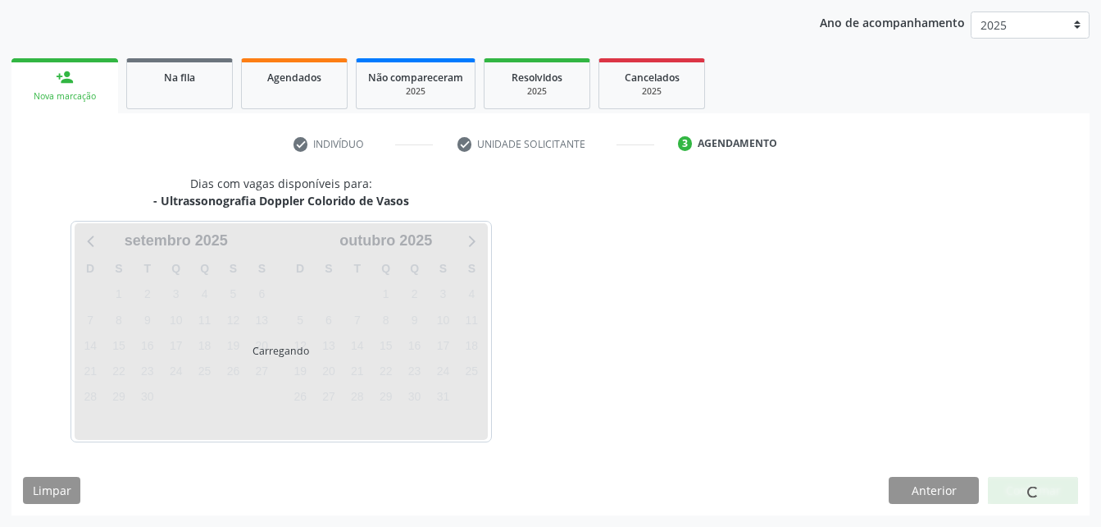
scroll to position [258, 0]
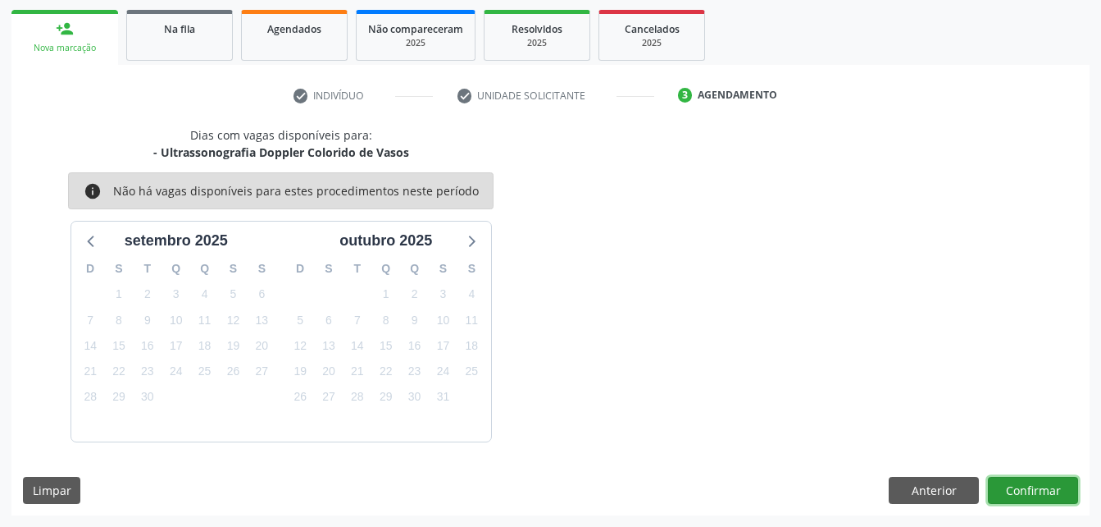
click at [1050, 491] on button "Confirmar" at bounding box center [1033, 490] width 90 height 28
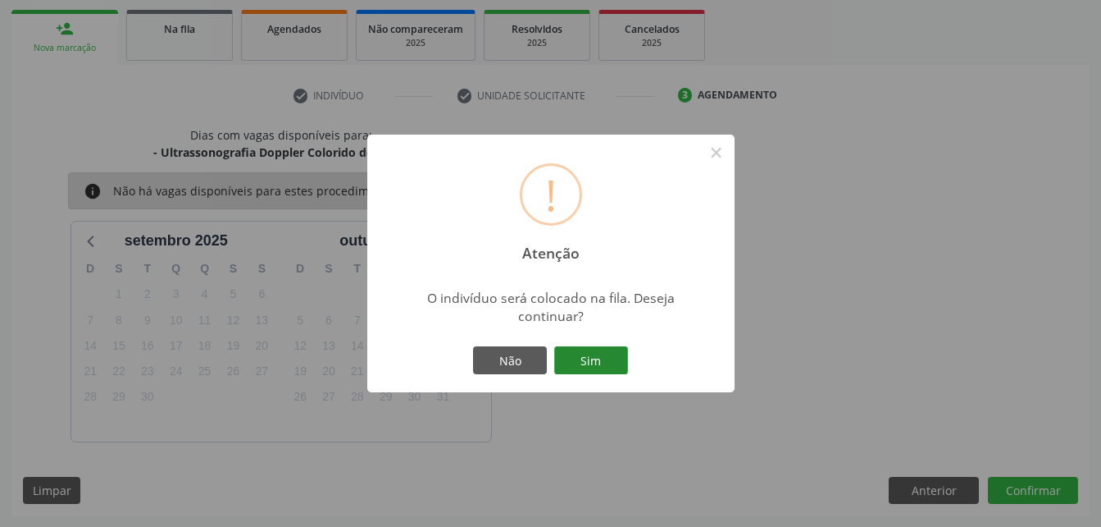
click at [619, 356] on button "Sim" at bounding box center [591, 360] width 74 height 28
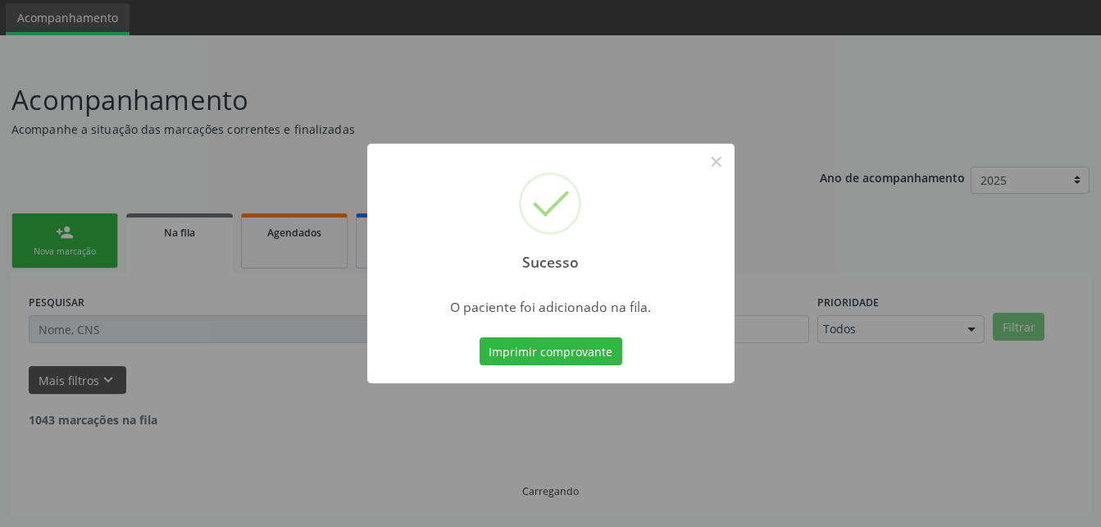
scroll to position [38, 0]
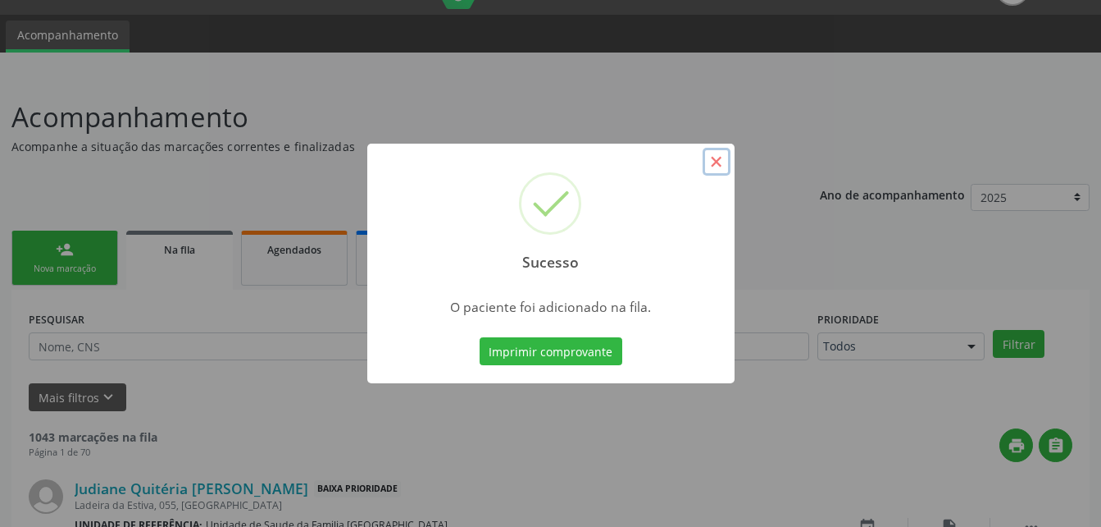
click at [719, 158] on button "×" at bounding box center [717, 162] width 28 height 28
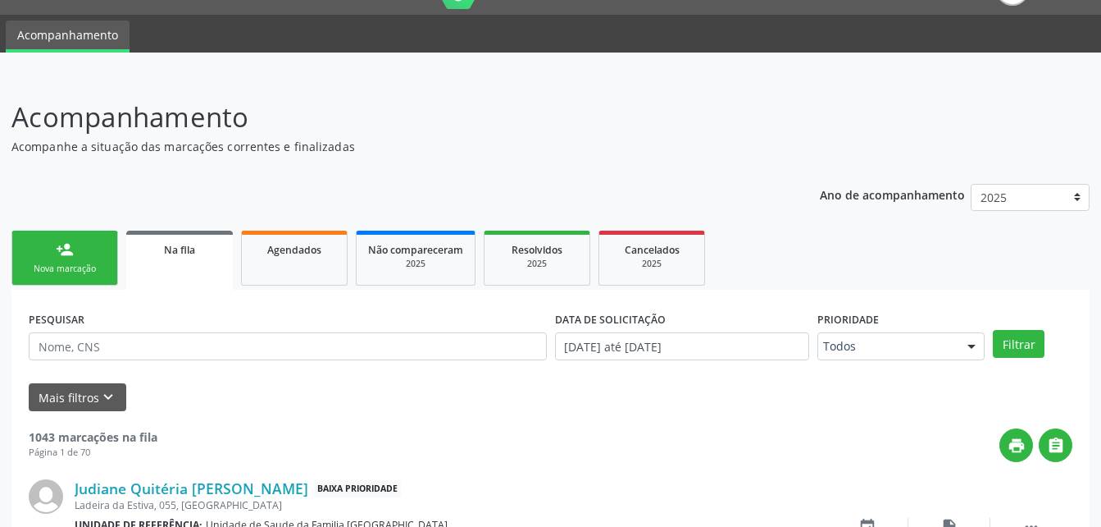
click at [115, 257] on link "person_add Nova marcação" at bounding box center [64, 257] width 107 height 55
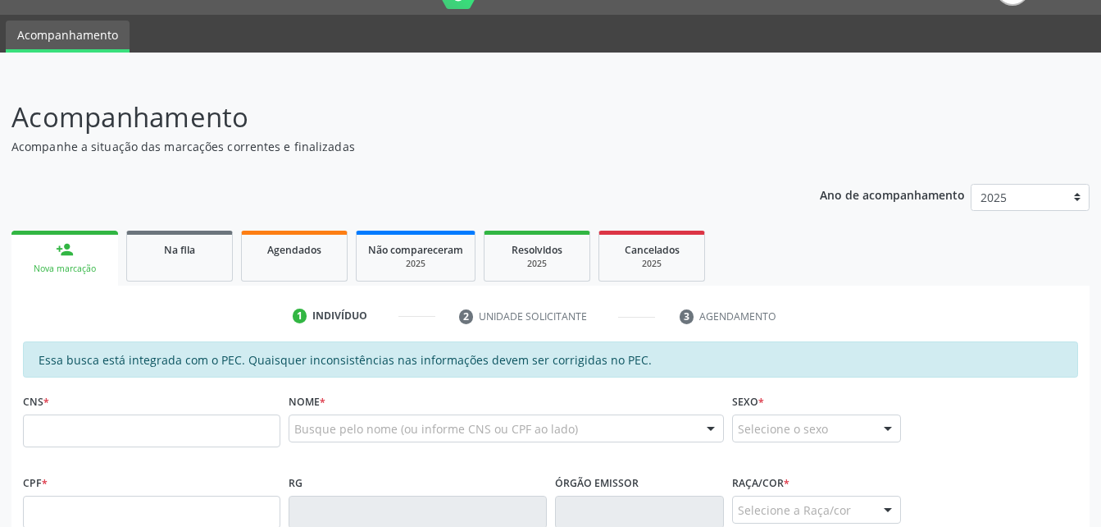
scroll to position [284, 0]
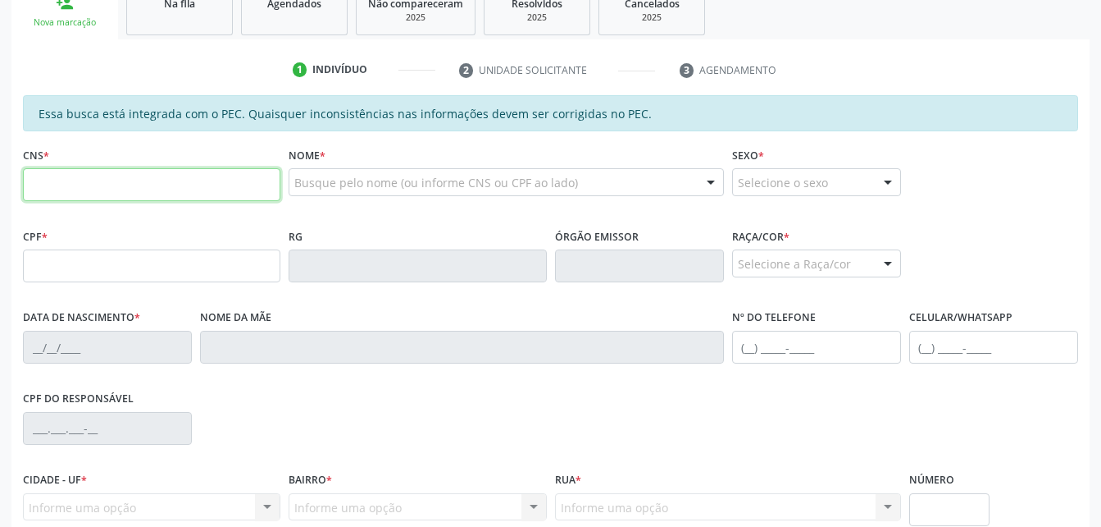
click at [155, 184] on input "text" at bounding box center [152, 184] width 258 height 33
type input "701 8022 1778 3179"
type input "027.375.434-36"
type input "1[DATE]"
type input "[PERSON_NAME]"
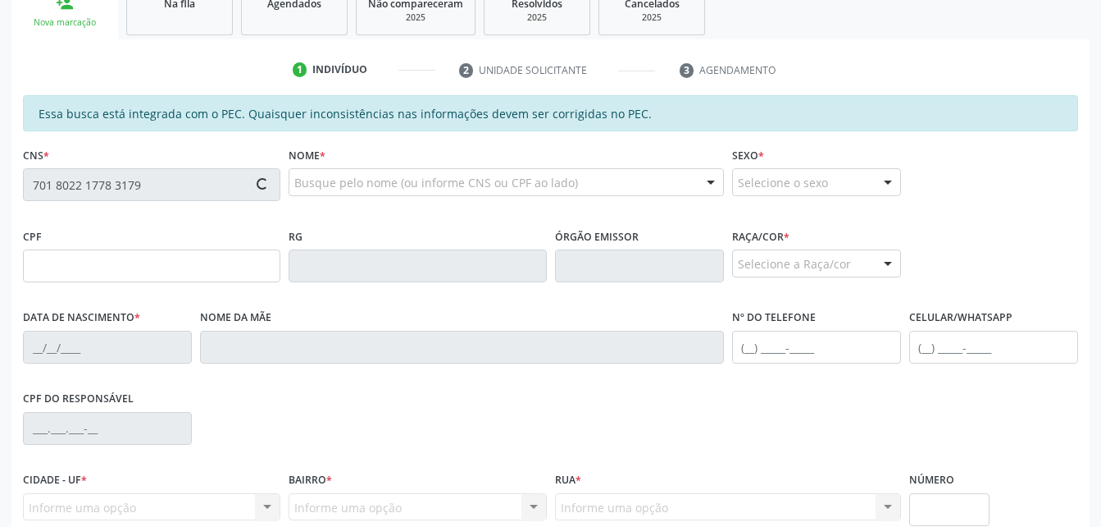
type input "[PHONE_NUMBER]"
type input "83"
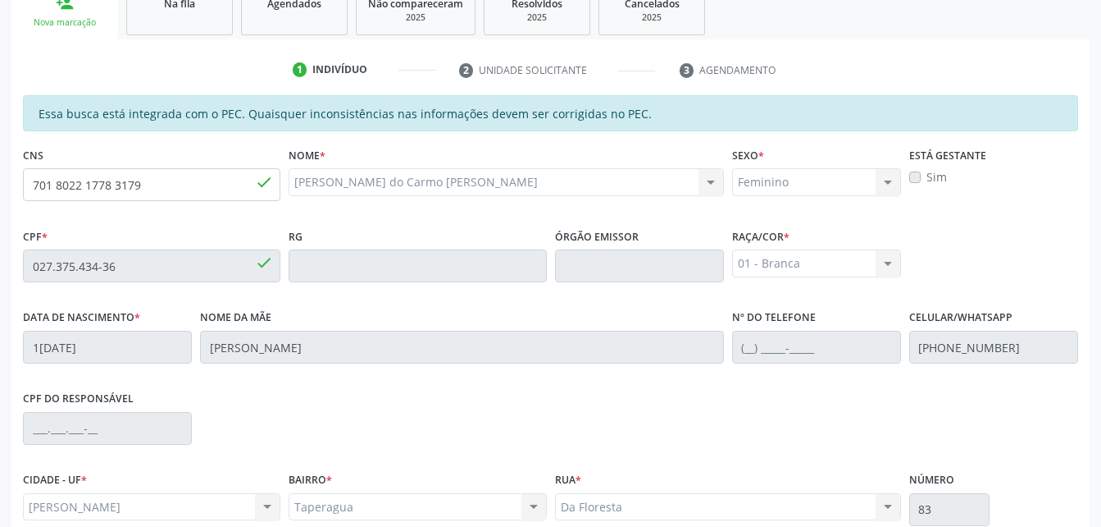
scroll to position [433, 0]
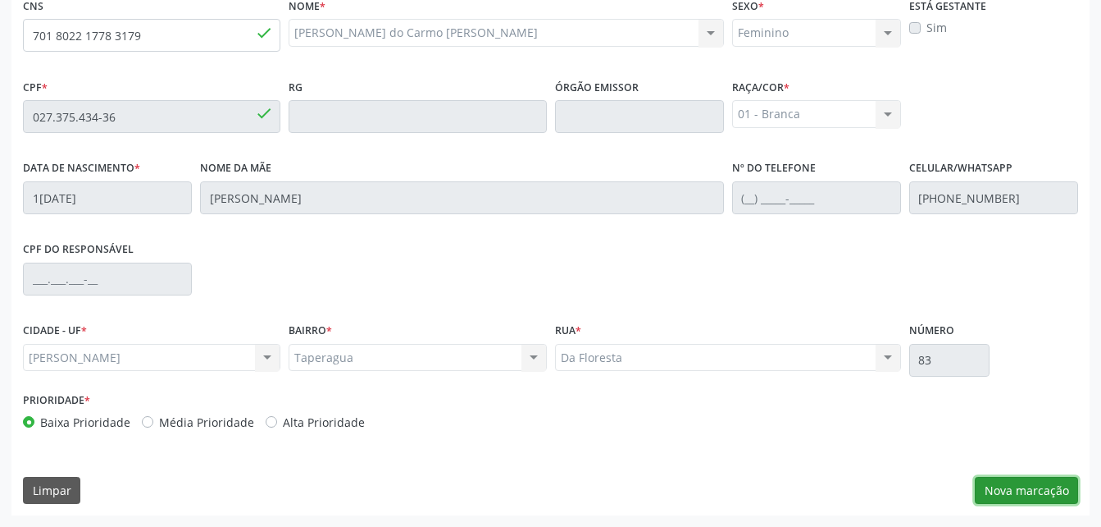
click at [1009, 490] on button "Nova marcação" at bounding box center [1026, 490] width 103 height 28
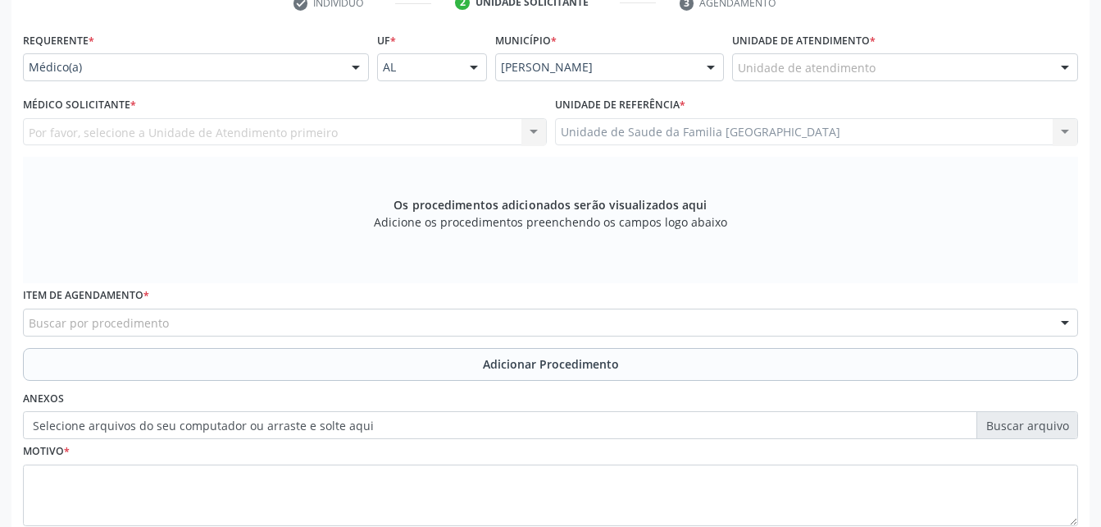
scroll to position [269, 0]
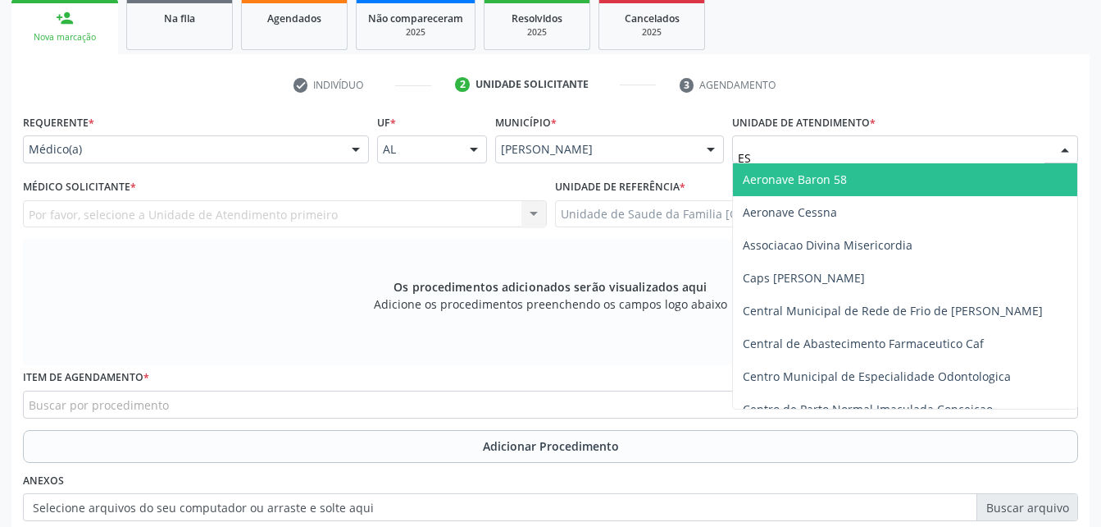
type input "EST"
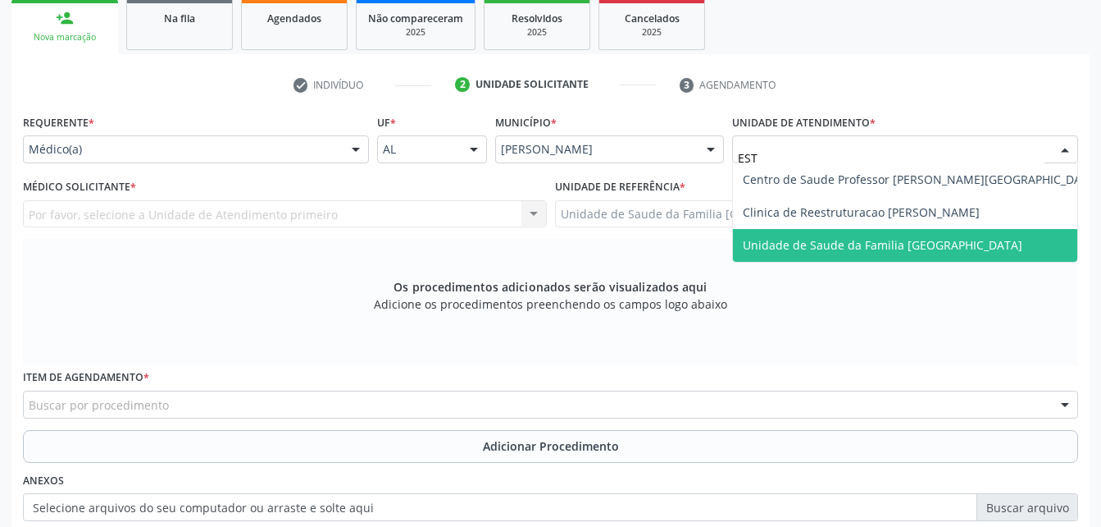
drag, startPoint x: 883, startPoint y: 251, endPoint x: 866, endPoint y: 259, distance: 19.1
click at [882, 251] on span "Unidade de Saude da Familia [GEOGRAPHIC_DATA]" at bounding box center [883, 245] width 280 height 16
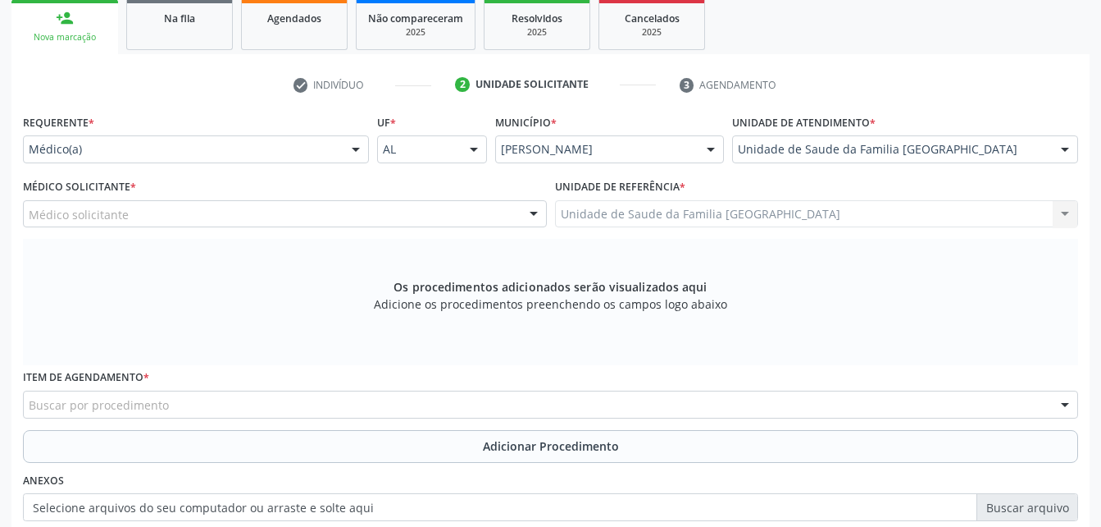
click at [347, 207] on div "Médico solicitante" at bounding box center [285, 214] width 524 height 28
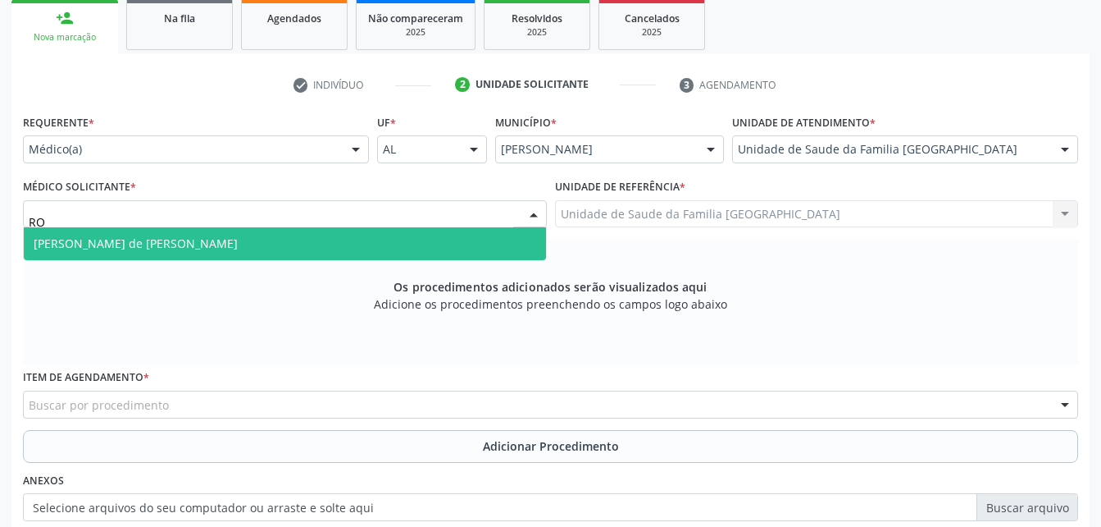
type input "ROD"
click at [385, 250] on span "[PERSON_NAME] de [PERSON_NAME]" at bounding box center [285, 243] width 522 height 33
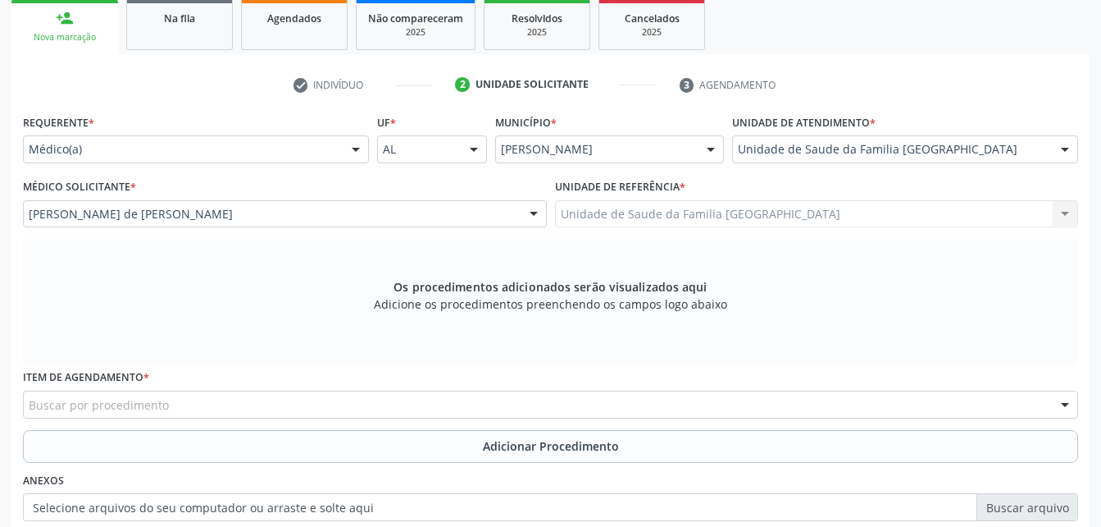
scroll to position [351, 0]
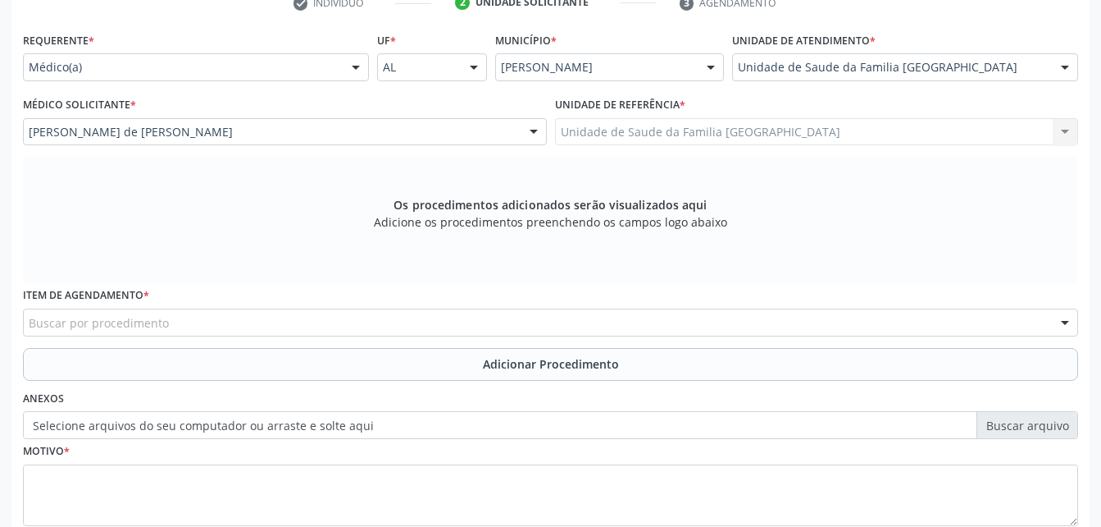
click at [535, 322] on div "Buscar por procedimento" at bounding box center [551, 322] width 1056 height 28
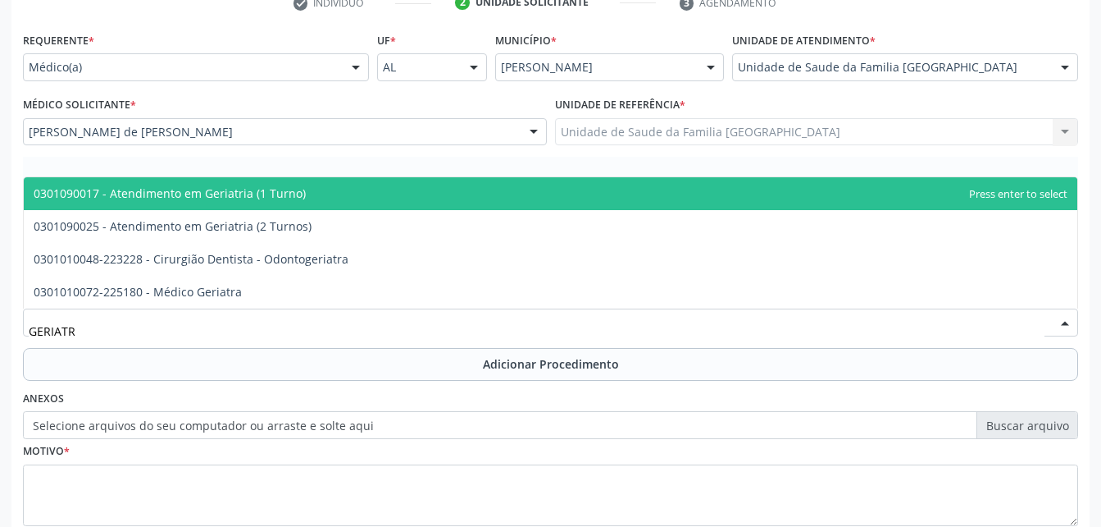
type input "GERIATRA"
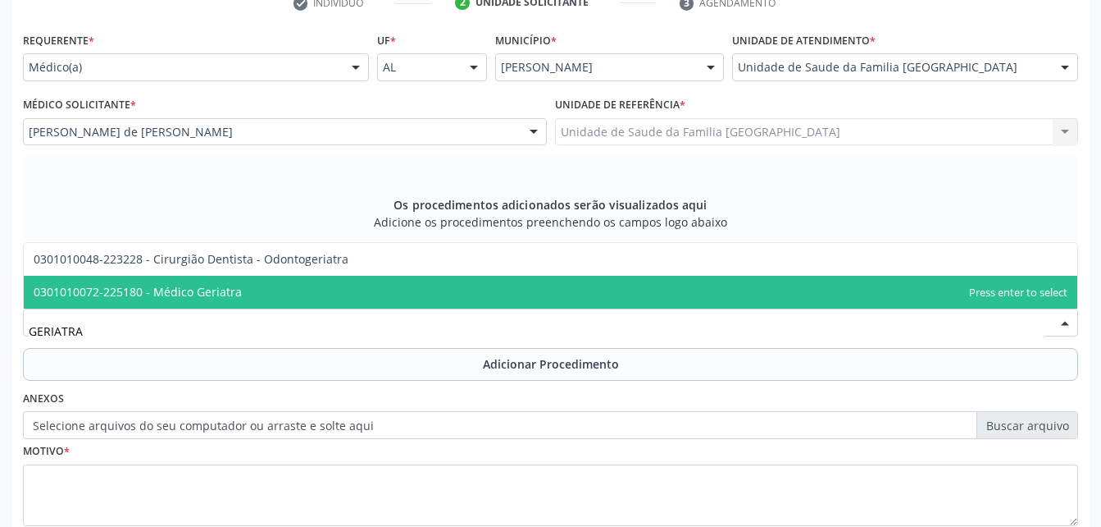
click at [521, 299] on span "0301010072-225180 - Médico Geriatra" at bounding box center [551, 292] width 1054 height 33
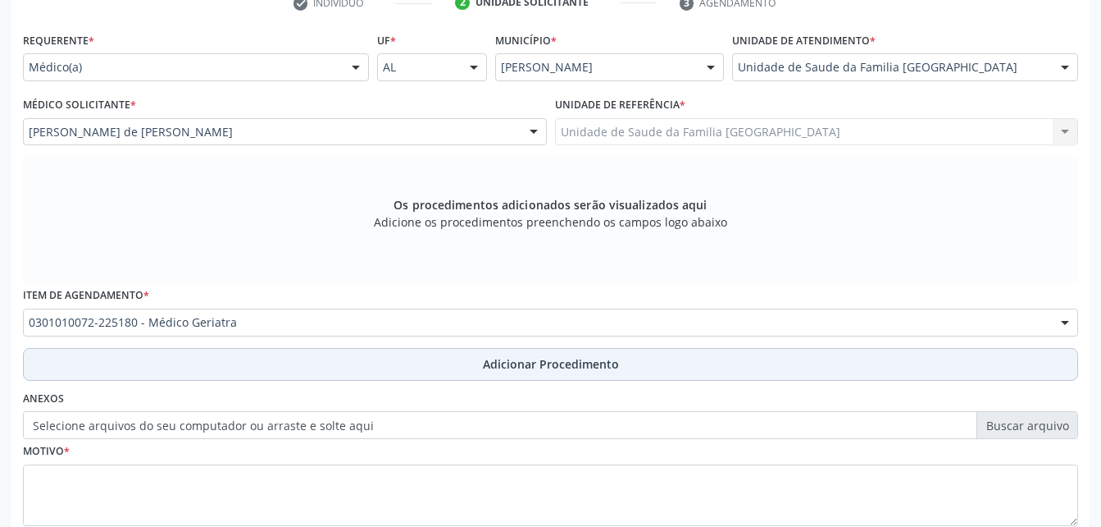
click at [501, 365] on span "Adicionar Procedimento" at bounding box center [551, 363] width 136 height 17
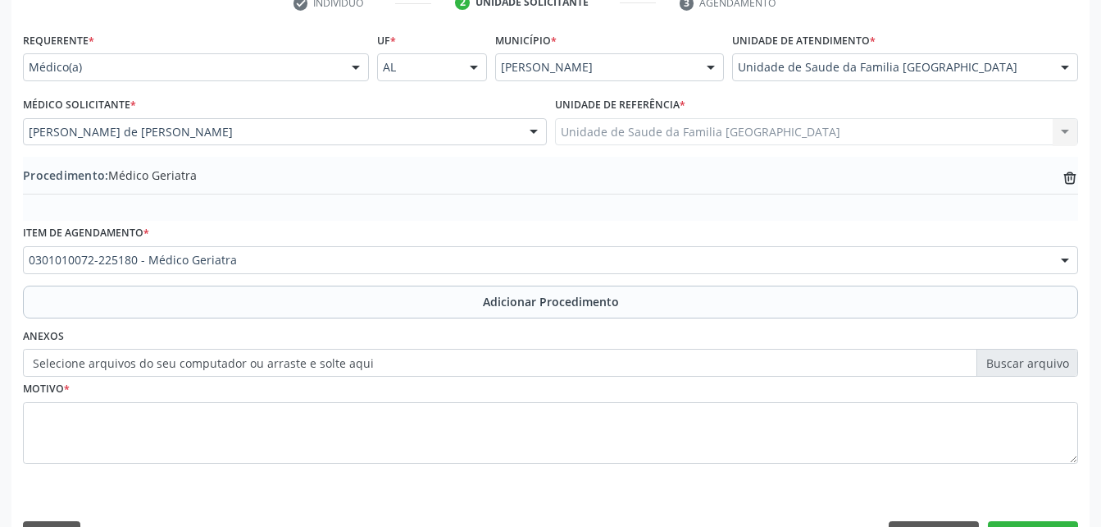
scroll to position [396, 0]
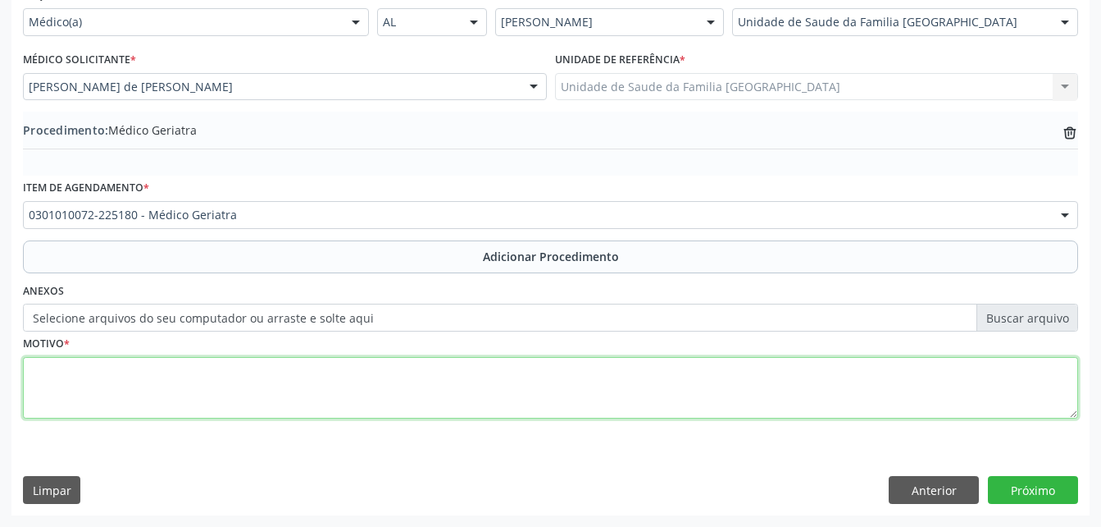
click at [421, 380] on textarea at bounding box center [551, 388] width 1056 height 62
type textarea "HAS"
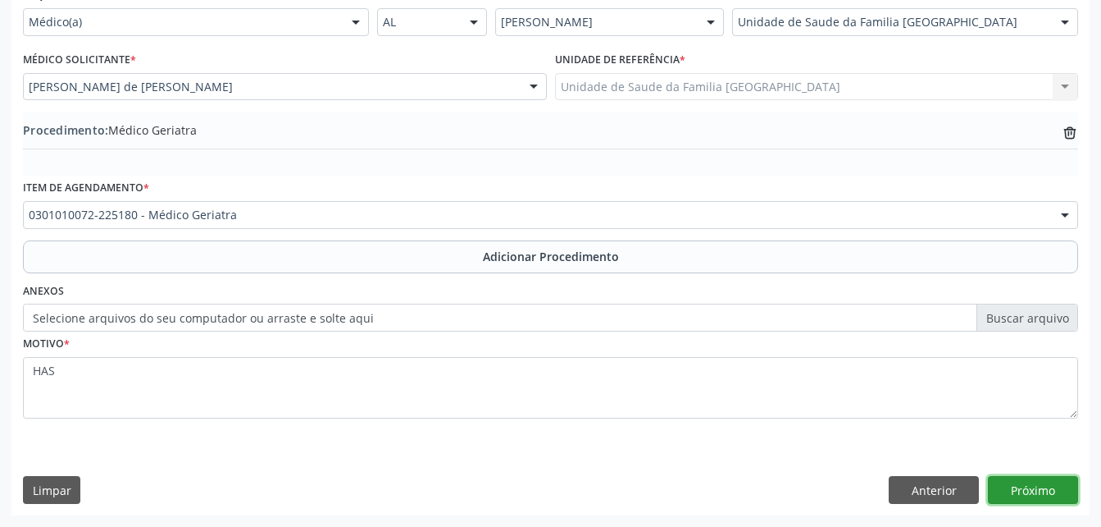
click at [1015, 488] on button "Próximo" at bounding box center [1033, 490] width 90 height 28
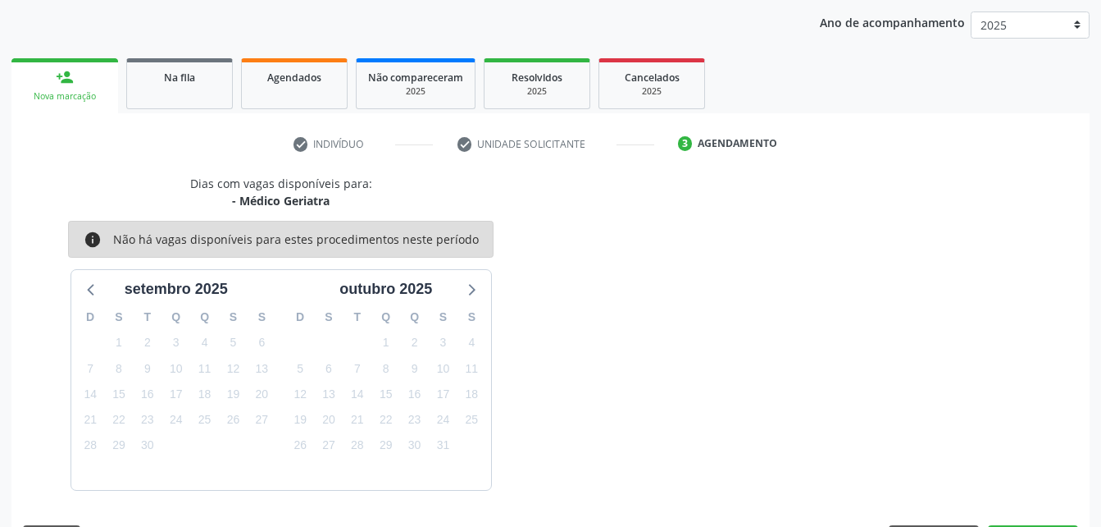
scroll to position [258, 0]
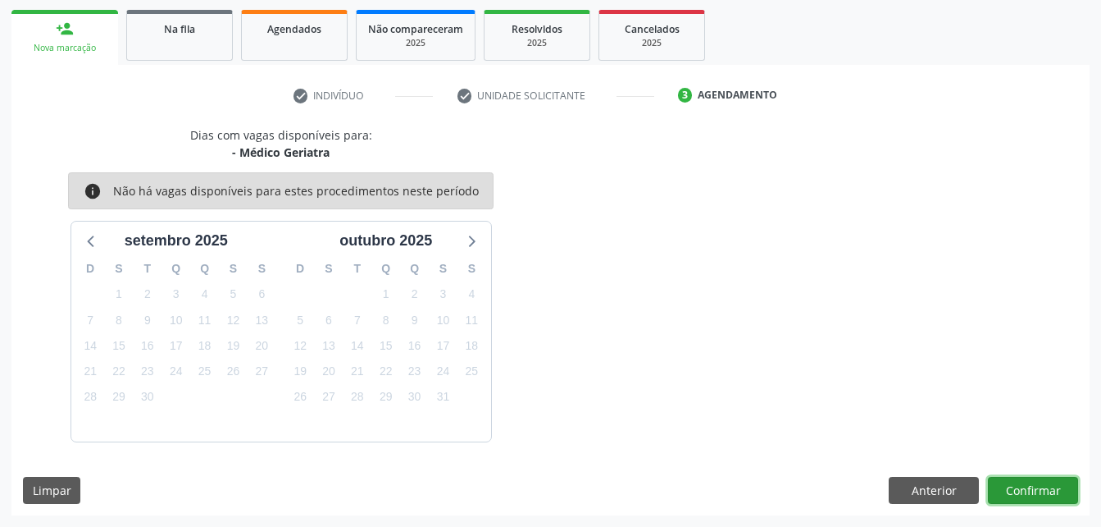
click at [1013, 484] on button "Confirmar" at bounding box center [1033, 490] width 90 height 28
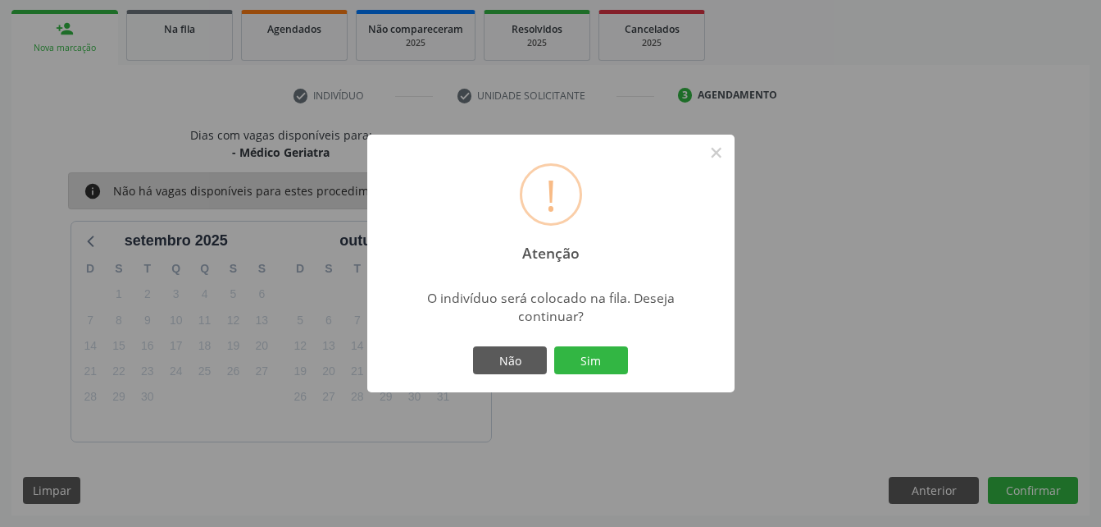
click at [604, 376] on div "Não Sim" at bounding box center [551, 360] width 162 height 34
click at [607, 367] on button "Sim" at bounding box center [591, 360] width 74 height 28
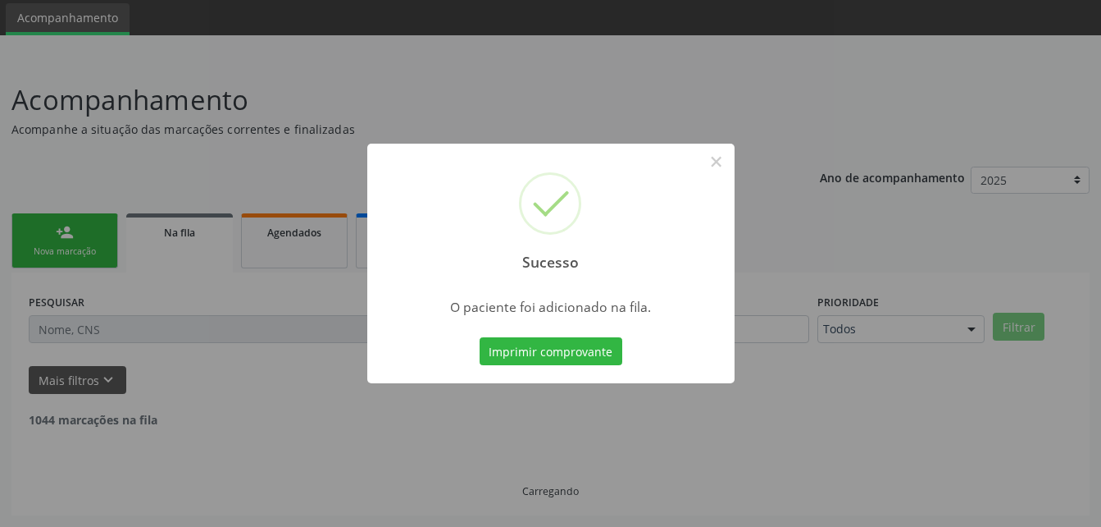
scroll to position [38, 0]
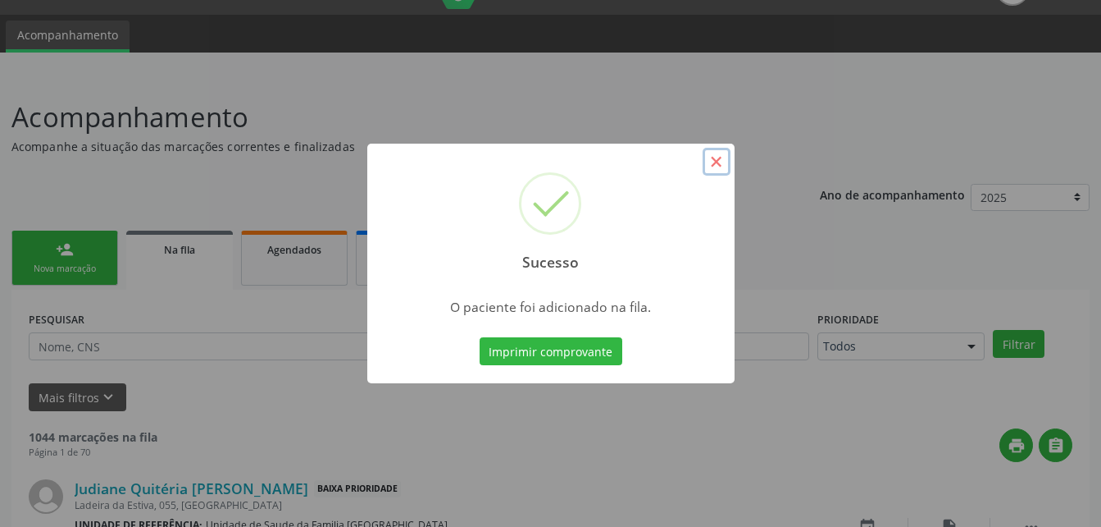
click at [705, 170] on button "×" at bounding box center [717, 162] width 28 height 28
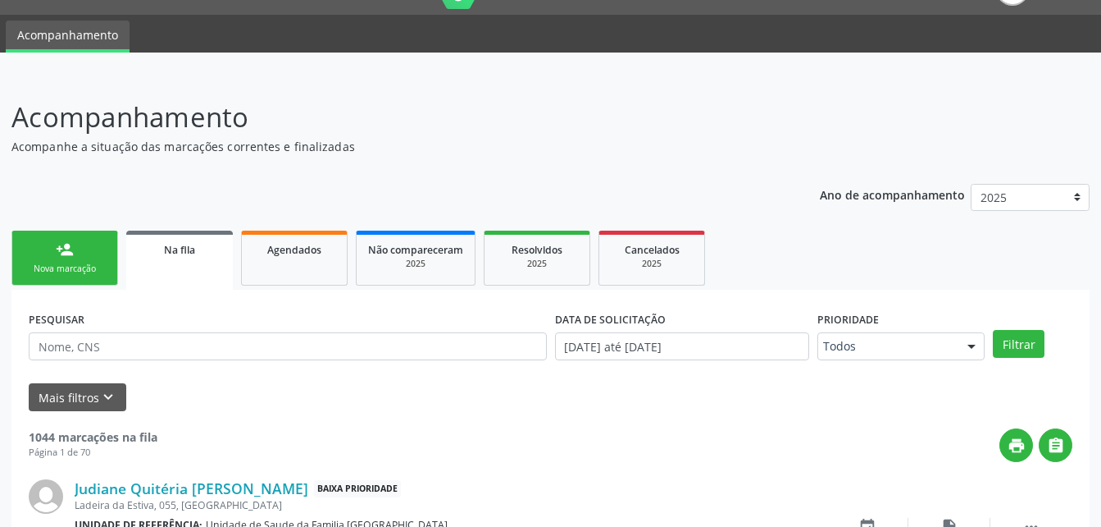
click at [88, 265] on div "Nova marcação" at bounding box center [65, 268] width 82 height 12
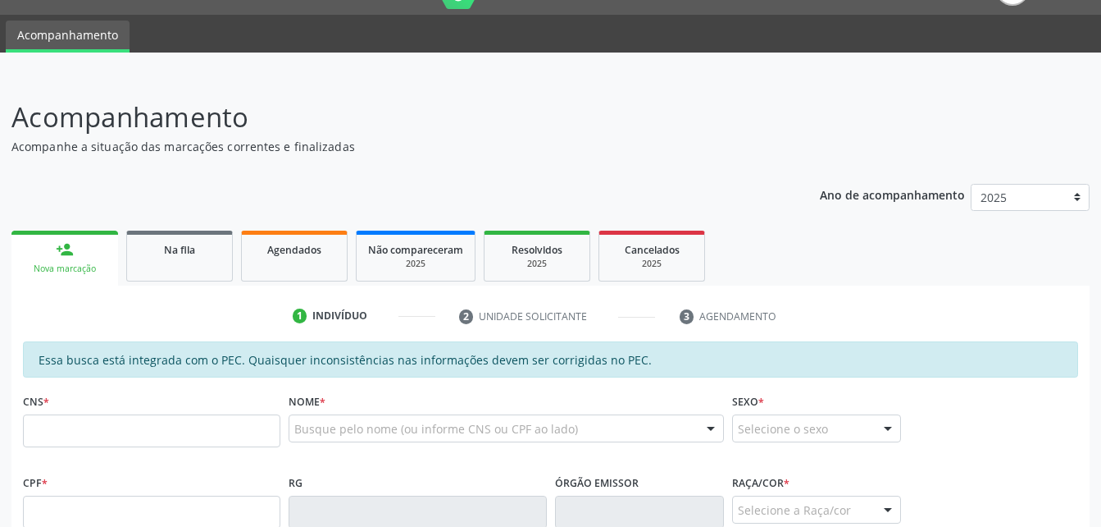
scroll to position [120, 0]
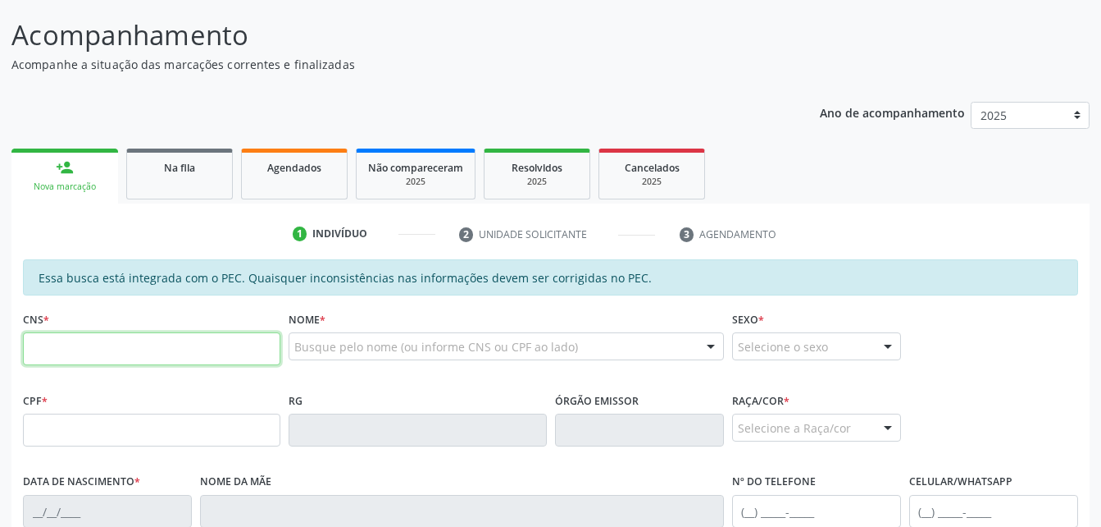
click at [176, 349] on input "text" at bounding box center [152, 348] width 258 height 33
type input "701 8022 1778 3179"
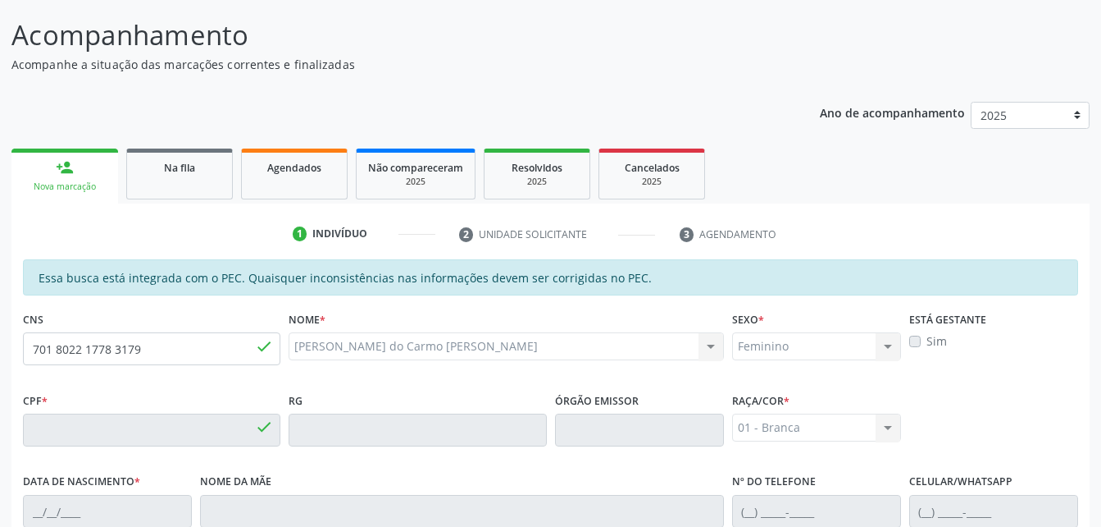
type input "027.375.434-36"
type input "1[DATE]"
type input "[PERSON_NAME]"
type input "[PHONE_NUMBER]"
type input "83"
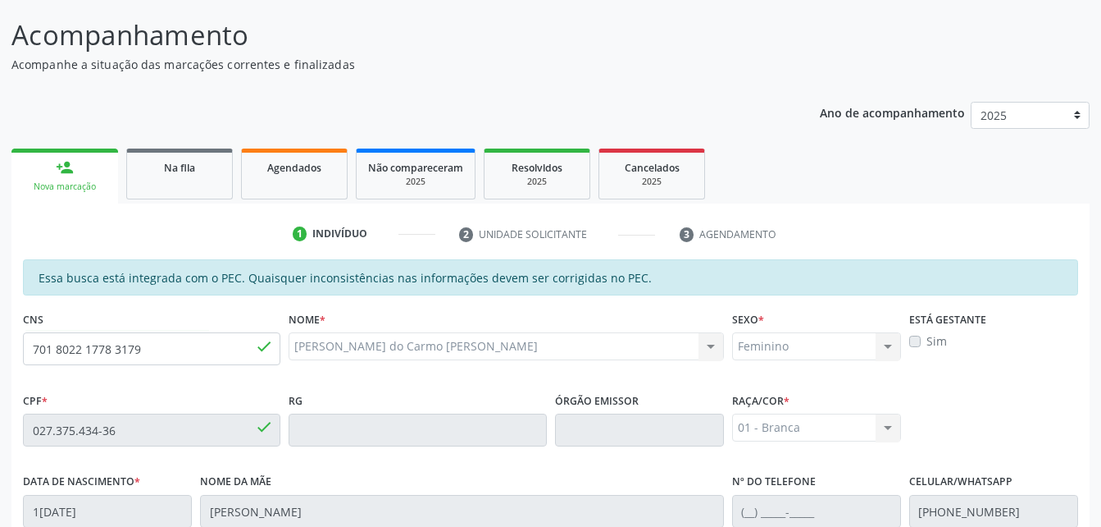
scroll to position [433, 0]
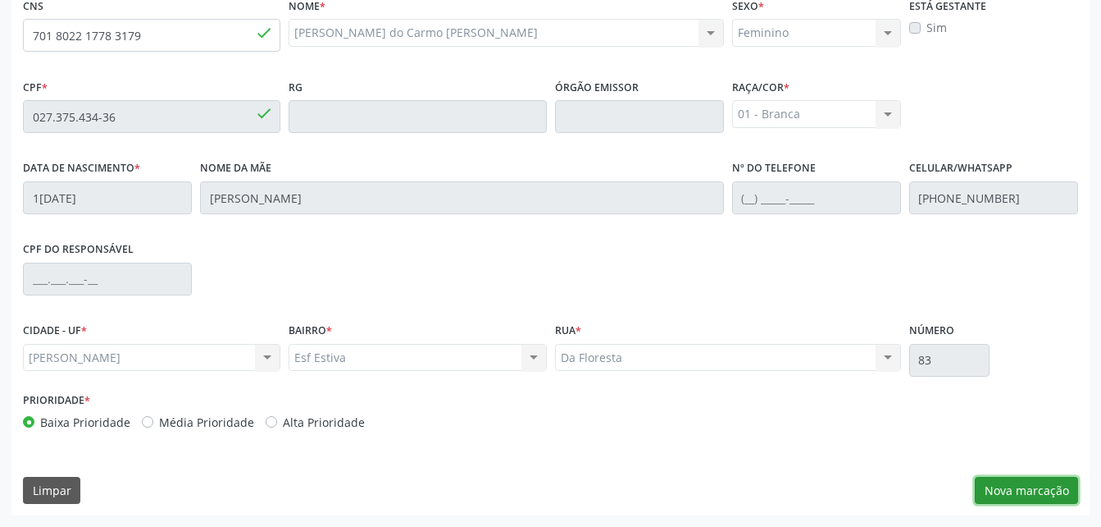
click at [987, 486] on button "Nova marcação" at bounding box center [1026, 490] width 103 height 28
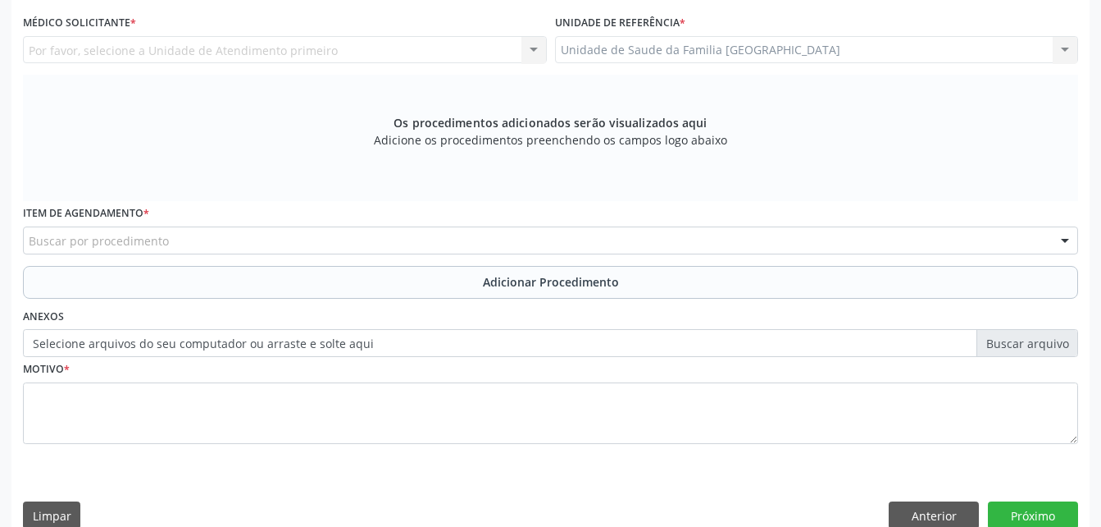
scroll to position [351, 0]
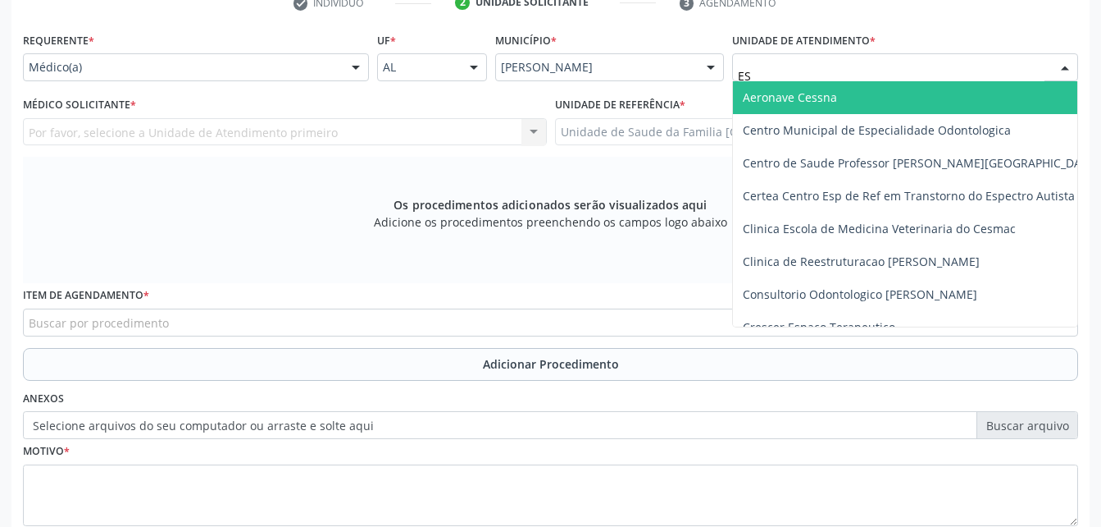
type input "EST"
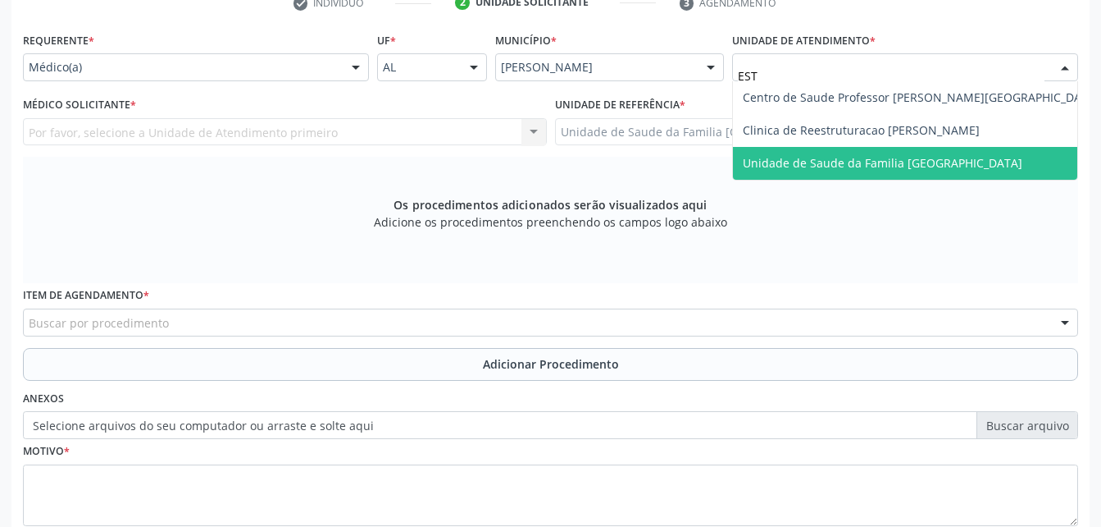
click at [820, 155] on span "Unidade de Saude da Familia [GEOGRAPHIC_DATA]" at bounding box center [883, 163] width 280 height 16
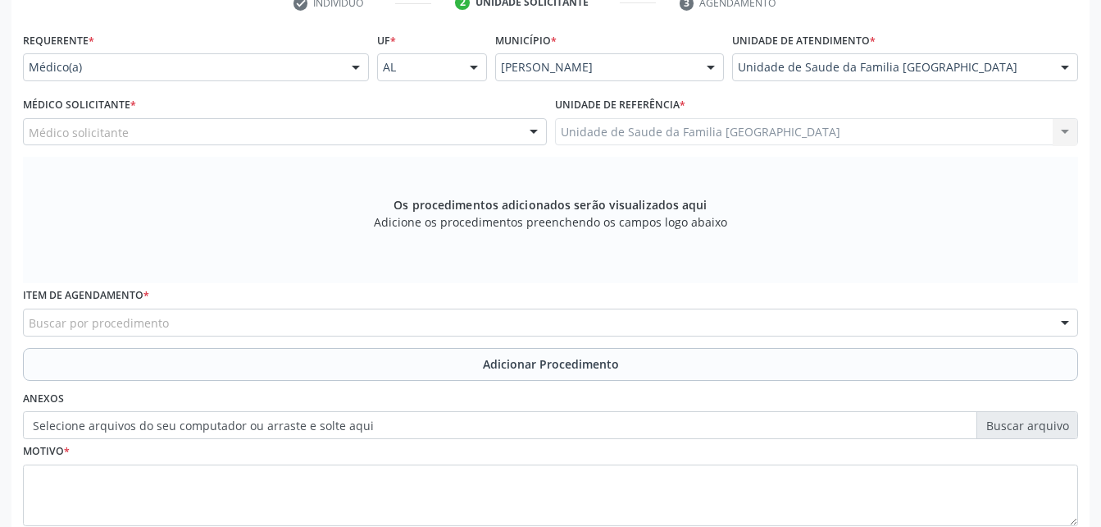
click at [251, 132] on div "Médico solicitante" at bounding box center [285, 132] width 524 height 28
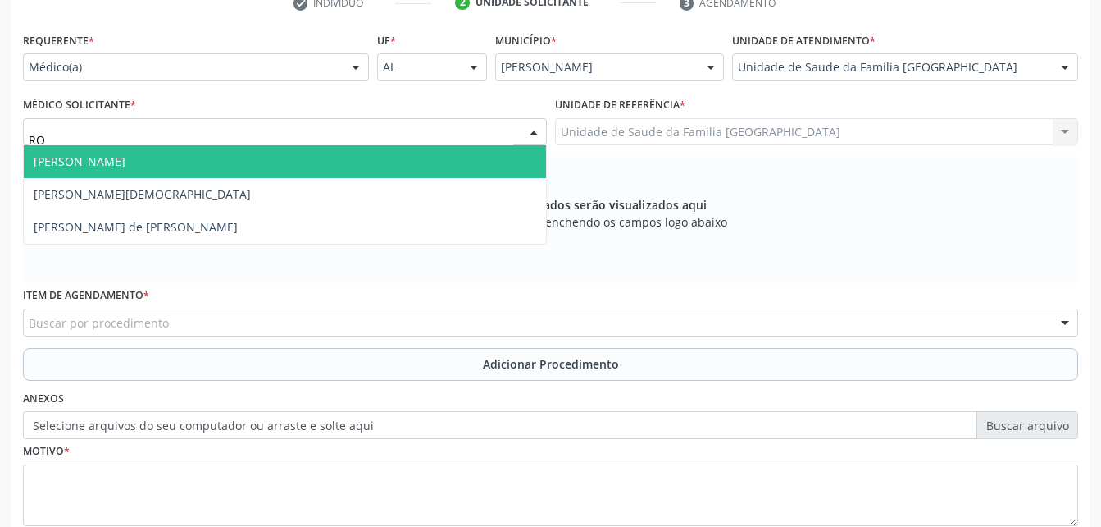
type input "ROD"
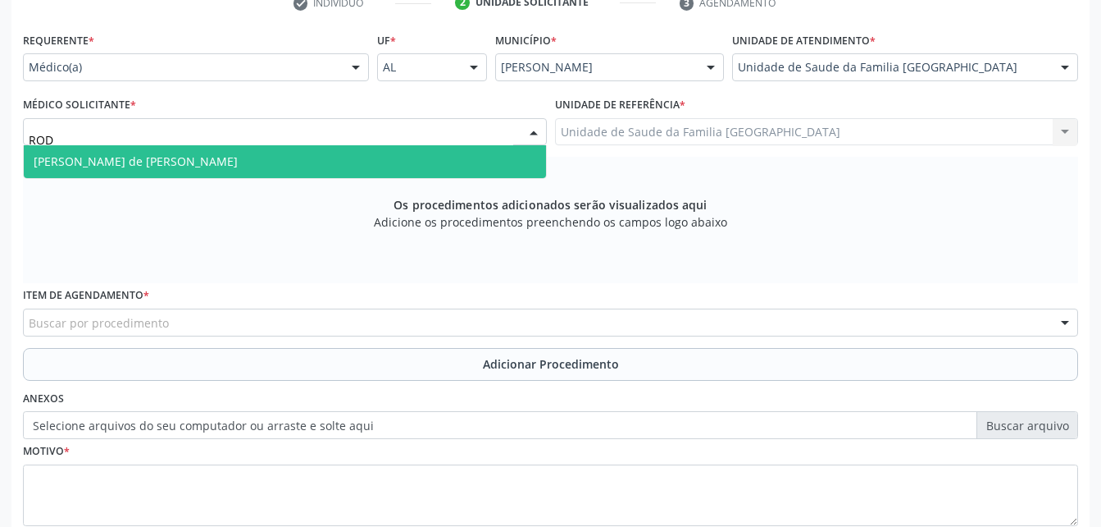
click at [283, 155] on span "[PERSON_NAME] de [PERSON_NAME]" at bounding box center [285, 161] width 522 height 33
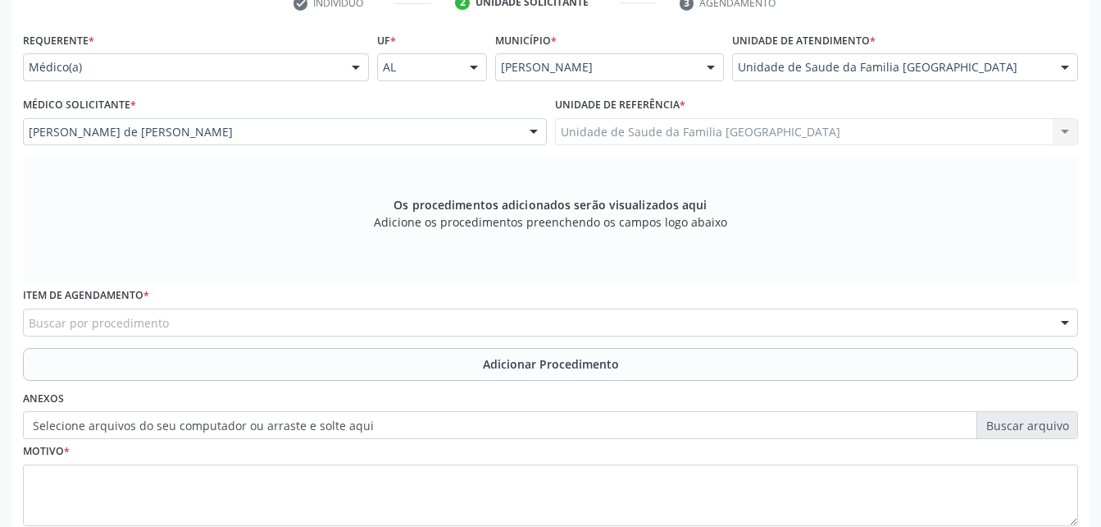
click at [353, 312] on div "Buscar por procedimento" at bounding box center [551, 322] width 1056 height 28
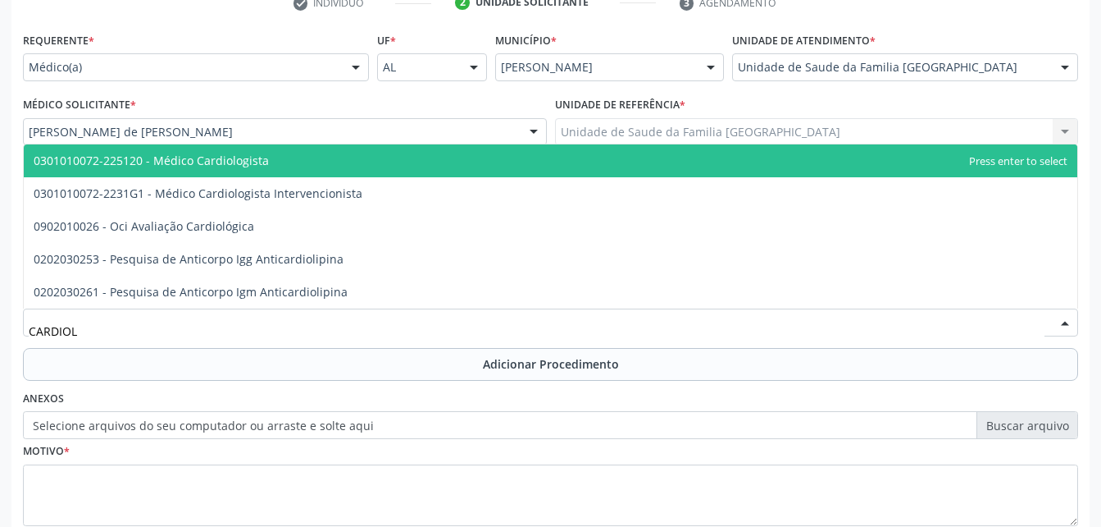
type input "CARDIOLO"
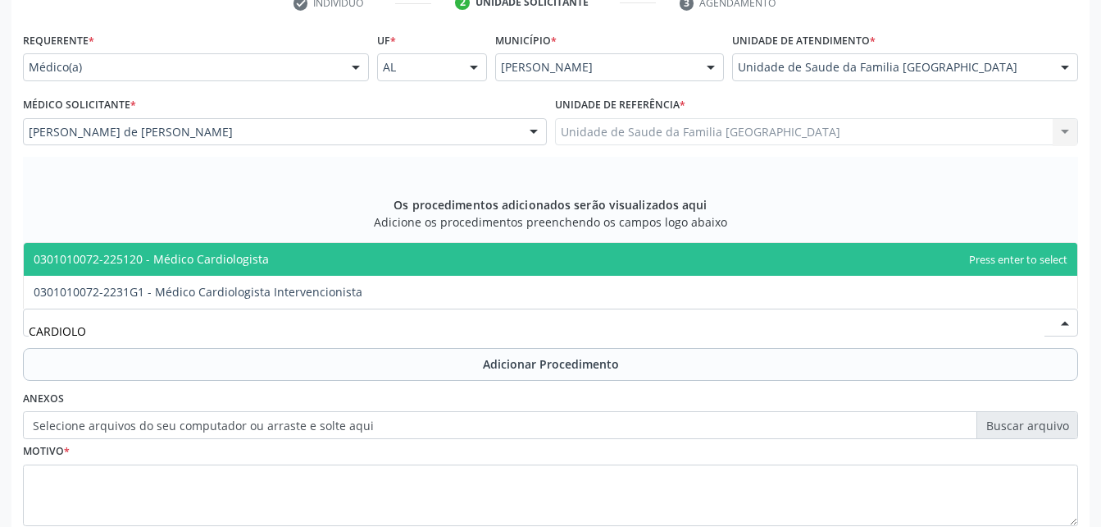
click at [349, 257] on span "0301010072-225120 - Médico Cardiologista" at bounding box center [551, 259] width 1054 height 33
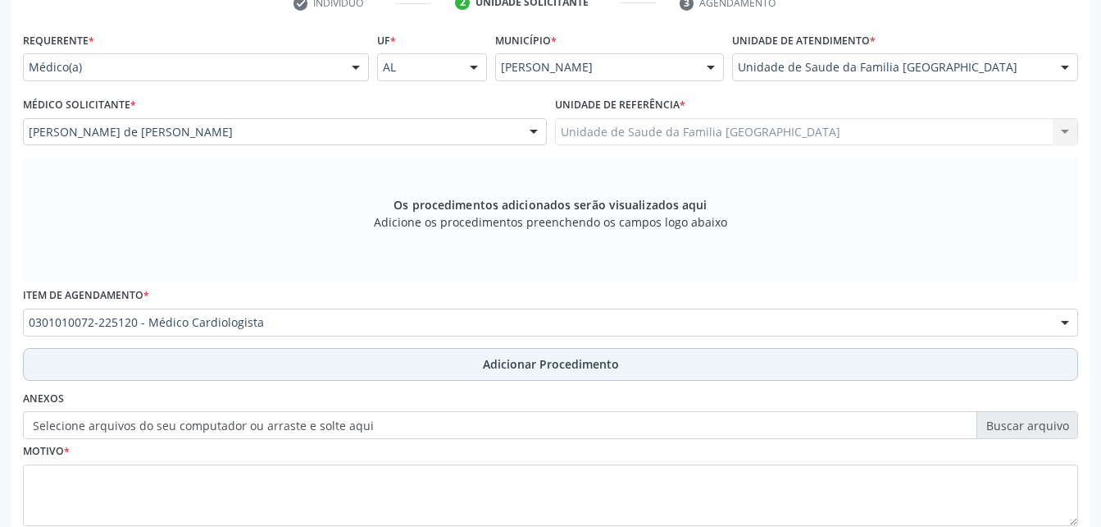
click at [405, 348] on button "Adicionar Procedimento" at bounding box center [551, 364] width 1056 height 33
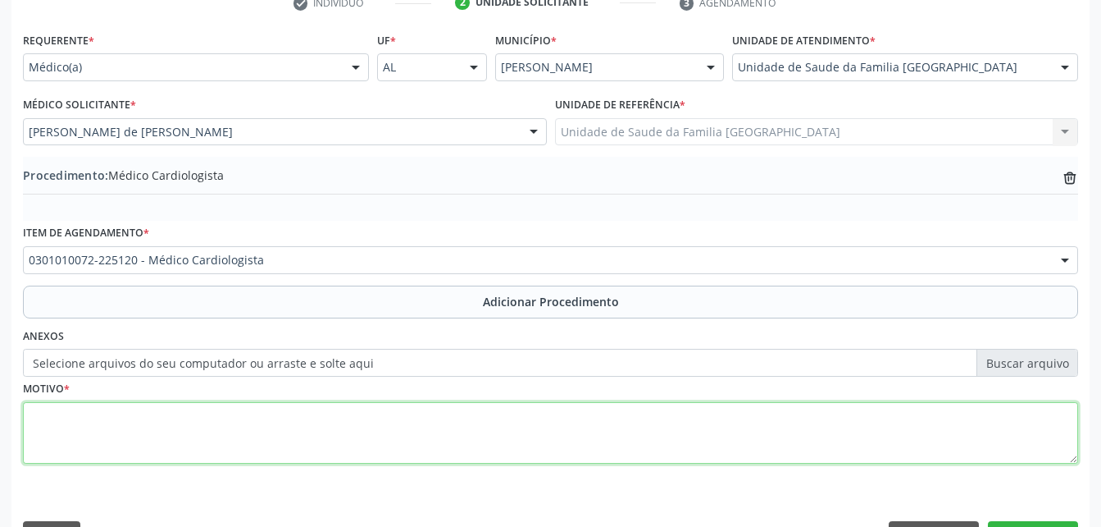
click at [422, 422] on textarea at bounding box center [551, 433] width 1056 height 62
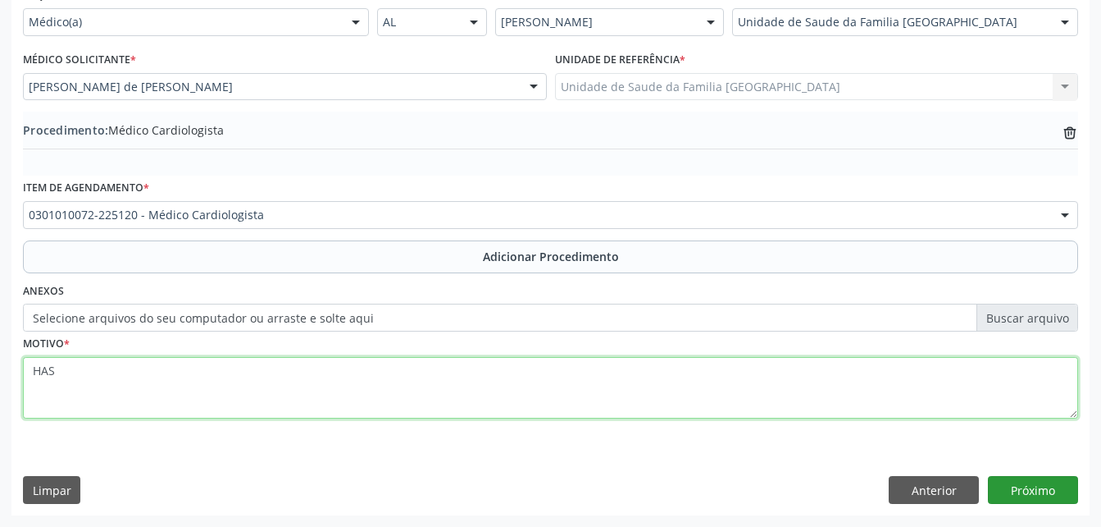
type textarea "HAS"
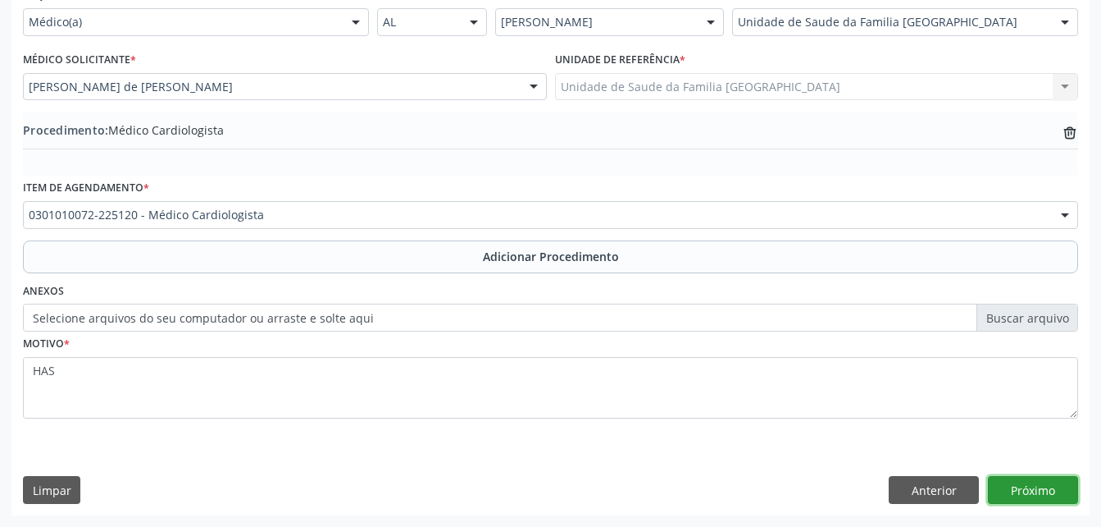
click at [1024, 479] on button "Próximo" at bounding box center [1033, 490] width 90 height 28
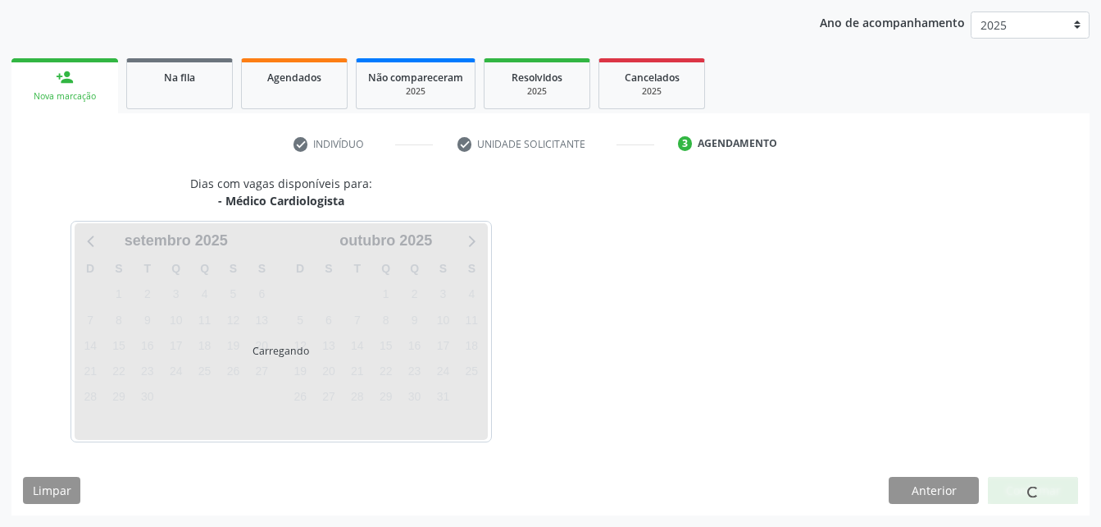
scroll to position [258, 0]
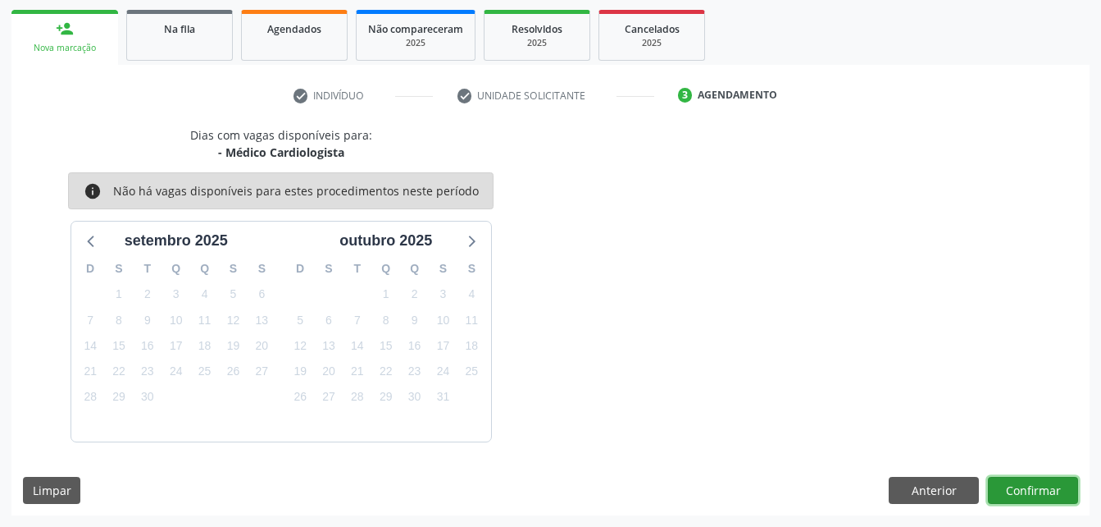
click at [1048, 481] on button "Confirmar" at bounding box center [1033, 490] width 90 height 28
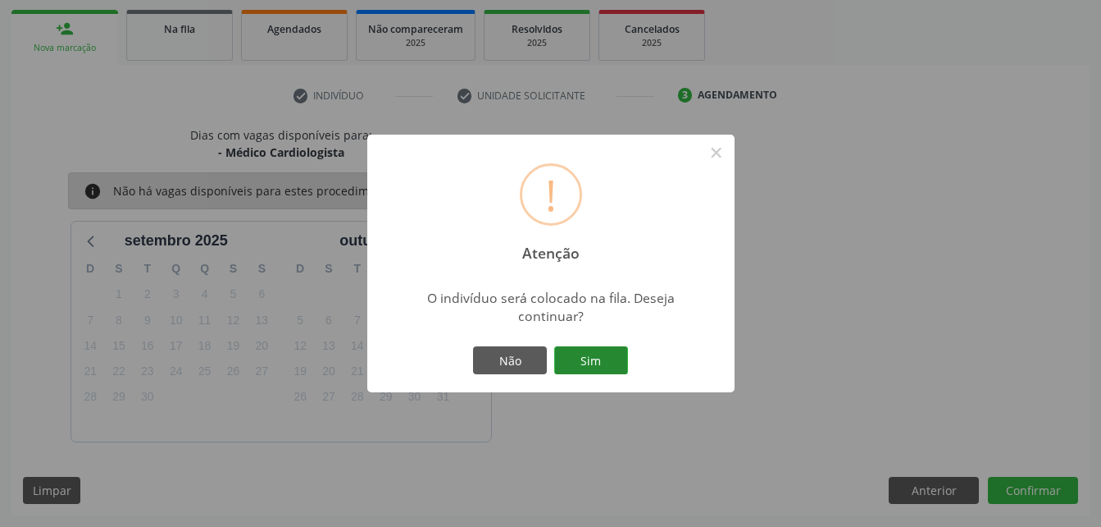
click at [621, 353] on button "Sim" at bounding box center [591, 360] width 74 height 28
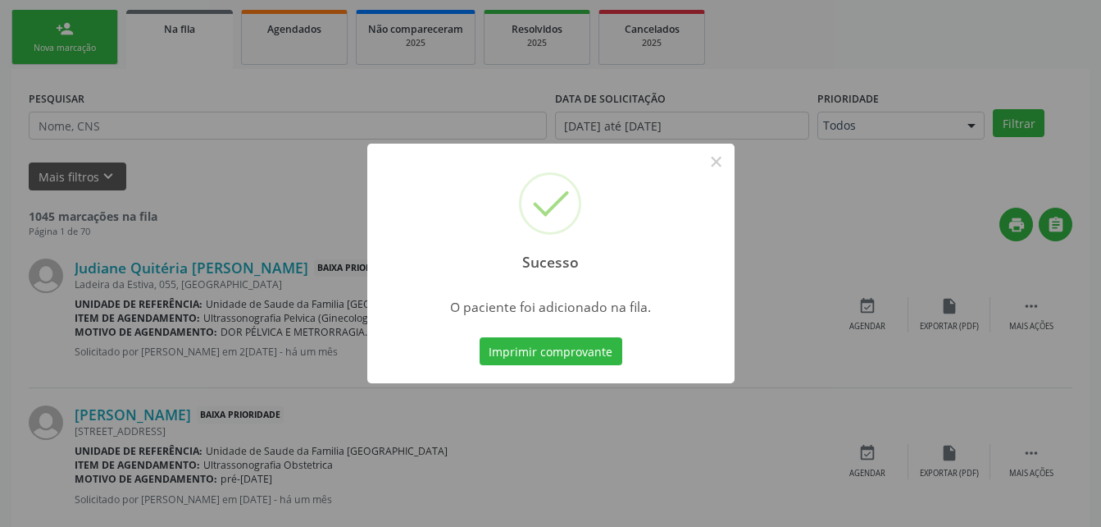
scroll to position [38, 0]
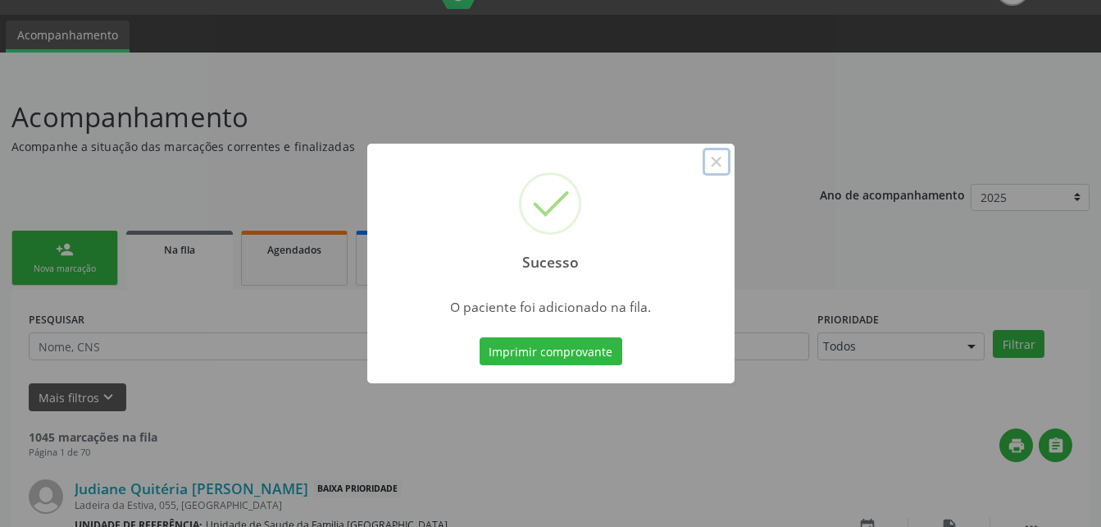
drag, startPoint x: 724, startPoint y: 159, endPoint x: 700, endPoint y: 167, distance: 25.9
click at [724, 159] on button "×" at bounding box center [717, 162] width 28 height 28
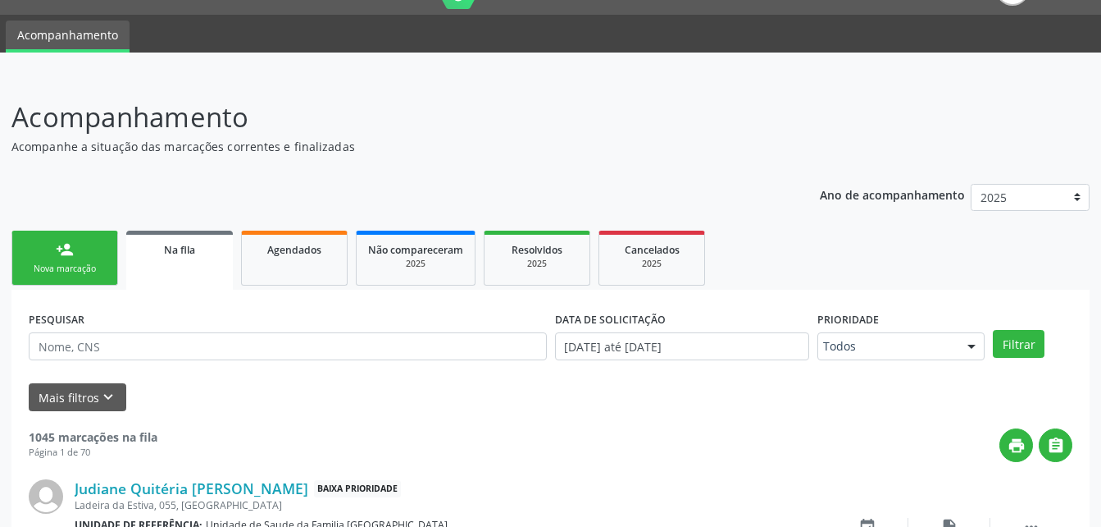
click at [96, 262] on link "person_add Nova marcação" at bounding box center [64, 257] width 107 height 55
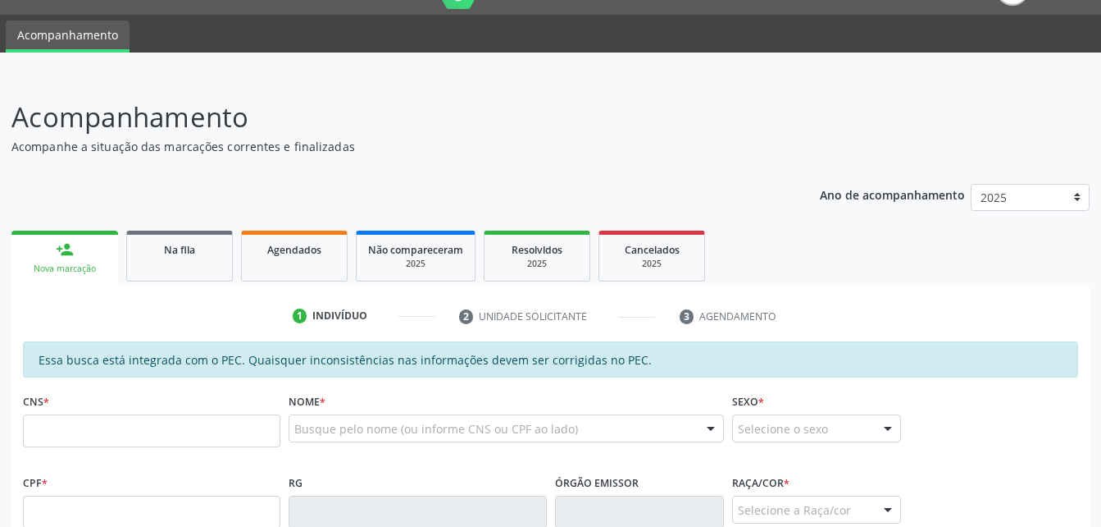
scroll to position [120, 0]
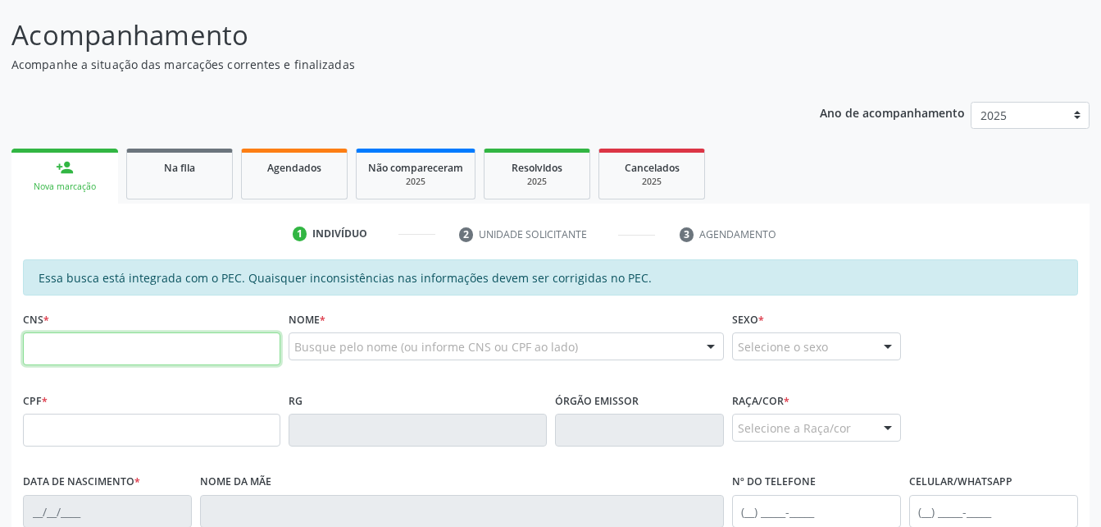
click at [207, 349] on input "text" at bounding box center [152, 348] width 258 height 33
type input "701 8022 1778 3179"
type input "027.375.434-36"
type input "1[DATE]"
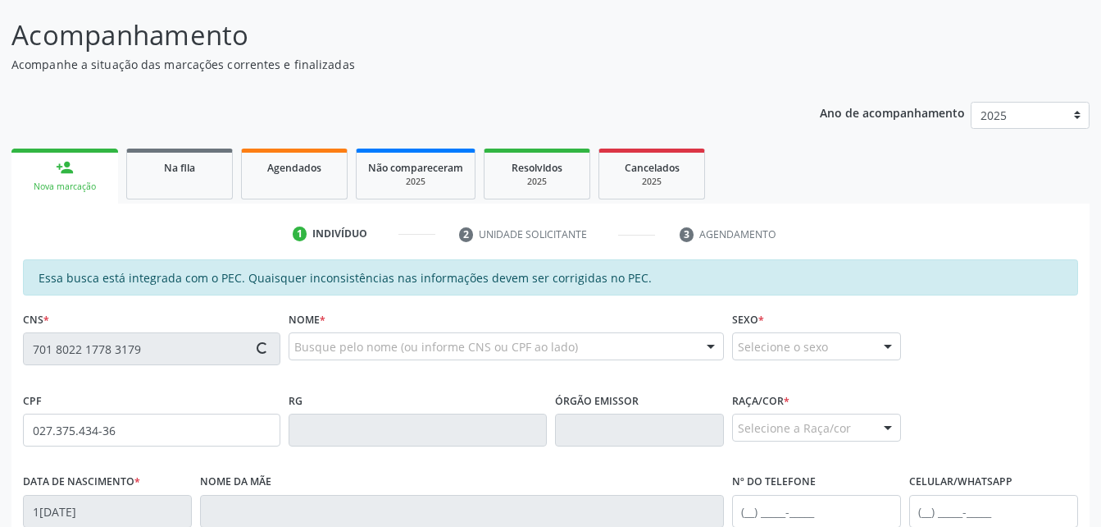
type input "[PERSON_NAME]"
type input "[PHONE_NUMBER]"
type input "83"
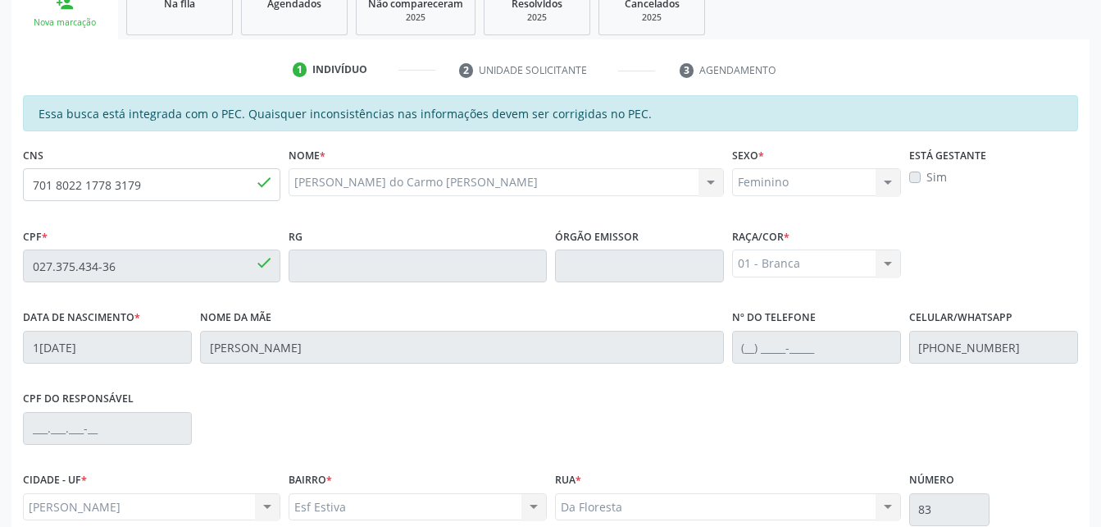
scroll to position [433, 0]
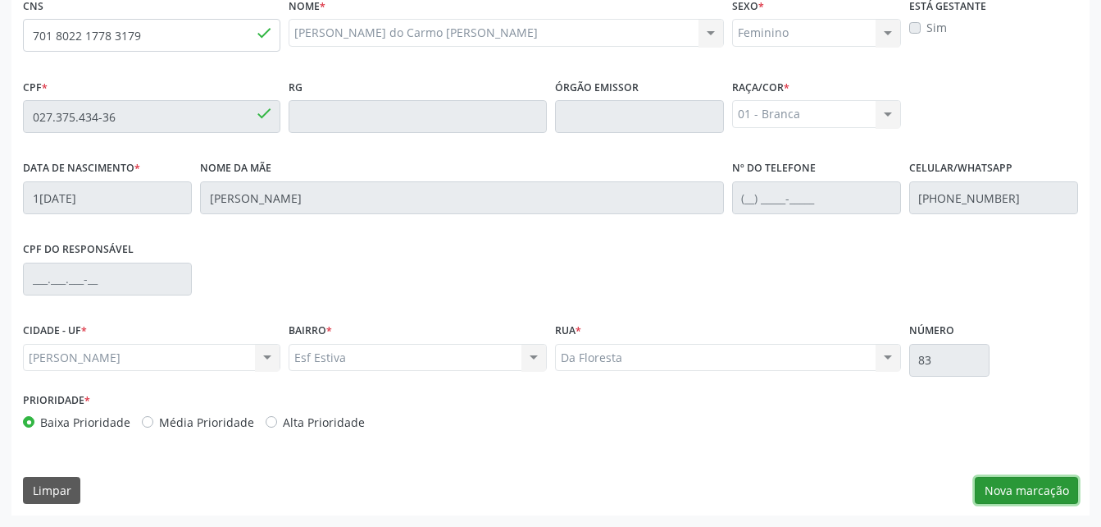
click at [1039, 483] on button "Nova marcação" at bounding box center [1026, 490] width 103 height 28
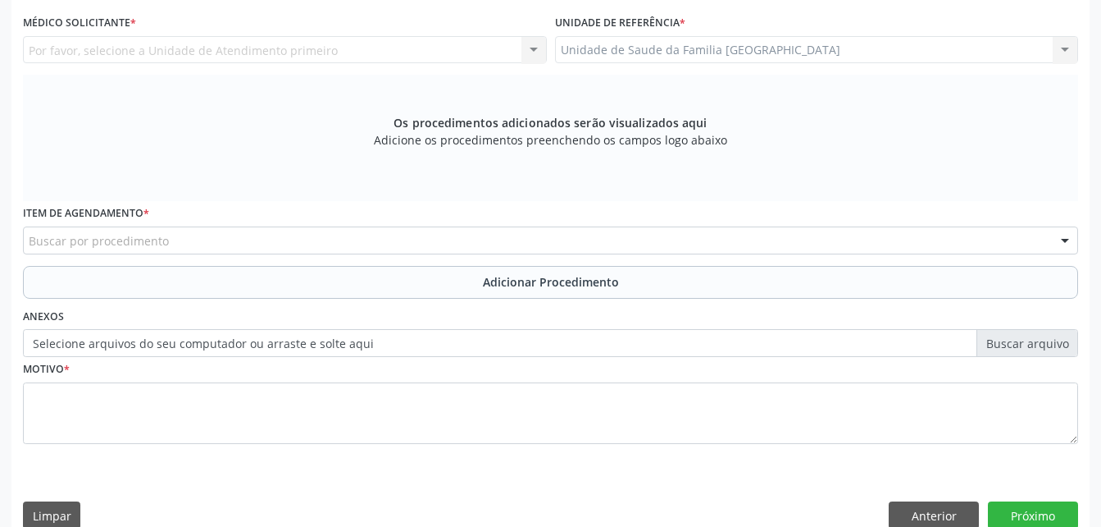
scroll to position [269, 0]
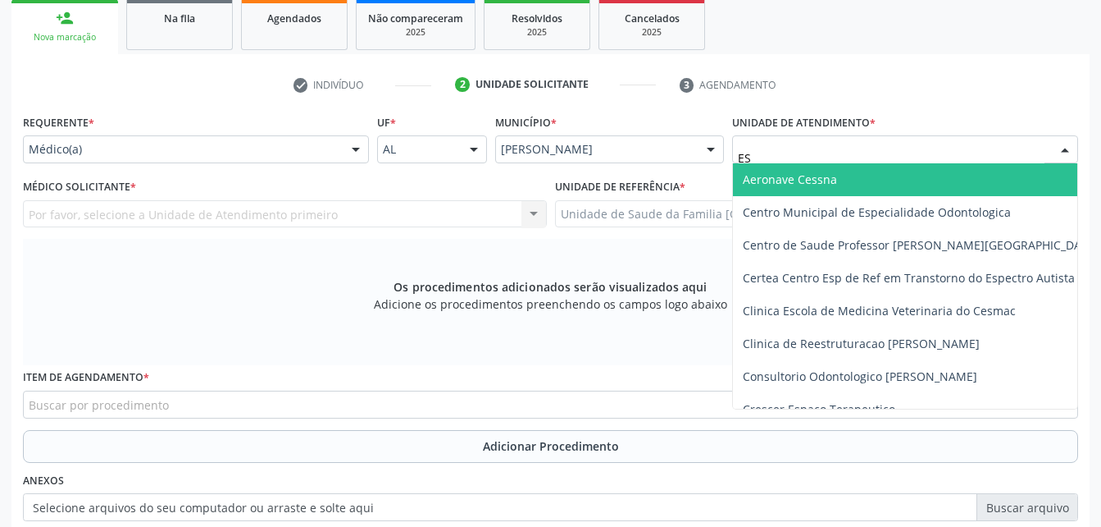
type input "EST"
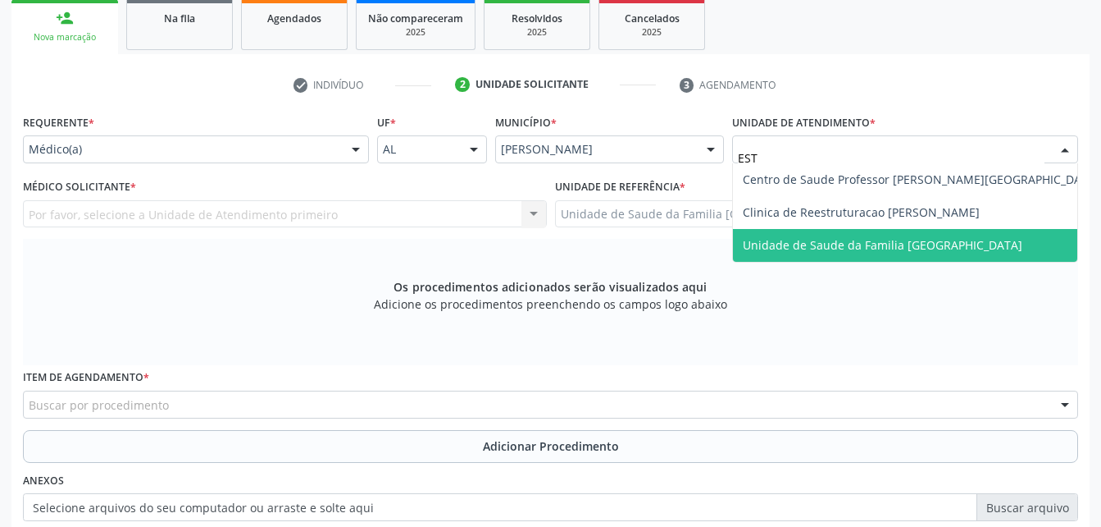
click at [969, 243] on span "Unidade de Saude da Familia [GEOGRAPHIC_DATA]" at bounding box center [883, 245] width 280 height 16
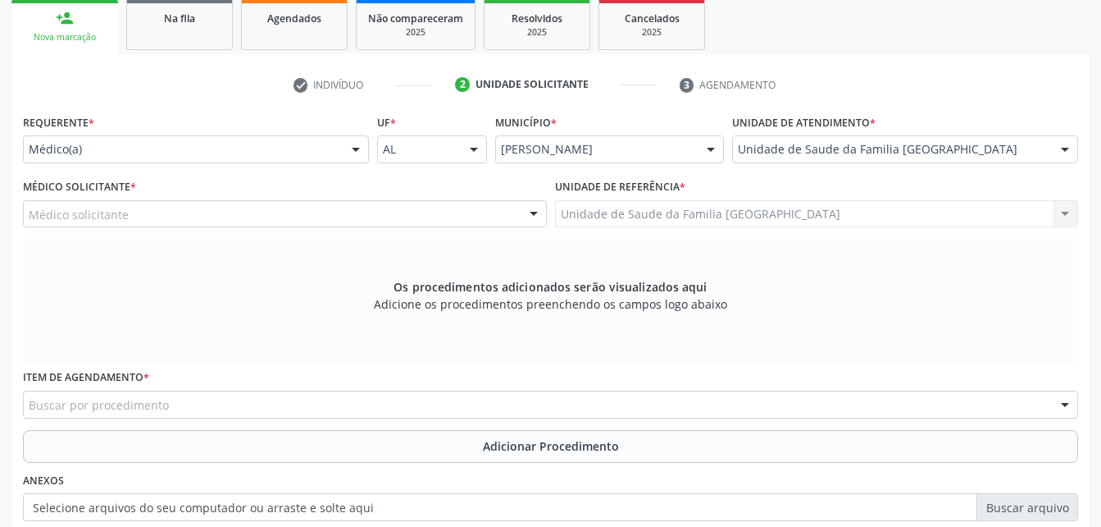
click at [344, 217] on div "Médico solicitante" at bounding box center [285, 214] width 524 height 28
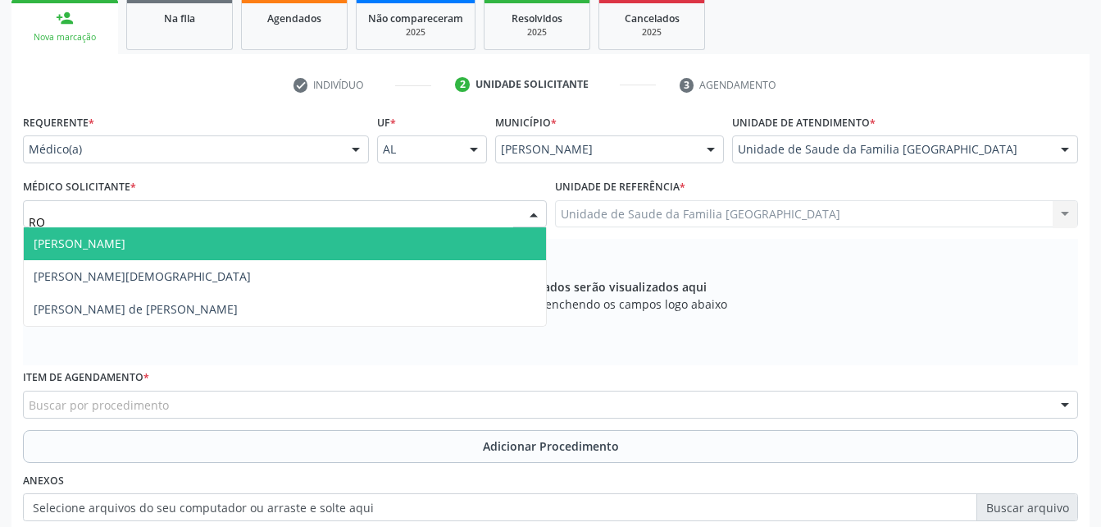
type input "ROD"
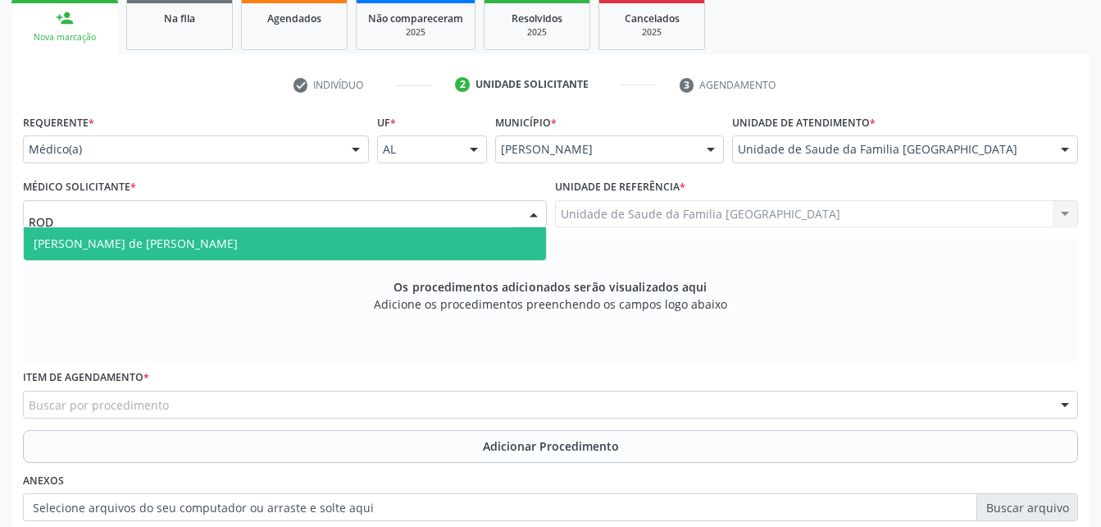
click at [357, 236] on span "[PERSON_NAME] de [PERSON_NAME]" at bounding box center [285, 243] width 522 height 33
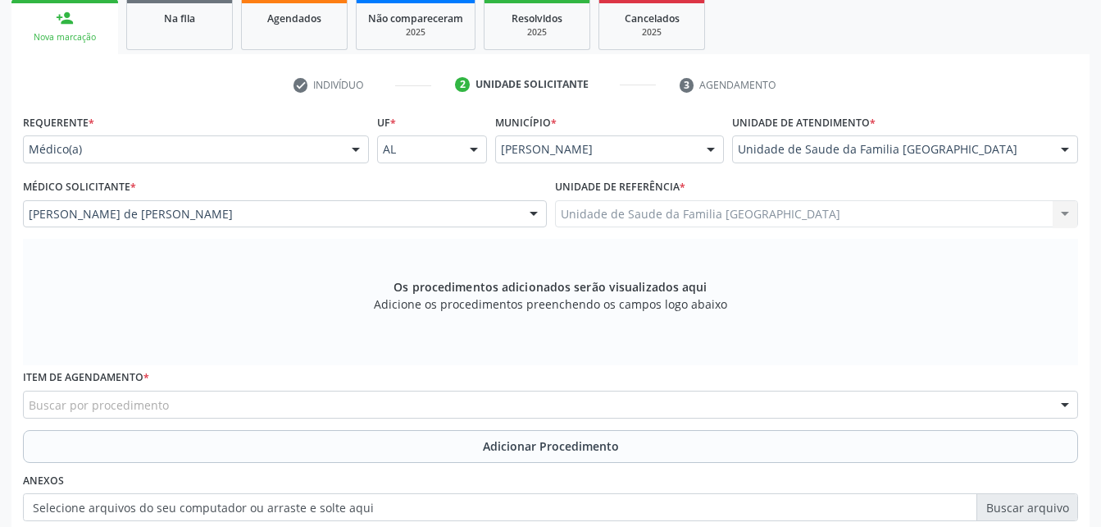
scroll to position [351, 0]
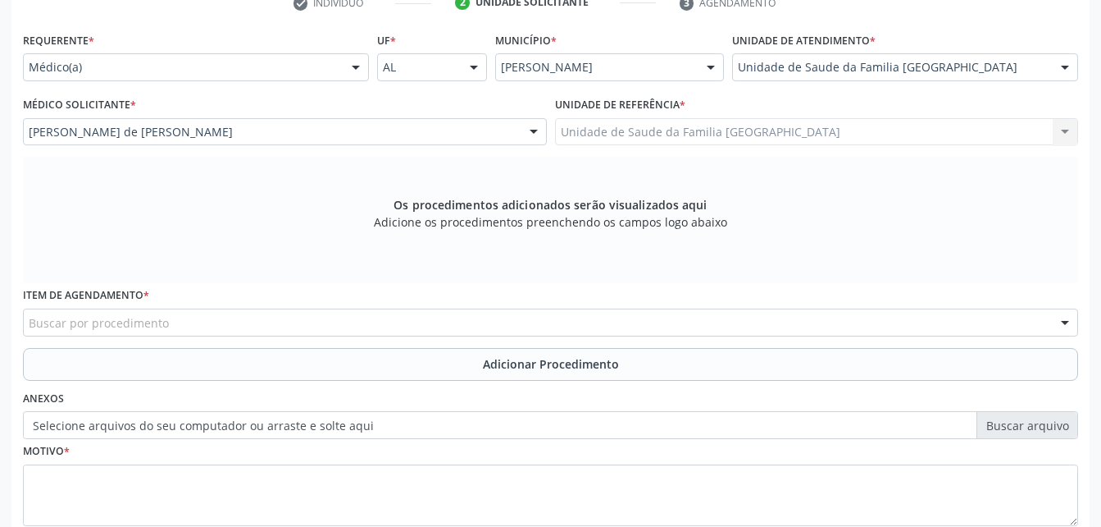
click at [491, 320] on div "Buscar por procedimento" at bounding box center [551, 322] width 1056 height 28
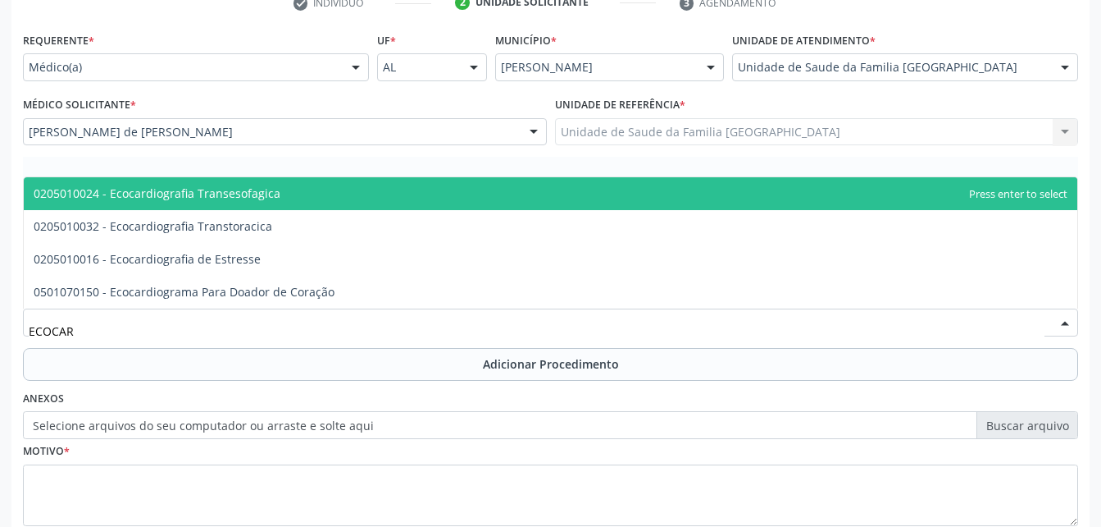
type input "ECOCARD"
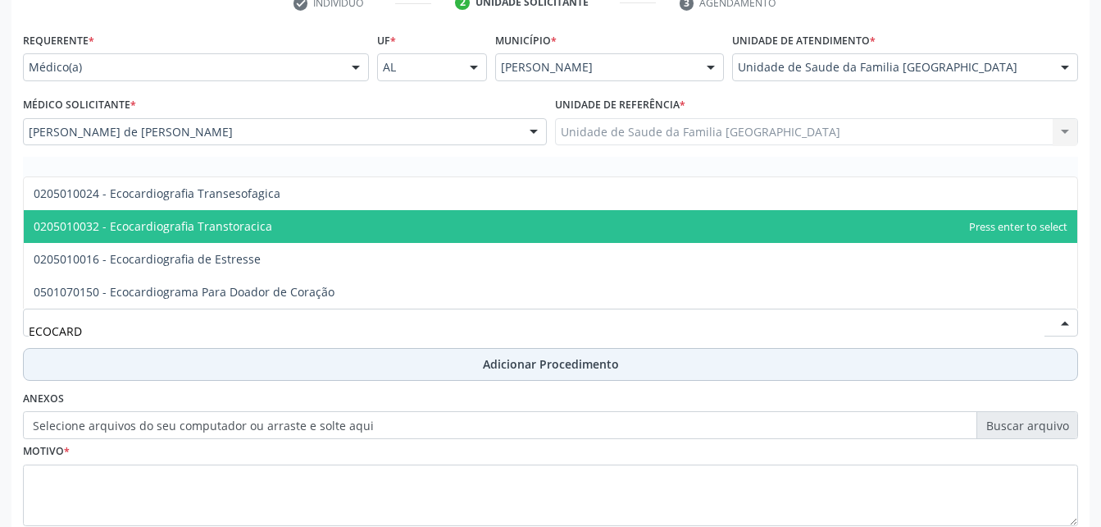
drag, startPoint x: 435, startPoint y: 227, endPoint x: 520, endPoint y: 358, distance: 155.8
click at [436, 231] on span "0205010032 - Ecocardiografia Transtoracica" at bounding box center [551, 226] width 1054 height 33
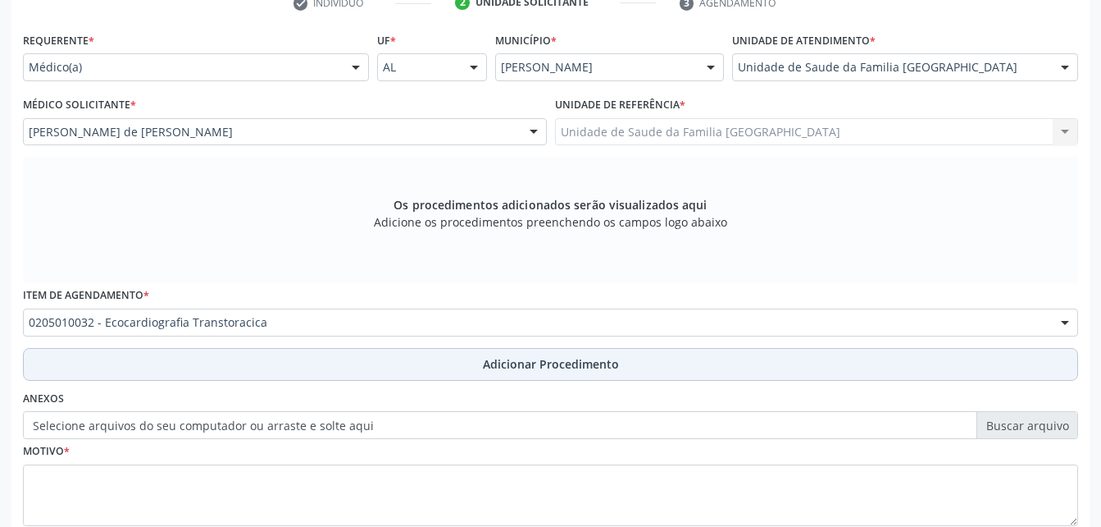
click at [522, 363] on span "Adicionar Procedimento" at bounding box center [551, 363] width 136 height 17
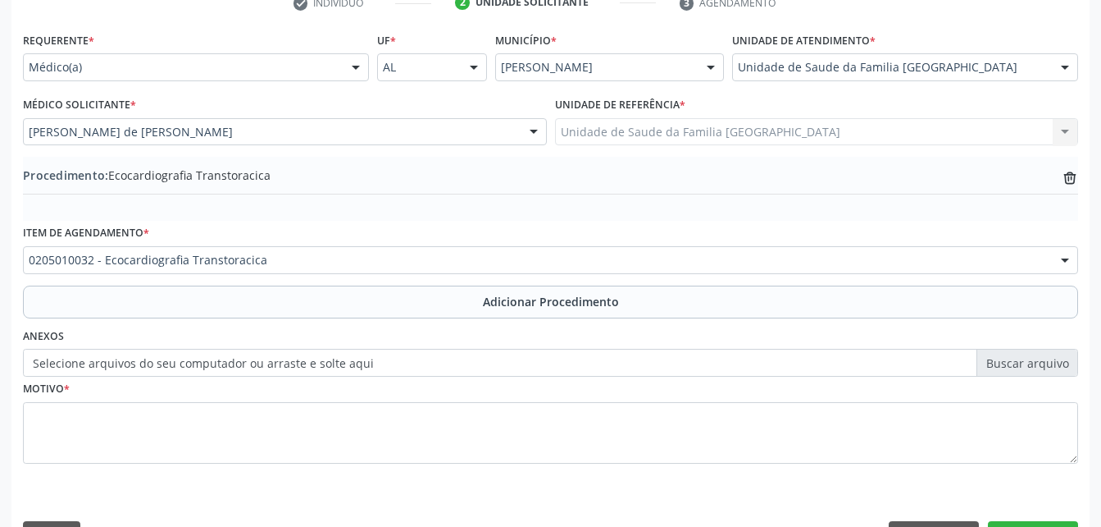
scroll to position [396, 0]
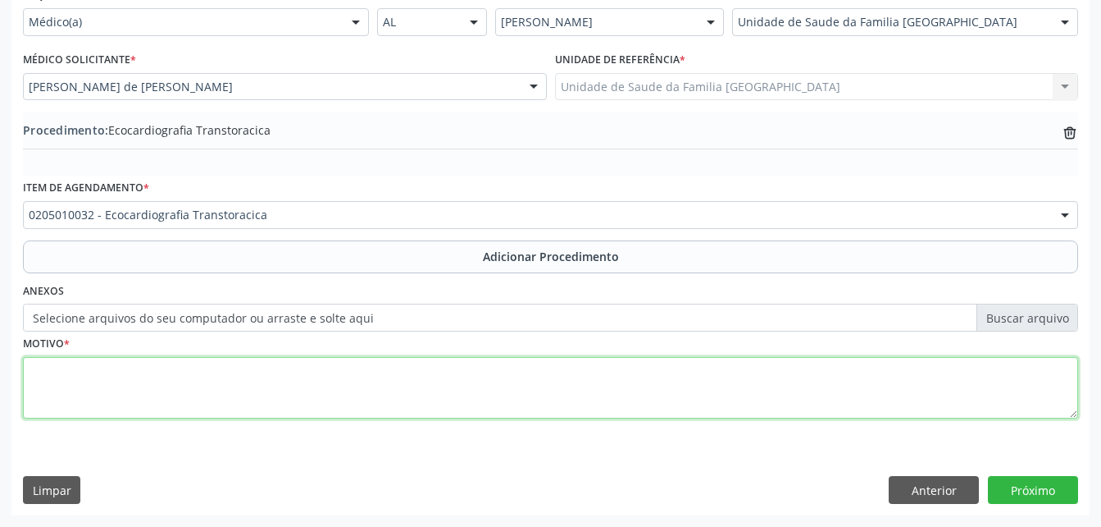
click at [531, 394] on textarea at bounding box center [551, 388] width 1056 height 62
type textarea "HAS"
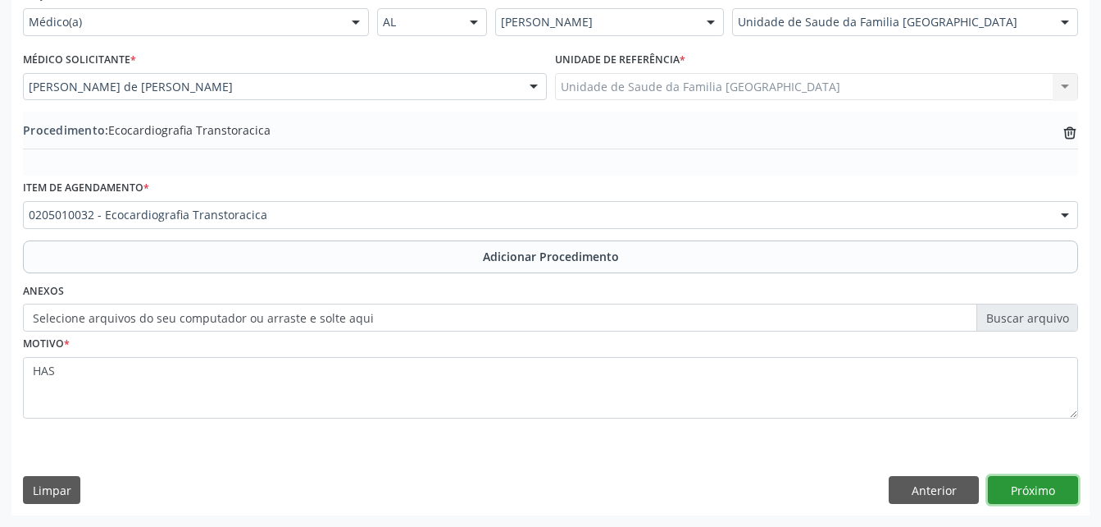
click at [1067, 490] on button "Próximo" at bounding box center [1033, 490] width 90 height 28
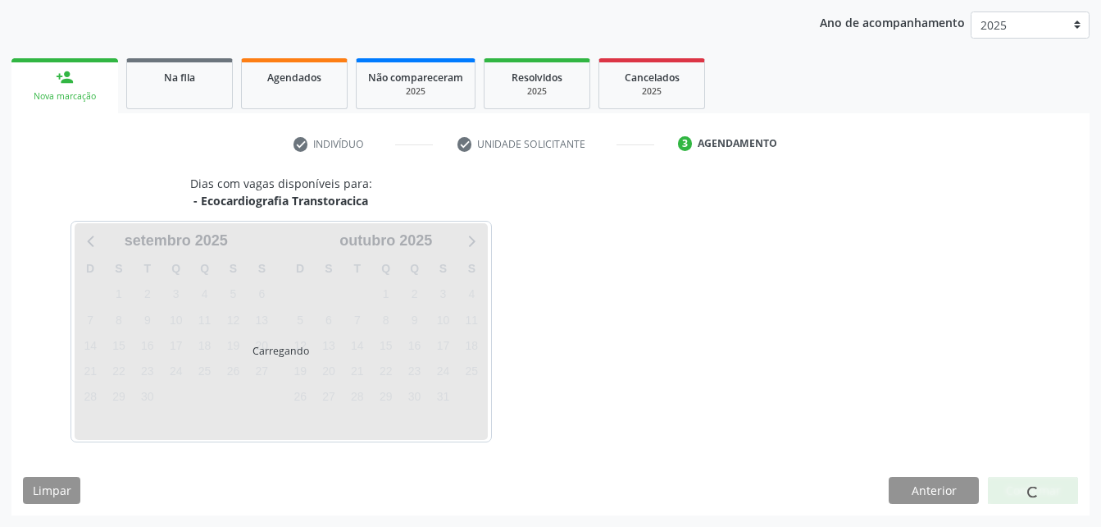
scroll to position [258, 0]
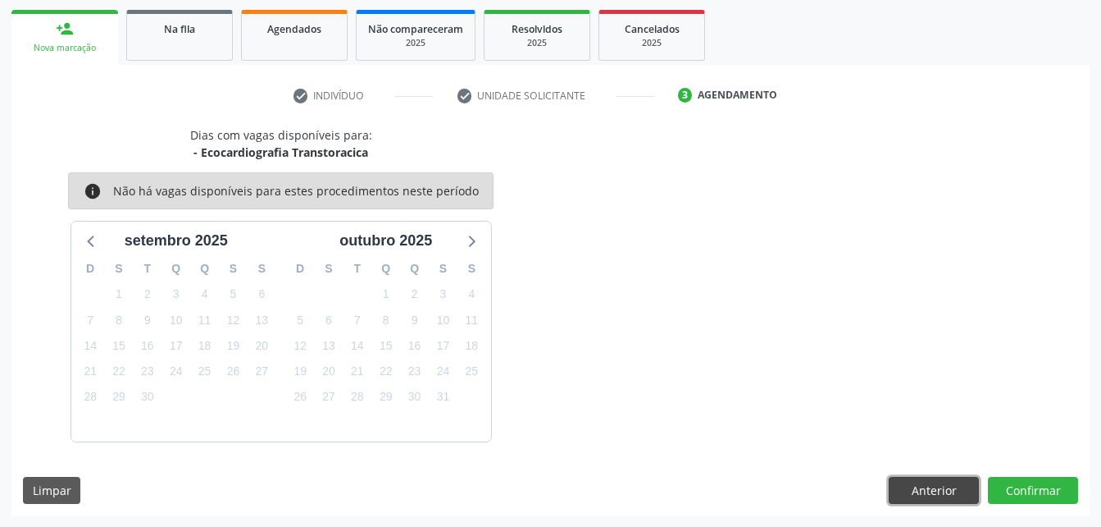
click at [914, 489] on button "Anterior" at bounding box center [934, 490] width 90 height 28
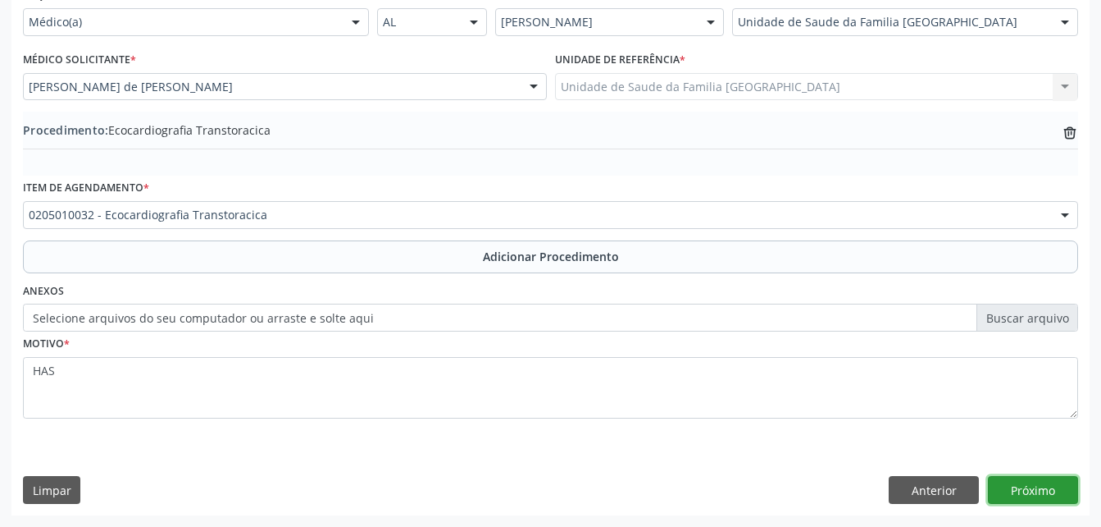
click at [1058, 483] on button "Próximo" at bounding box center [1033, 490] width 90 height 28
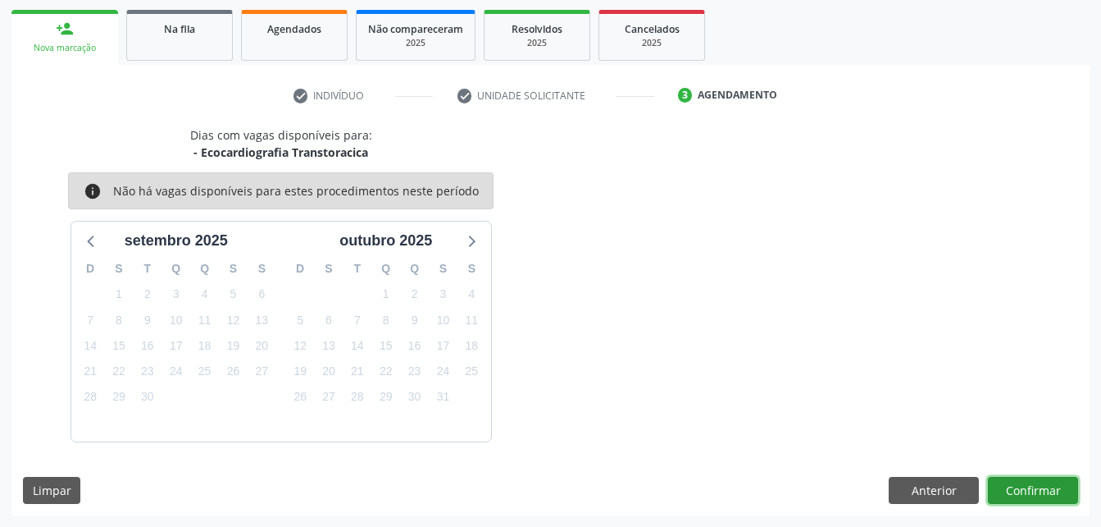
click at [1060, 484] on button "Confirmar" at bounding box center [1033, 490] width 90 height 28
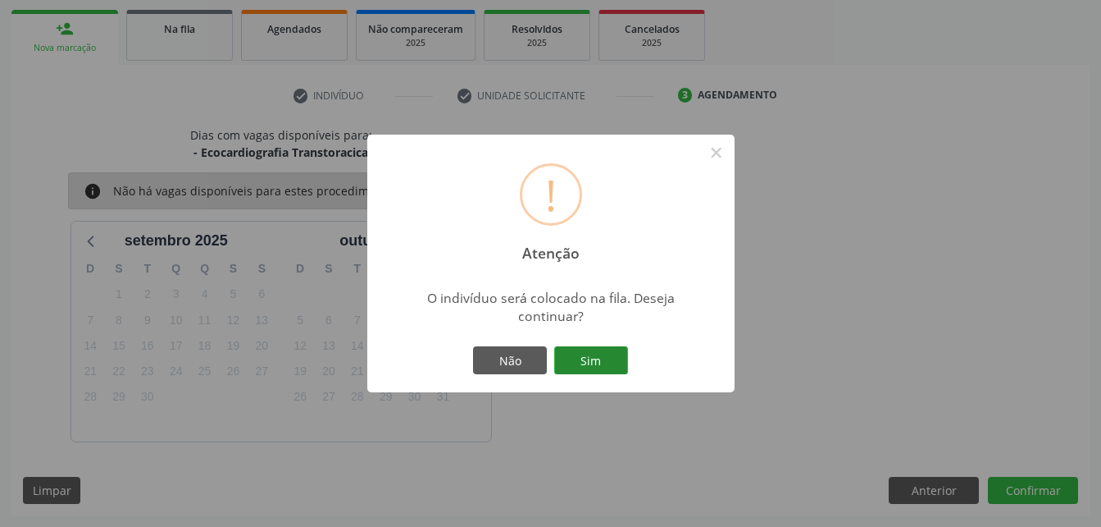
click at [599, 356] on button "Sim" at bounding box center [591, 360] width 74 height 28
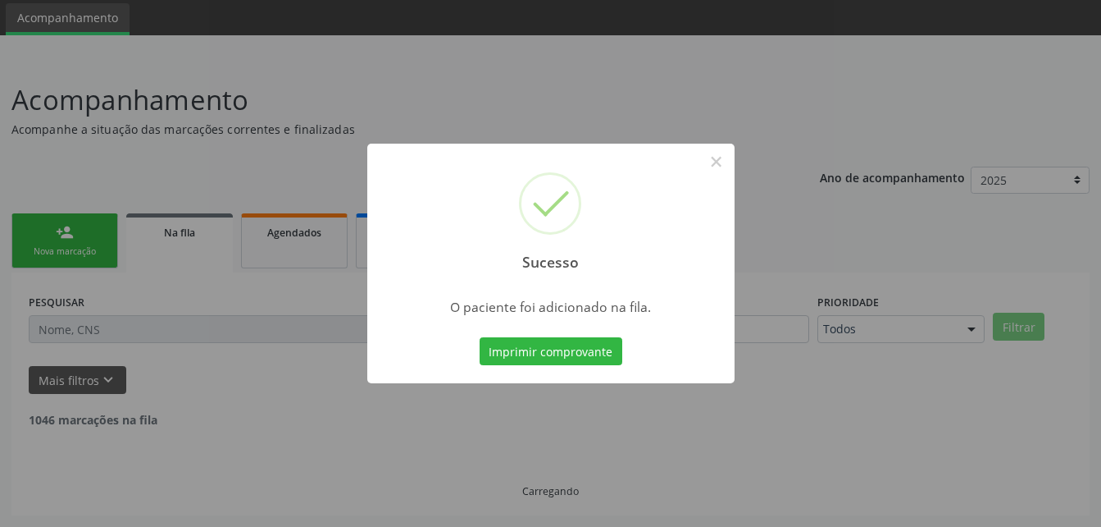
scroll to position [38, 0]
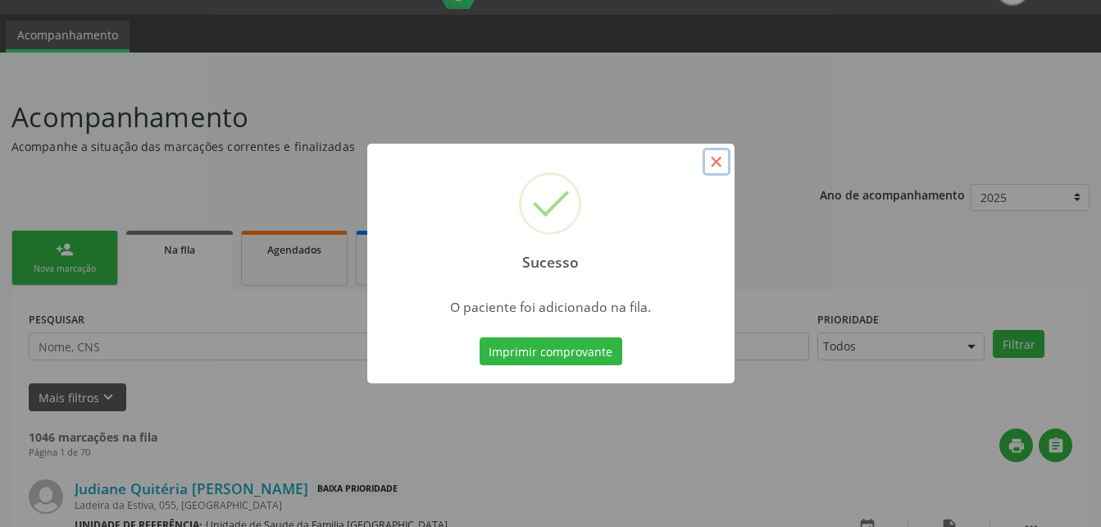
click at [720, 157] on button "×" at bounding box center [717, 162] width 28 height 28
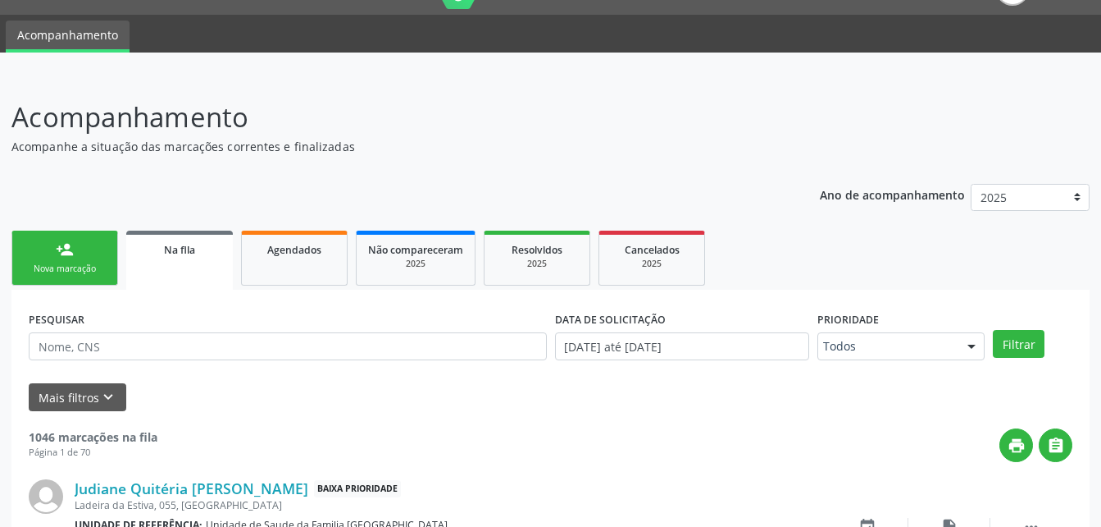
click at [71, 258] on div "person_add" at bounding box center [65, 249] width 18 height 18
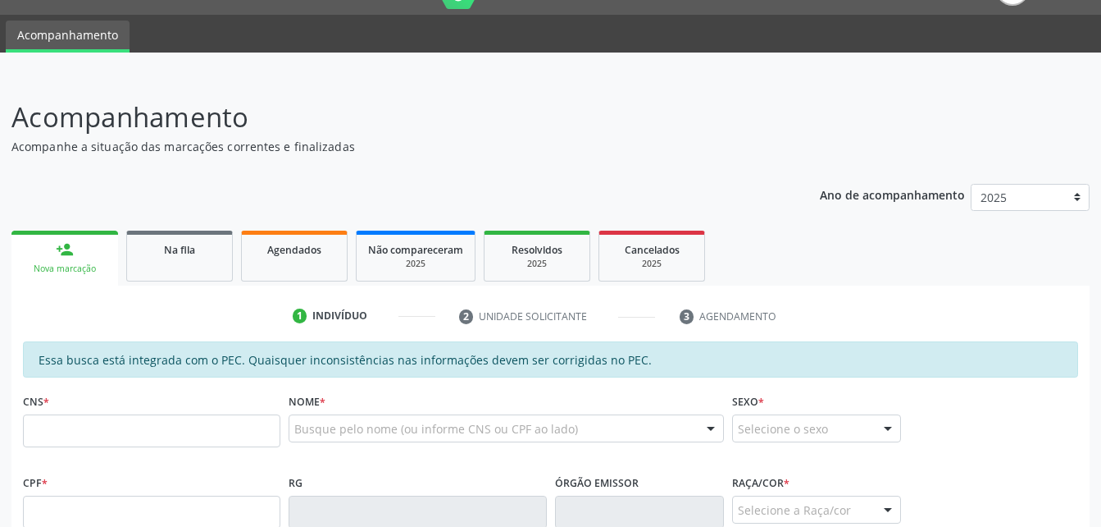
scroll to position [120, 0]
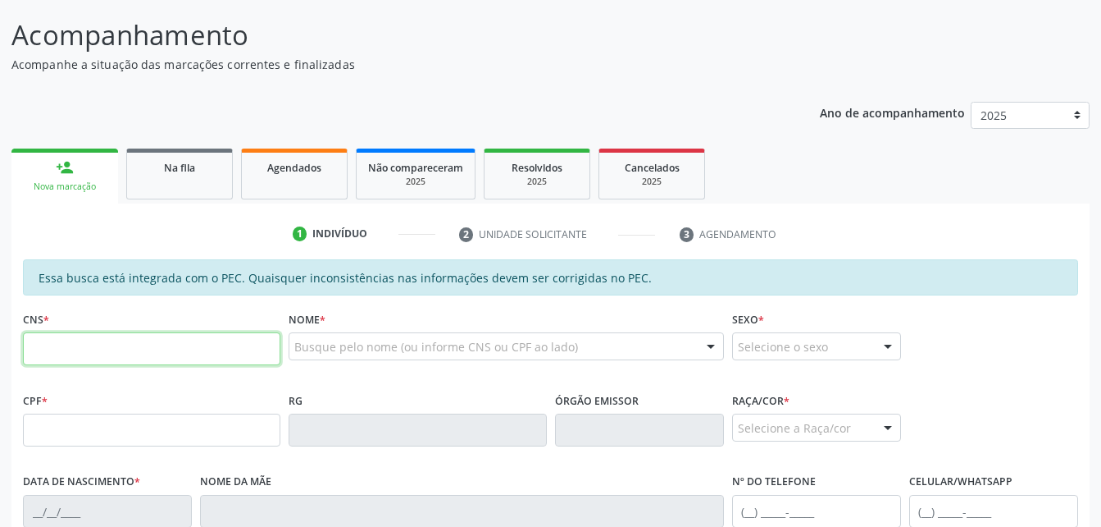
click at [104, 347] on input "text" at bounding box center [152, 348] width 258 height 33
type input "701 8022 1778 3179"
type input "027.375.434-36"
type input "1[DATE]"
type input "[PERSON_NAME]"
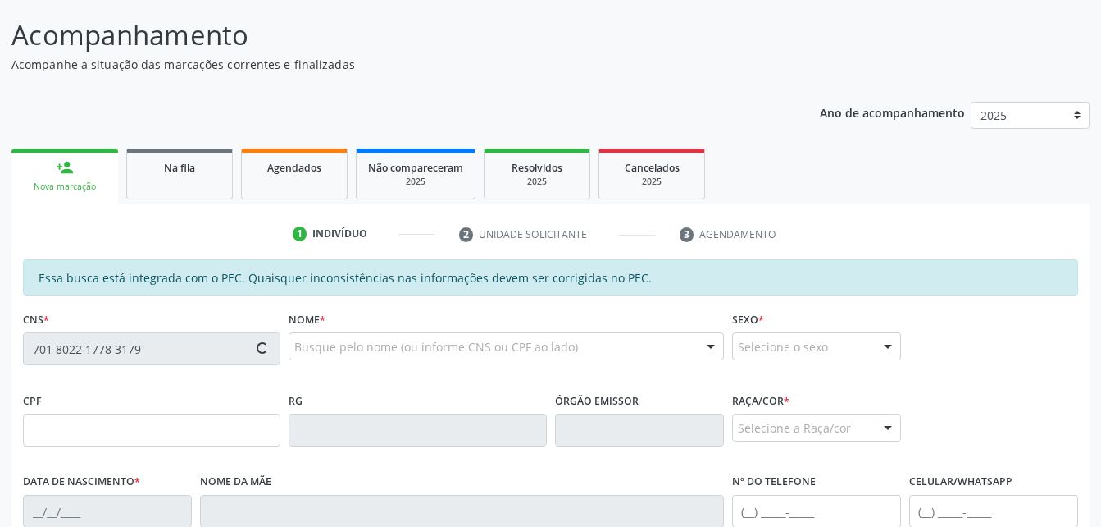
type input "[PHONE_NUMBER]"
type input "83"
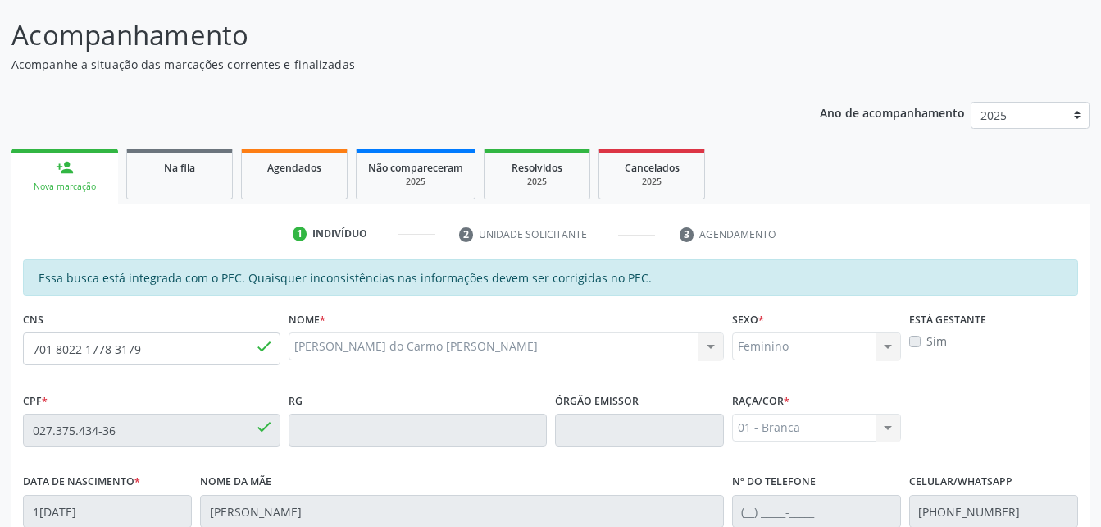
scroll to position [433, 0]
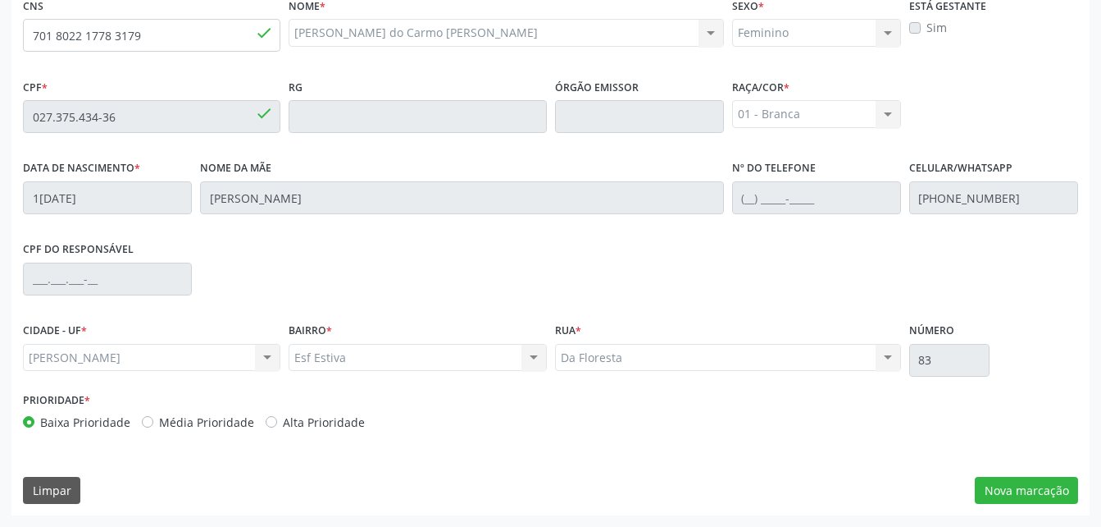
click at [1041, 471] on div "Essa busca está integrada com o PEC. Quaisquer inconsistências nas informações …" at bounding box center [550, 230] width 1078 height 569
click at [1043, 481] on button "Nova marcação" at bounding box center [1026, 490] width 103 height 28
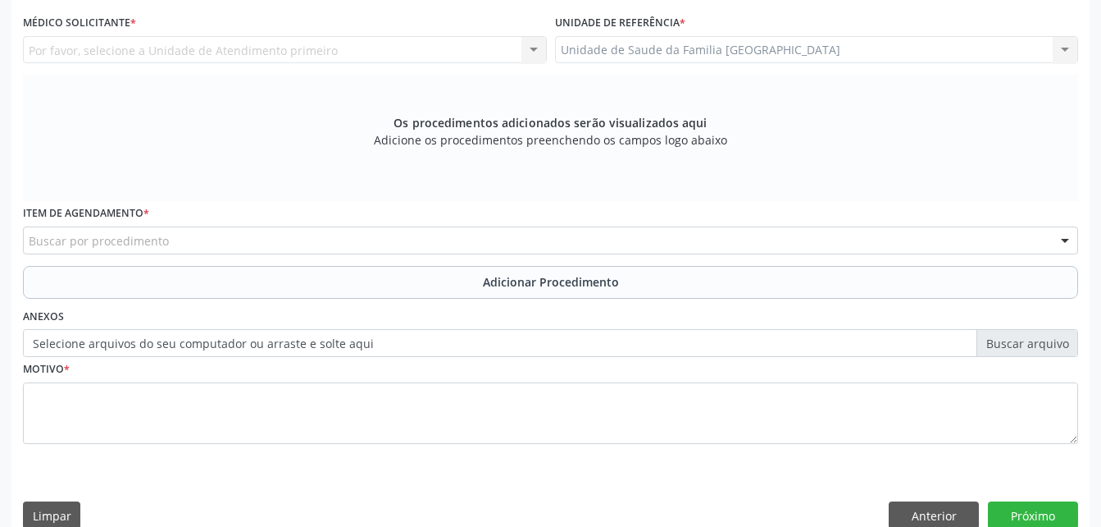
scroll to position [351, 0]
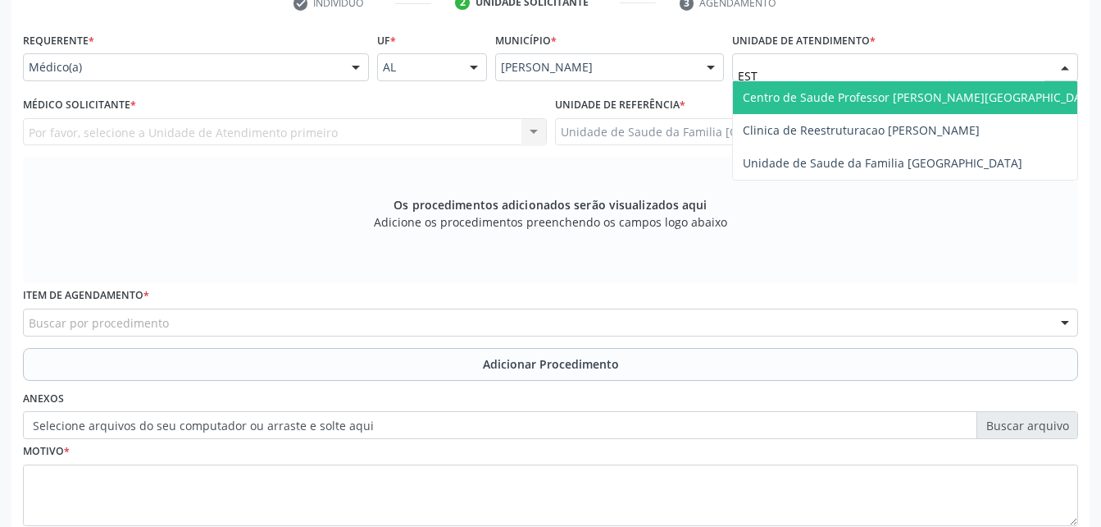
type input "ESTI"
click at [797, 92] on span "Unidade de Saude da Familia [GEOGRAPHIC_DATA]" at bounding box center [883, 97] width 280 height 16
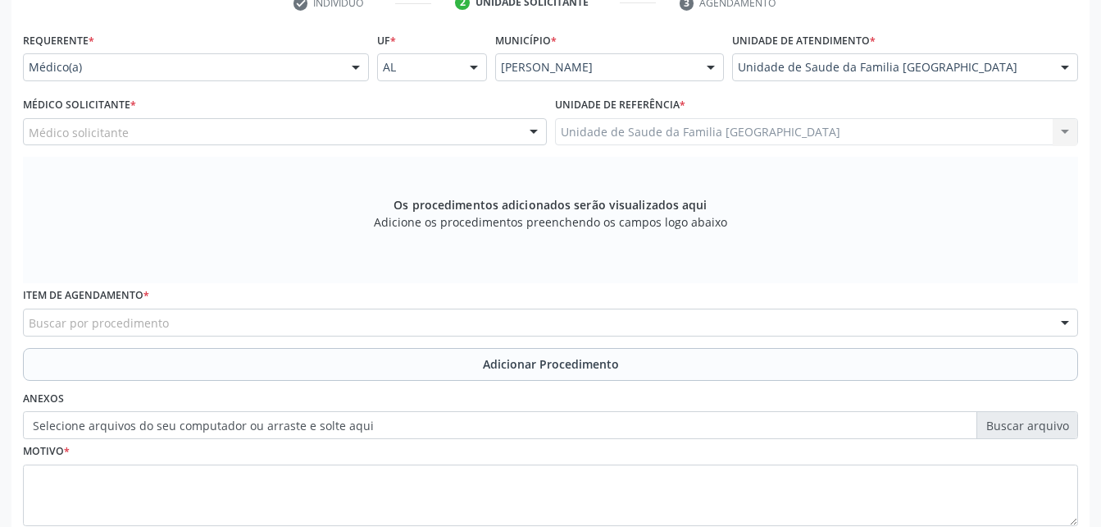
scroll to position [433, 0]
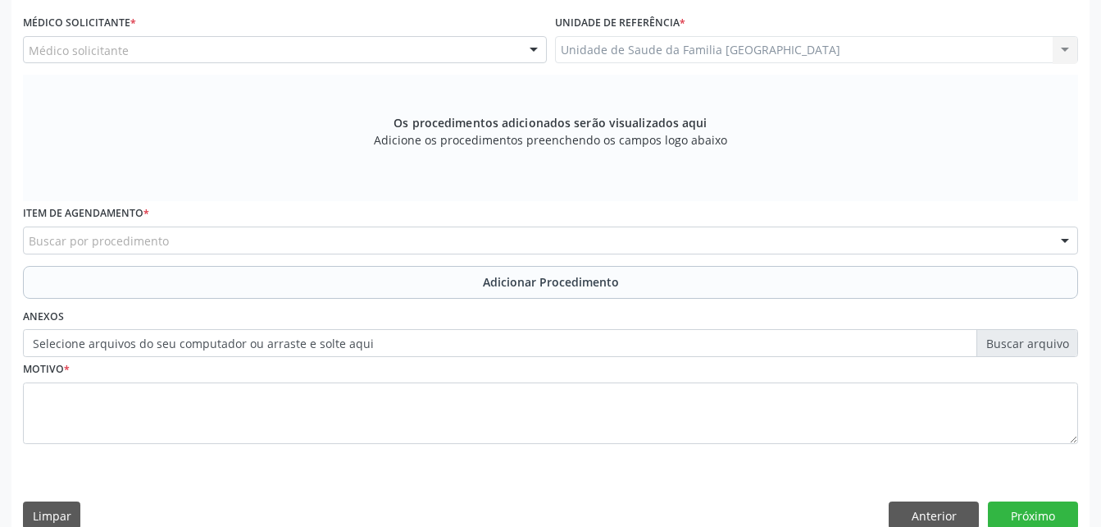
click at [615, 233] on div "Buscar por procedimento" at bounding box center [551, 240] width 1056 height 28
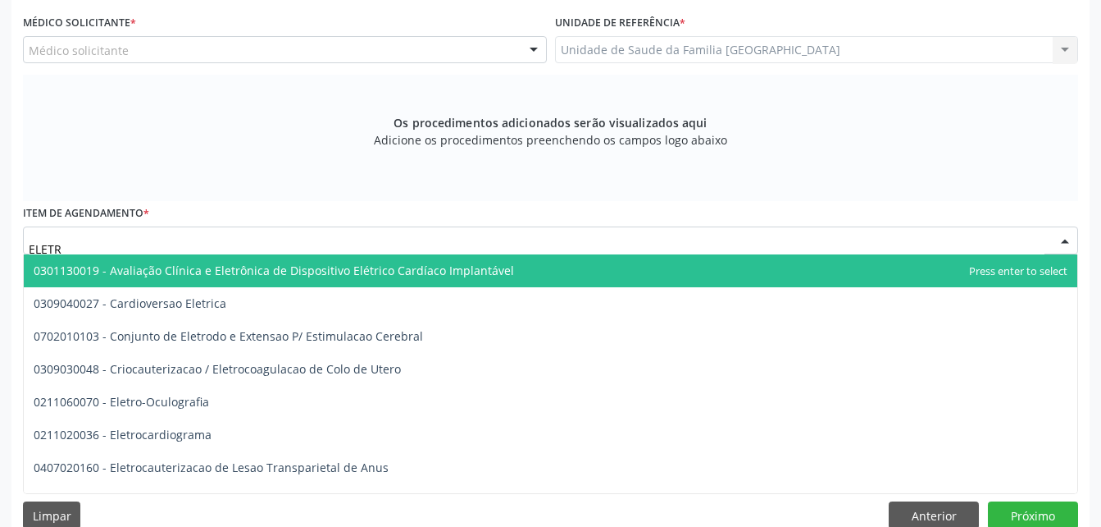
type input "ELETRO"
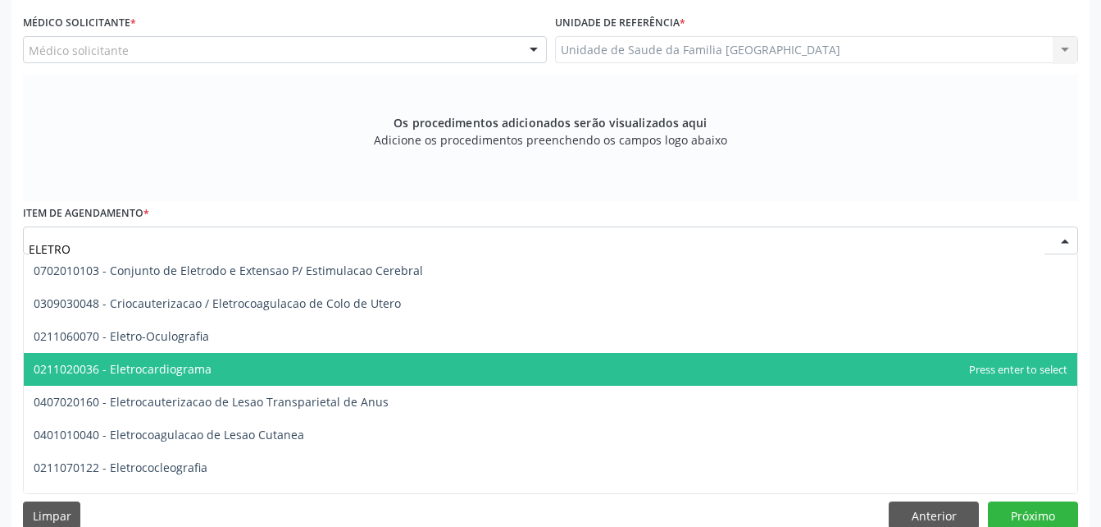
drag, startPoint x: 592, startPoint y: 366, endPoint x: 753, endPoint y: 442, distance: 177.9
click at [592, 367] on span "0211020036 - Eletrocardiograma" at bounding box center [551, 369] width 1054 height 33
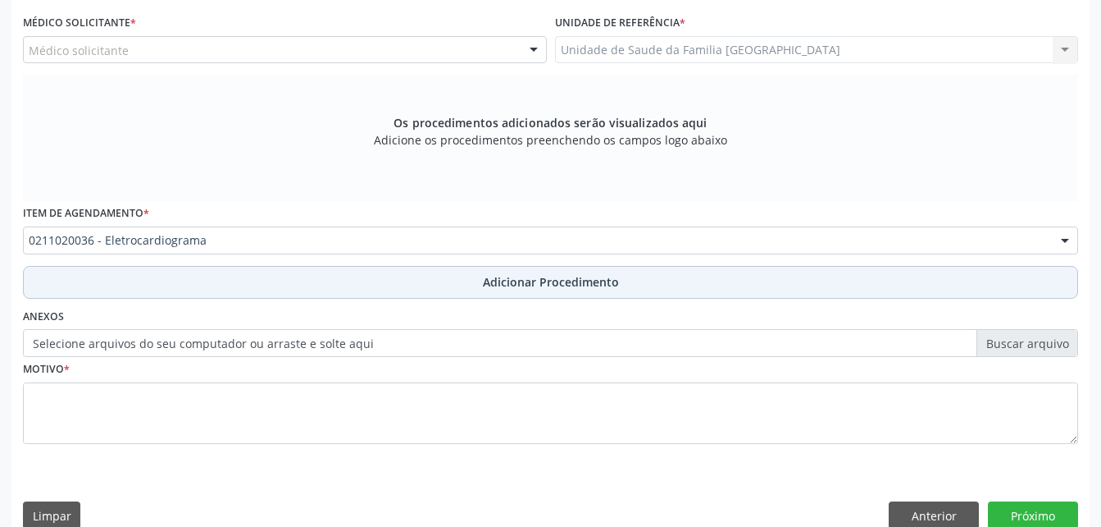
click at [710, 274] on button "Adicionar Procedimento" at bounding box center [551, 282] width 1056 height 33
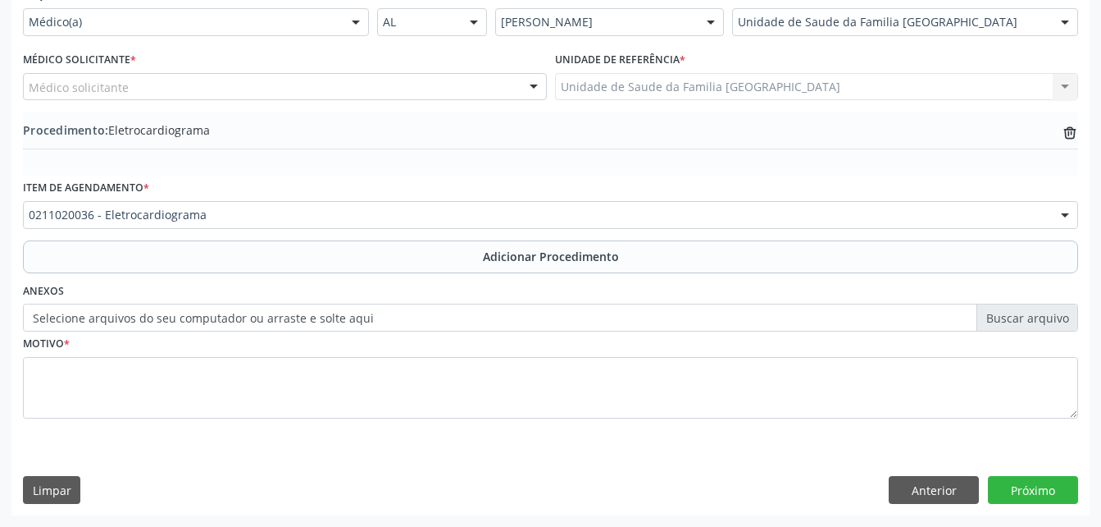
scroll to position [396, 0]
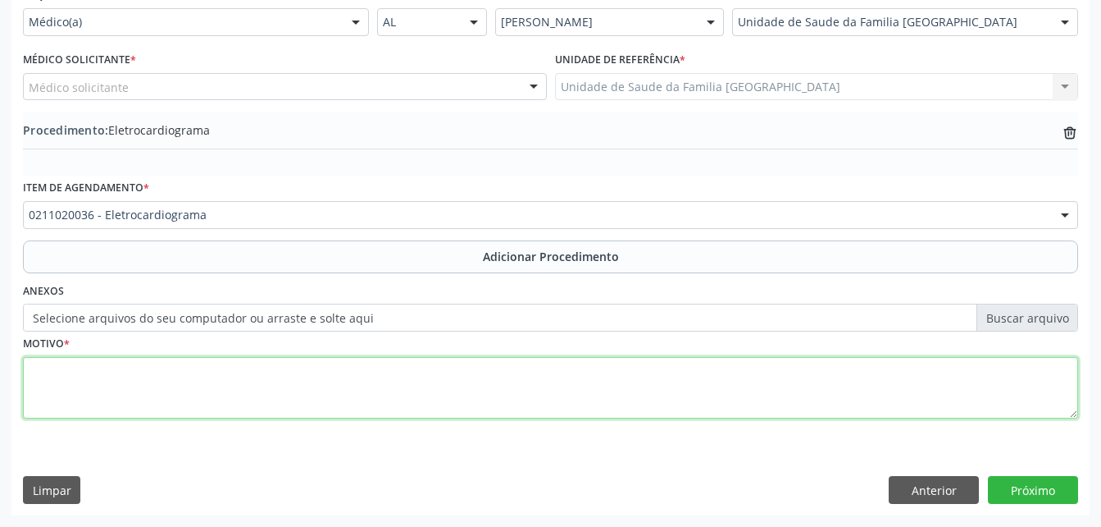
click at [686, 406] on textarea at bounding box center [551, 388] width 1056 height 62
type textarea "HAS"
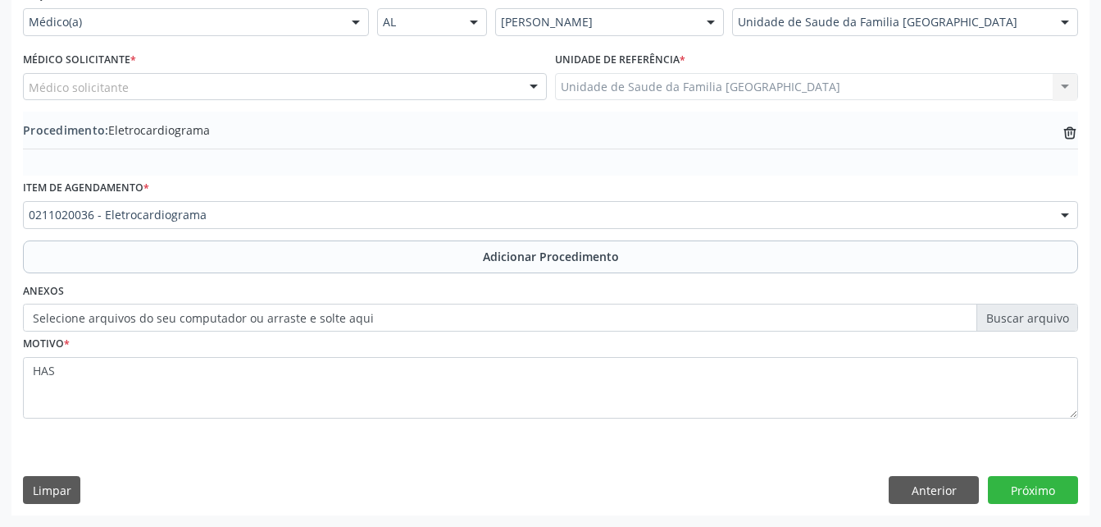
click at [1056, 505] on div "Requerente * Médico(a) Médico(a) Enfermeiro(a) Paciente Nenhum resultado encont…" at bounding box center [550, 248] width 1078 height 531
click at [1056, 495] on button "Próximo" at bounding box center [1033, 490] width 90 height 28
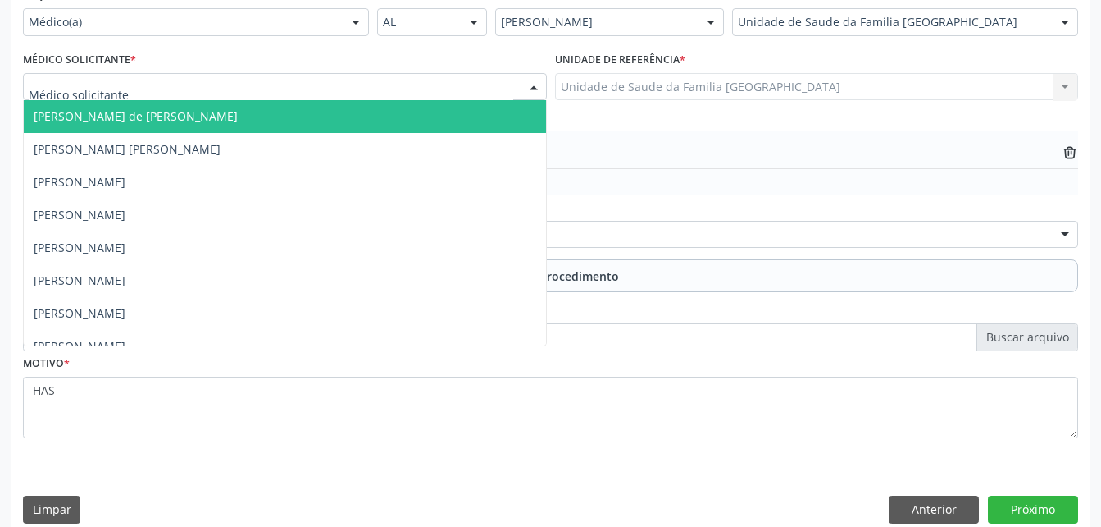
click at [283, 80] on div at bounding box center [285, 87] width 524 height 28
type input "RO"
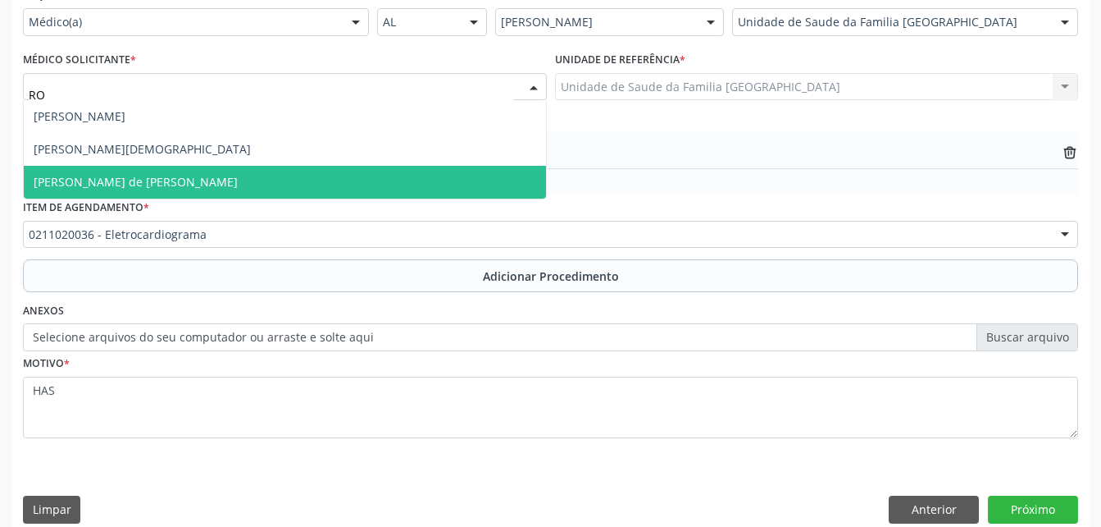
click at [303, 171] on span "[PERSON_NAME] de [PERSON_NAME]" at bounding box center [285, 182] width 522 height 33
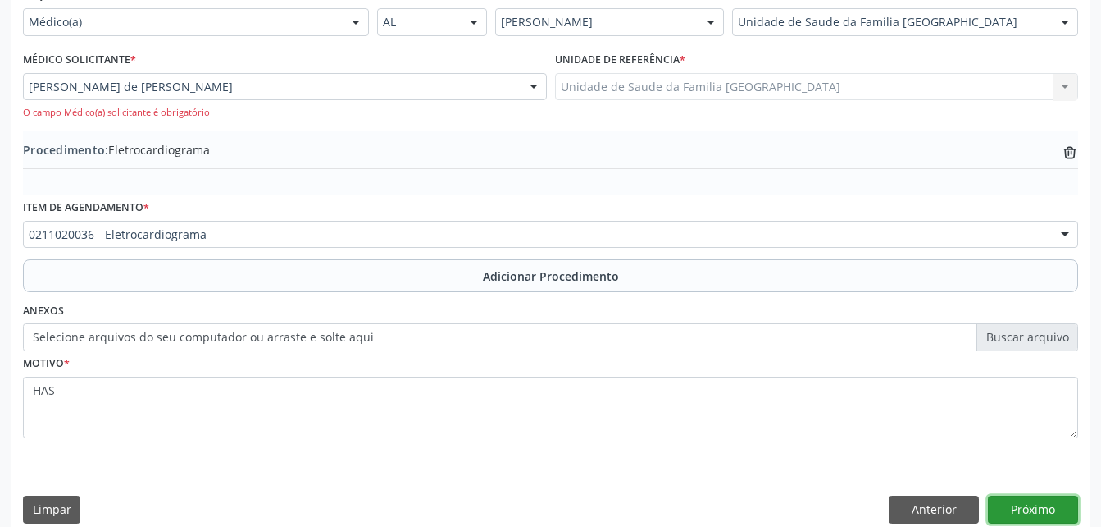
click at [1039, 512] on button "Próximo" at bounding box center [1033, 509] width 90 height 28
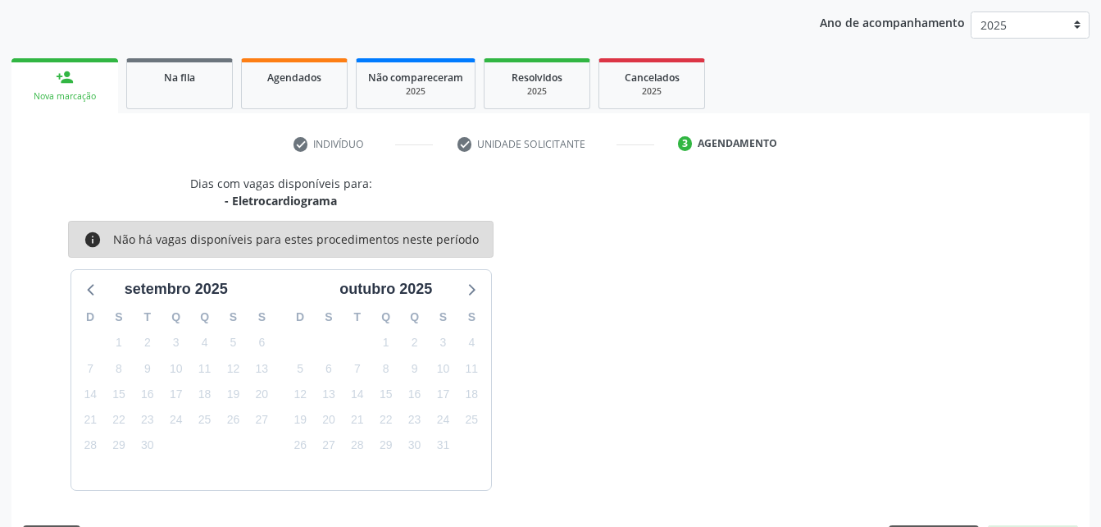
scroll to position [258, 0]
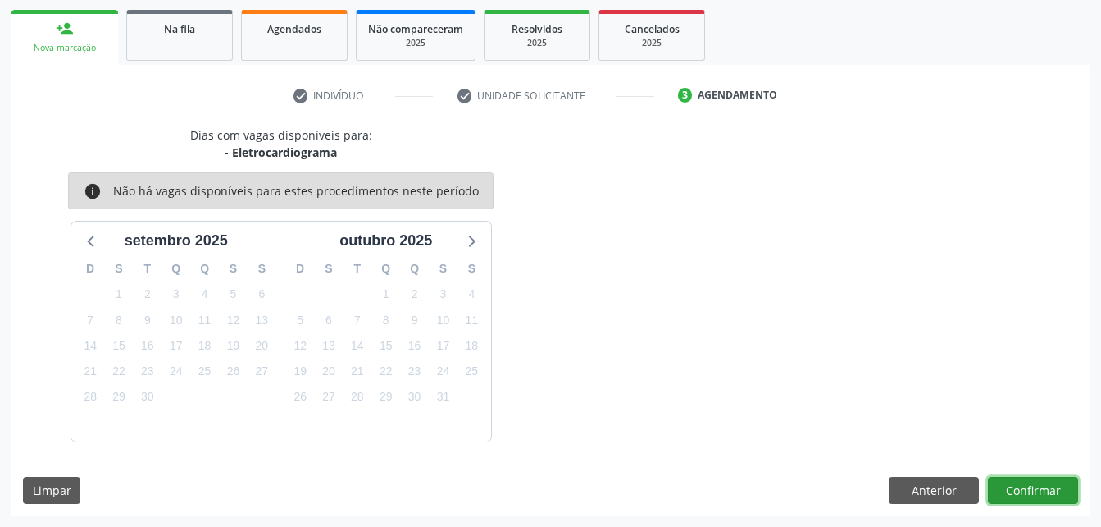
click at [1048, 484] on button "Confirmar" at bounding box center [1033, 490] width 90 height 28
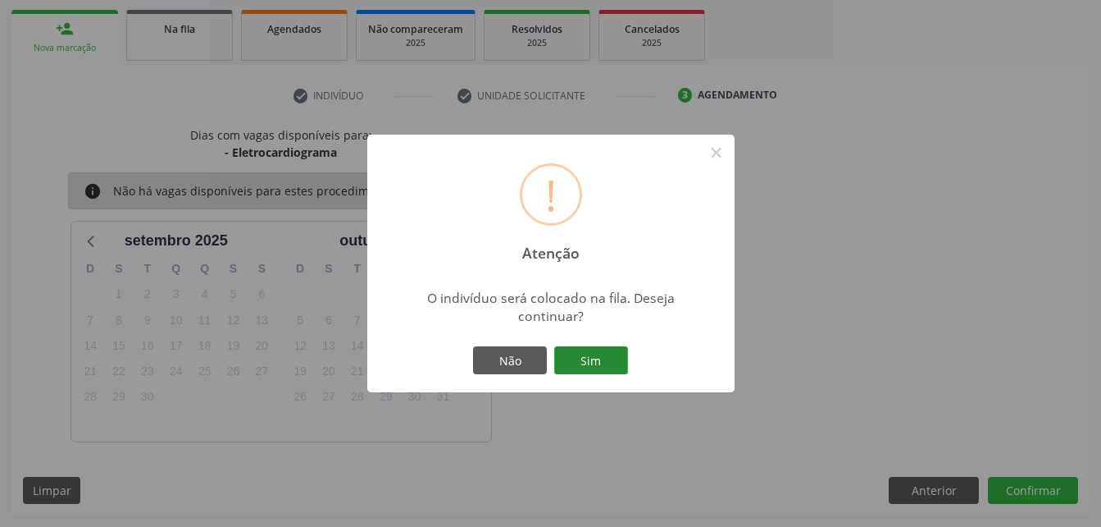
click at [604, 349] on button "Sim" at bounding box center [591, 360] width 74 height 28
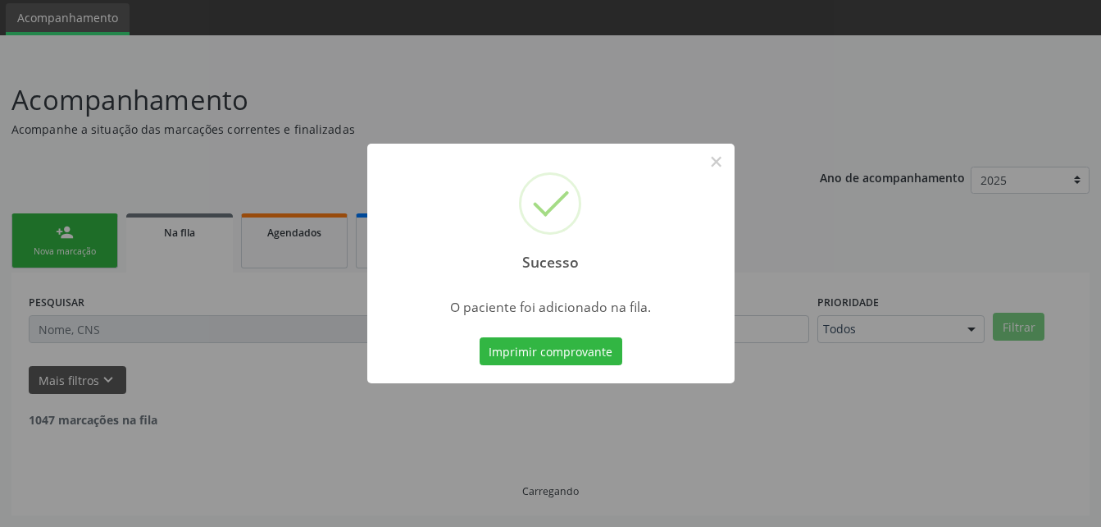
scroll to position [38, 0]
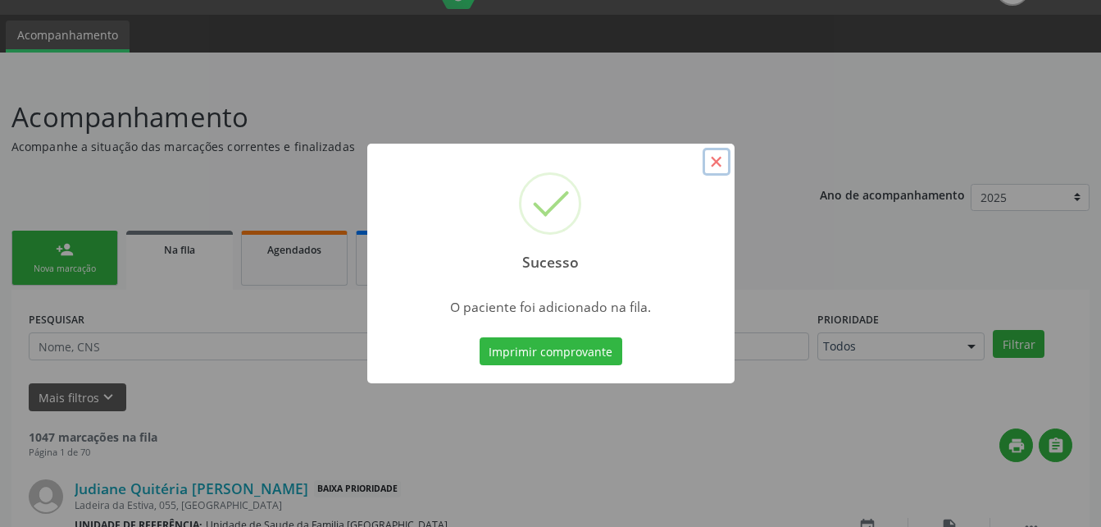
click at [712, 163] on button "×" at bounding box center [717, 162] width 28 height 28
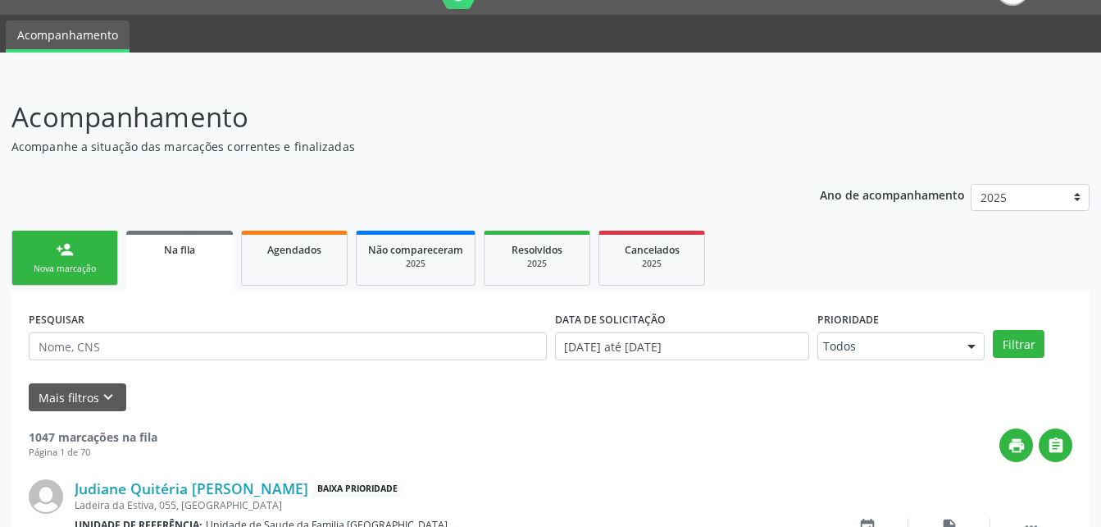
click at [103, 254] on link "person_add Nova marcação" at bounding box center [64, 257] width 107 height 55
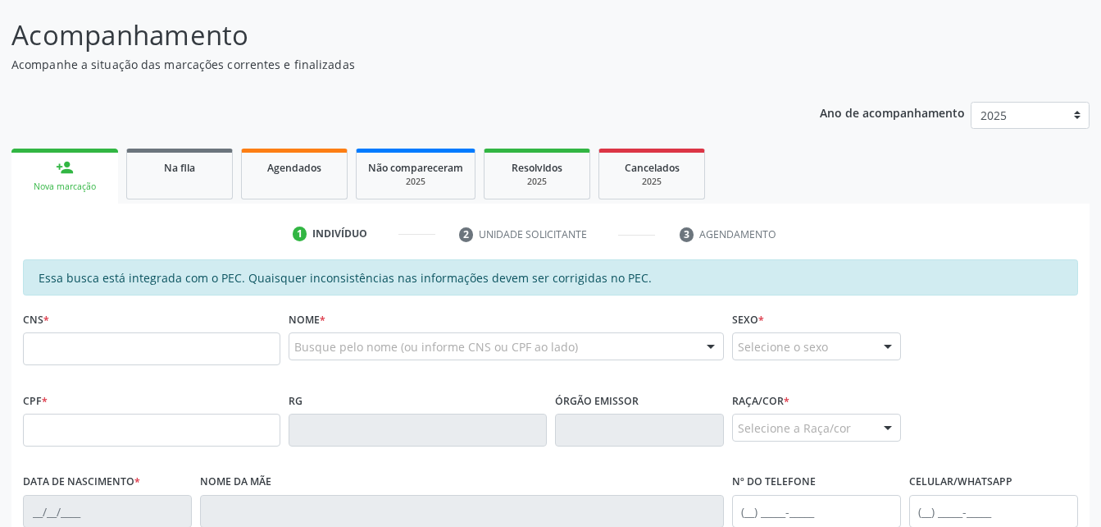
scroll to position [433, 0]
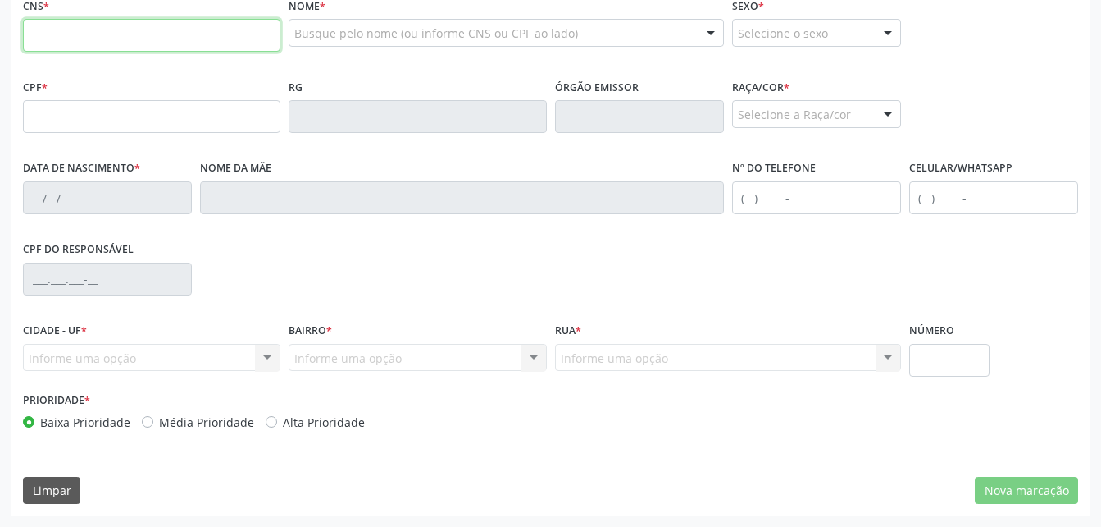
click at [101, 29] on input "text" at bounding box center [152, 35] width 258 height 33
paste input "700 0048 4101 6907"
type input "700 0048 4101 6907"
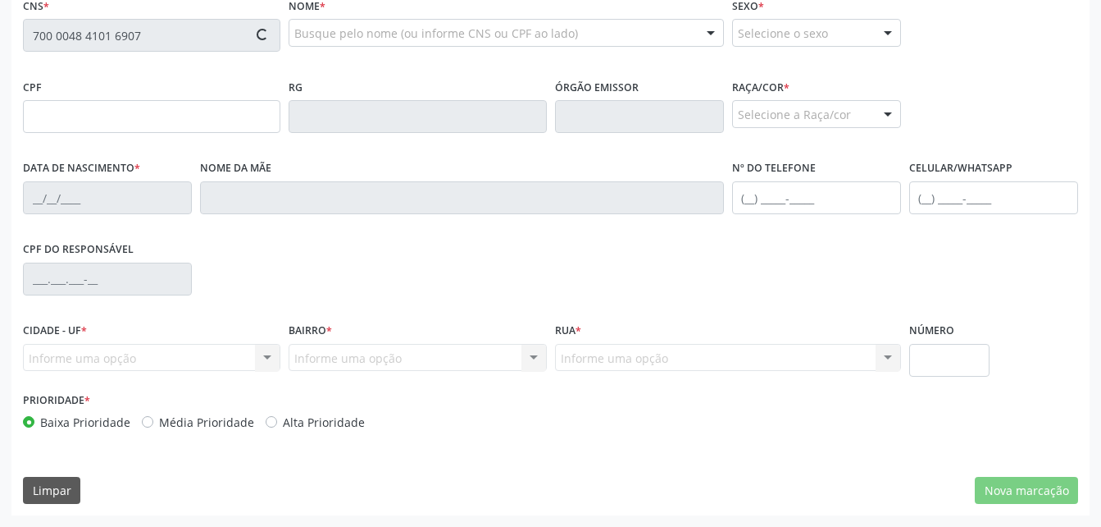
type input "601.811.175-68"
type input "[DATE]"
type input "[PERSON_NAME]"
type input "[PHONE_NUMBER]"
type input "S/N"
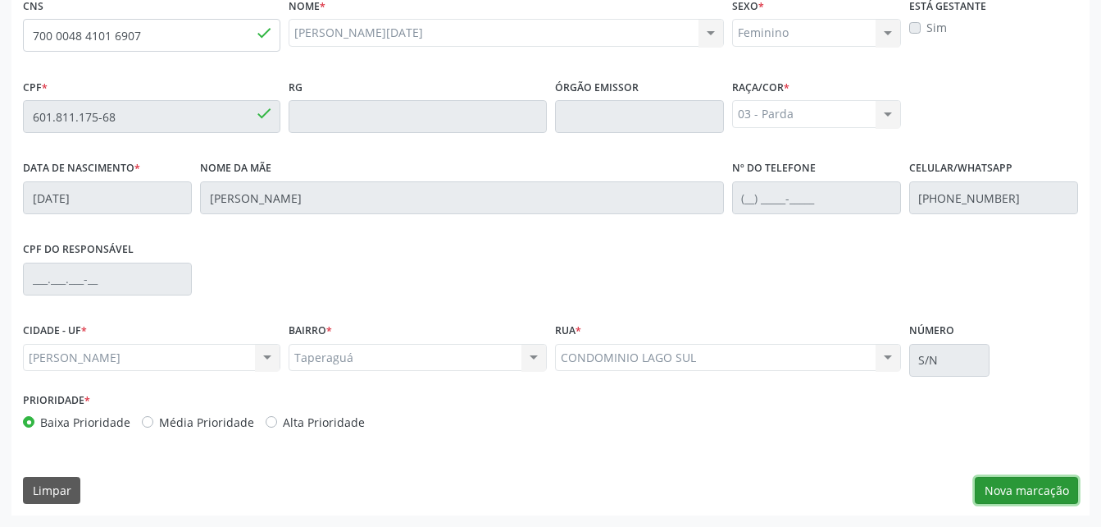
click at [1024, 491] on button "Nova marcação" at bounding box center [1026, 490] width 103 height 28
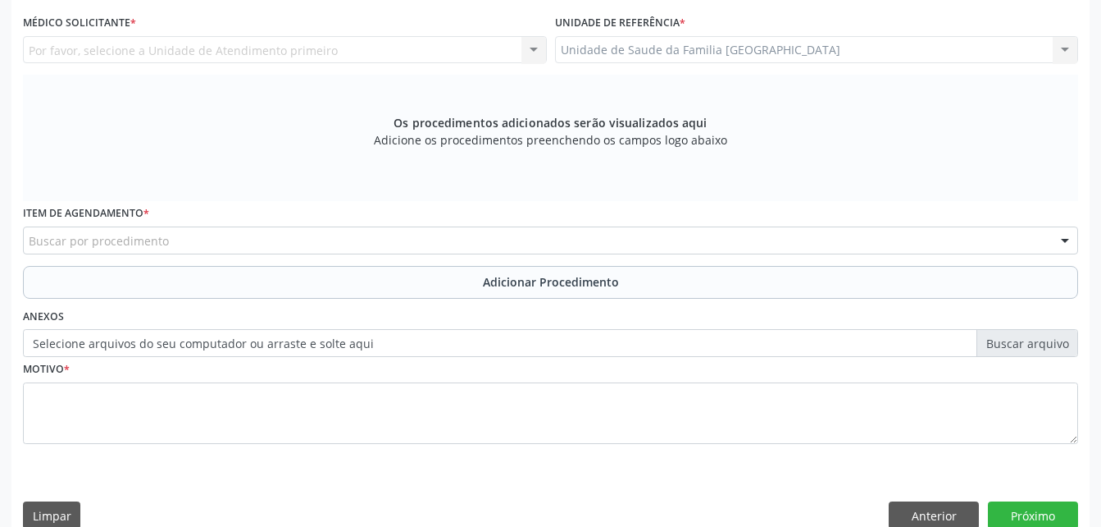
scroll to position [269, 0]
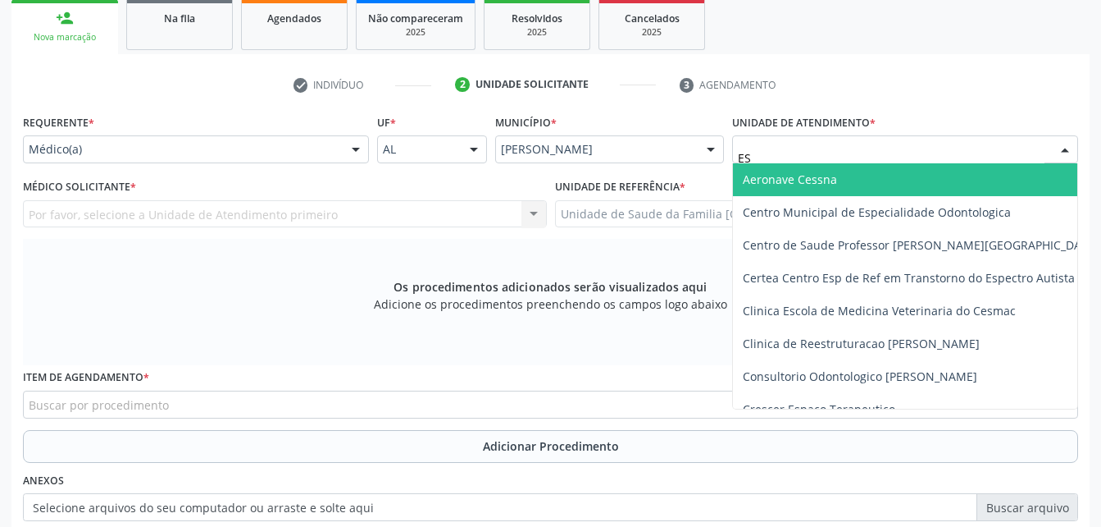
type input "EST"
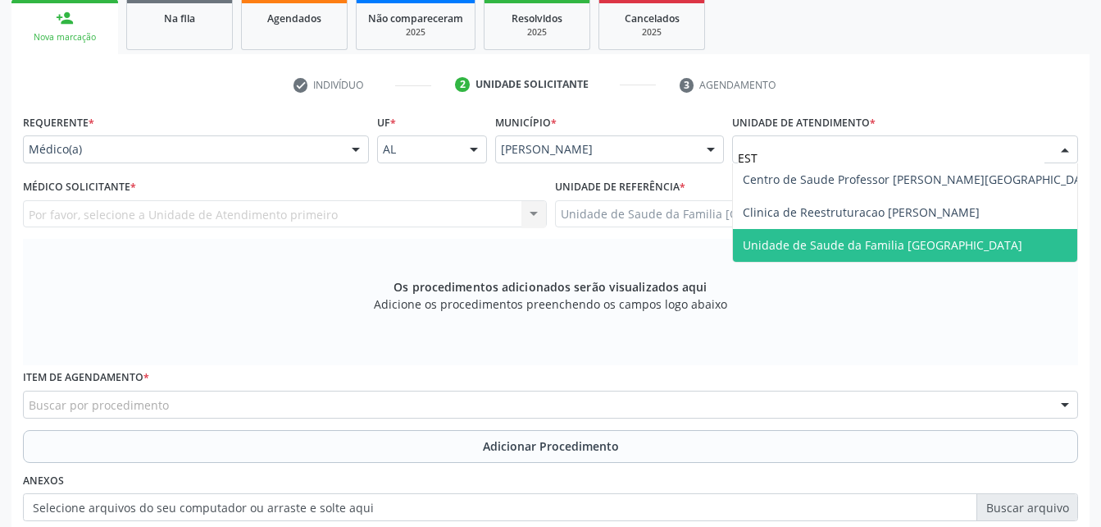
drag, startPoint x: 1000, startPoint y: 248, endPoint x: 987, endPoint y: 249, distance: 13.2
click at [993, 249] on span "Unidade de Saude da Familia [GEOGRAPHIC_DATA]" at bounding box center [921, 245] width 376 height 33
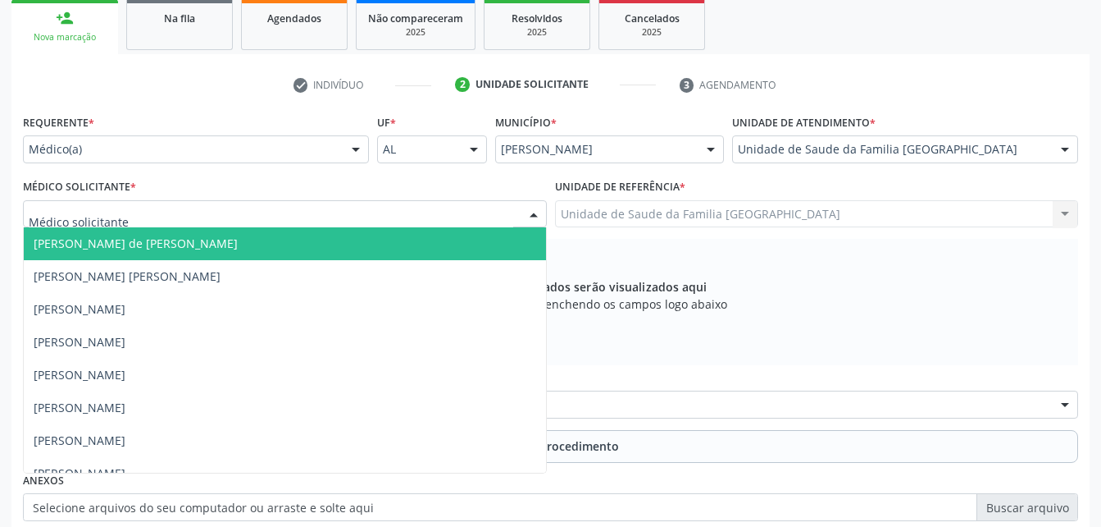
click at [425, 213] on div at bounding box center [285, 214] width 524 height 28
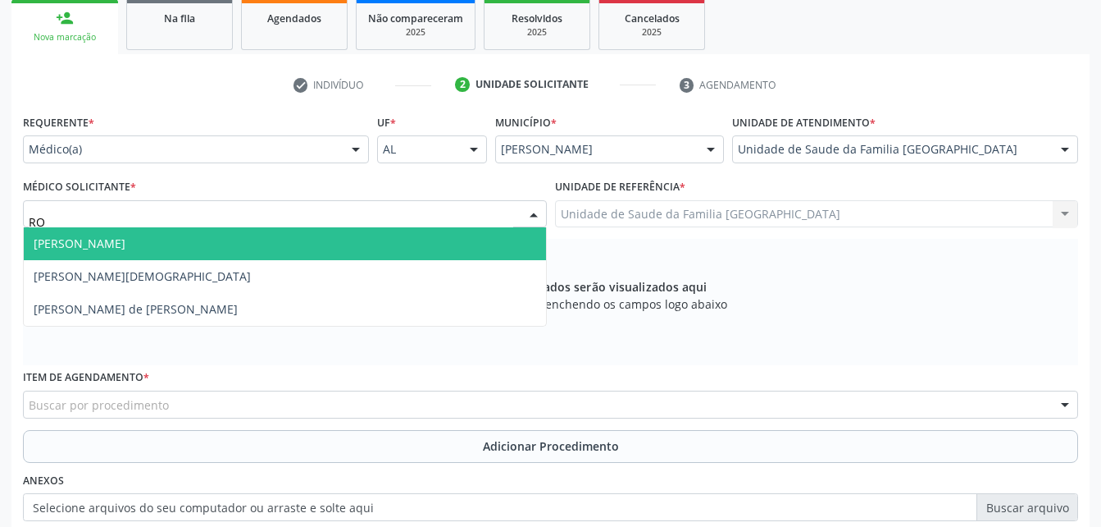
type input "ROD"
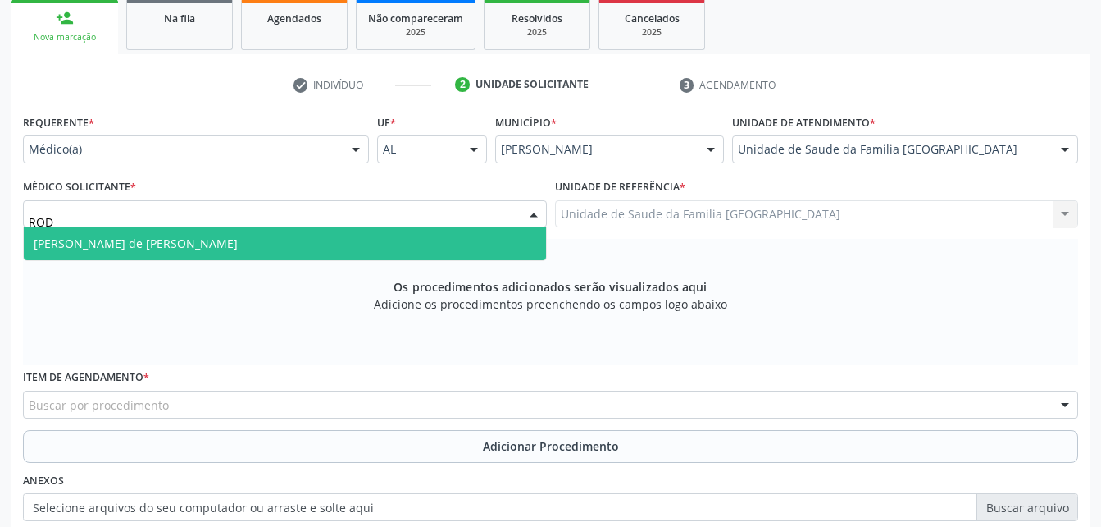
click at [419, 238] on span "[PERSON_NAME] de [PERSON_NAME]" at bounding box center [285, 243] width 522 height 33
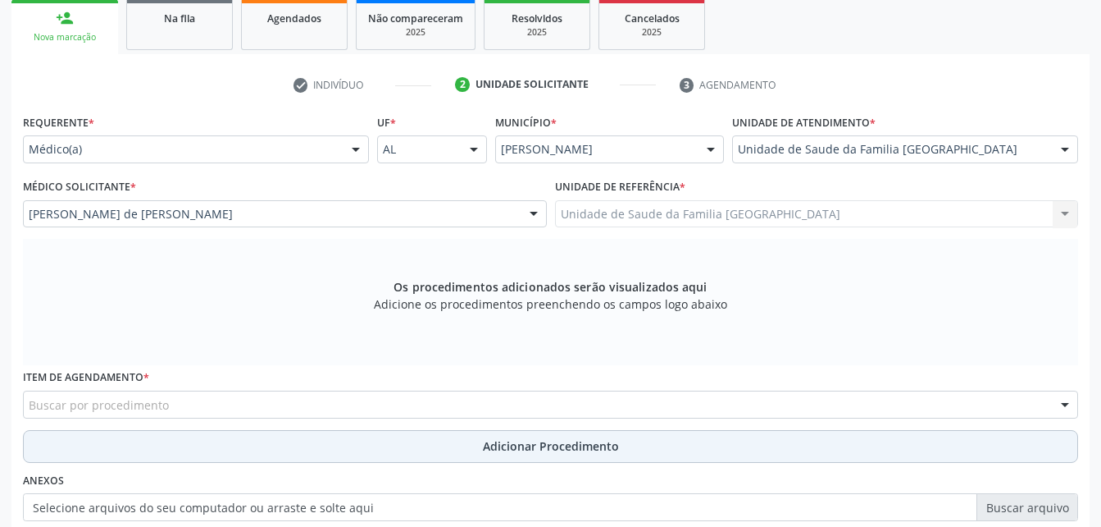
scroll to position [351, 0]
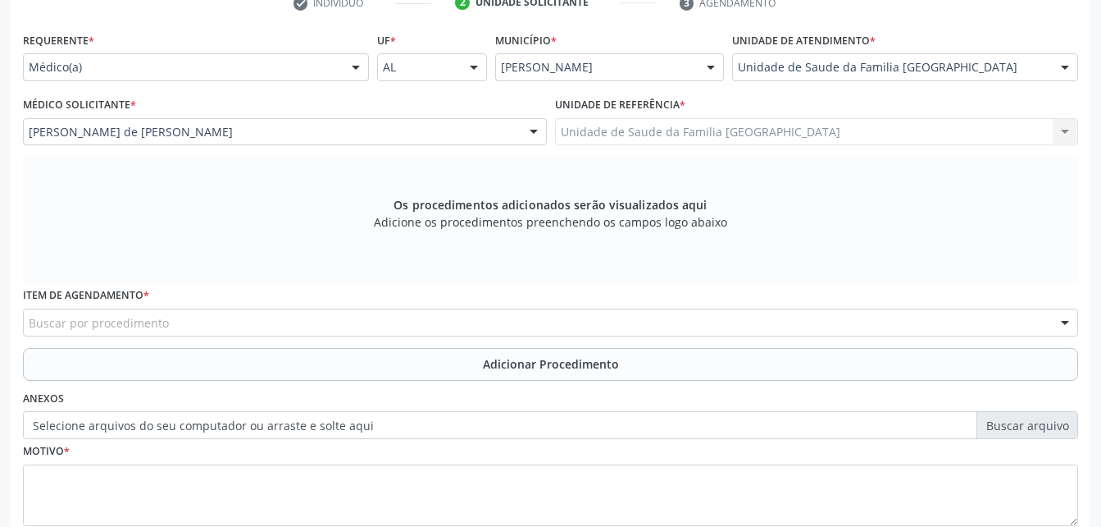
click at [436, 320] on div "Buscar por procedimento" at bounding box center [551, 322] width 1056 height 28
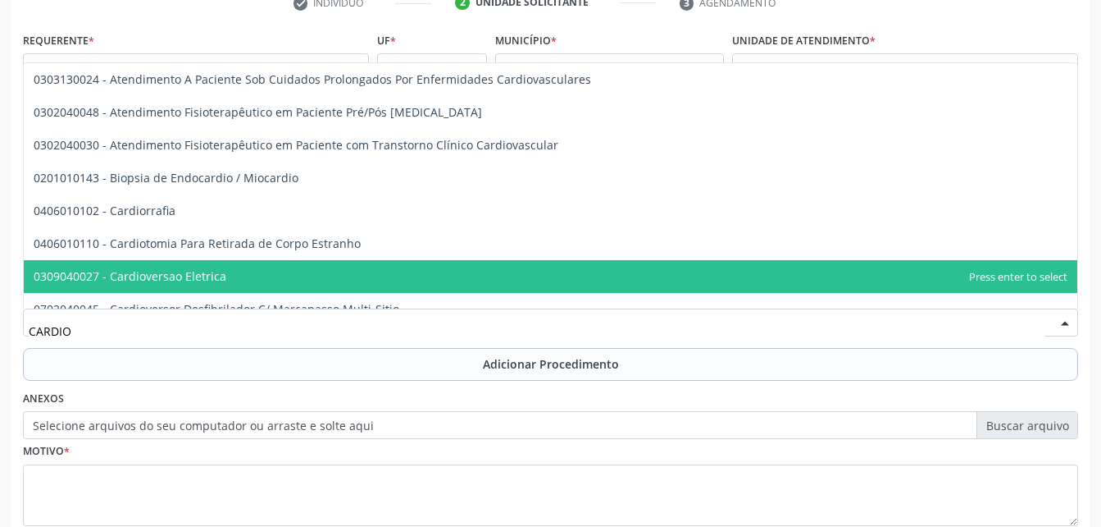
type input "CARDIOL"
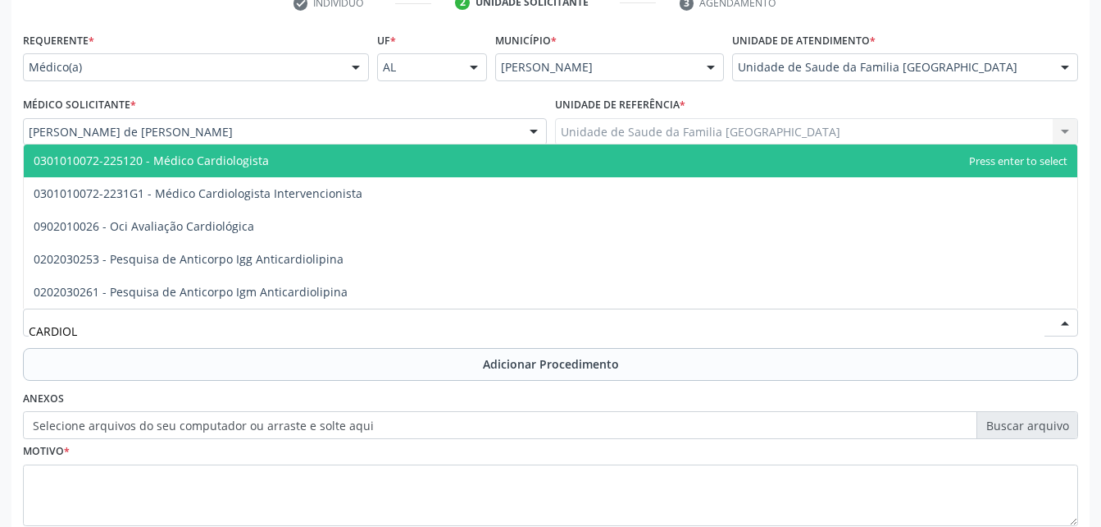
drag, startPoint x: 430, startPoint y: 172, endPoint x: 437, endPoint y: 227, distance: 55.4
click at [431, 205] on ul "0301010072-225120 - Médico Cardiologista 0301010072-2231G1 - Médico Cardiologis…" at bounding box center [551, 226] width 1054 height 164
click at [451, 155] on span "0301010072-225120 - Médico Cardiologista" at bounding box center [551, 160] width 1054 height 33
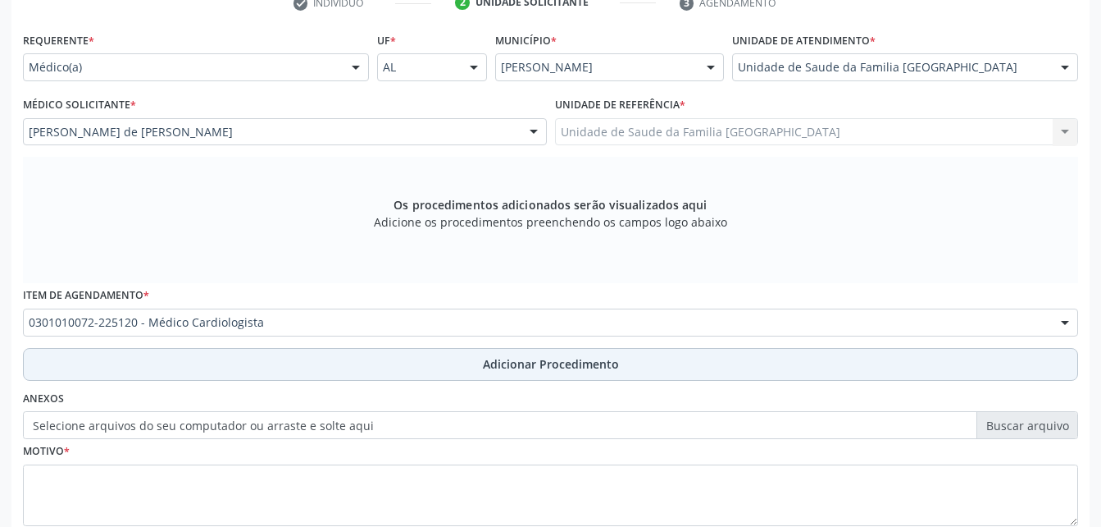
click at [544, 361] on span "Adicionar Procedimento" at bounding box center [551, 363] width 136 height 17
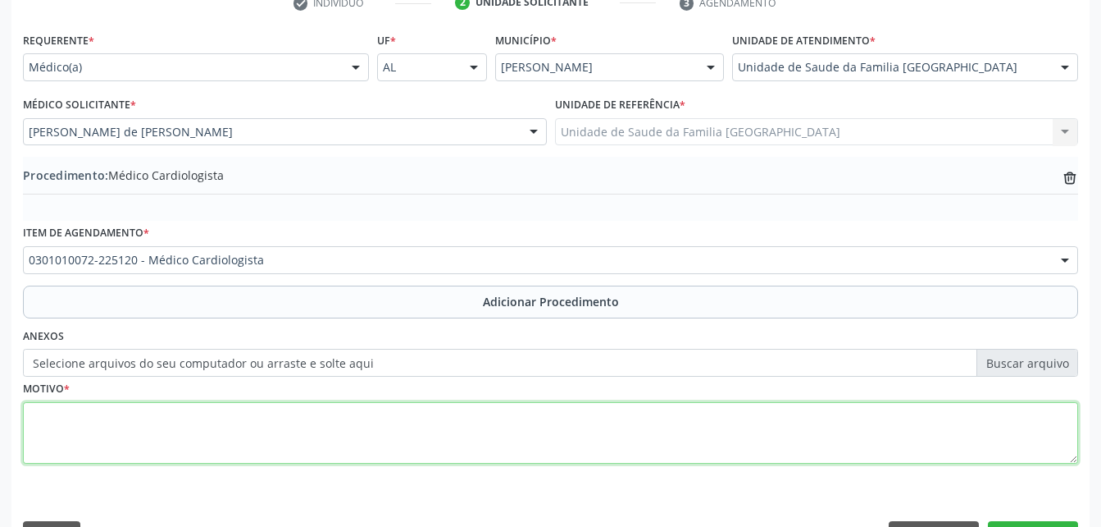
click at [522, 431] on textarea at bounding box center [551, 433] width 1056 height 62
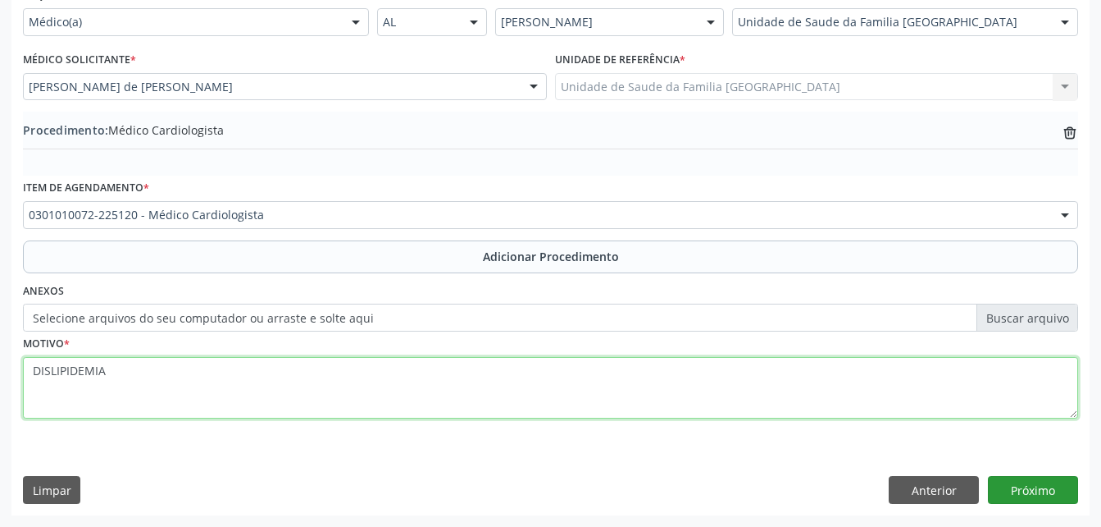
type textarea "DISLIPIDEMIA"
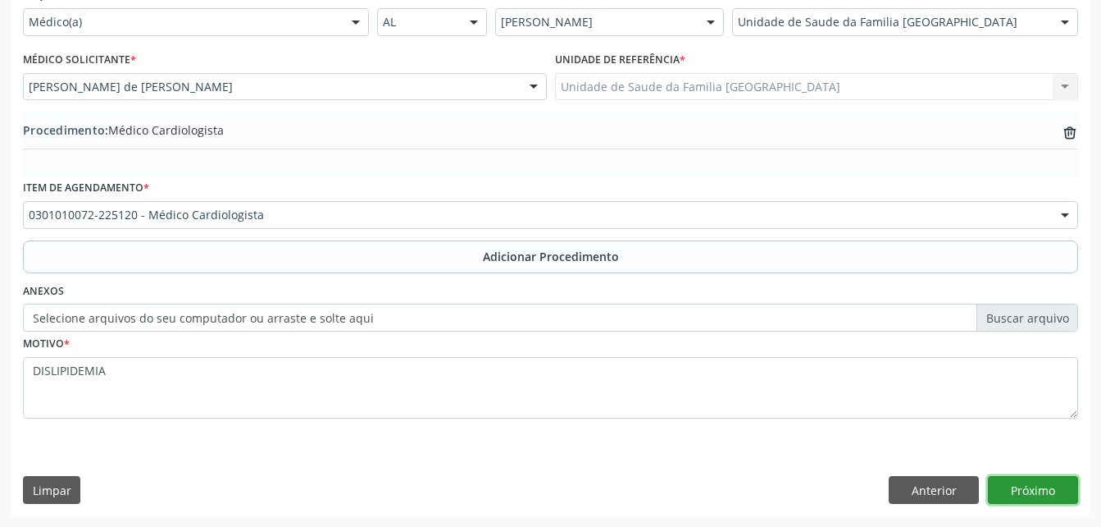
click at [1038, 495] on button "Próximo" at bounding box center [1033, 490] width 90 height 28
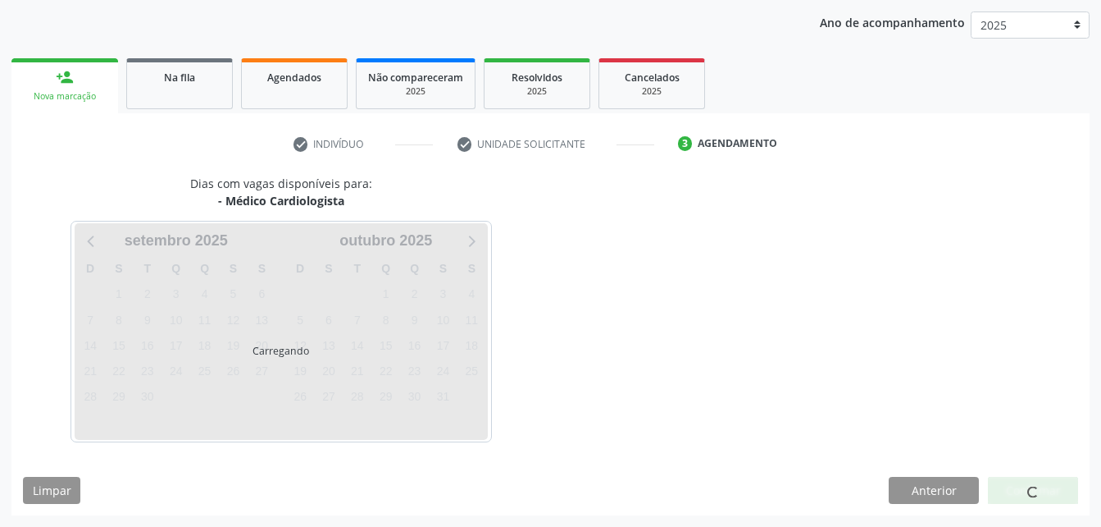
scroll to position [258, 0]
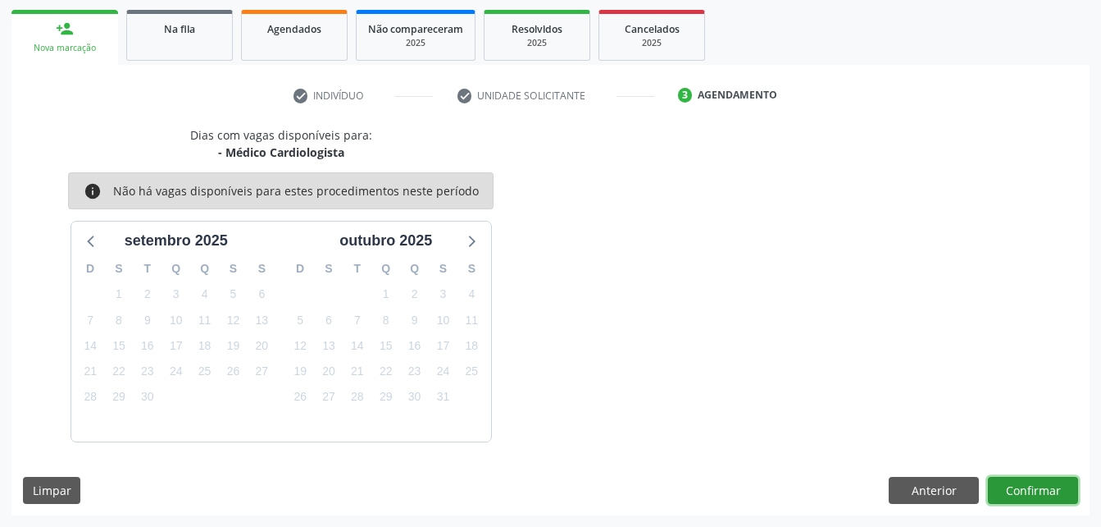
click at [1056, 495] on button "Confirmar" at bounding box center [1033, 490] width 90 height 28
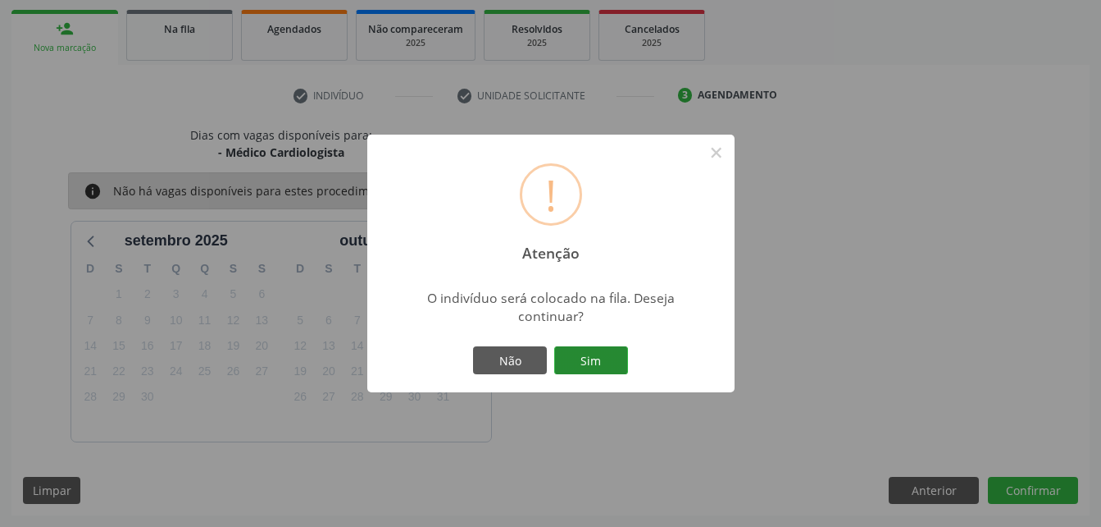
click at [598, 362] on button "Sim" at bounding box center [591, 360] width 74 height 28
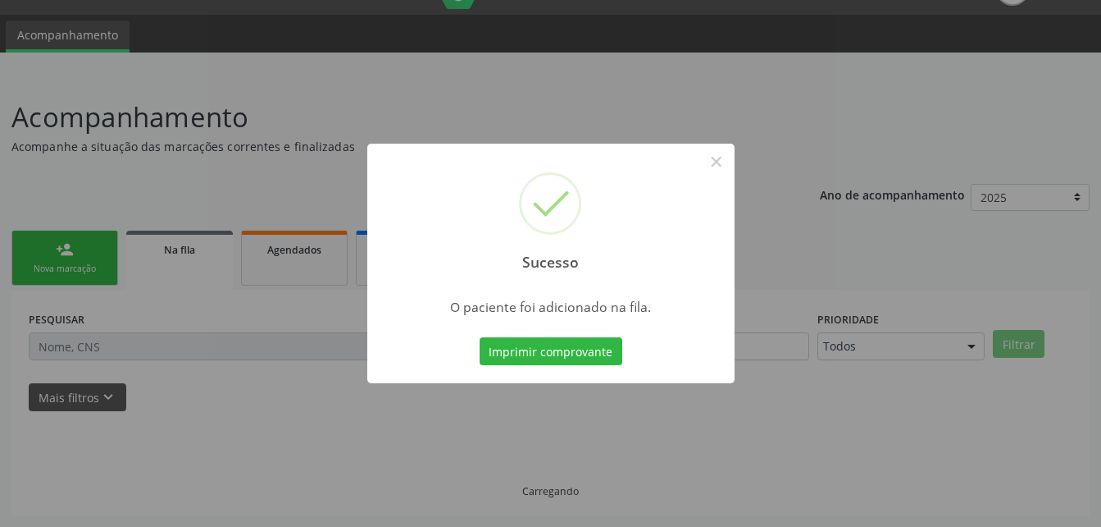
scroll to position [38, 0]
click at [65, 266] on div "Sucesso × O paciente foi adicionado na fila. Imprimir comprovante Cancel" at bounding box center [550, 263] width 1101 height 527
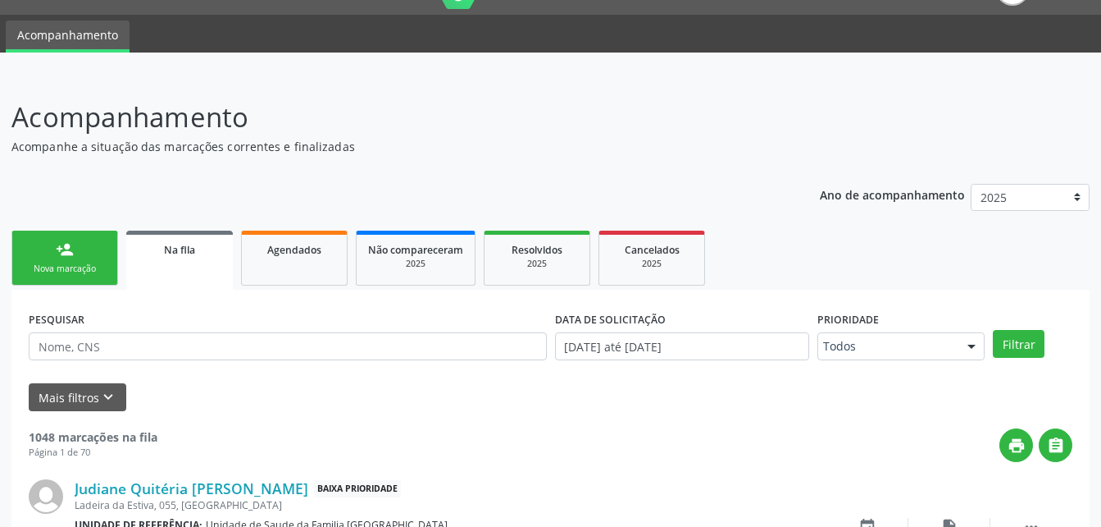
click at [57, 241] on div "person_add" at bounding box center [65, 249] width 18 height 18
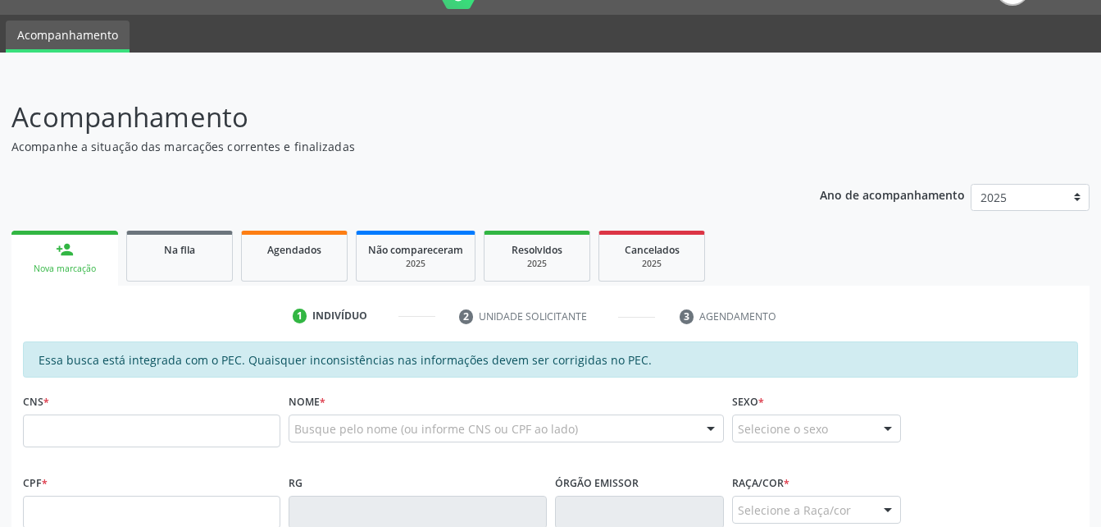
scroll to position [120, 0]
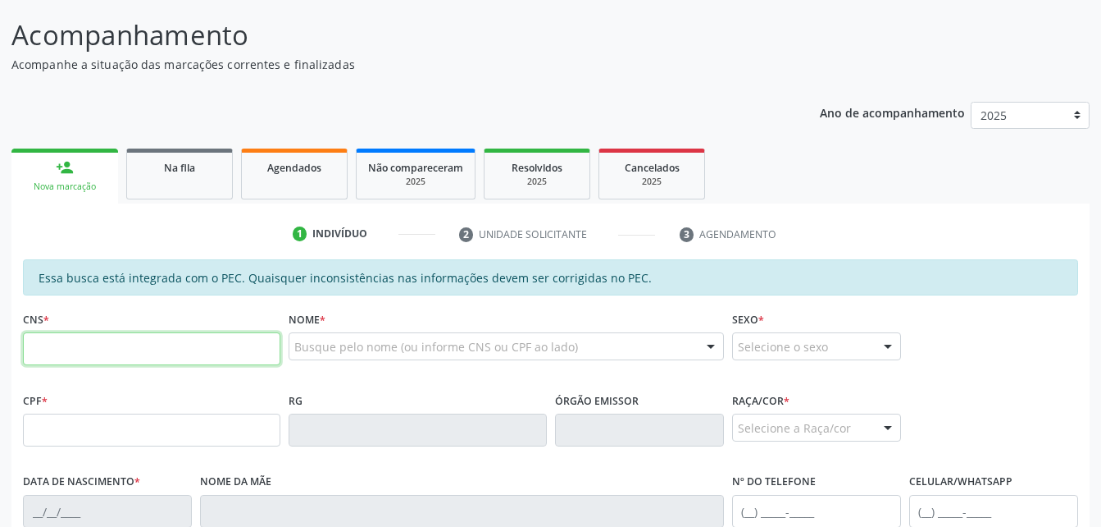
click at [89, 336] on input "text" at bounding box center [152, 348] width 258 height 33
paste input "700 0048 4101 6907"
type input "700 0048 4101 6907"
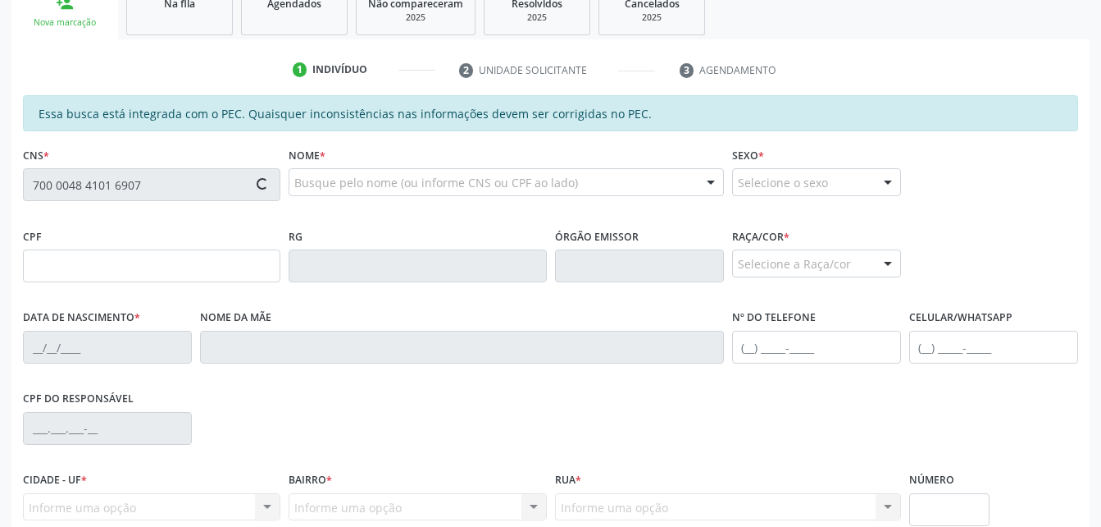
type input "601.811.175-68"
type input "[DATE]"
type input "[PERSON_NAME]"
type input "[PHONE_NUMBER]"
type input "S/N"
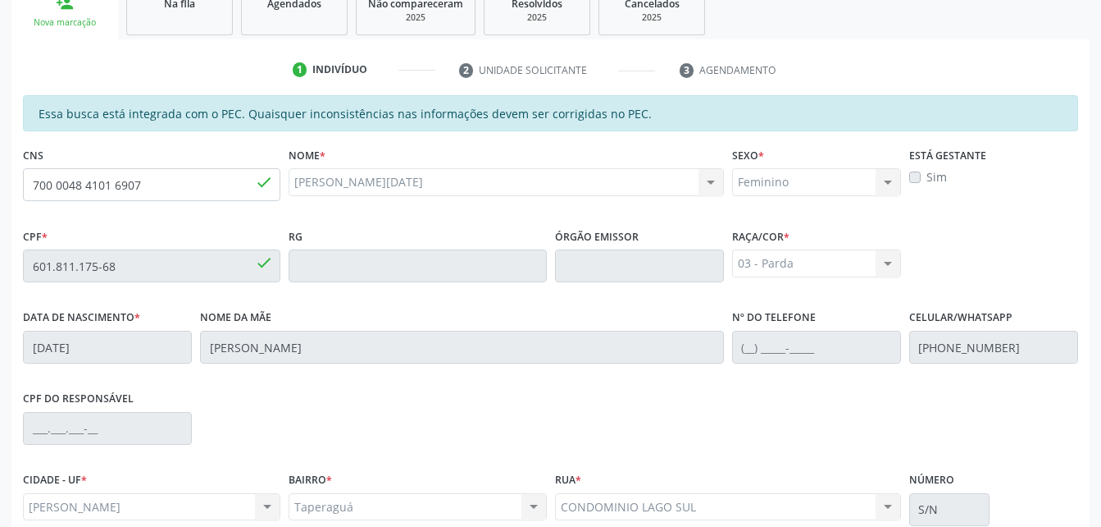
scroll to position [433, 0]
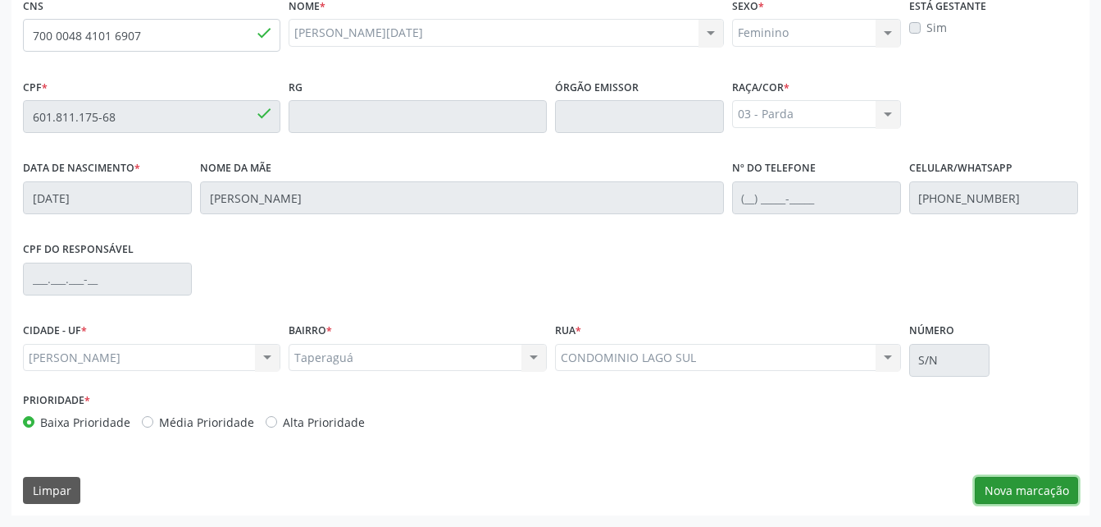
click at [1060, 493] on button "Nova marcação" at bounding box center [1026, 490] width 103 height 28
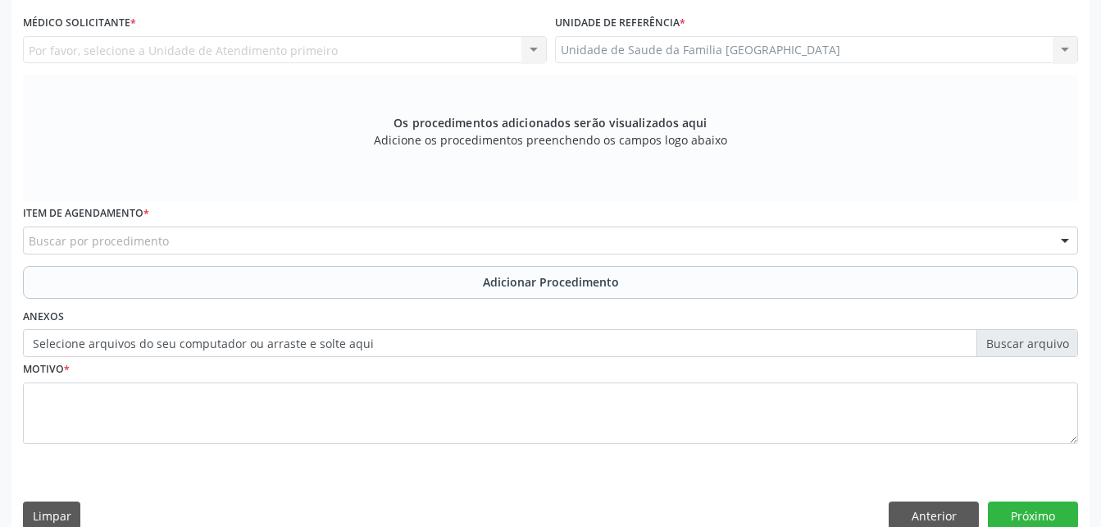
scroll to position [351, 0]
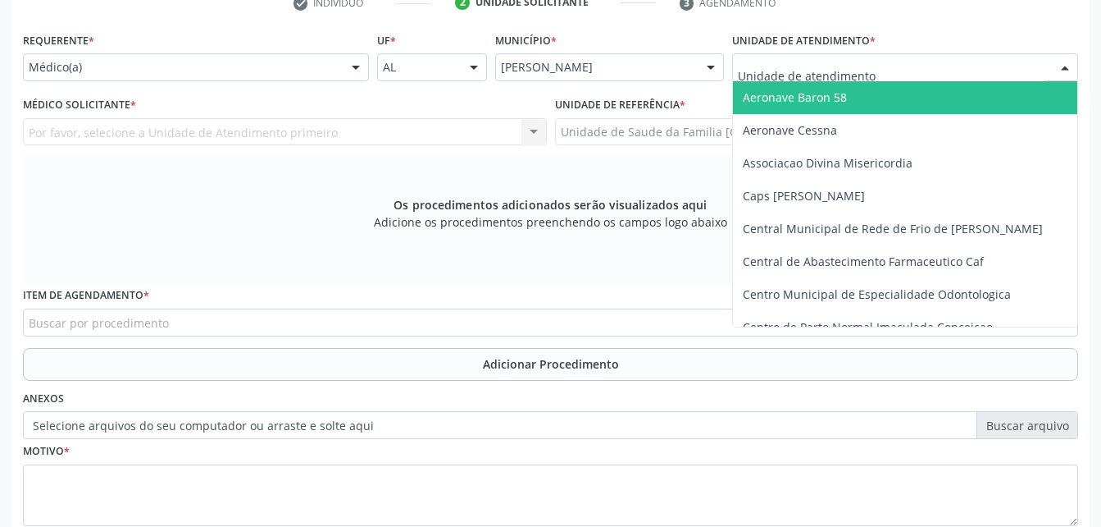
click at [874, 66] on div at bounding box center [905, 67] width 346 height 28
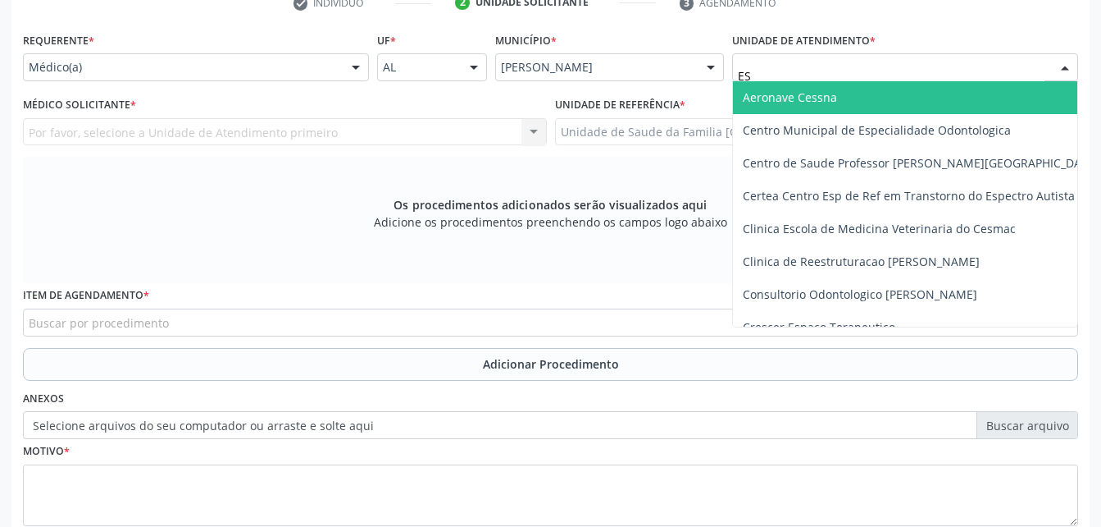
type input "EST"
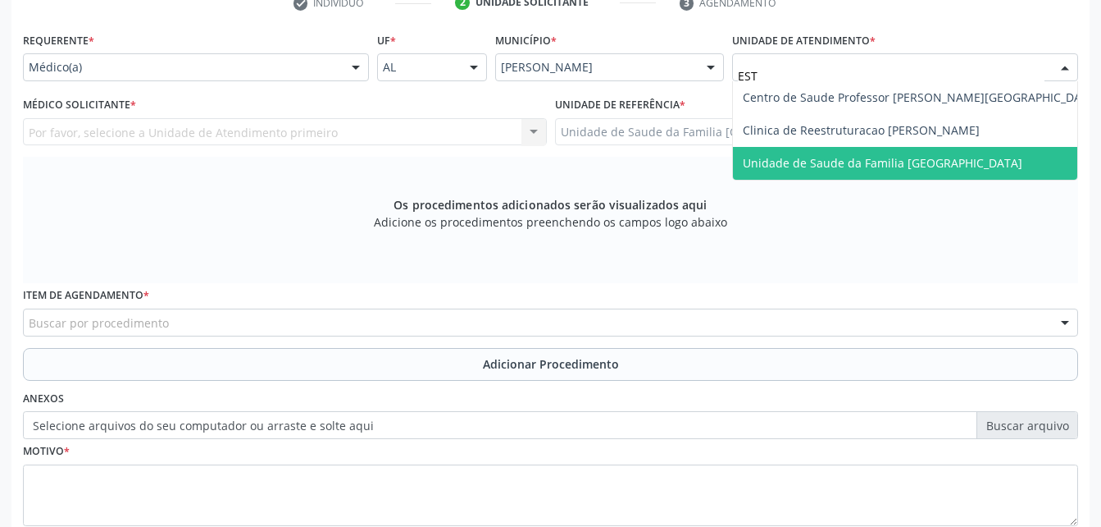
click at [814, 166] on span "Unidade de Saude da Familia [GEOGRAPHIC_DATA]" at bounding box center [883, 163] width 280 height 16
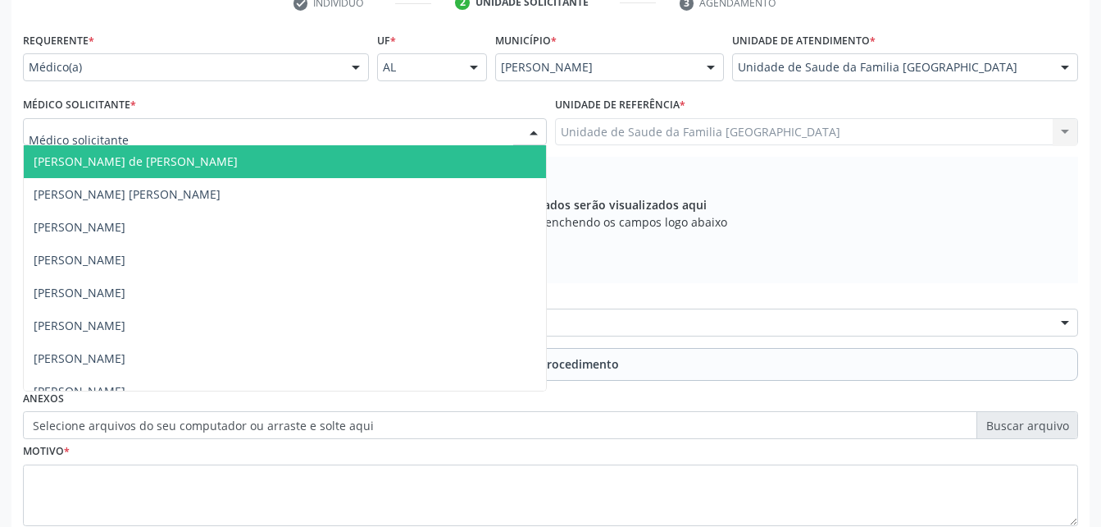
click at [301, 134] on div at bounding box center [285, 132] width 524 height 28
type input "RO"
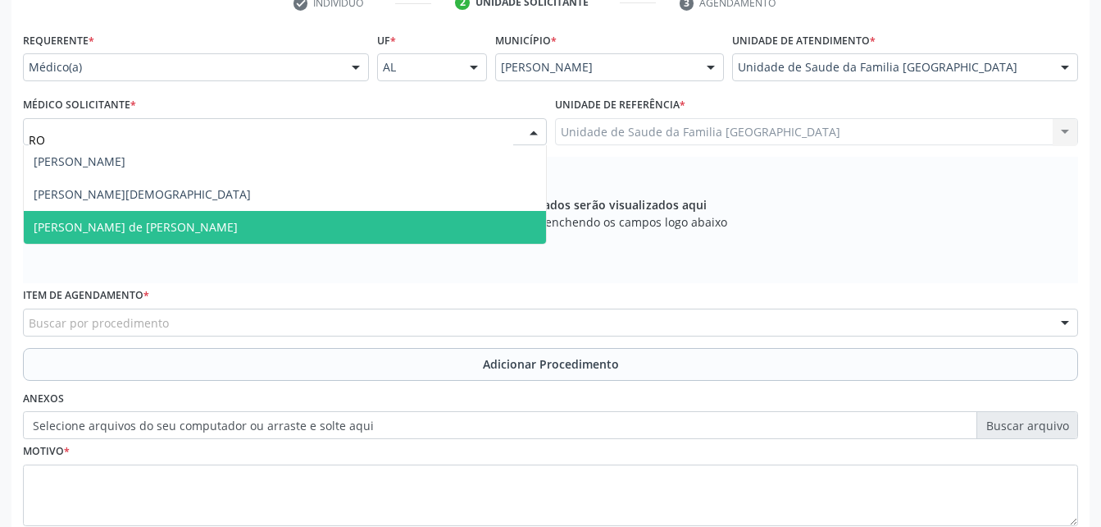
click at [330, 235] on span "[PERSON_NAME] de [PERSON_NAME]" at bounding box center [285, 227] width 522 height 33
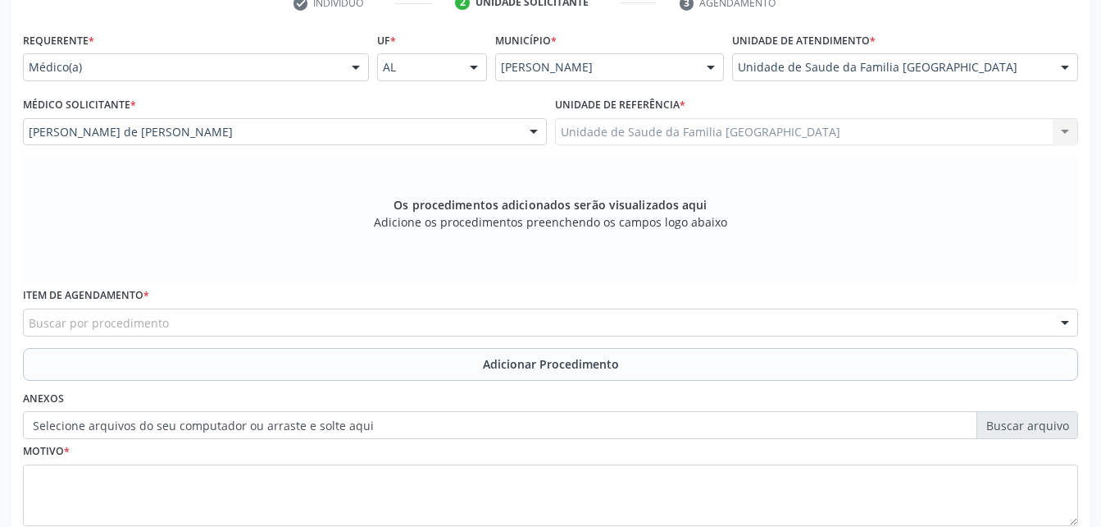
click at [329, 327] on div "Buscar por procedimento" at bounding box center [551, 322] width 1056 height 28
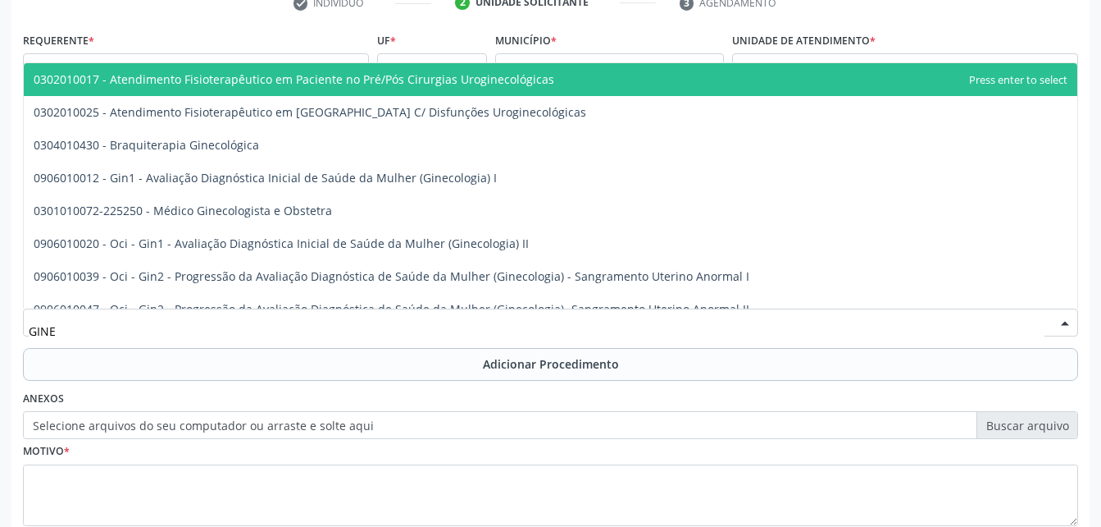
type input "GINEC"
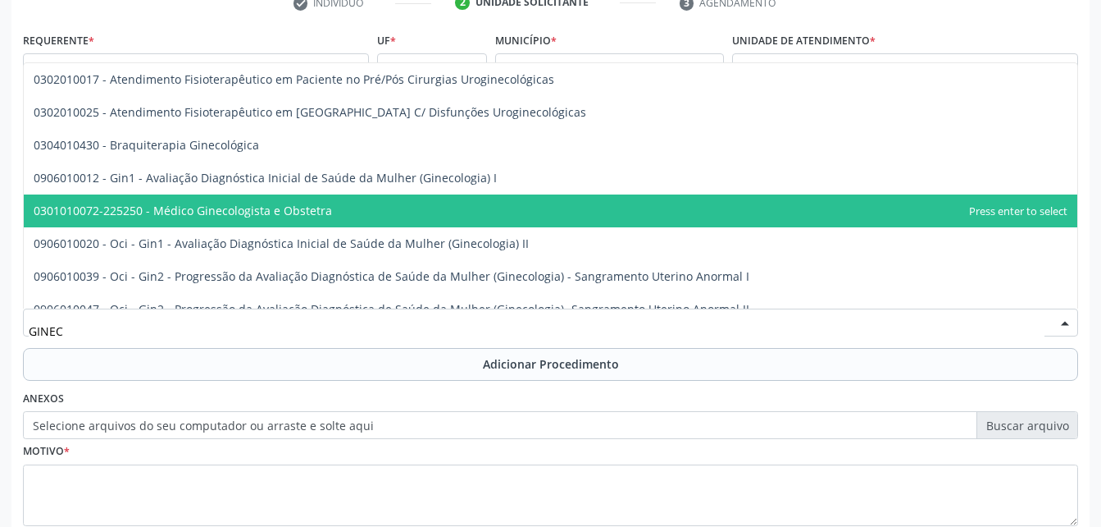
click at [214, 198] on span "0301010072-225250 - Médico Ginecologista e Obstetra" at bounding box center [551, 210] width 1054 height 33
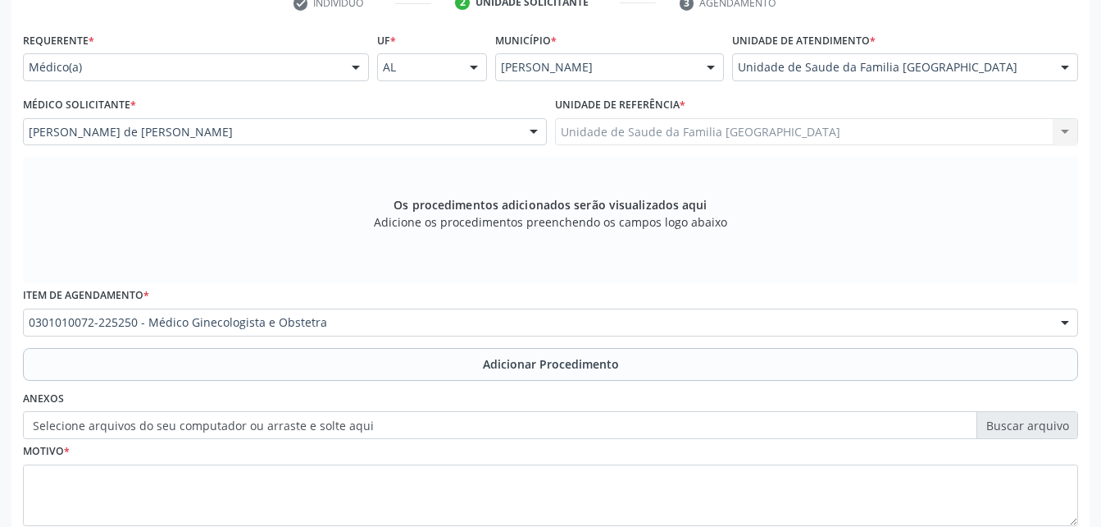
click at [317, 380] on button "Adicionar Procedimento" at bounding box center [551, 364] width 1056 height 33
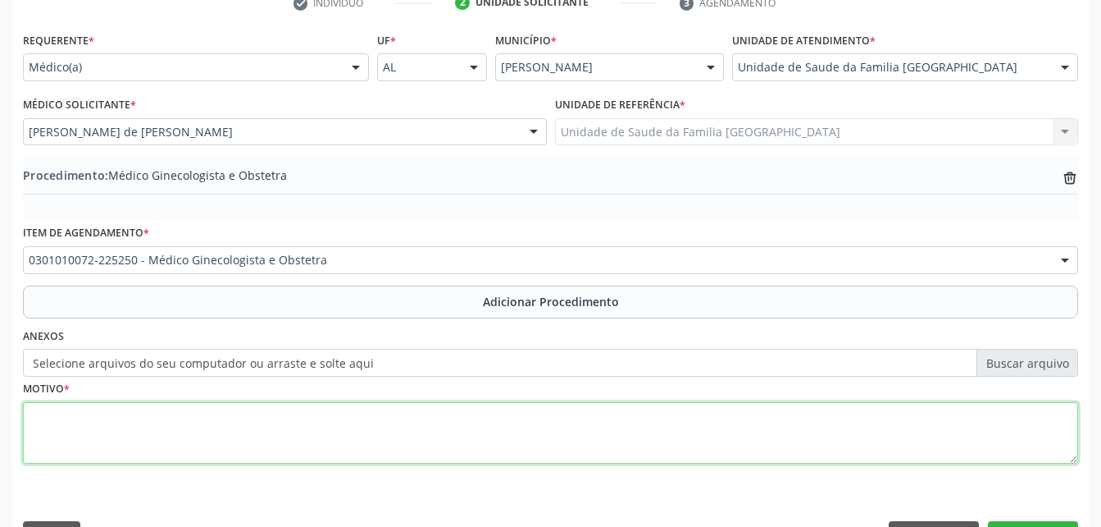
click at [326, 413] on textarea at bounding box center [551, 433] width 1056 height 62
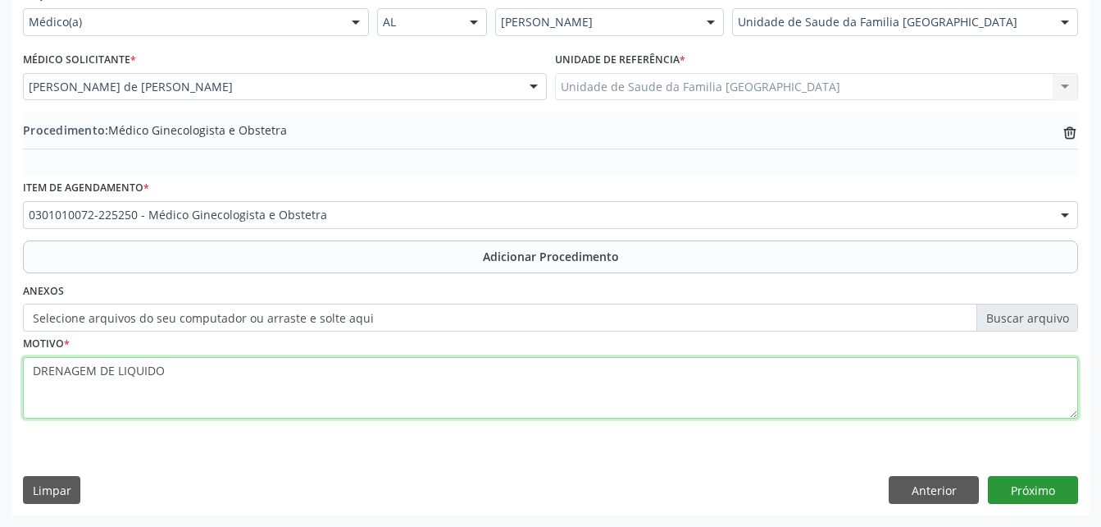
type textarea "DRENAGEM DE LIQUIDO"
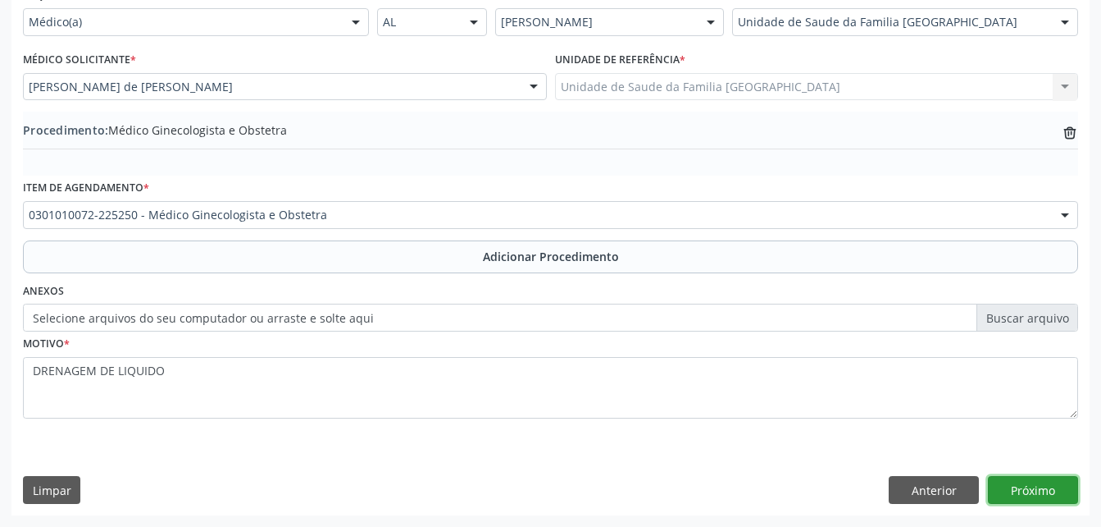
click at [1019, 478] on button "Próximo" at bounding box center [1033, 490] width 90 height 28
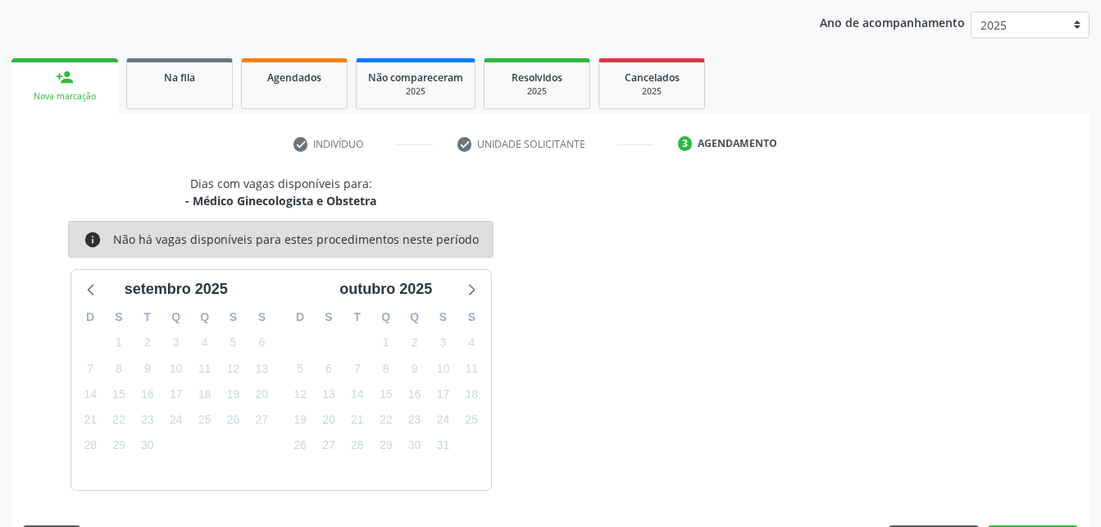
scroll to position [258, 0]
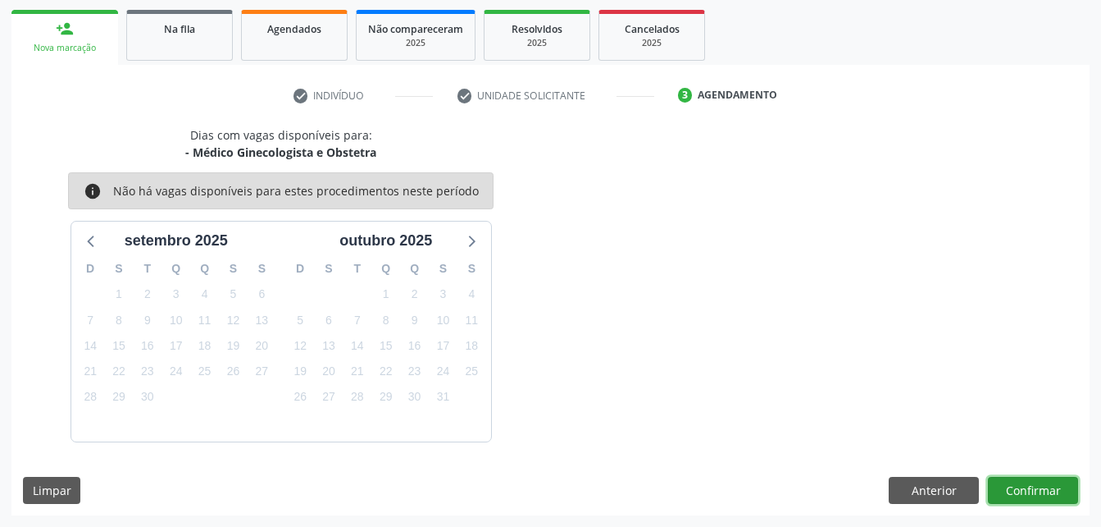
click at [1027, 487] on button "Confirmar" at bounding box center [1033, 490] width 90 height 28
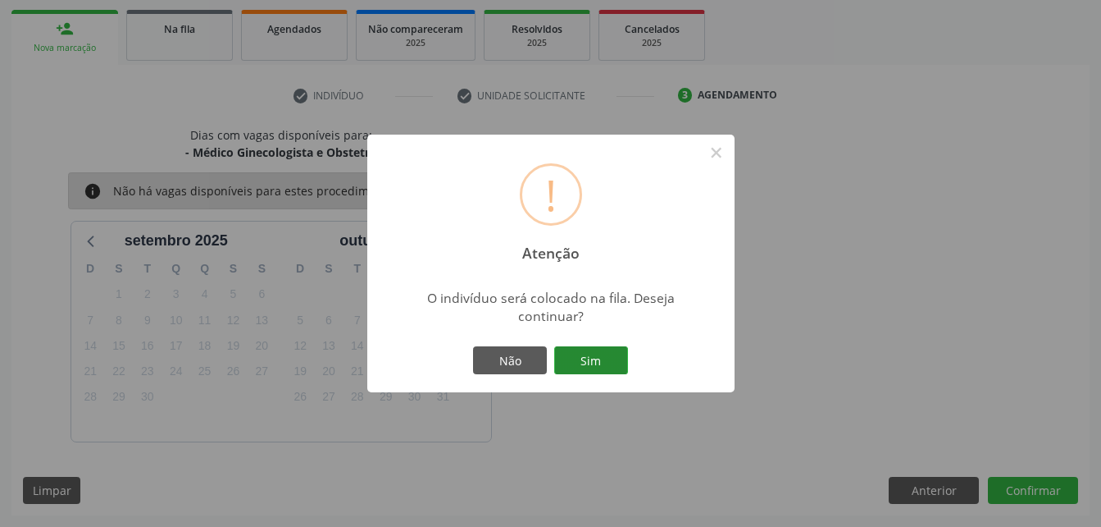
click at [594, 349] on button "Sim" at bounding box center [591, 360] width 74 height 28
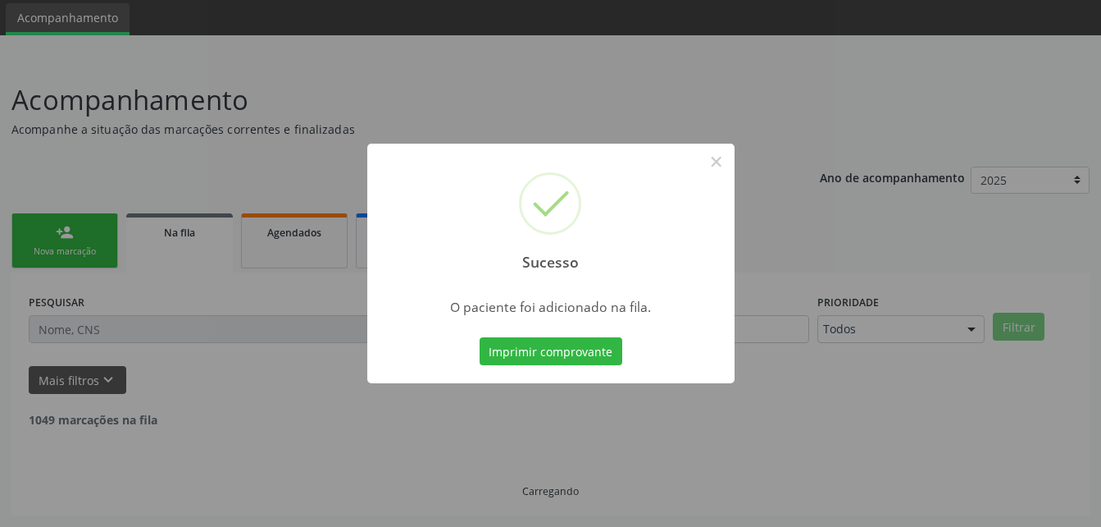
scroll to position [38, 0]
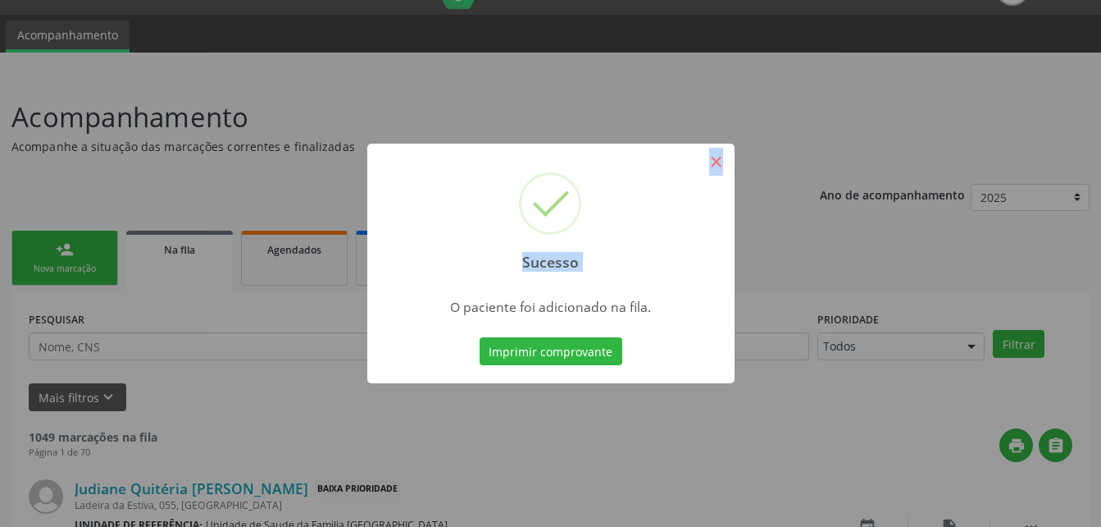
click at [724, 164] on div "Sucesso ×" at bounding box center [550, 214] width 367 height 141
click at [721, 166] on button "×" at bounding box center [717, 162] width 28 height 28
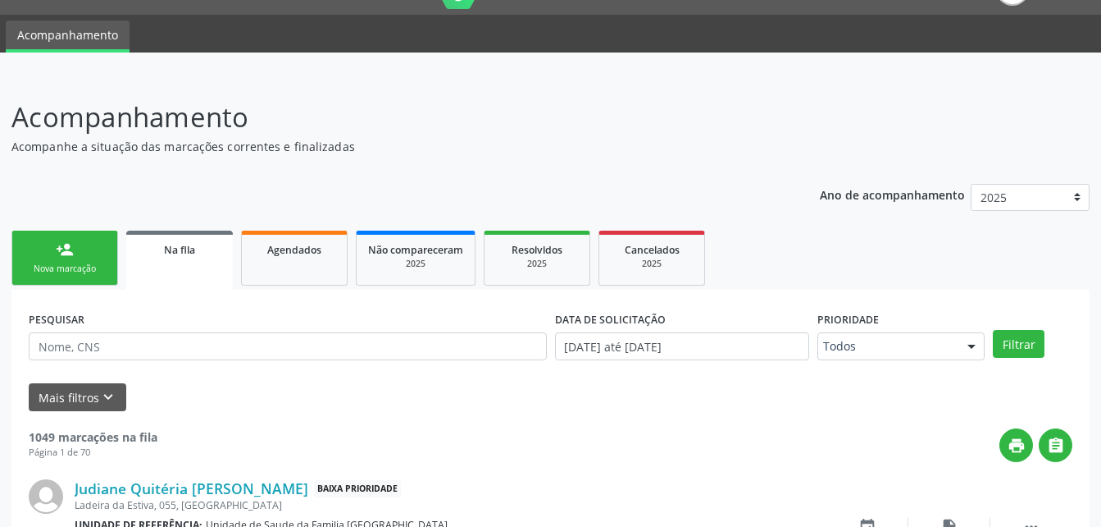
click at [84, 253] on link "person_add Nova marcação" at bounding box center [64, 257] width 107 height 55
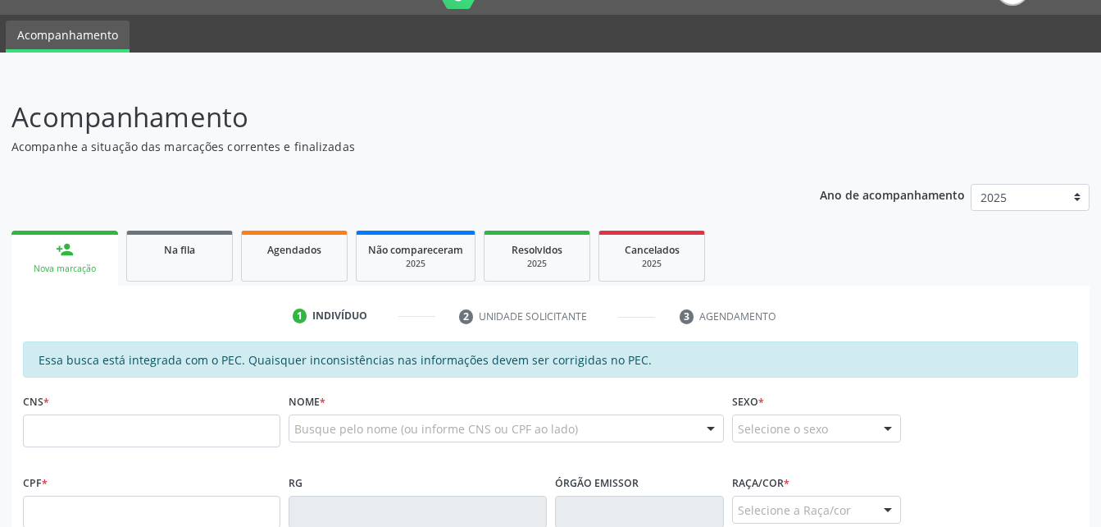
scroll to position [202, 0]
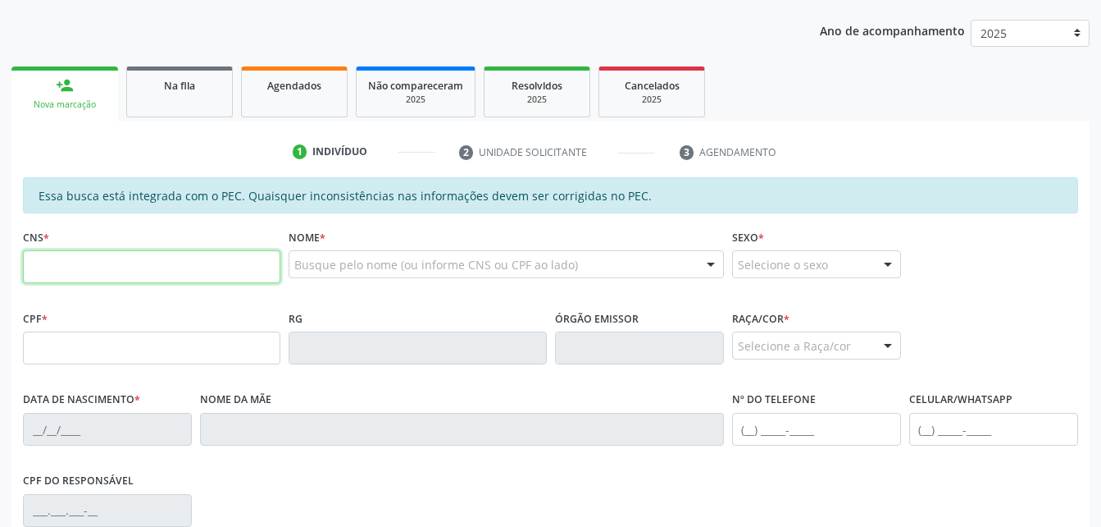
click at [121, 261] on input "text" at bounding box center [152, 266] width 258 height 33
paste input "700 0048 4101 6907"
type input "700 0048 4101 6907"
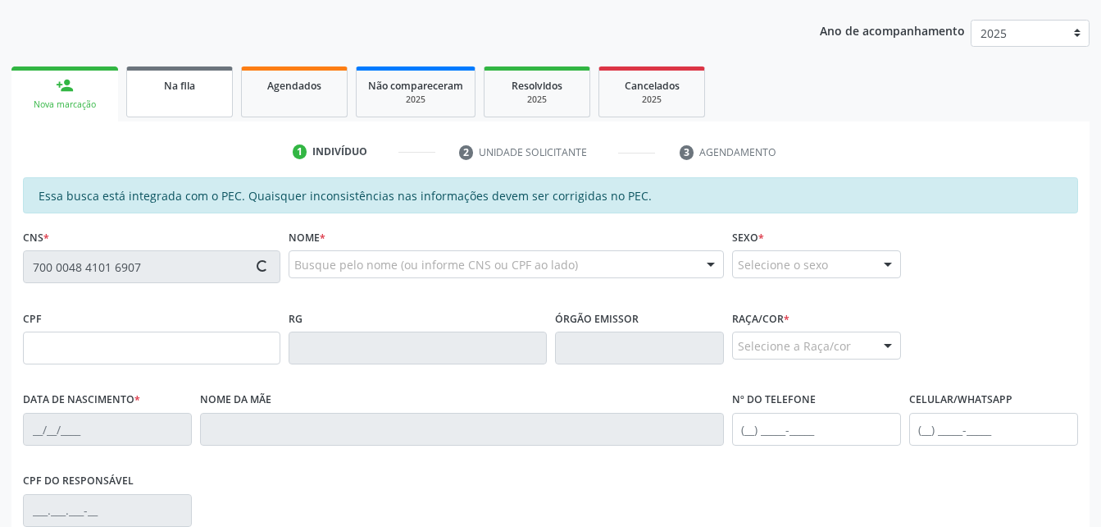
type input "601.811.175-68"
type input "[DATE]"
type input "[PERSON_NAME]"
type input "[PHONE_NUMBER]"
type input "S/N"
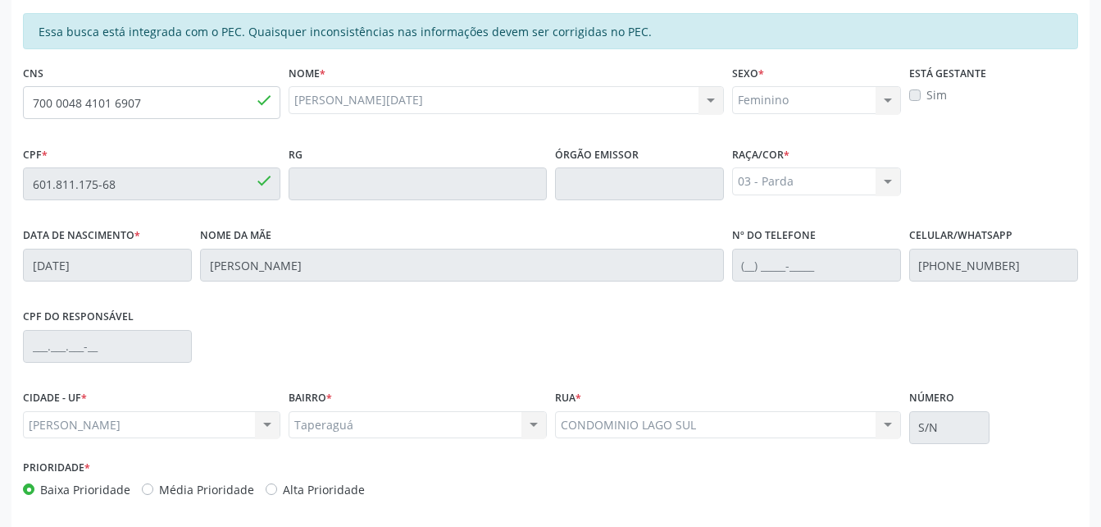
scroll to position [433, 0]
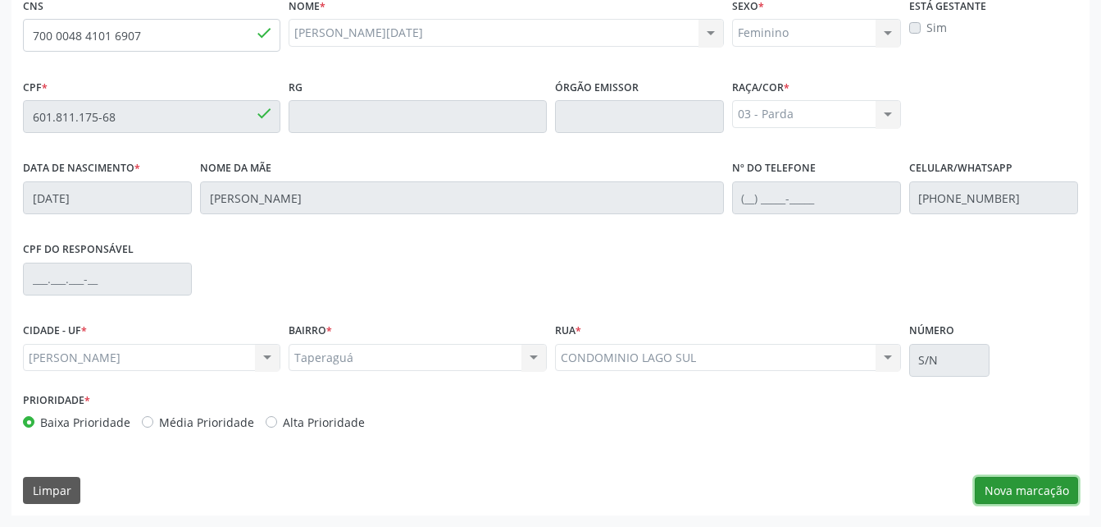
click at [1059, 481] on button "Nova marcação" at bounding box center [1026, 490] width 103 height 28
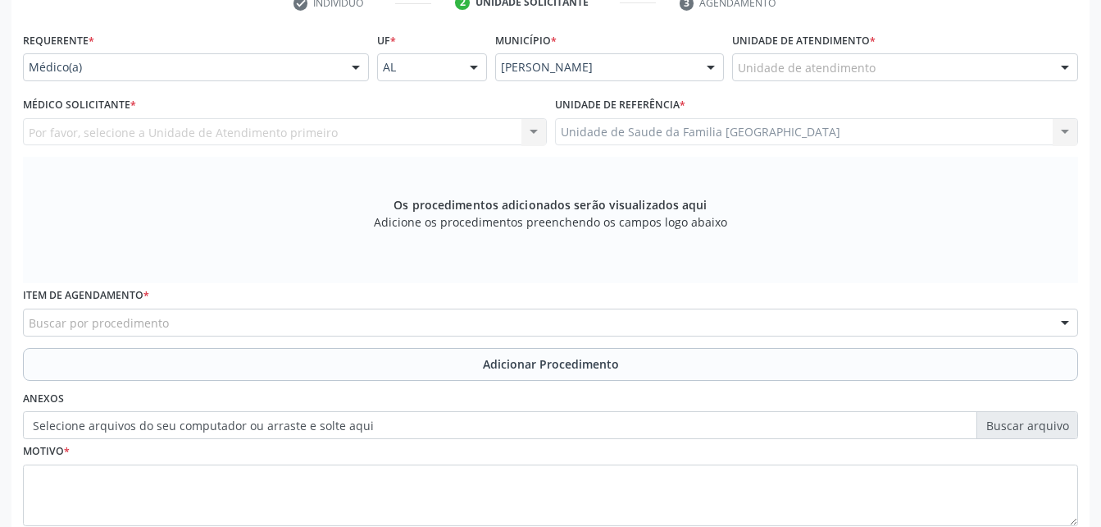
scroll to position [269, 0]
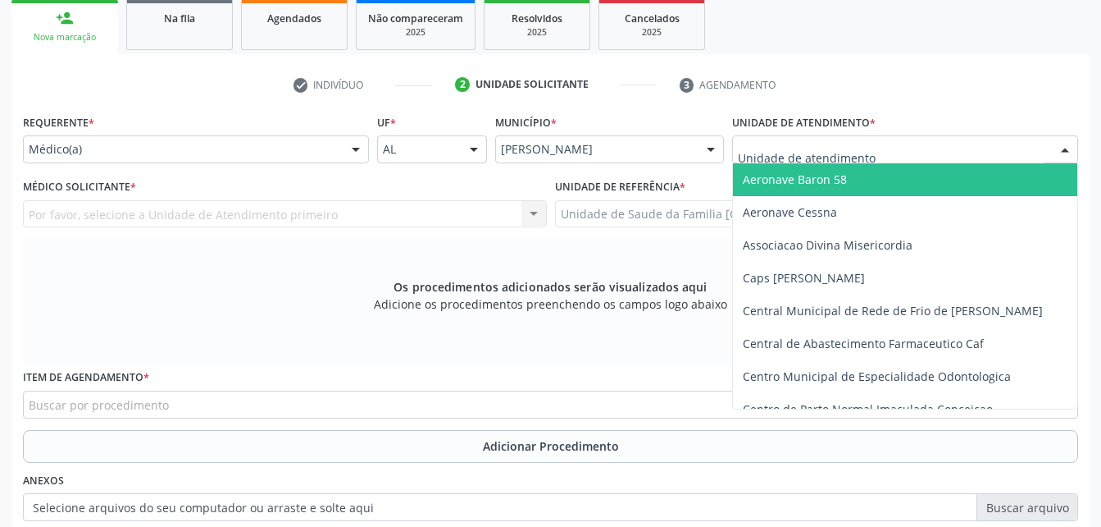
click at [875, 153] on div at bounding box center [905, 149] width 346 height 28
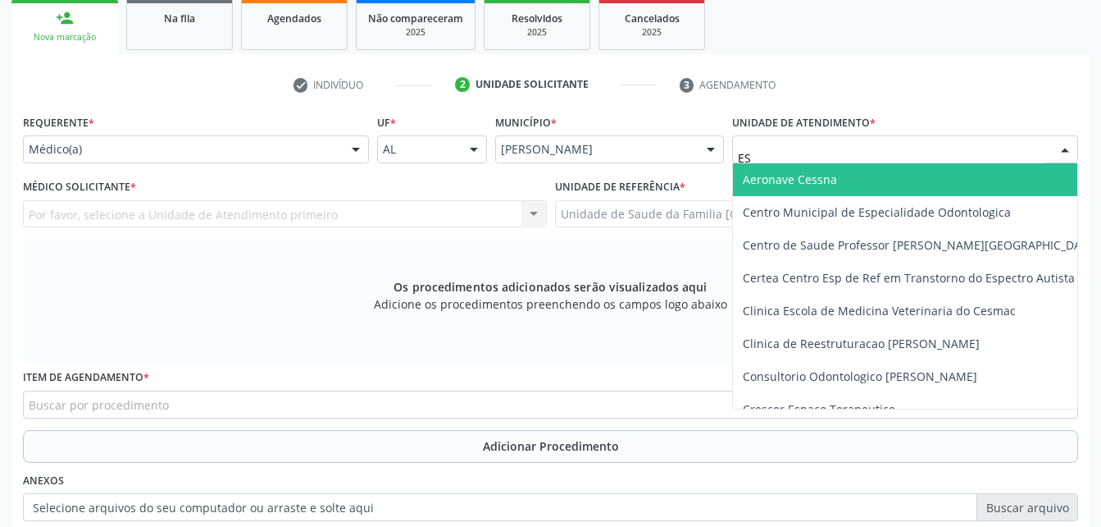
type input "EST"
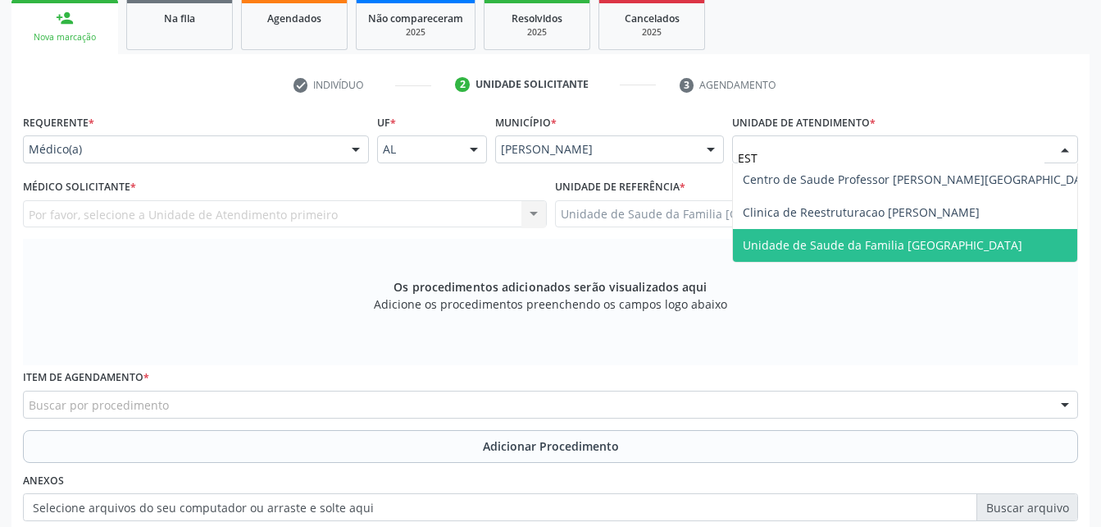
click at [878, 237] on span "Unidade de Saude da Familia [GEOGRAPHIC_DATA]" at bounding box center [883, 245] width 280 height 16
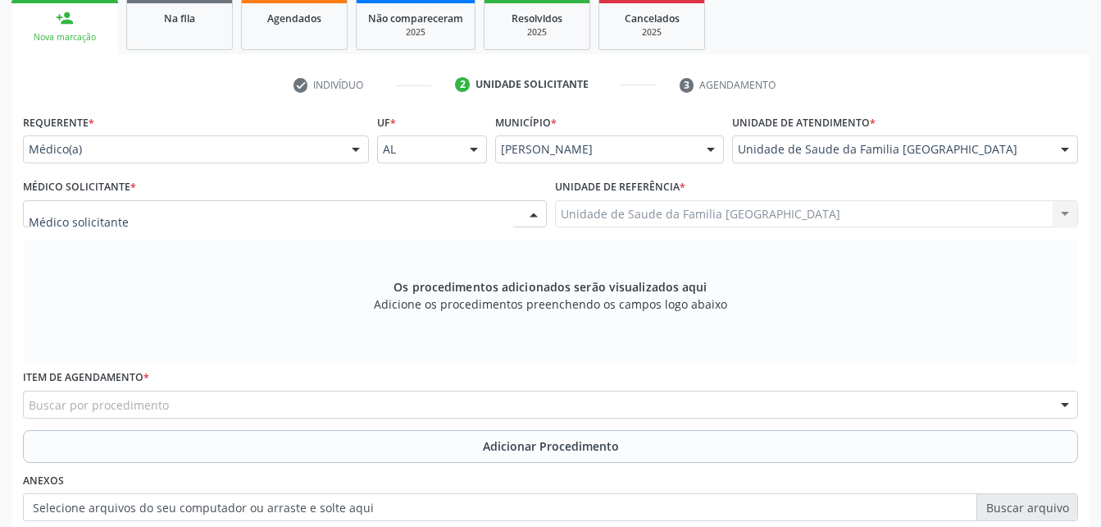
click at [174, 210] on div at bounding box center [285, 214] width 524 height 28
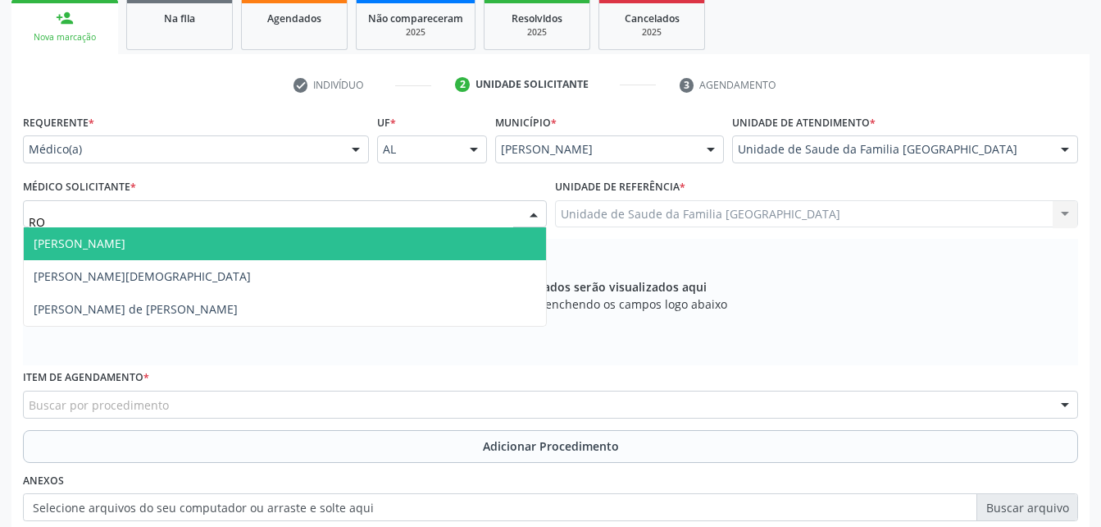
type input "ROD"
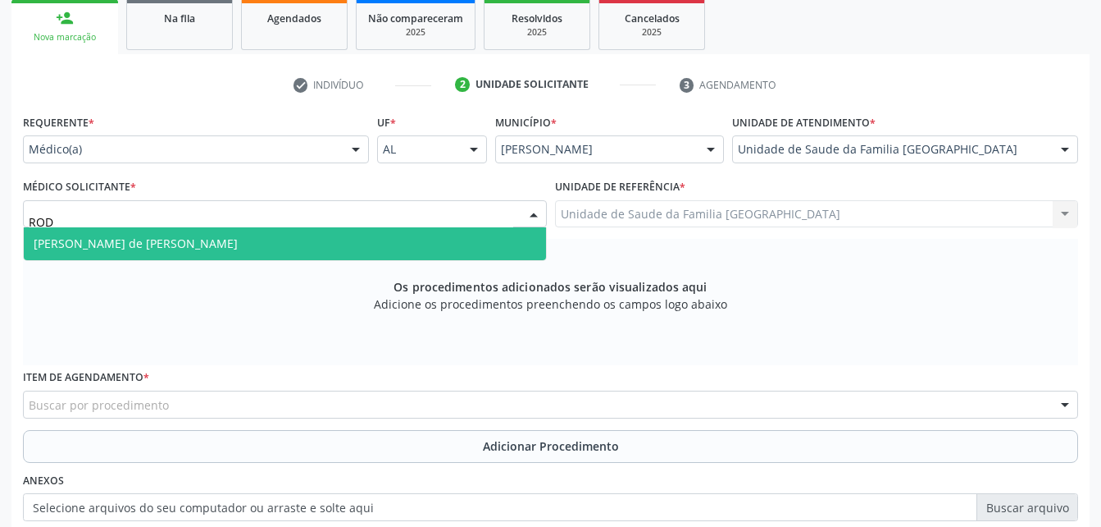
click at [277, 249] on span "[PERSON_NAME] de [PERSON_NAME]" at bounding box center [285, 243] width 522 height 33
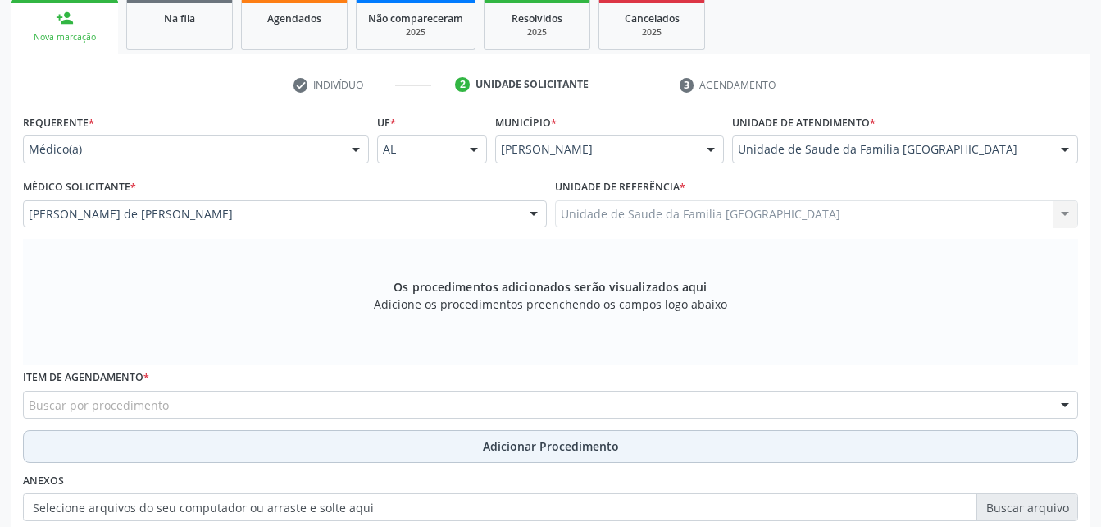
scroll to position [351, 0]
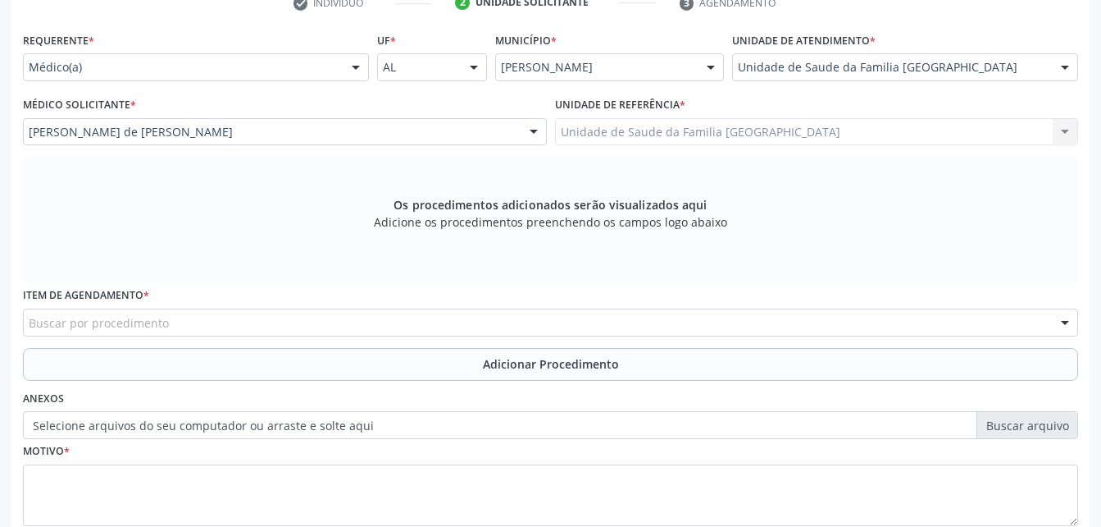
click at [349, 322] on div "Buscar por procedimento" at bounding box center [551, 322] width 1056 height 28
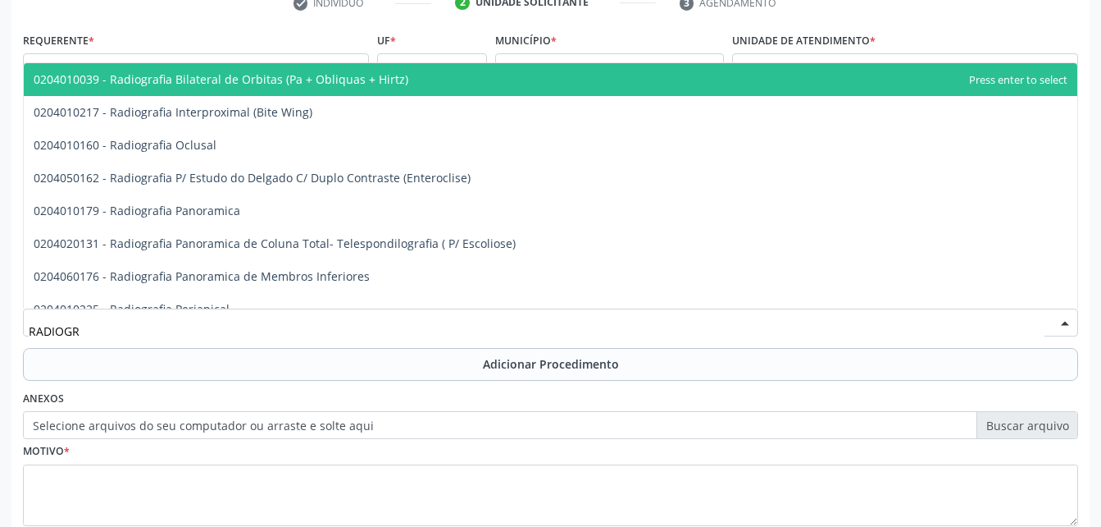
type input "RADIOGRA"
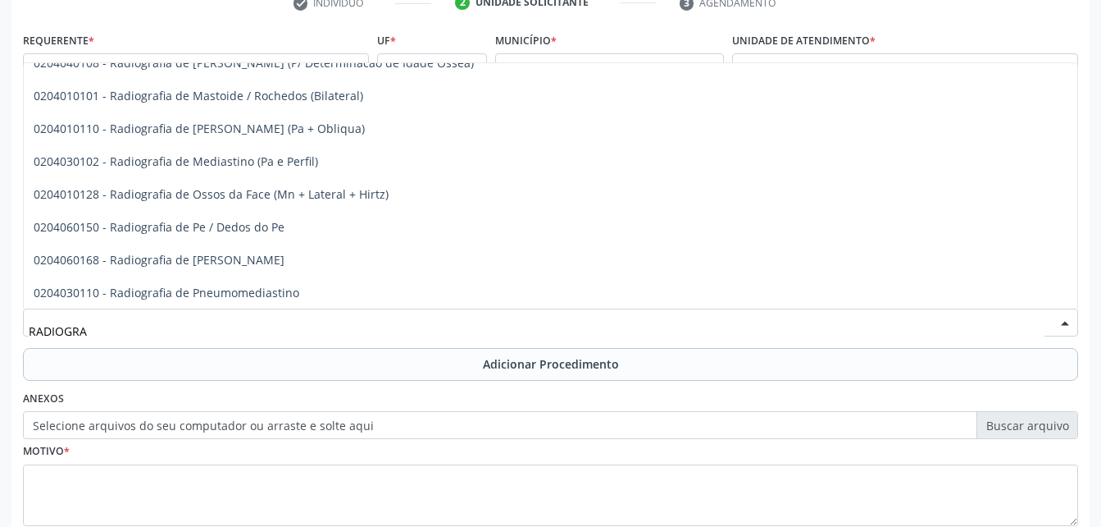
scroll to position [2050, 0]
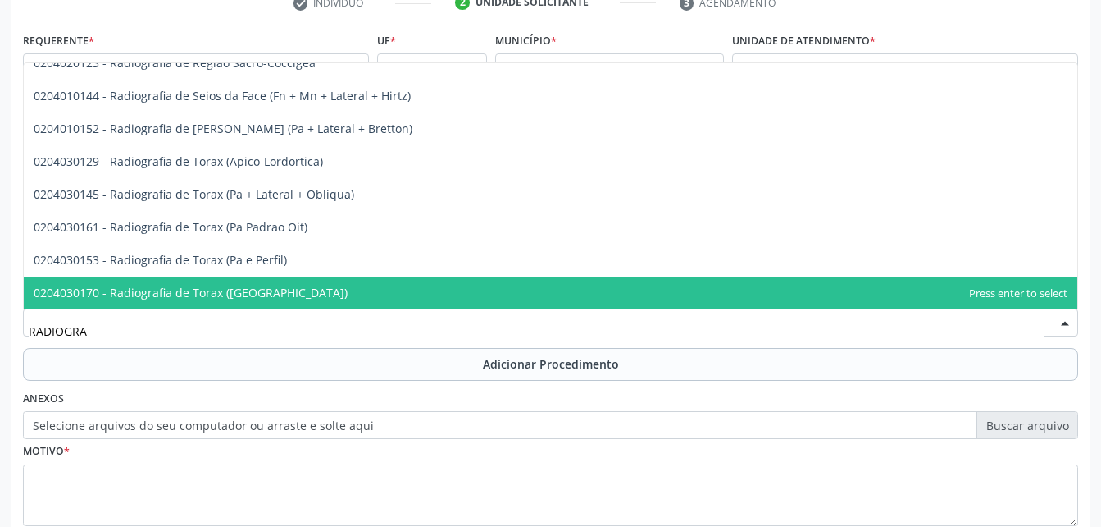
click at [401, 287] on span "0204030170 - Radiografia de Torax ([GEOGRAPHIC_DATA])" at bounding box center [551, 292] width 1054 height 33
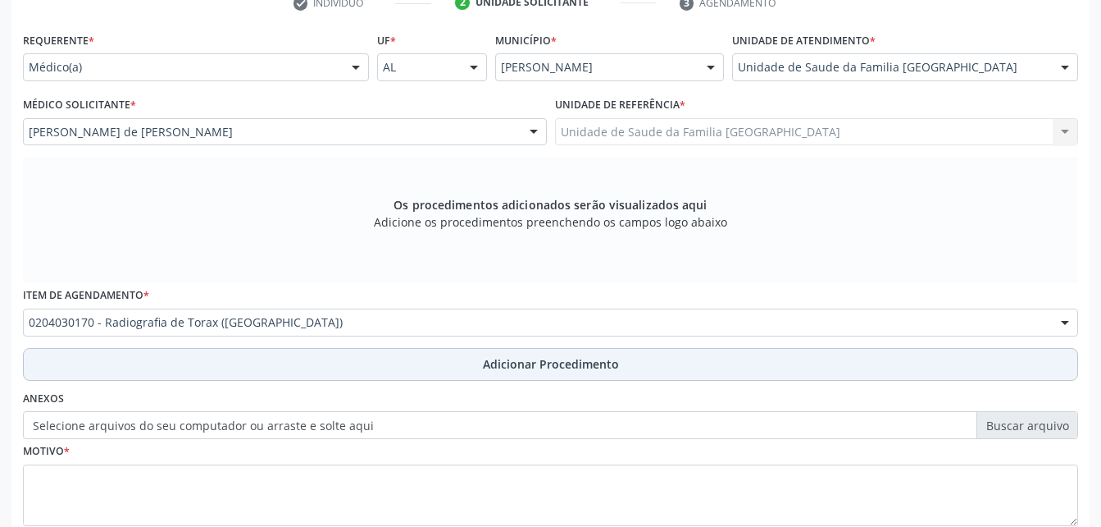
click at [533, 367] on span "Adicionar Procedimento" at bounding box center [551, 363] width 136 height 17
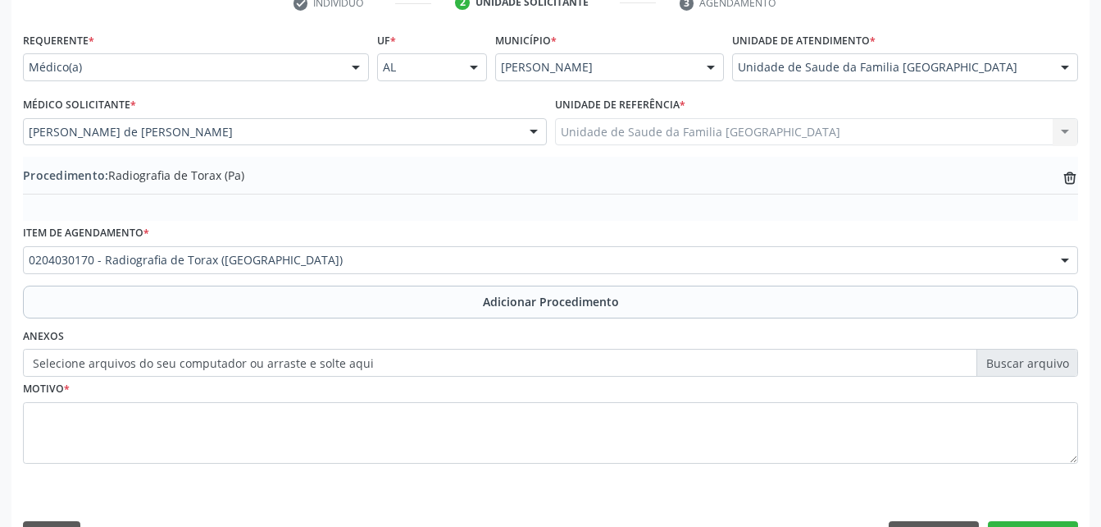
scroll to position [396, 0]
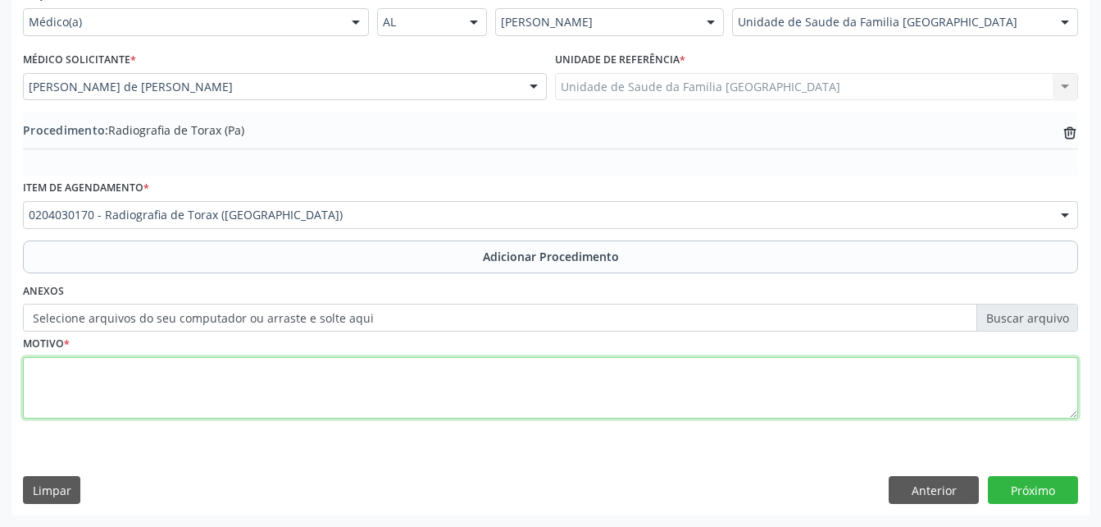
click at [535, 394] on textarea at bounding box center [551, 388] width 1056 height 62
type textarea "DOR"
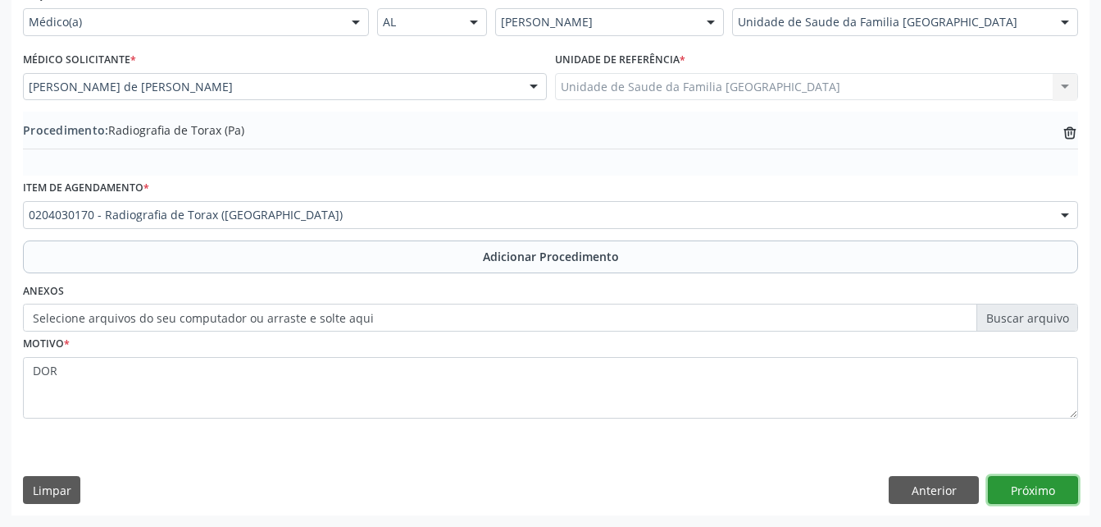
click at [1060, 488] on button "Próximo" at bounding box center [1033, 490] width 90 height 28
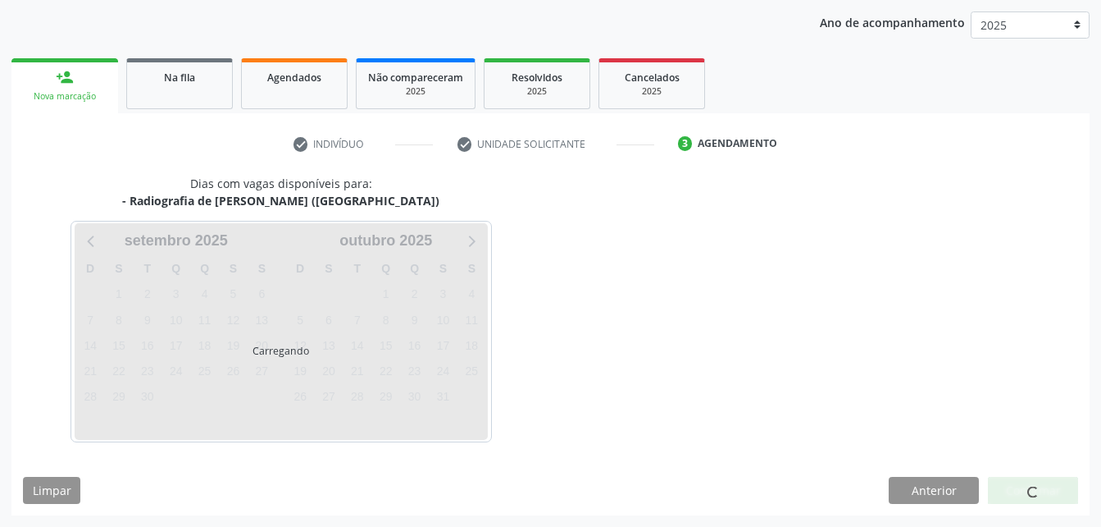
scroll to position [258, 0]
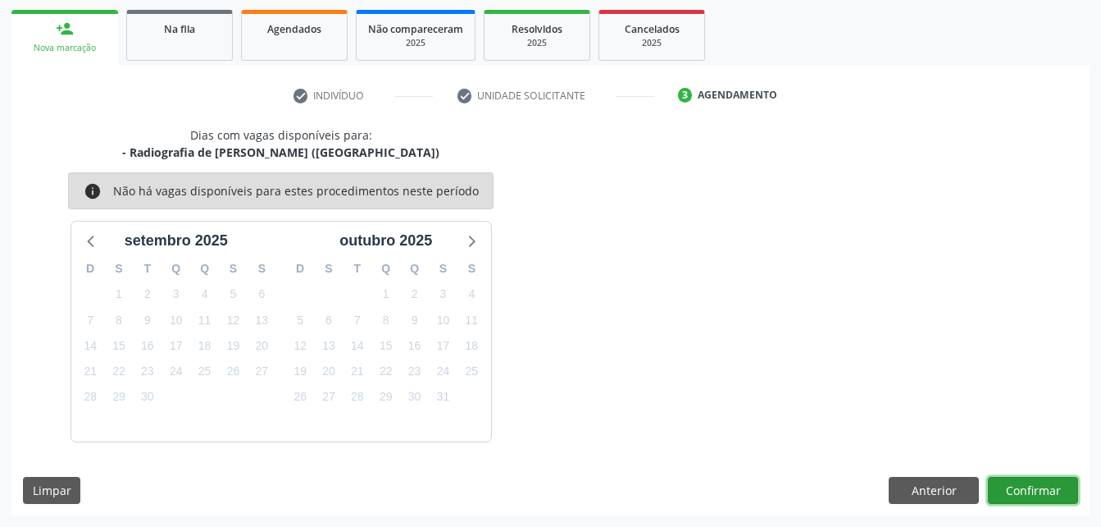
click at [1060, 488] on button "Confirmar" at bounding box center [1033, 490] width 90 height 28
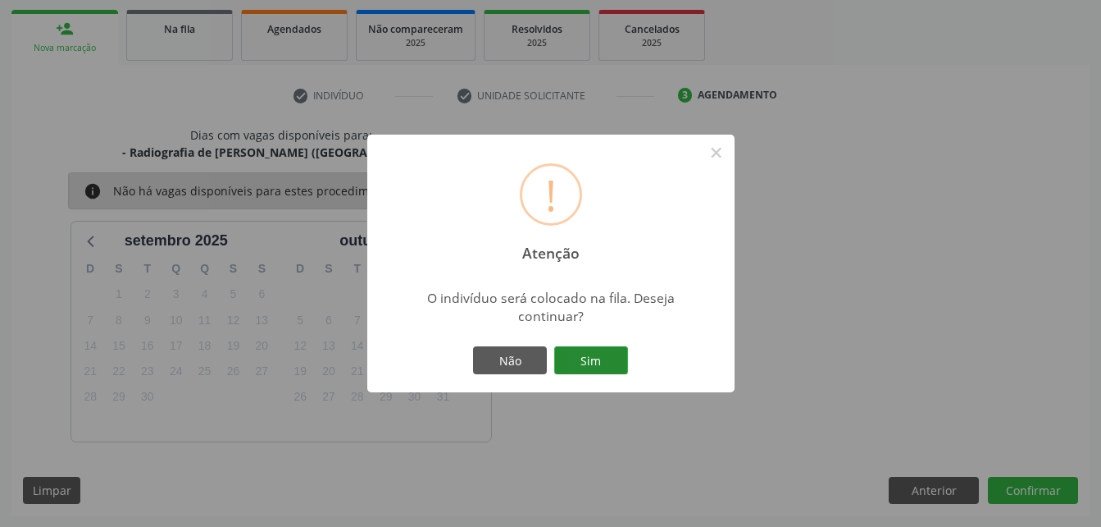
click at [607, 367] on button "Sim" at bounding box center [591, 360] width 74 height 28
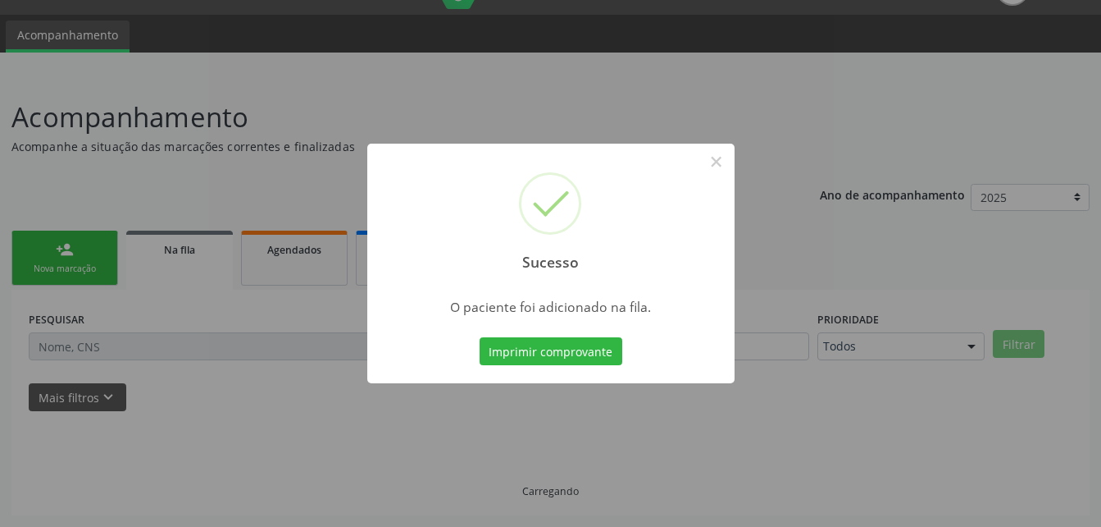
scroll to position [38, 0]
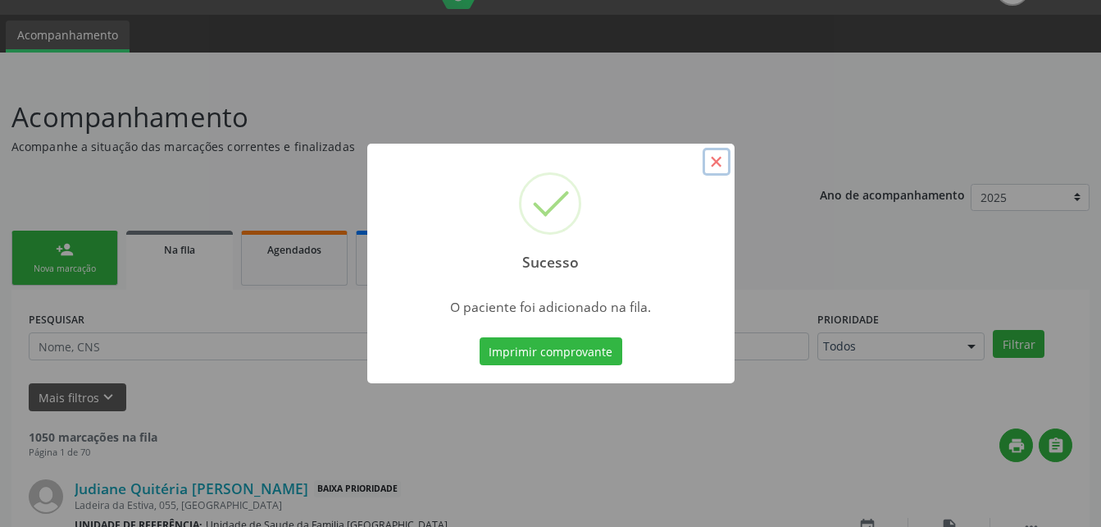
click at [717, 161] on button "×" at bounding box center [717, 162] width 28 height 28
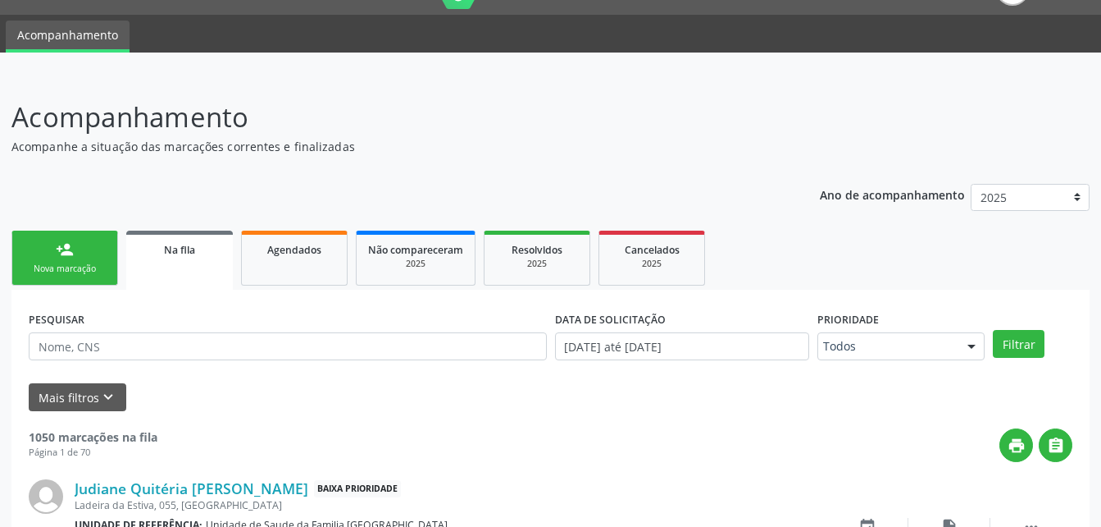
click at [107, 249] on link "person_add Nova marcação" at bounding box center [64, 257] width 107 height 55
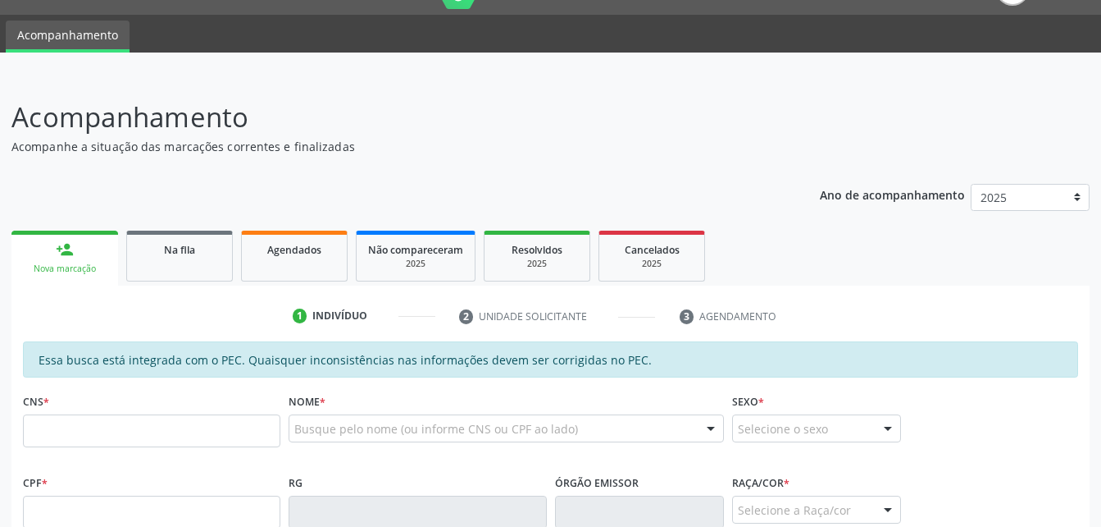
scroll to position [120, 0]
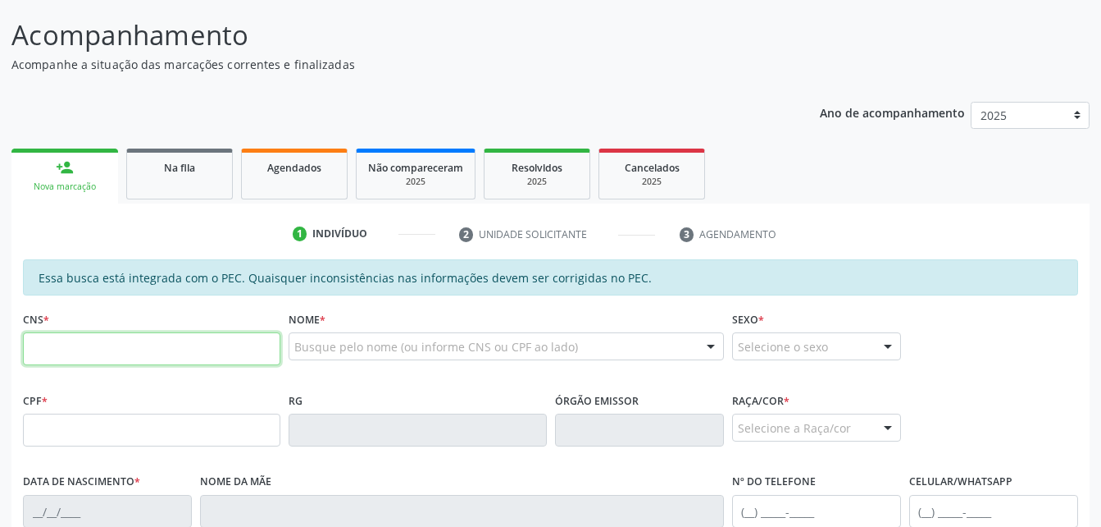
click at [193, 342] on input "text" at bounding box center [152, 348] width 258 height 33
paste input "700 0048 4101 6907"
type input "700 0048 4101 6907"
type input "601.811.175-68"
type input "[DATE]"
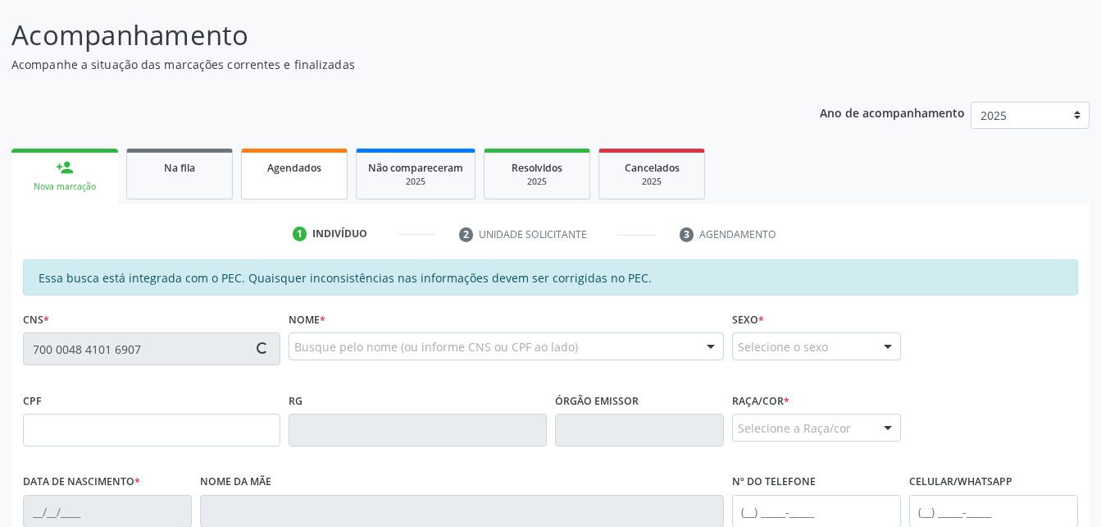
type input "[PERSON_NAME]"
type input "[PHONE_NUMBER]"
type input "S/N"
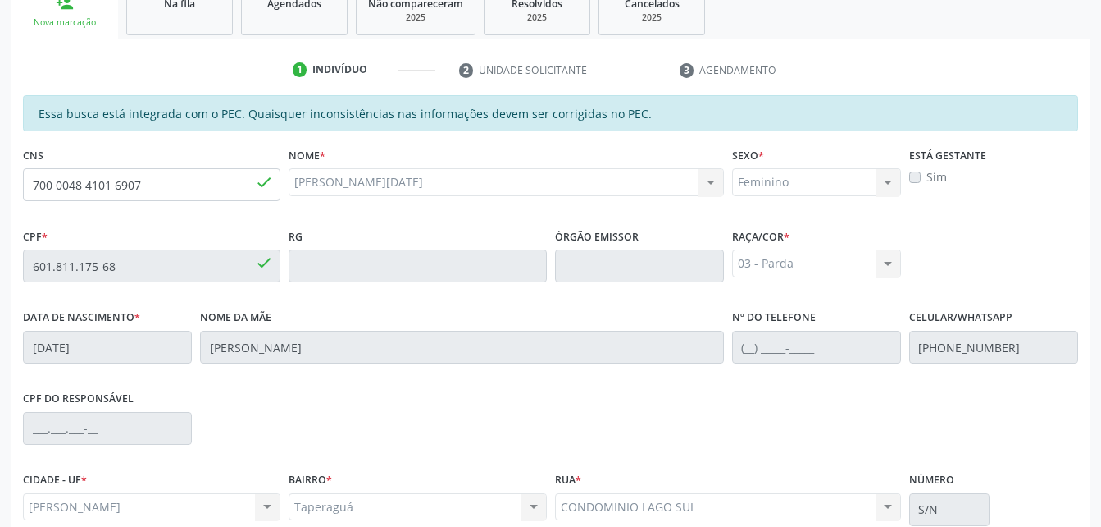
scroll to position [433, 0]
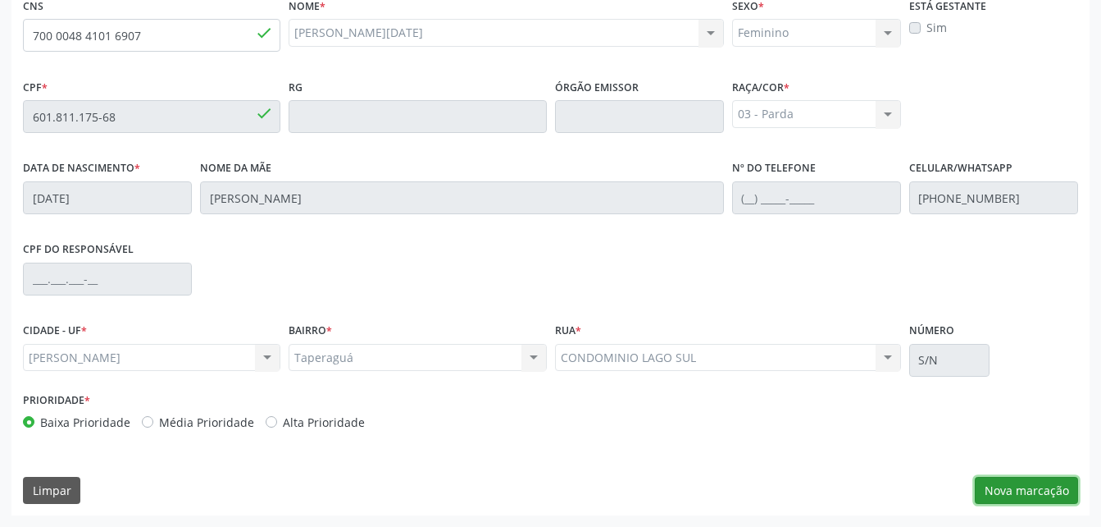
click at [1005, 495] on button "Nova marcação" at bounding box center [1026, 490] width 103 height 28
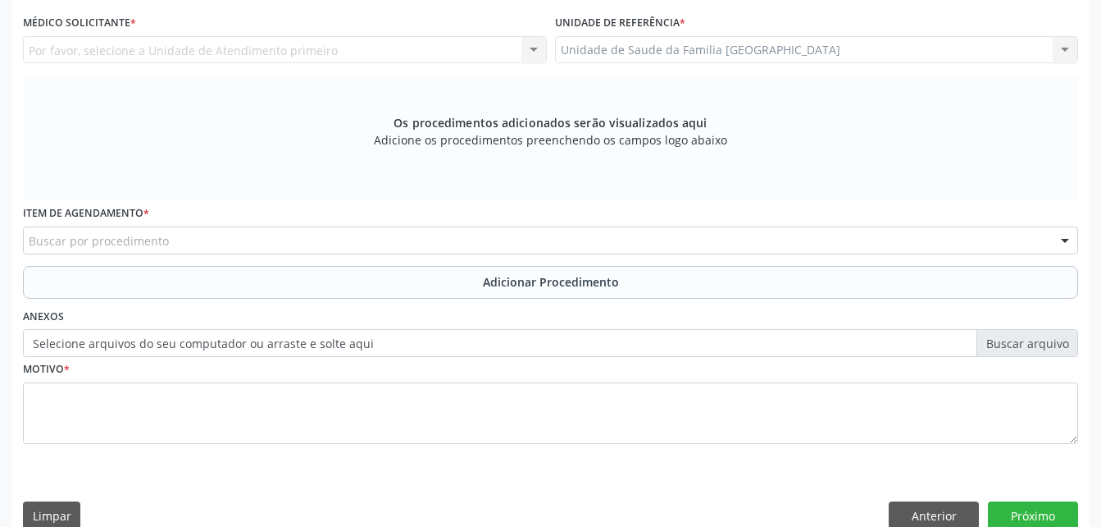
scroll to position [351, 0]
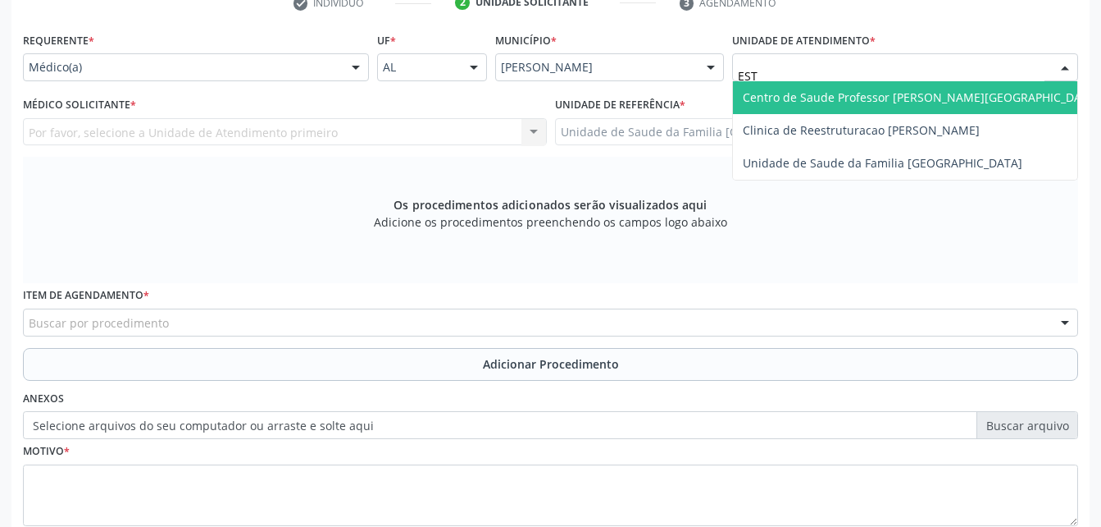
type input "ESTI"
click at [794, 97] on span "Unidade de Saude da Familia [GEOGRAPHIC_DATA]" at bounding box center [883, 97] width 280 height 16
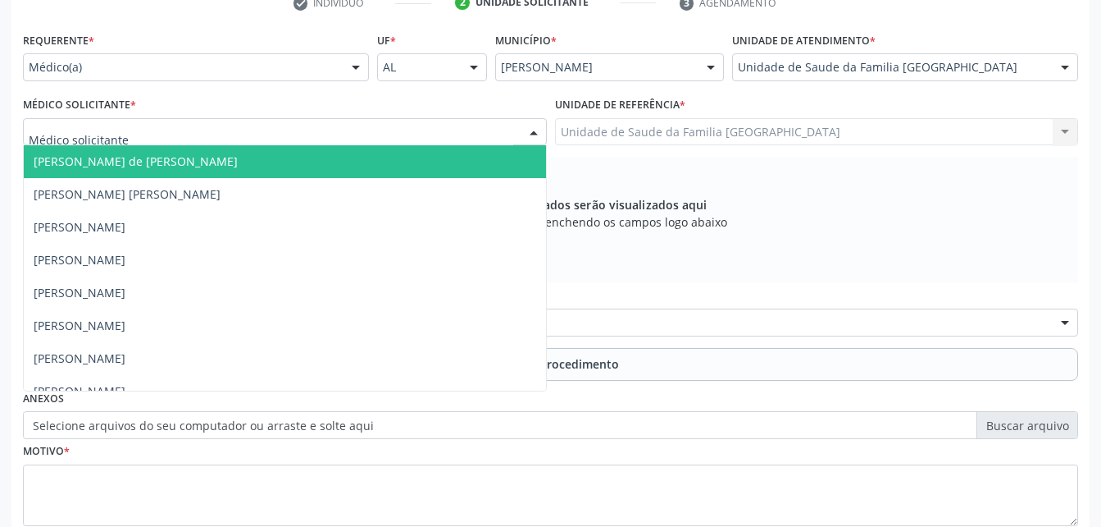
click at [392, 132] on div at bounding box center [285, 132] width 524 height 28
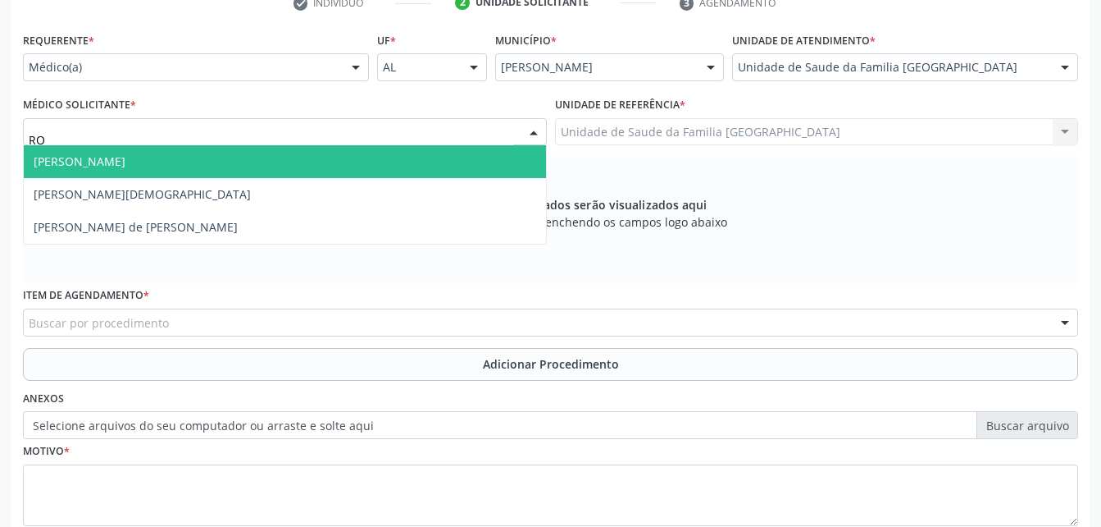
type input "ROD"
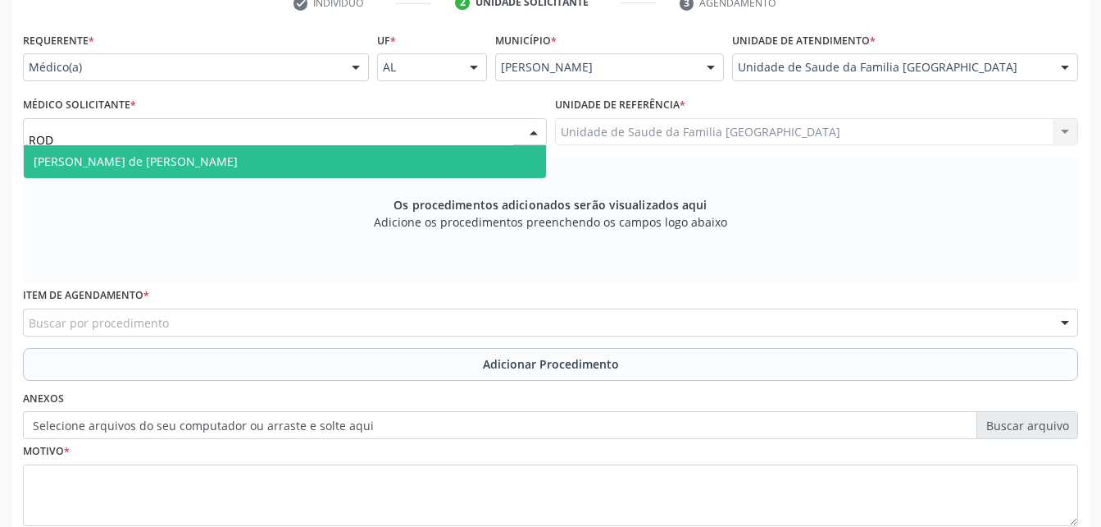
click at [384, 165] on span "[PERSON_NAME] de [PERSON_NAME]" at bounding box center [285, 161] width 522 height 33
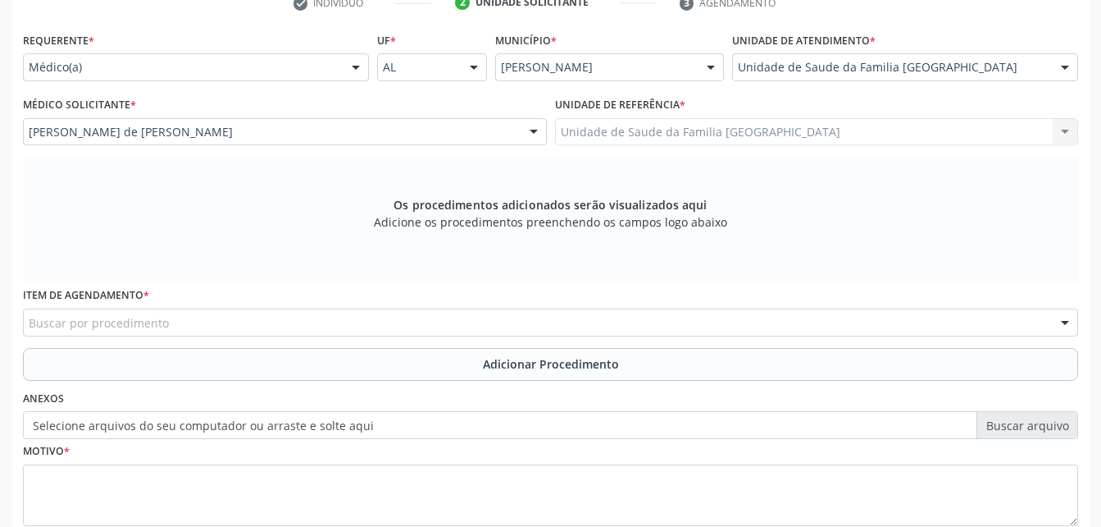
click at [390, 312] on div "Buscar por procedimento" at bounding box center [551, 322] width 1056 height 28
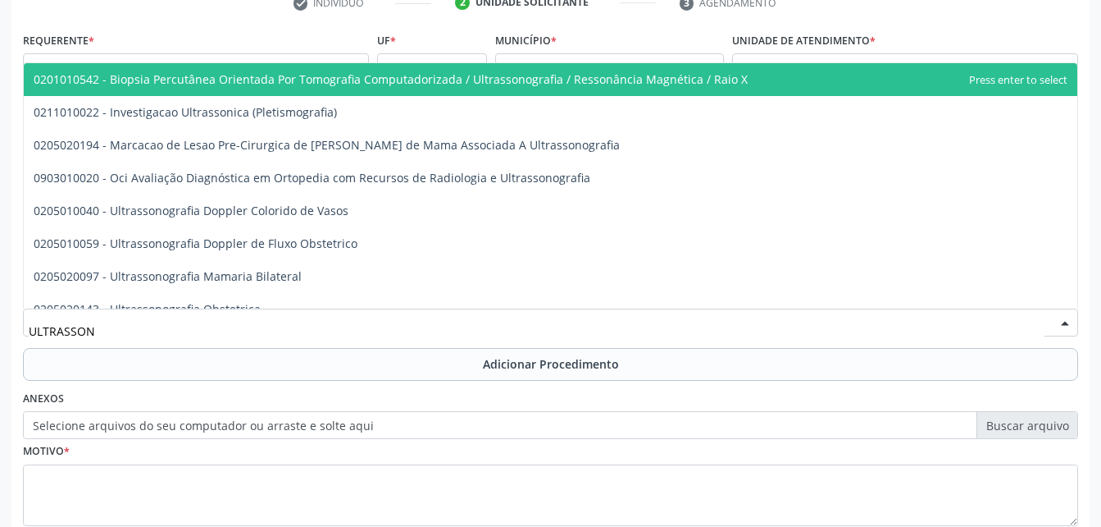
type input "ULTRASSONO"
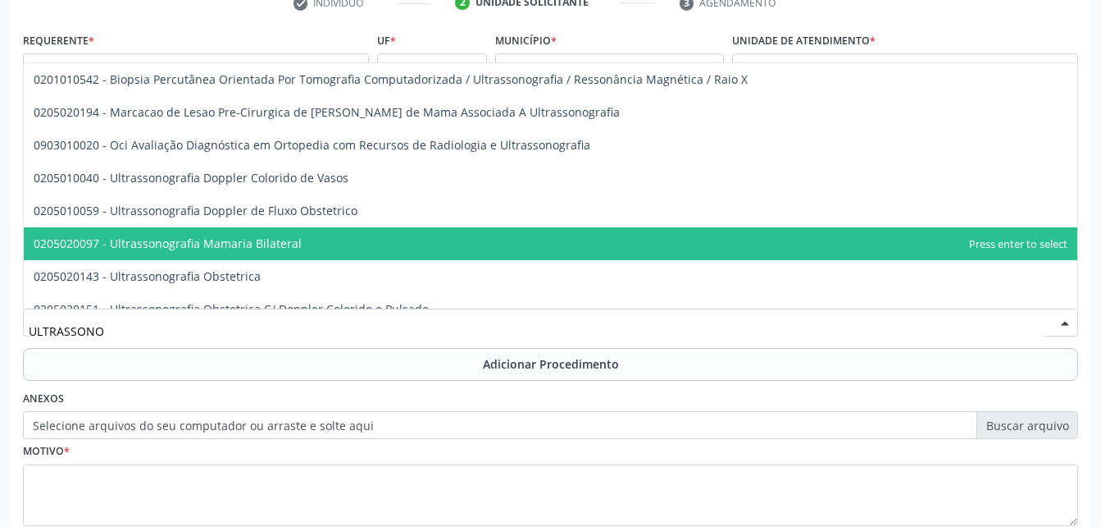
click at [363, 240] on span "0205020097 - Ultrassonografia Mamaria Bilateral" at bounding box center [551, 243] width 1054 height 33
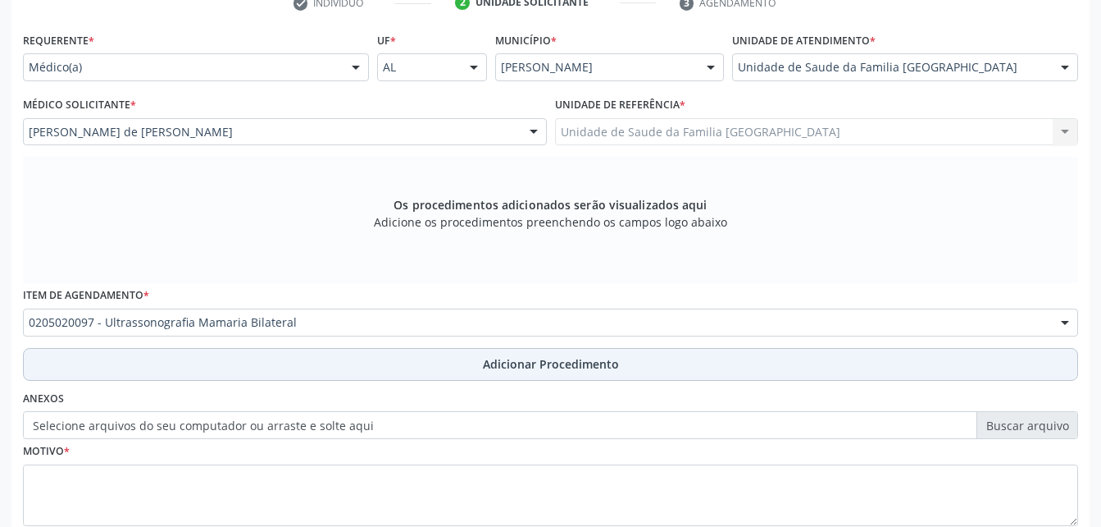
click at [446, 374] on button "Adicionar Procedimento" at bounding box center [551, 364] width 1056 height 33
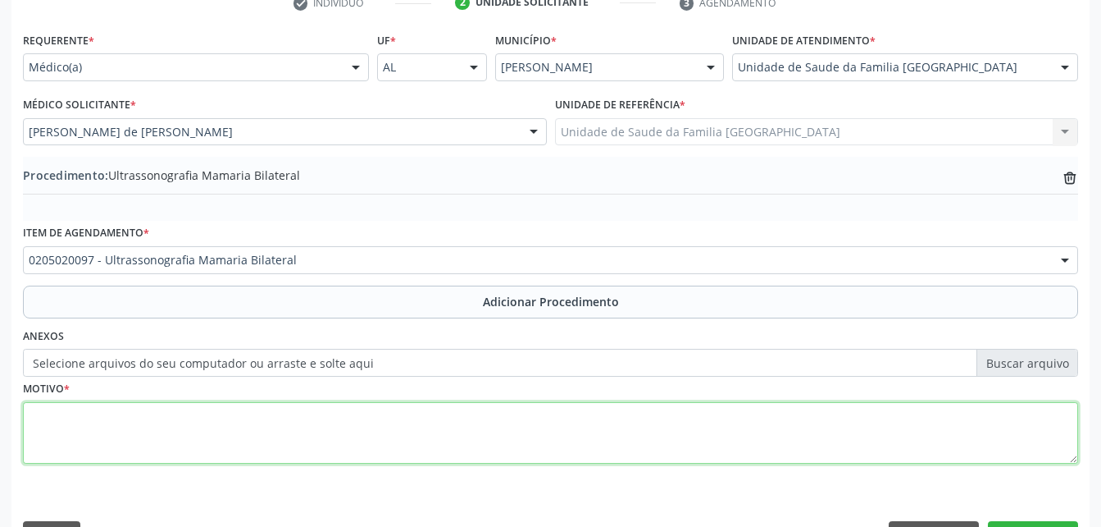
click at [437, 450] on textarea at bounding box center [551, 433] width 1056 height 62
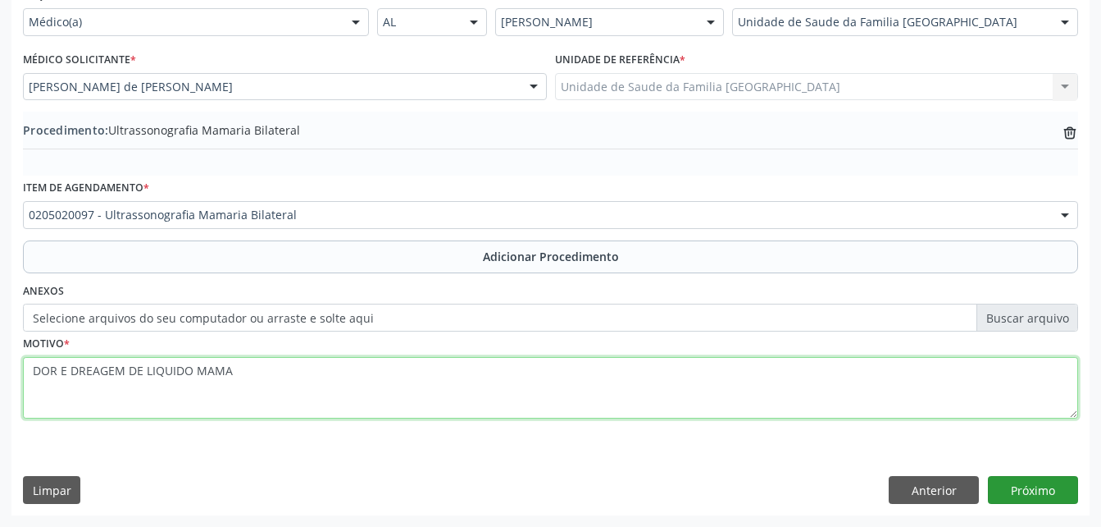
type textarea "DOR E DREAGEM DE LIQUIDO MAMA"
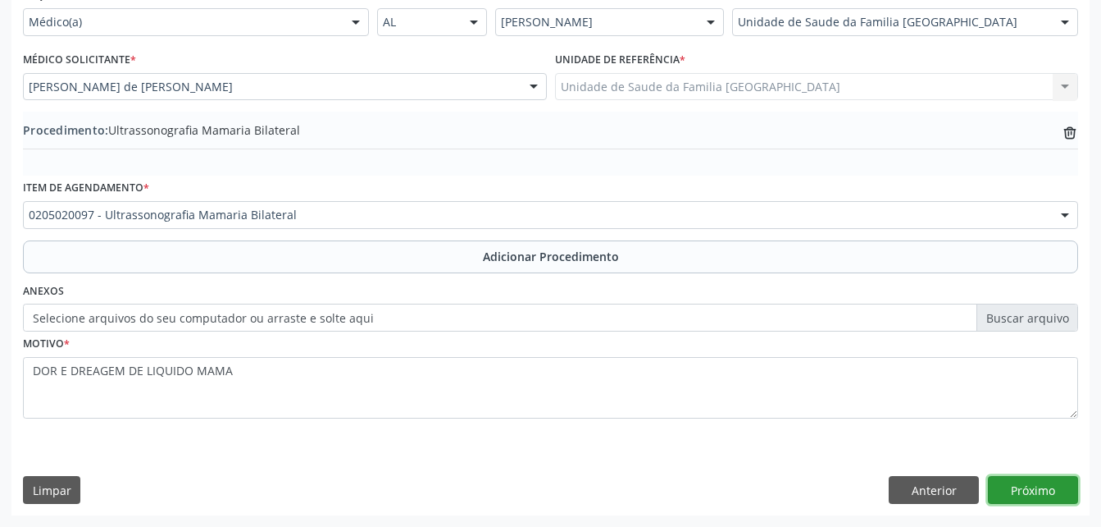
click at [1030, 490] on button "Próximo" at bounding box center [1033, 490] width 90 height 28
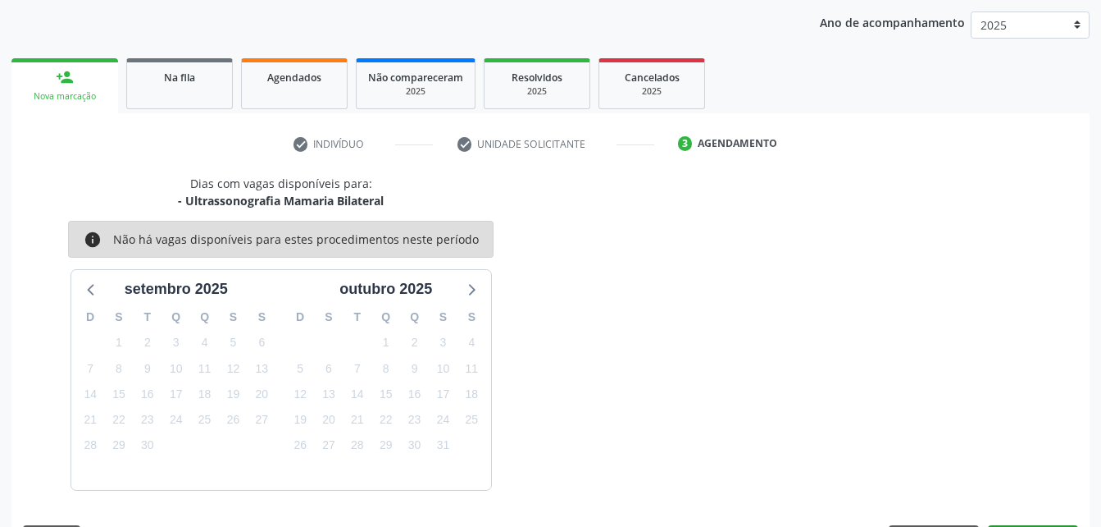
scroll to position [258, 0]
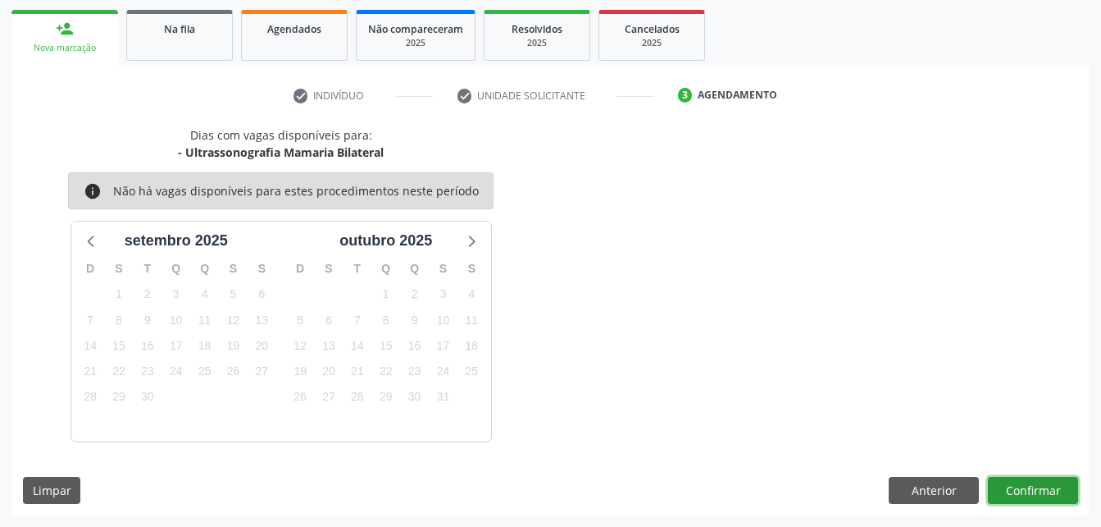
click at [1020, 487] on button "Confirmar" at bounding box center [1033, 490] width 90 height 28
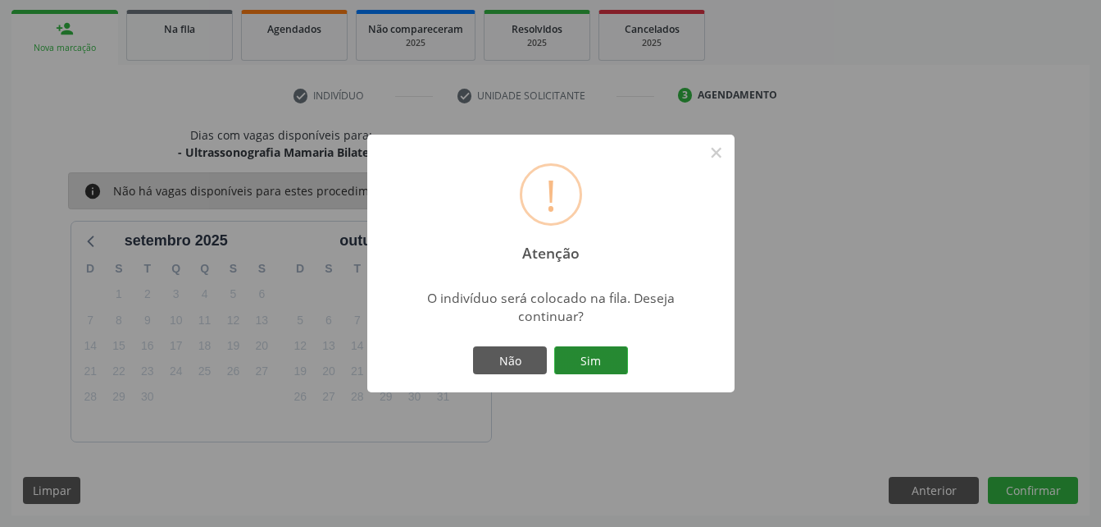
click at [588, 352] on button "Sim" at bounding box center [591, 360] width 74 height 28
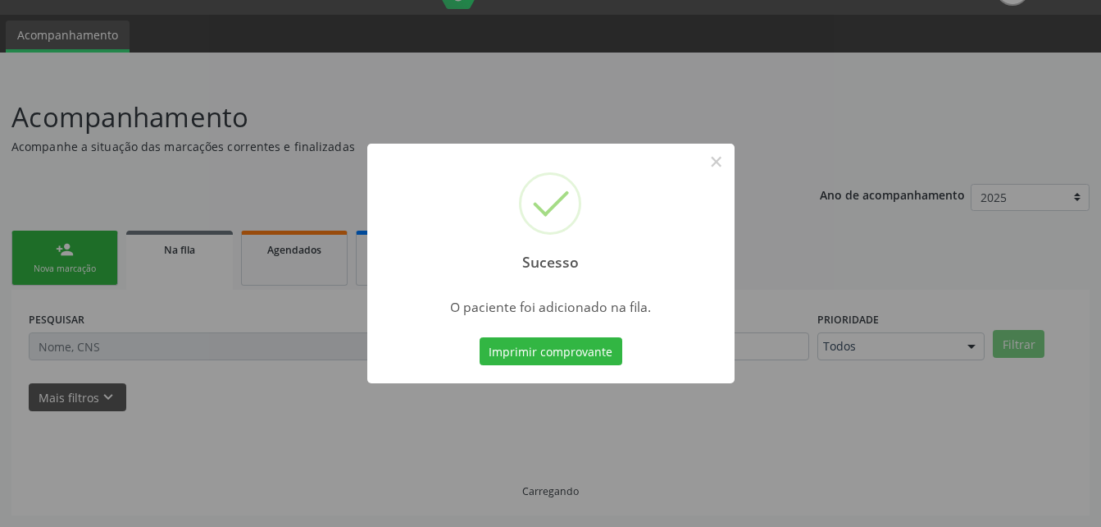
scroll to position [38, 0]
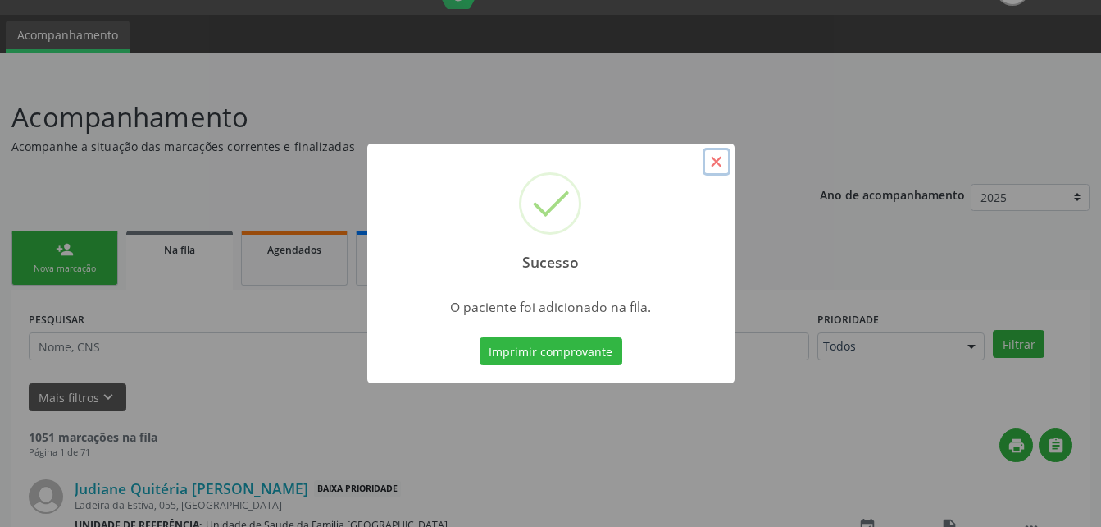
click at [708, 165] on button "×" at bounding box center [717, 162] width 28 height 28
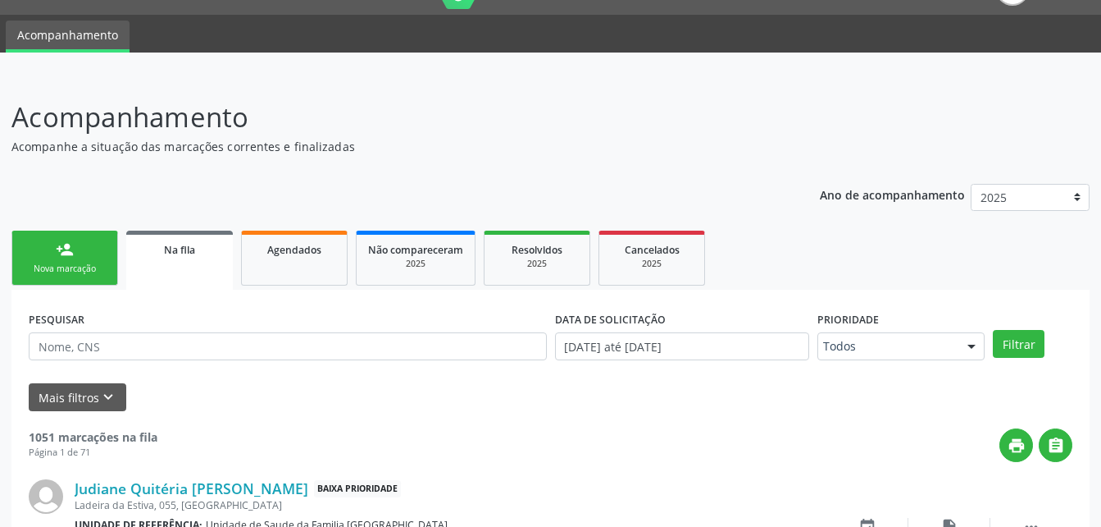
click at [107, 245] on link "person_add Nova marcação" at bounding box center [64, 257] width 107 height 55
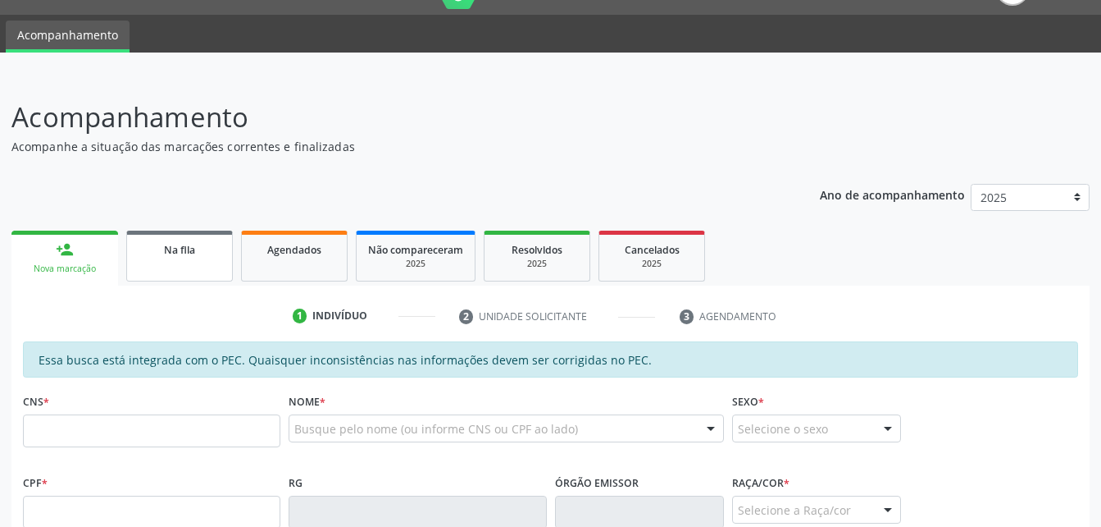
click at [189, 261] on link "Na fila" at bounding box center [179, 255] width 107 height 51
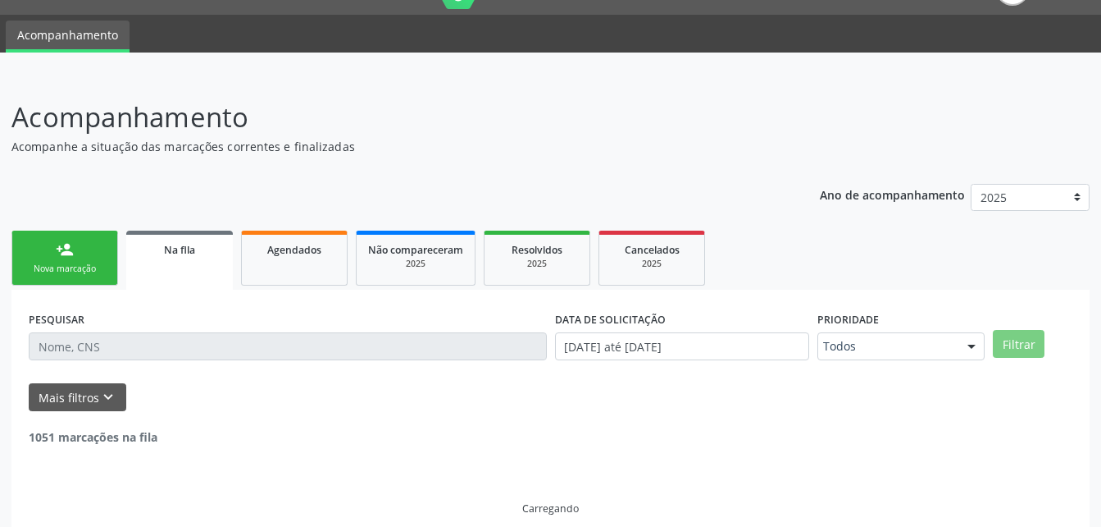
click at [85, 252] on link "person_add Nova marcação" at bounding box center [64, 257] width 107 height 55
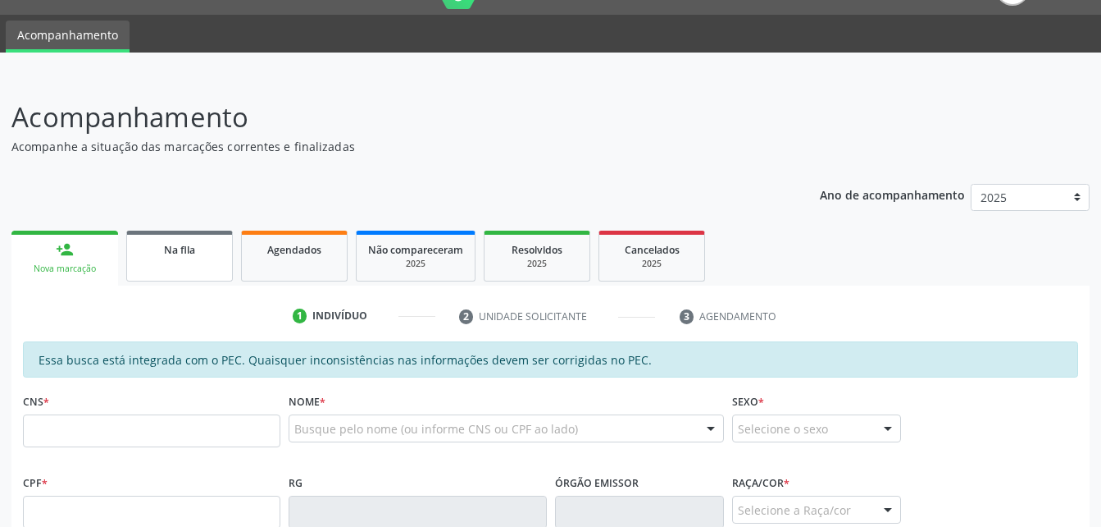
click at [171, 254] on span "Na fila" at bounding box center [179, 250] width 31 height 14
click at [83, 270] on div "Nova marcação" at bounding box center [65, 268] width 84 height 12
click at [212, 264] on link "Na fila" at bounding box center [179, 255] width 107 height 51
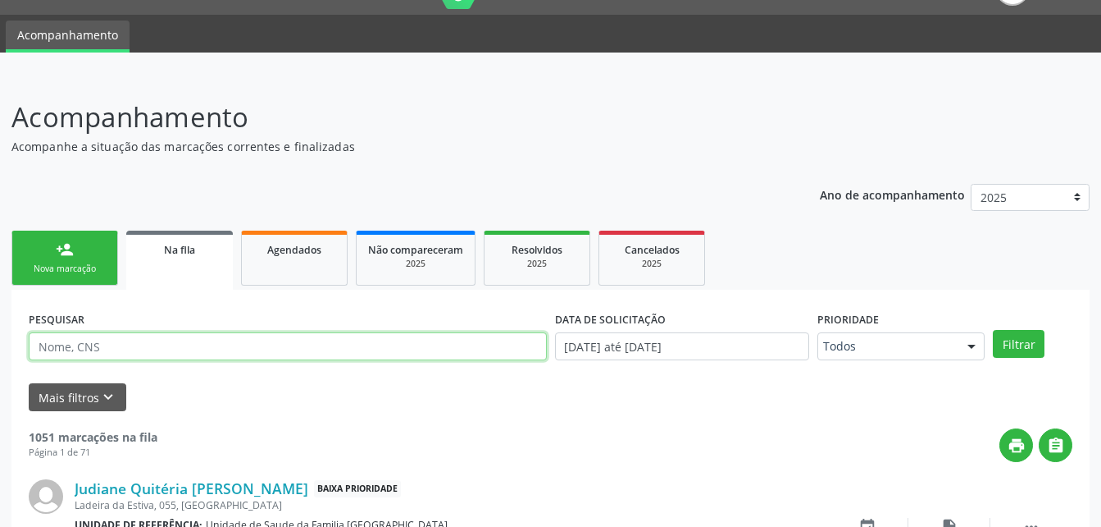
click at [199, 345] on input "text" at bounding box center [288, 346] width 518 height 28
type input "[PERSON_NAME]"
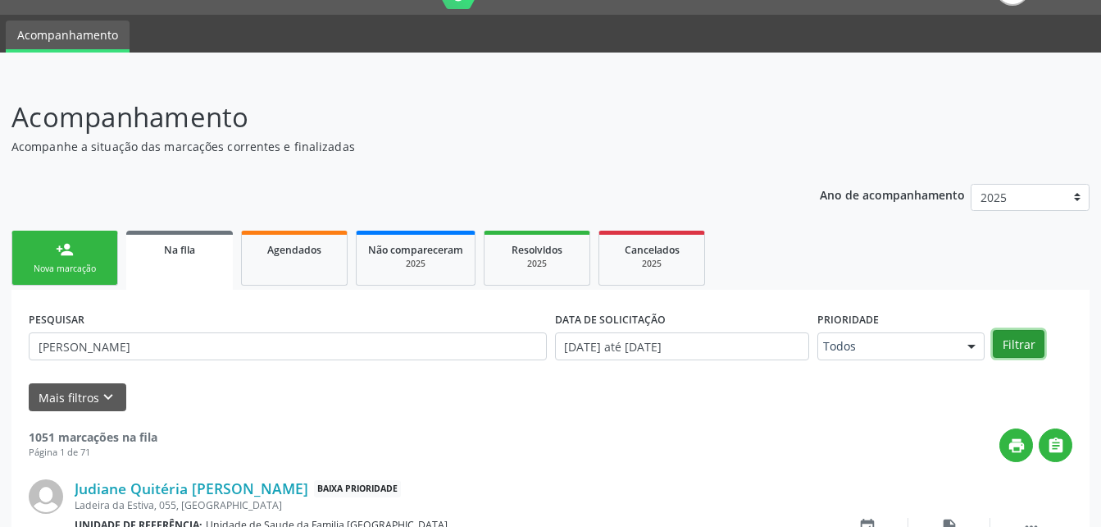
click at [1035, 346] on button "Filtrar" at bounding box center [1019, 344] width 52 height 28
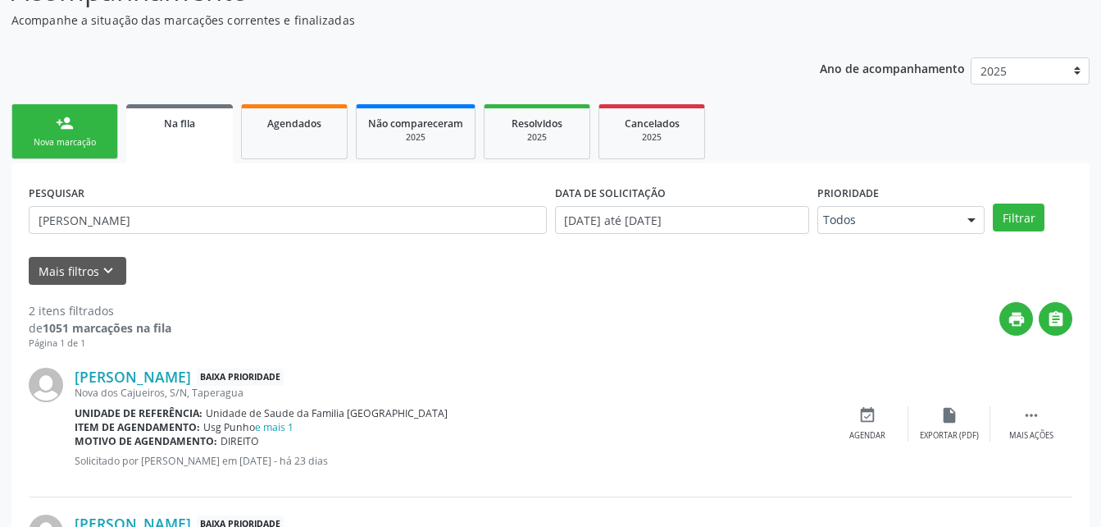
scroll to position [0, 0]
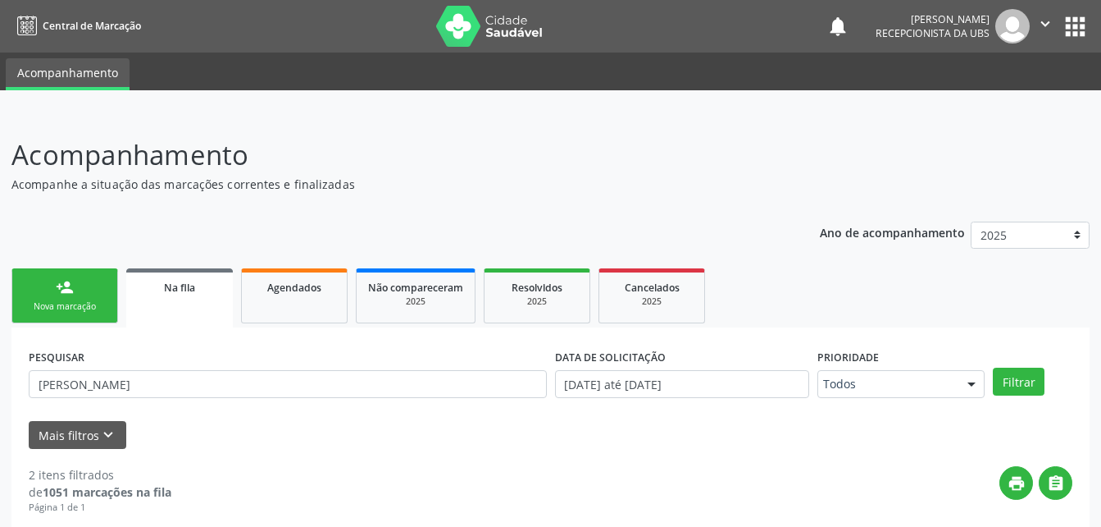
click at [103, 286] on link "person_add Nova marcação" at bounding box center [64, 295] width 107 height 55
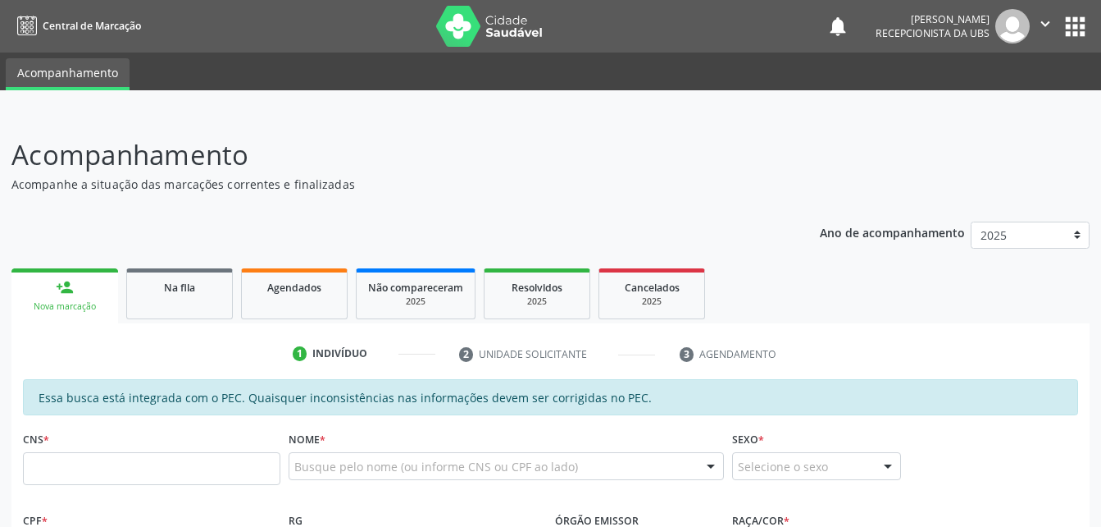
scroll to position [164, 0]
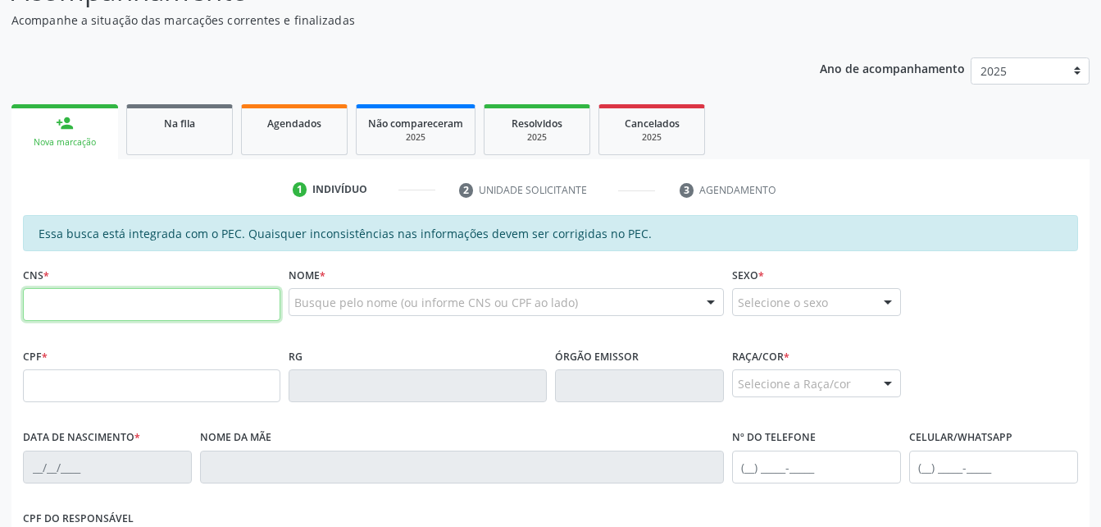
click at [73, 290] on input "text" at bounding box center [152, 304] width 258 height 33
type input "708 7011 1955 8992"
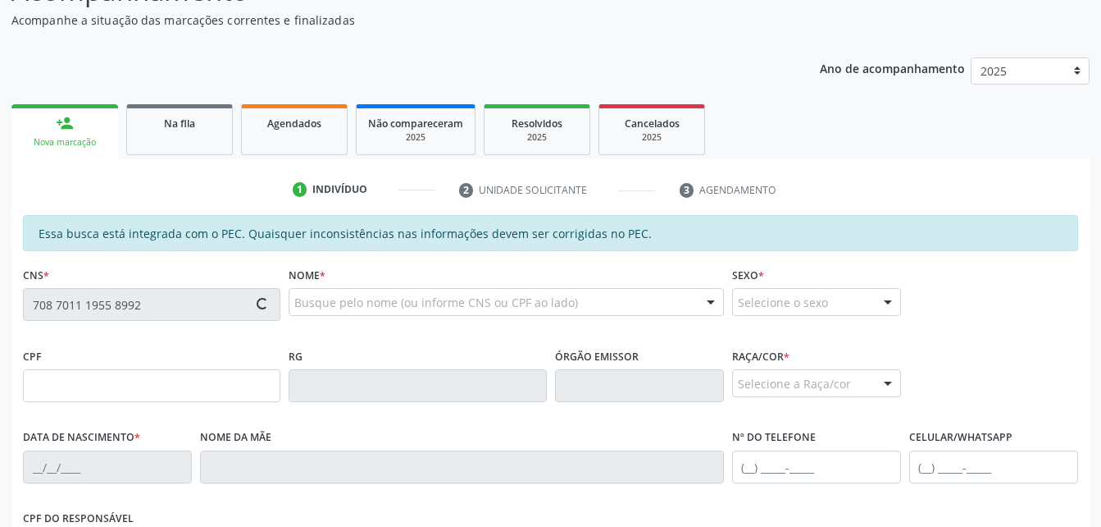
type input "049.044.544-64"
type input "[DATE]"
type input "[PERSON_NAME]"
type input "[PHONE_NUMBER]"
type input "S/N"
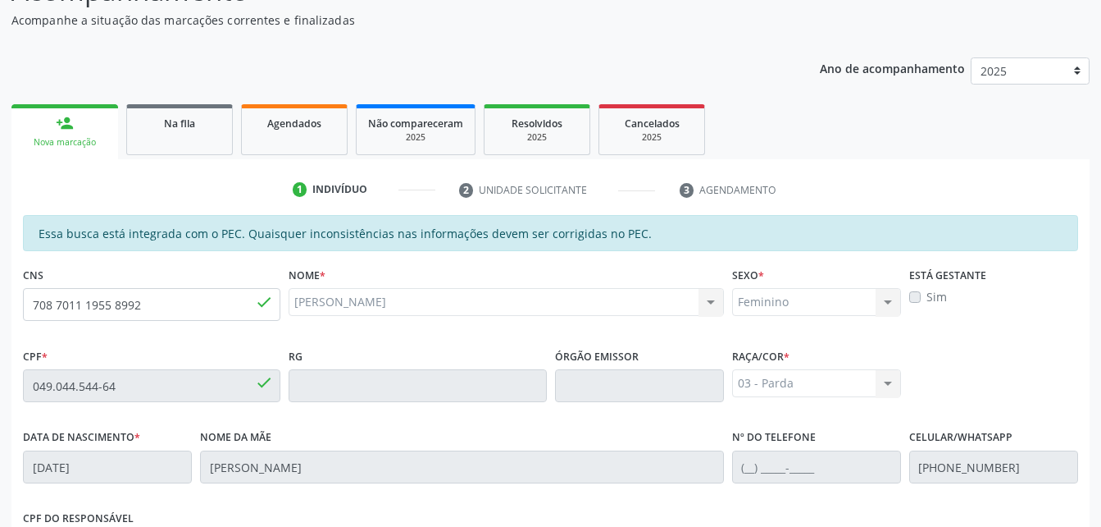
scroll to position [410, 0]
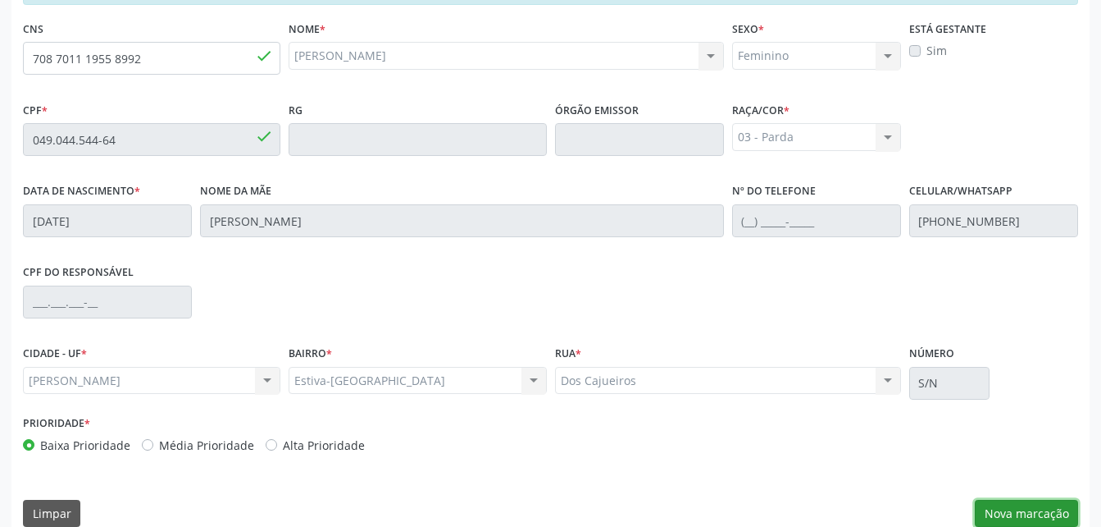
click at [1027, 506] on button "Nova marcação" at bounding box center [1026, 513] width 103 height 28
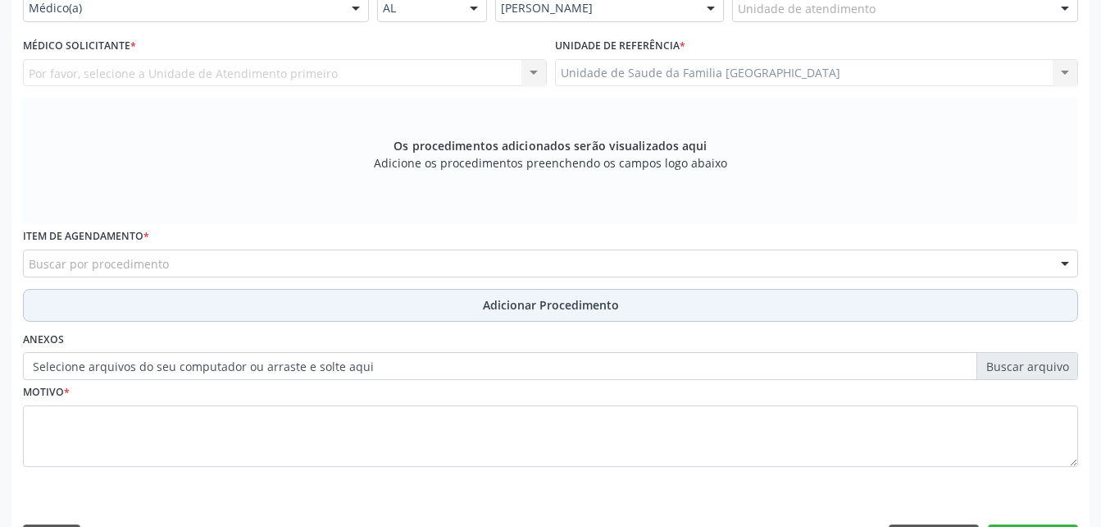
scroll to position [246, 0]
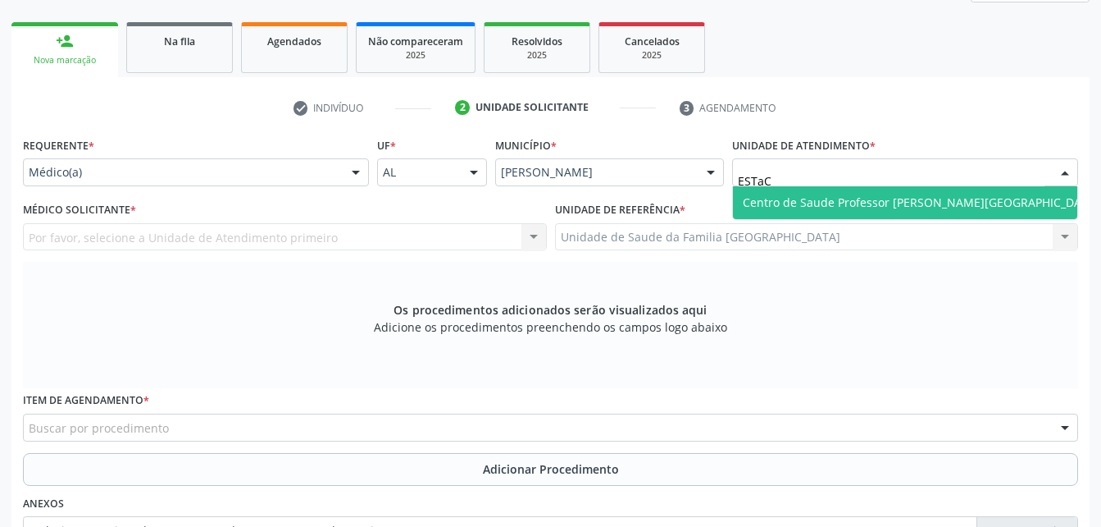
type input "ESTaCI"
click at [894, 202] on span "Centro de Saude Professor [PERSON_NAME][GEOGRAPHIC_DATA]" at bounding box center [921, 202] width 357 height 16
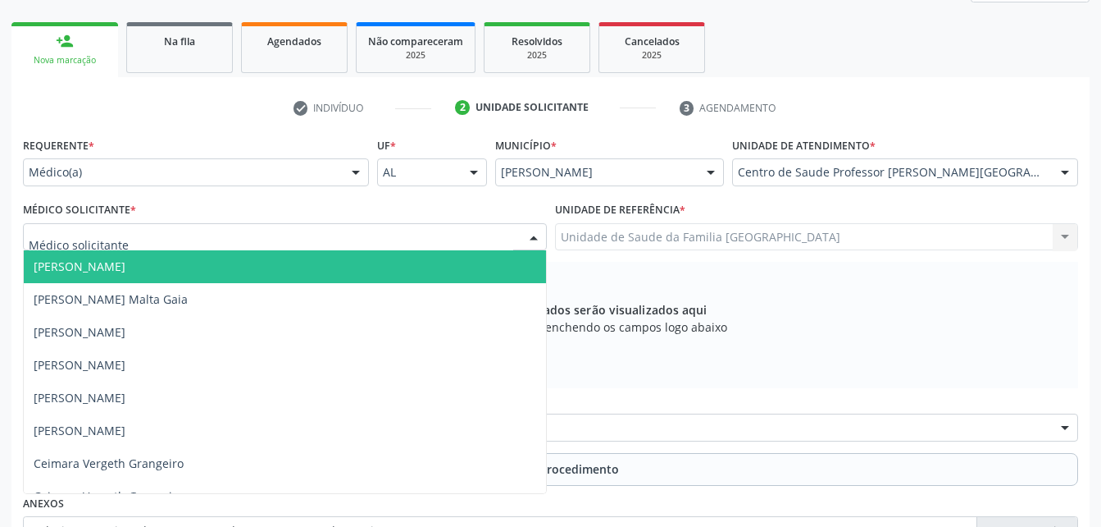
click at [349, 249] on div at bounding box center [285, 237] width 524 height 28
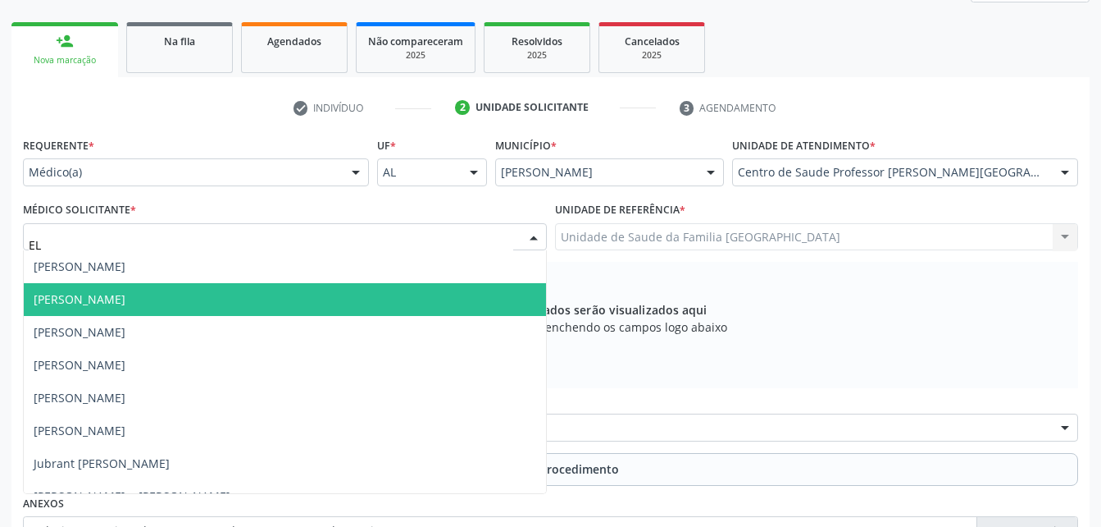
type input "ELI"
click at [383, 295] on span "[PERSON_NAME]" at bounding box center [285, 299] width 522 height 33
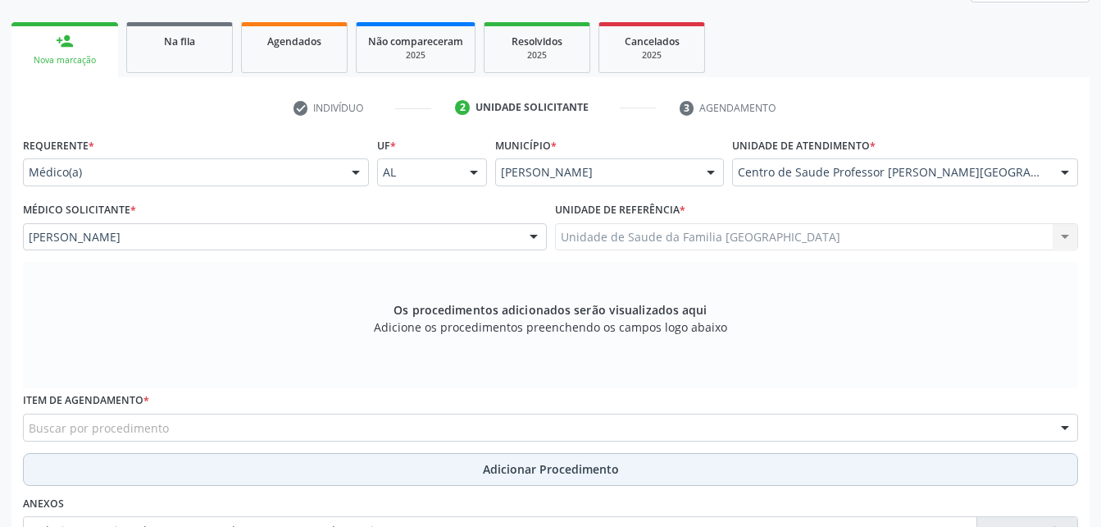
scroll to position [410, 0]
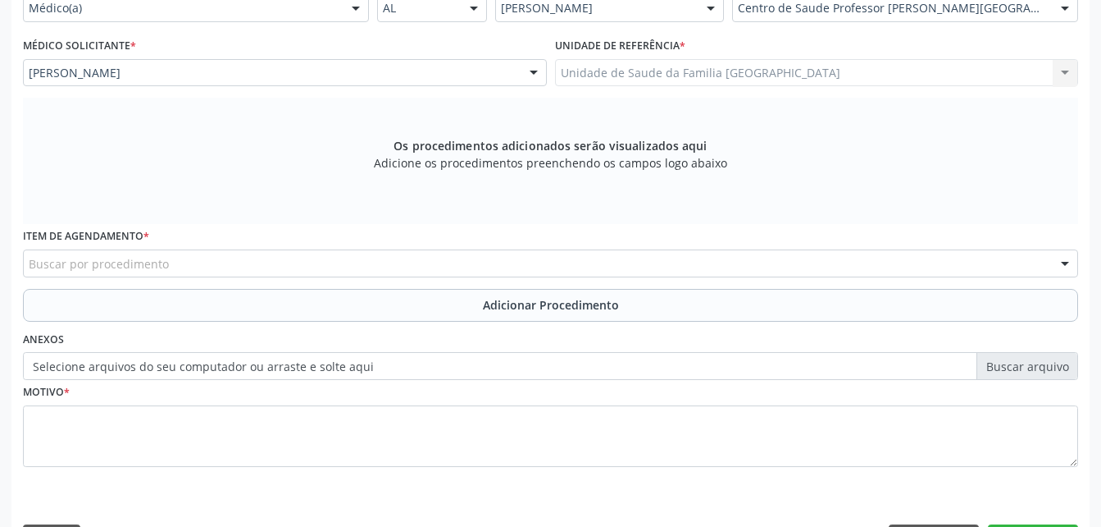
click at [387, 262] on div "Buscar por procedimento" at bounding box center [551, 263] width 1056 height 28
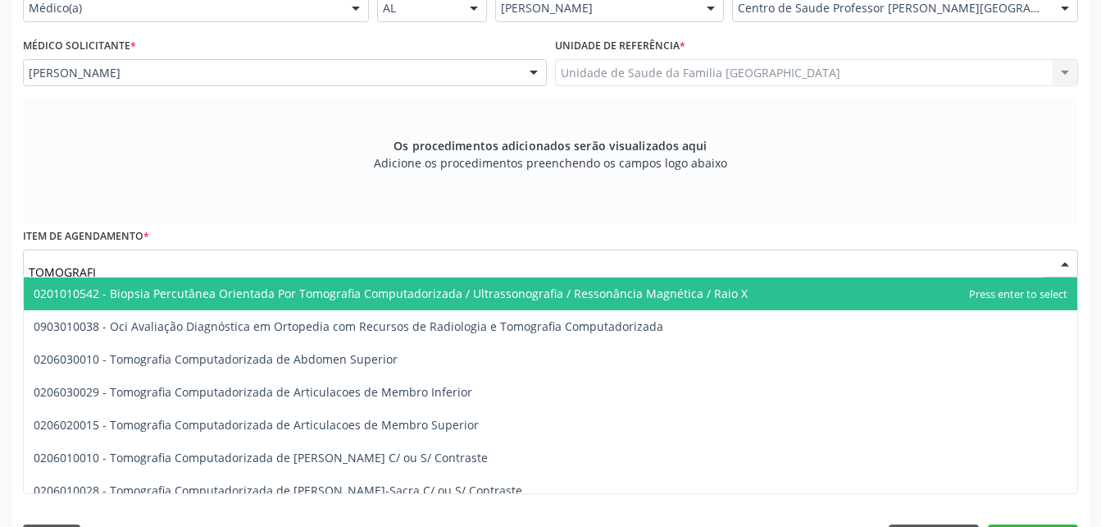
type input "TOMOGRAFIA"
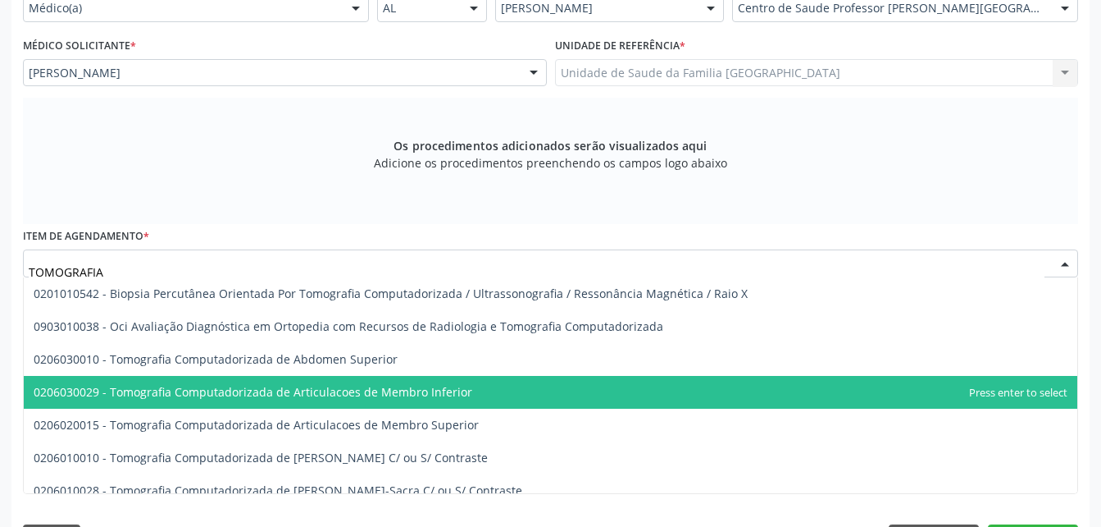
scroll to position [82, 0]
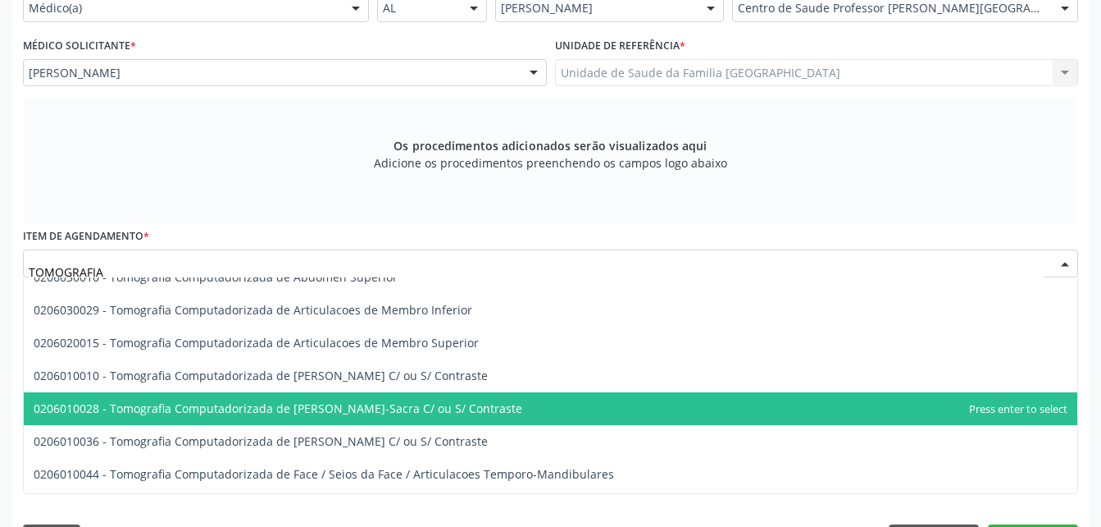
click at [449, 399] on span "0206010028 - Tomografia Computadorizada de [PERSON_NAME]-Sacra C/ ou S/ Contras…" at bounding box center [551, 408] width 1054 height 33
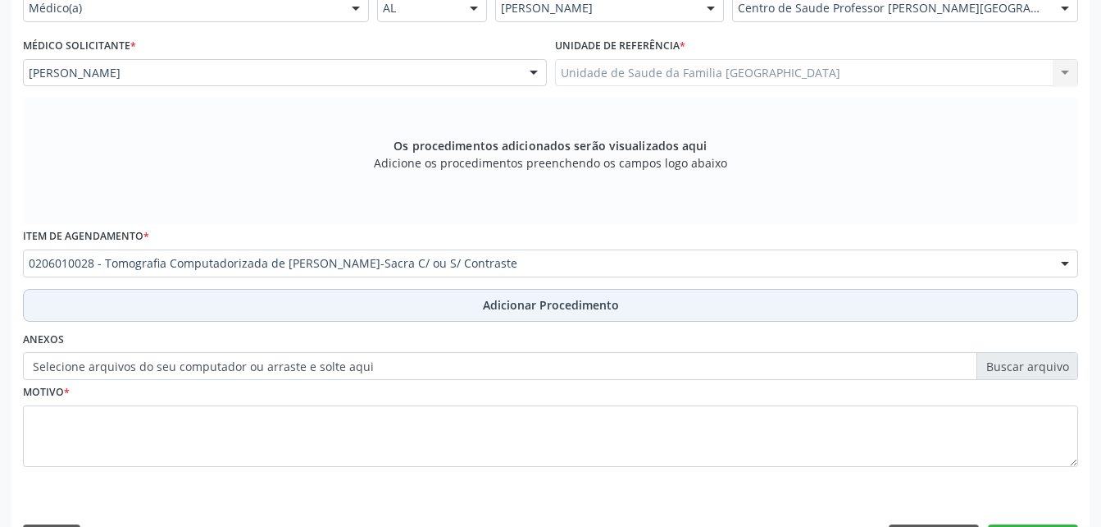
click at [600, 295] on button "Adicionar Procedimento" at bounding box center [551, 305] width 1056 height 33
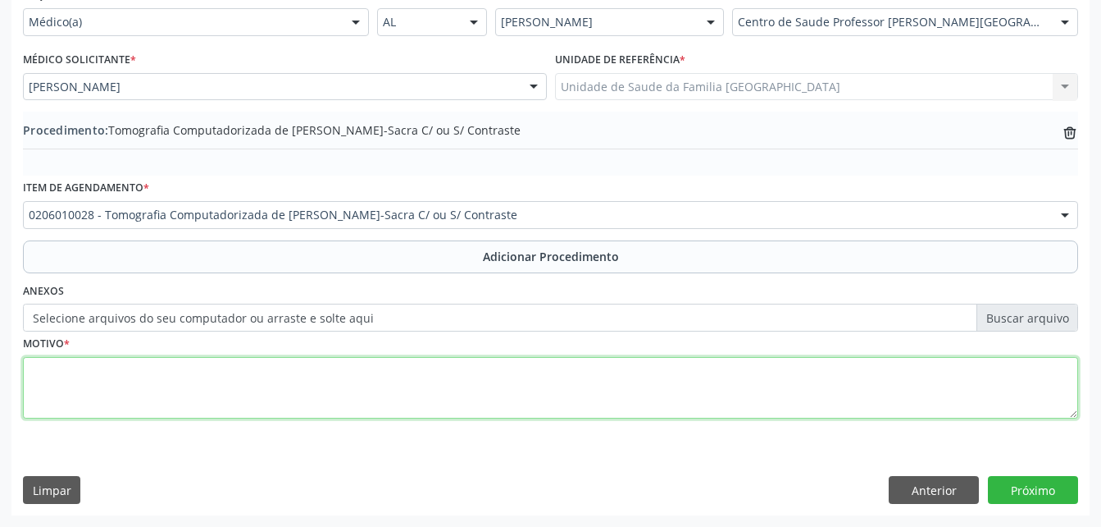
click at [601, 405] on textarea at bounding box center [551, 388] width 1056 height 62
type textarea "LOMBALGIA"
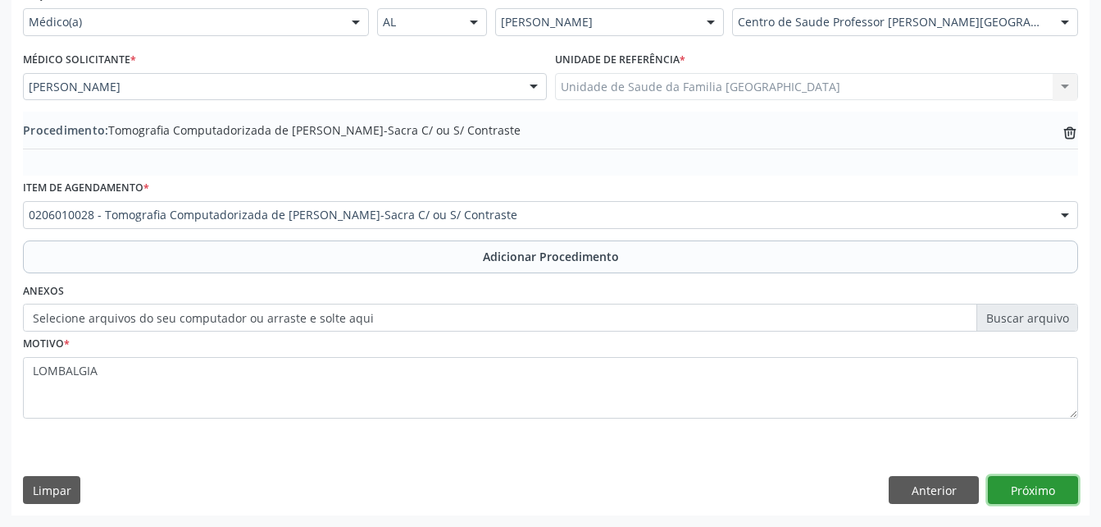
click at [1046, 483] on button "Próximo" at bounding box center [1033, 490] width 90 height 28
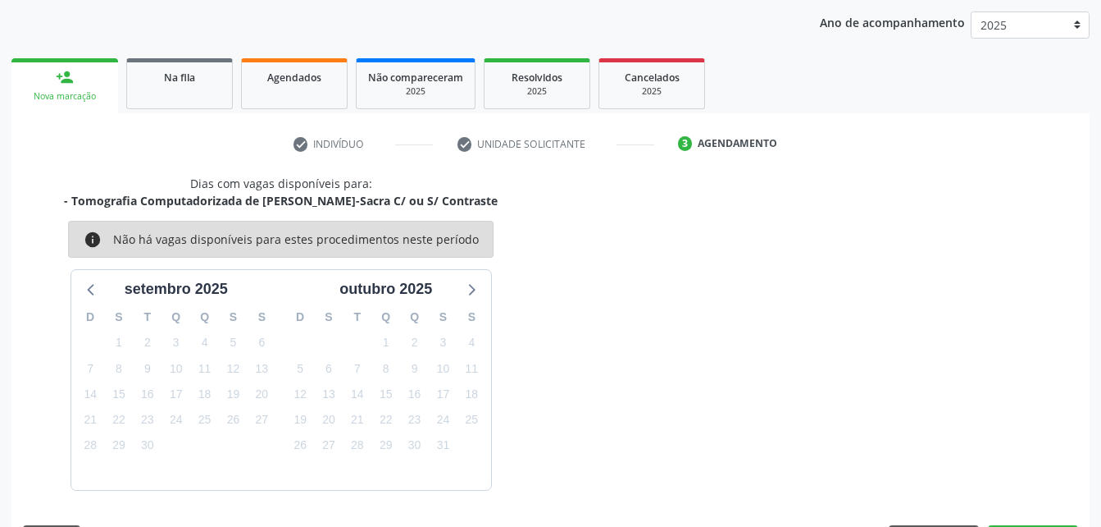
scroll to position [258, 0]
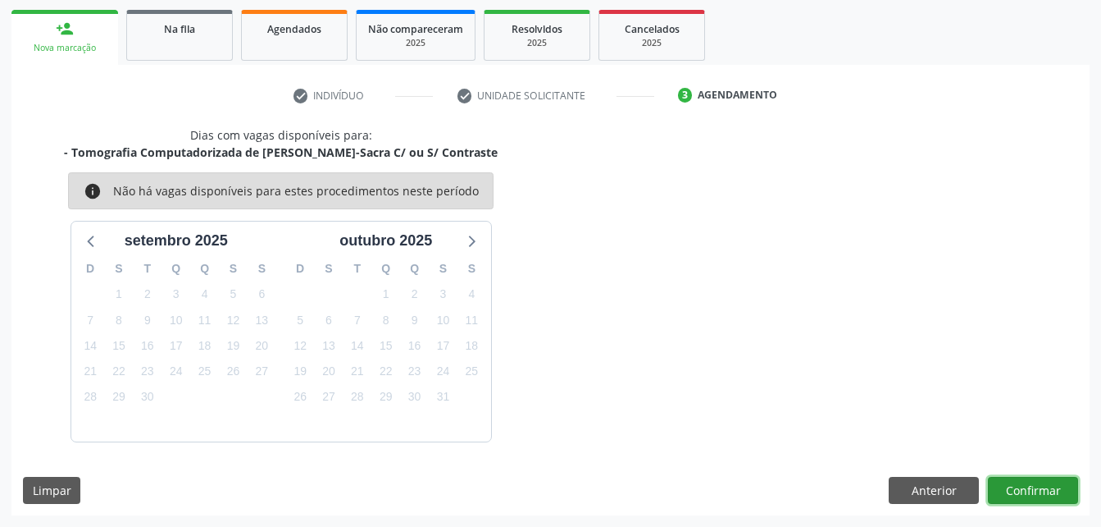
click at [1046, 483] on button "Confirmar" at bounding box center [1033, 490] width 90 height 28
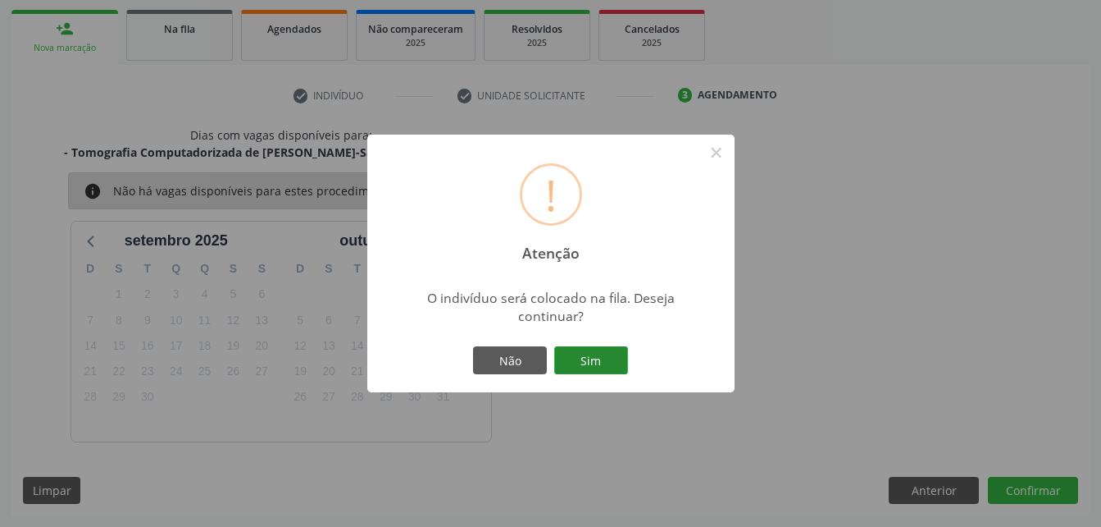
click at [606, 365] on button "Sim" at bounding box center [591, 360] width 74 height 28
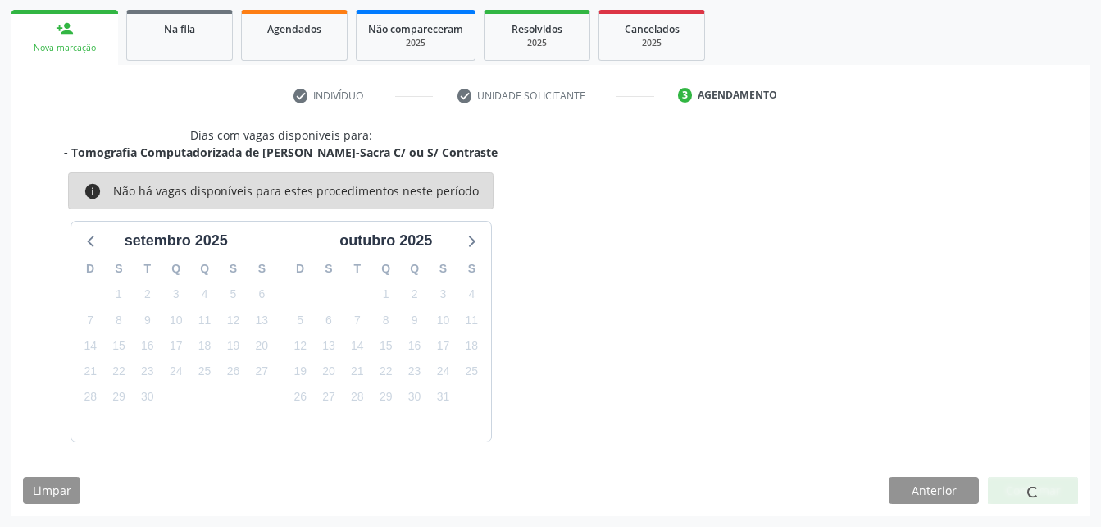
scroll to position [38, 0]
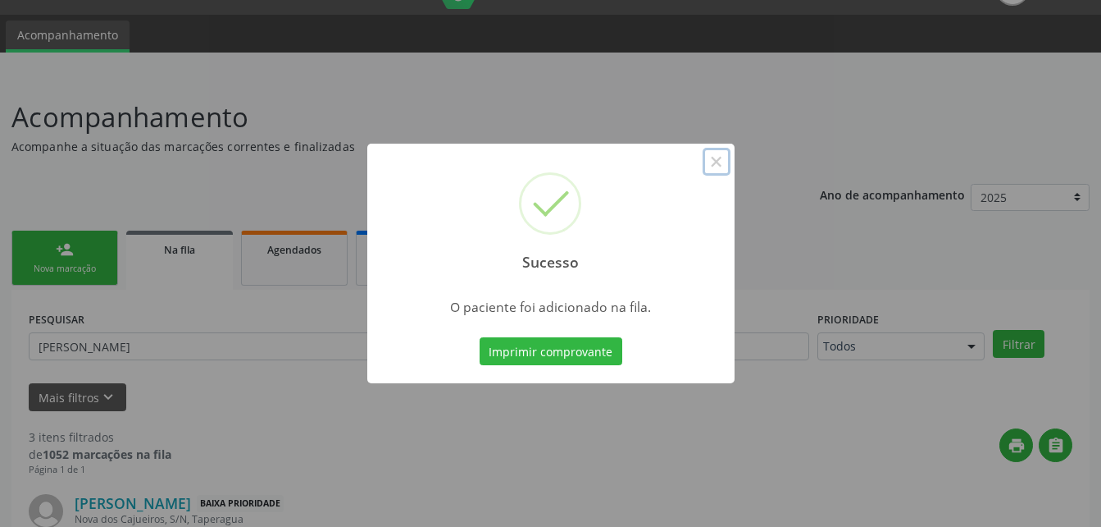
drag, startPoint x: 719, startPoint y: 158, endPoint x: 663, endPoint y: 156, distance: 55.8
click at [718, 159] on button "×" at bounding box center [717, 162] width 28 height 28
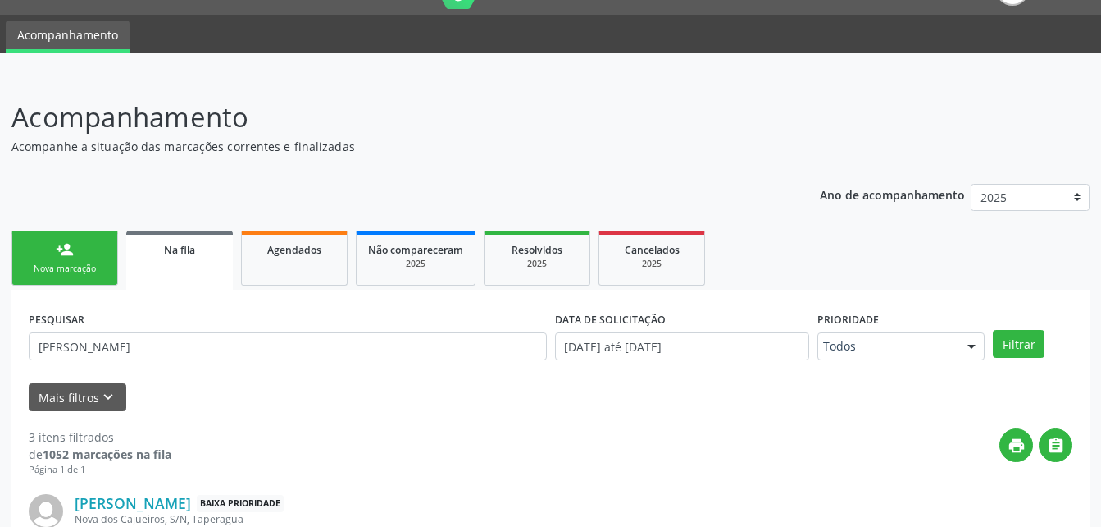
click at [64, 262] on div "Nova marcação" at bounding box center [65, 268] width 82 height 12
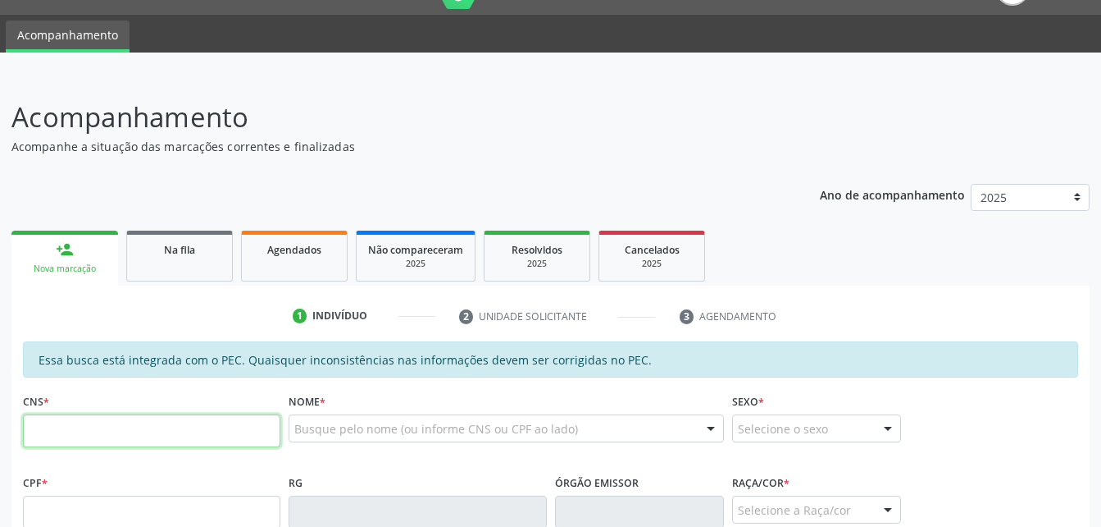
click at [157, 416] on input "text" at bounding box center [152, 430] width 258 height 33
type input "706 7055 6750 8910"
type input "889.339.114-72"
type input "1[DATE]"
type input "[PERSON_NAME]"
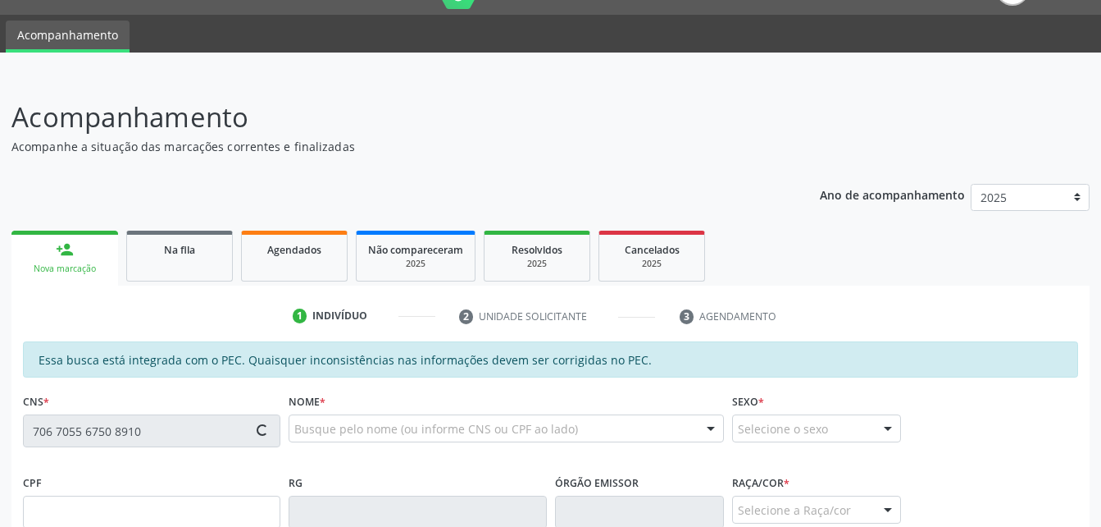
type input "[PHONE_NUMBER]"
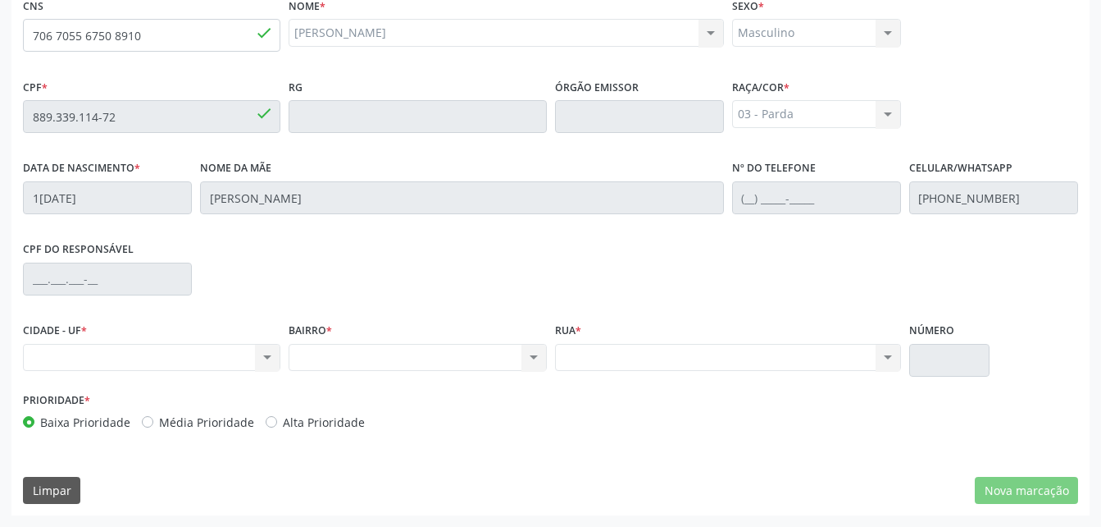
scroll to position [351, 0]
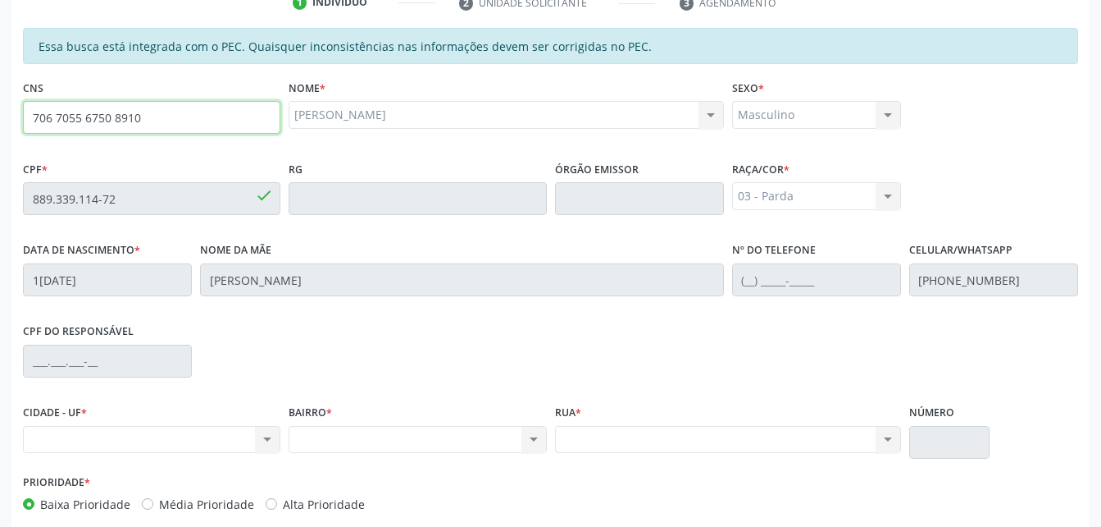
drag, startPoint x: 27, startPoint y: 118, endPoint x: 171, endPoint y: 118, distance: 144.3
click at [171, 118] on input "706 7055 6750 8910" at bounding box center [152, 117] width 258 height 33
